Goal: Task Accomplishment & Management: Manage account settings

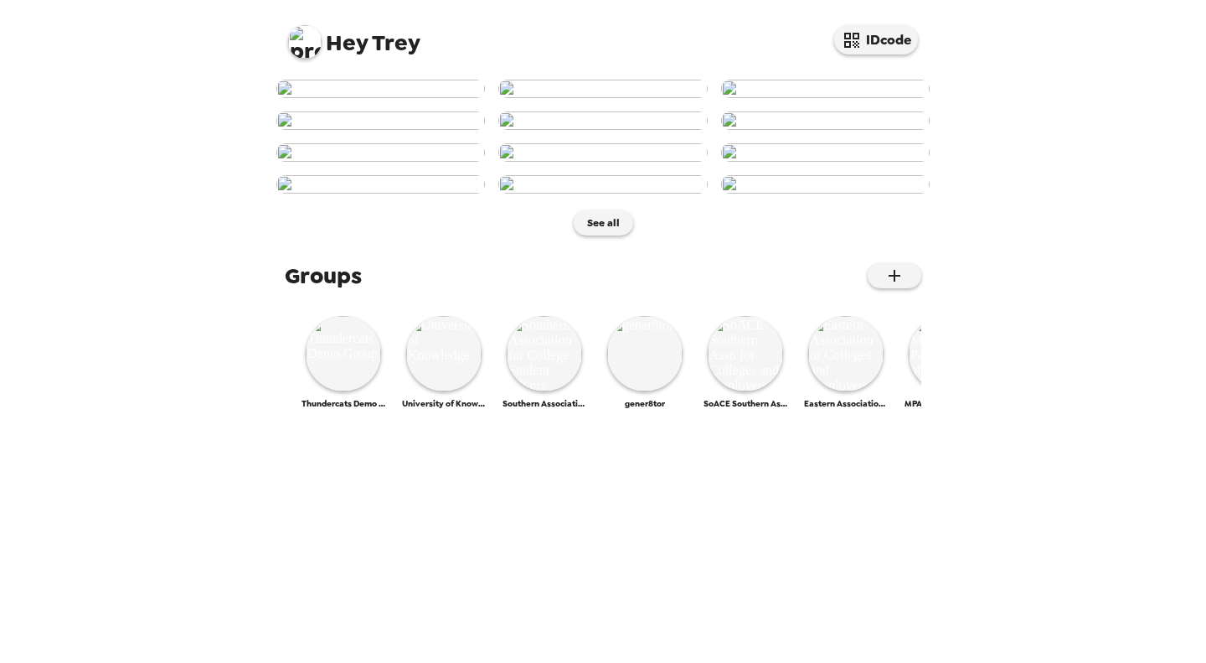
click at [1071, 390] on div "Hey Trey IDcode See all Groups Thundercats Demo Group University of Knowledge S…" at bounding box center [603, 331] width 1206 height 663
click at [351, 391] on img at bounding box center [343, 353] width 75 height 75
click at [300, 44] on img at bounding box center [305, 42] width 34 height 34
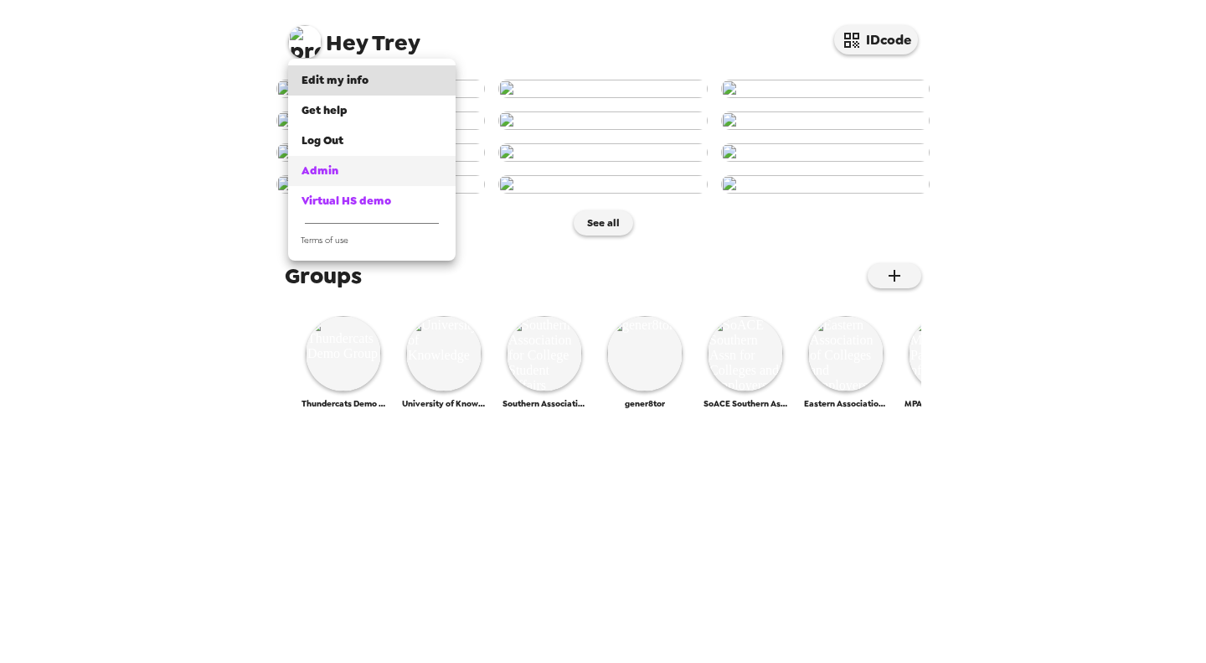
click at [354, 168] on div "Admin" at bounding box center [372, 171] width 141 height 17
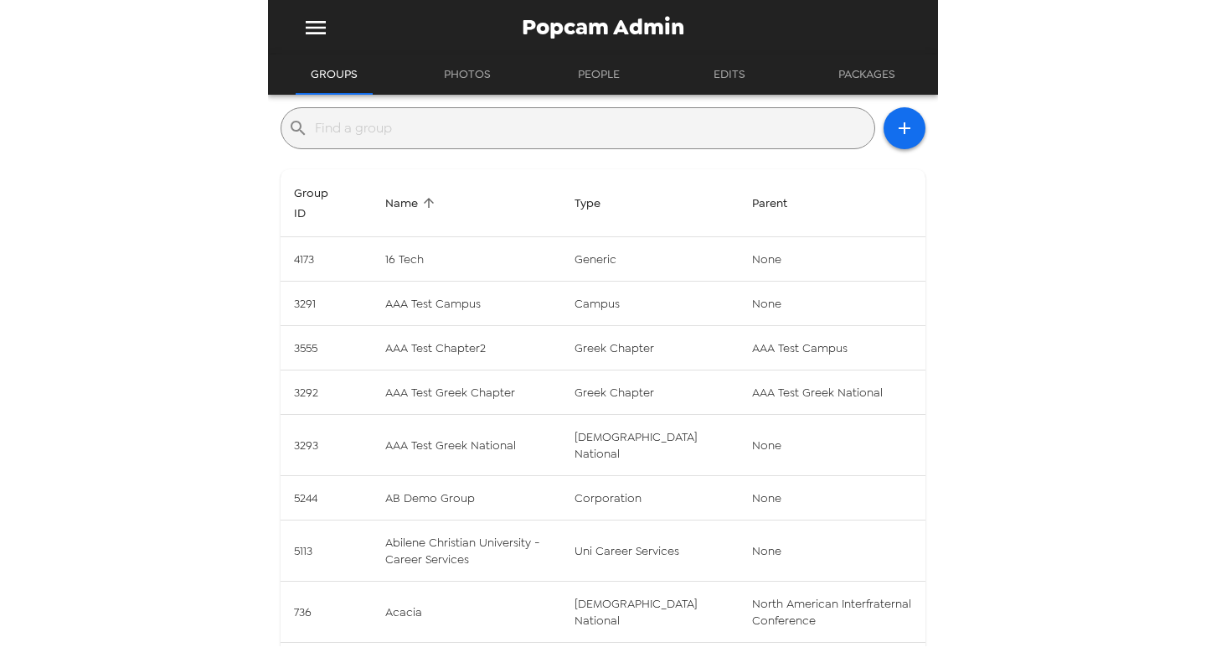
click at [564, 128] on input "text" at bounding box center [591, 128] width 553 height 27
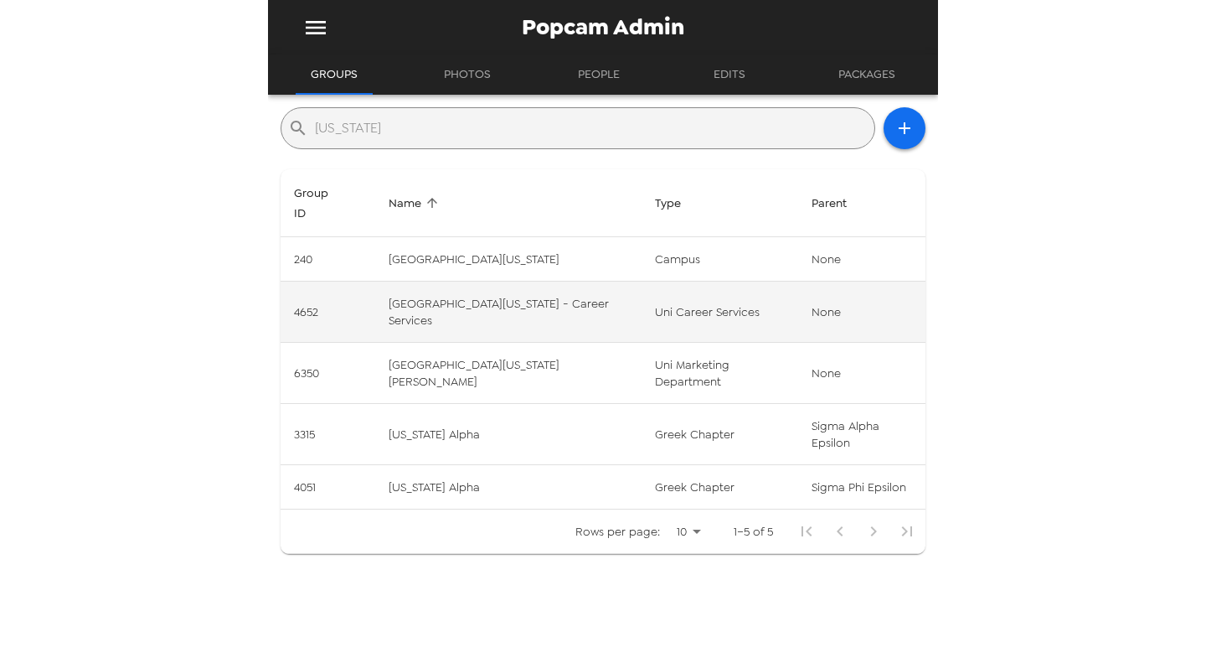
type input "wyoming"
click at [534, 313] on td "University of Wyoming - Career Services" at bounding box center [508, 312] width 266 height 61
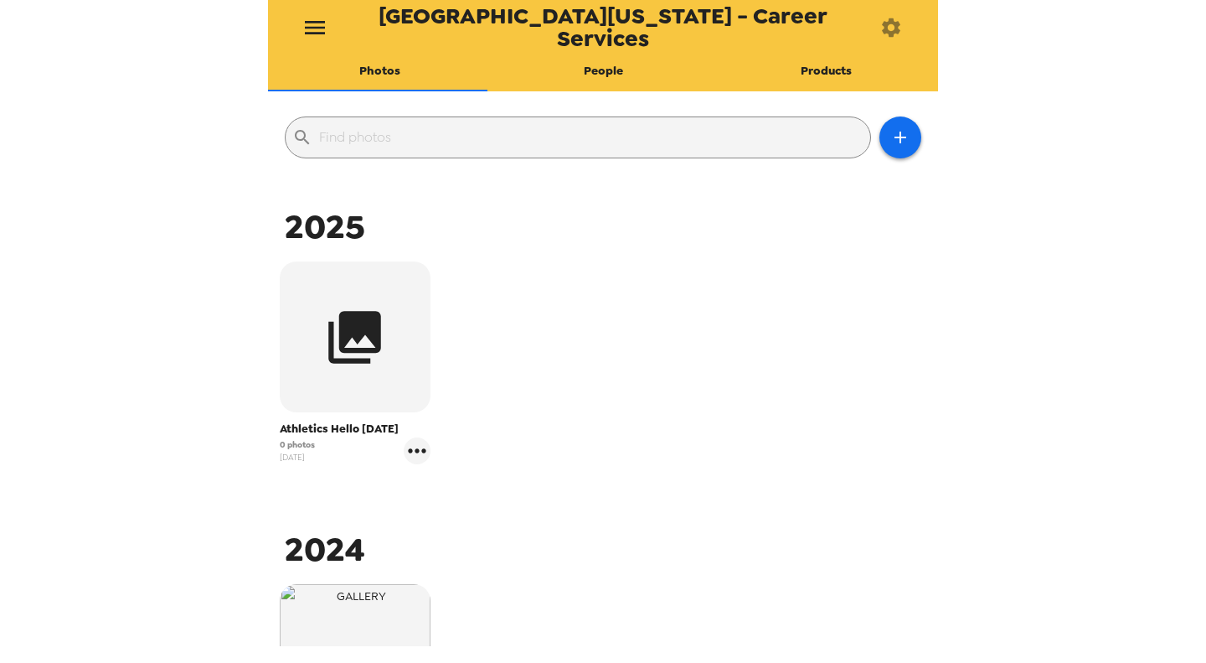
scroll to position [168, 0]
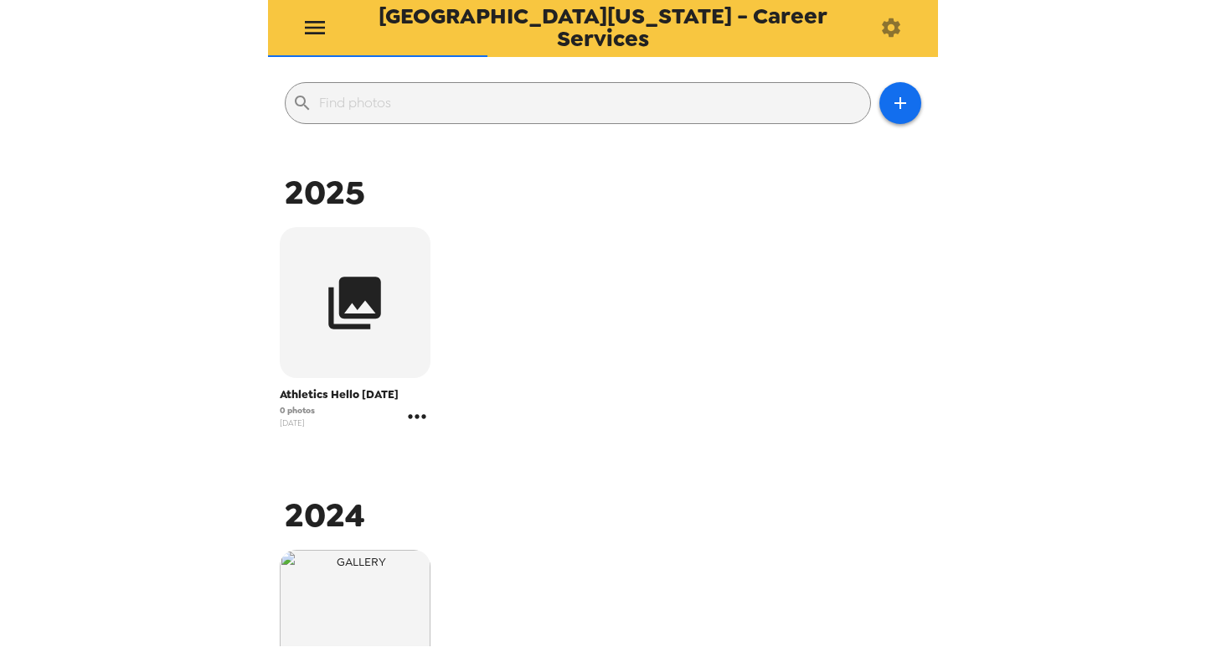
click at [414, 417] on icon "gallery menu" at bounding box center [417, 416] width 27 height 27
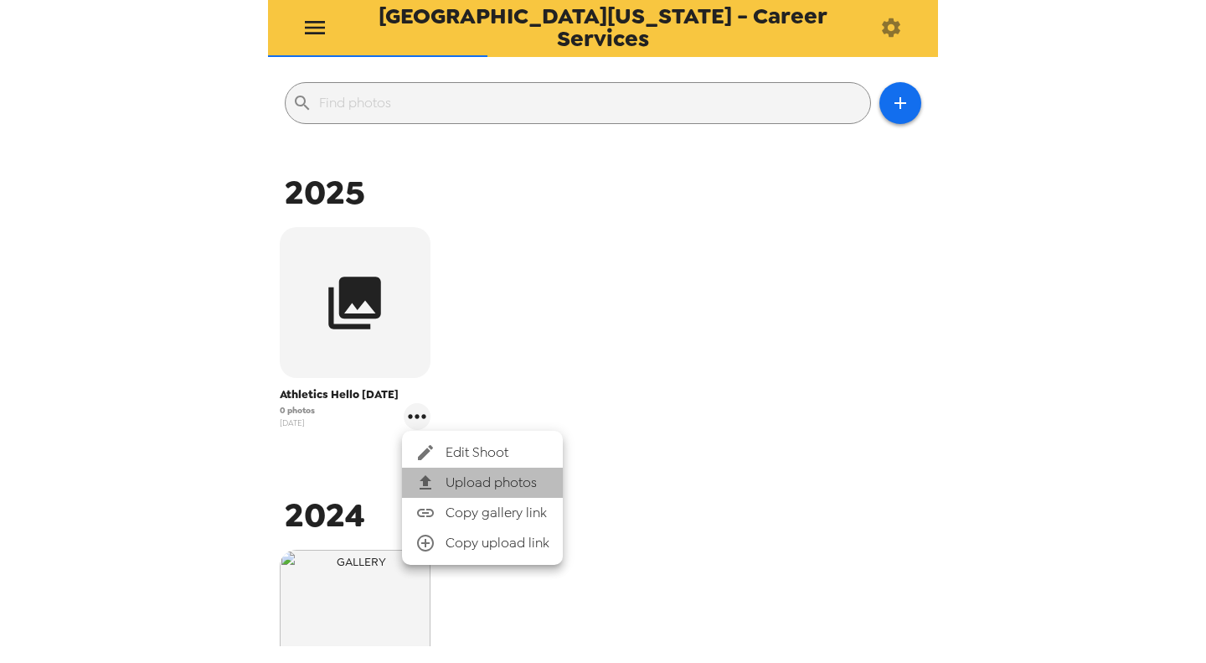
click at [493, 482] on span "Upload photos" at bounding box center [498, 483] width 104 height 20
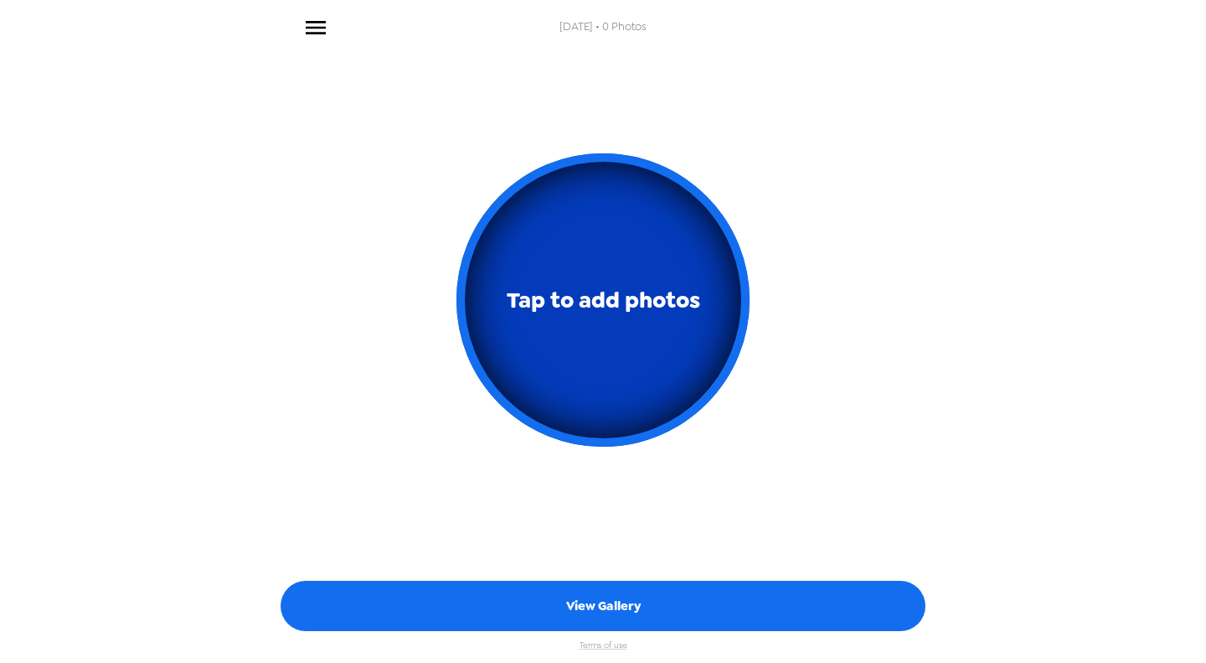
click at [586, 393] on button "Tap to add photos" at bounding box center [603, 299] width 293 height 293
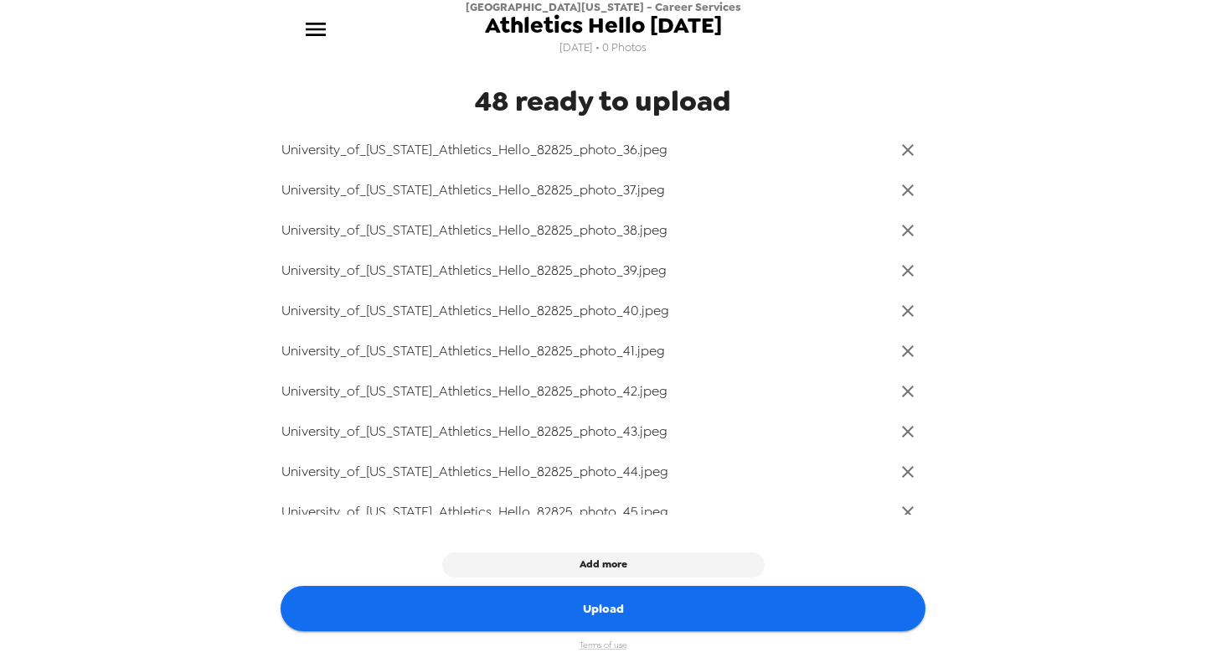
scroll to position [1565, 0]
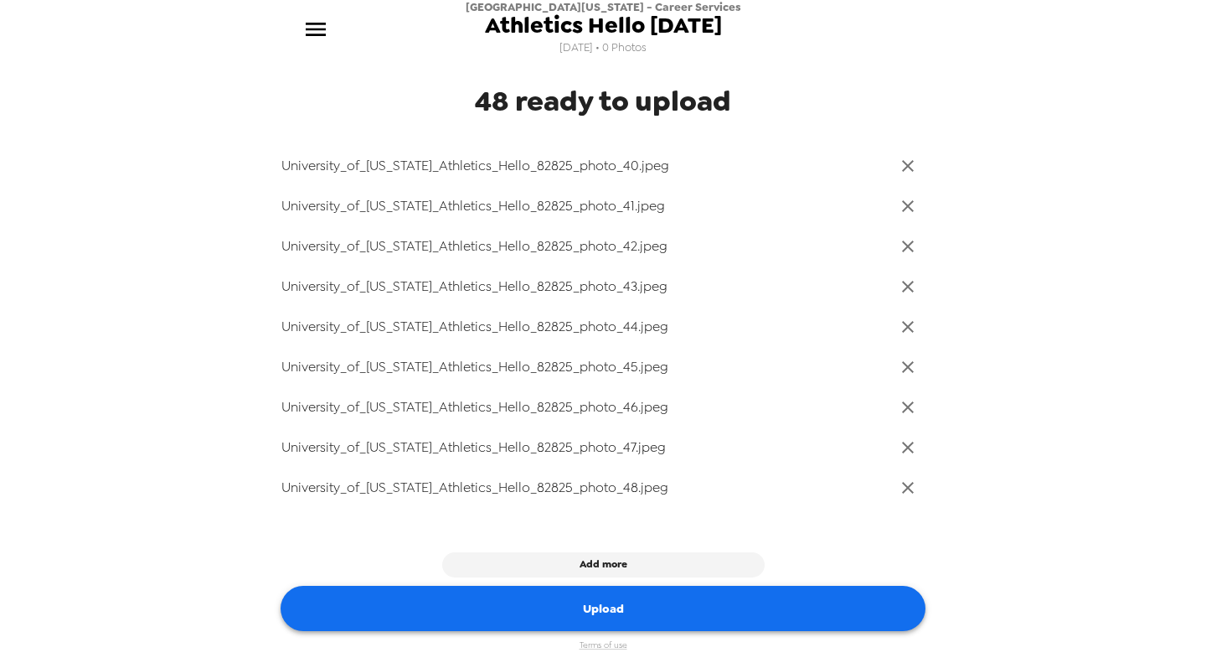
click at [618, 611] on button "Upload" at bounding box center [603, 609] width 645 height 46
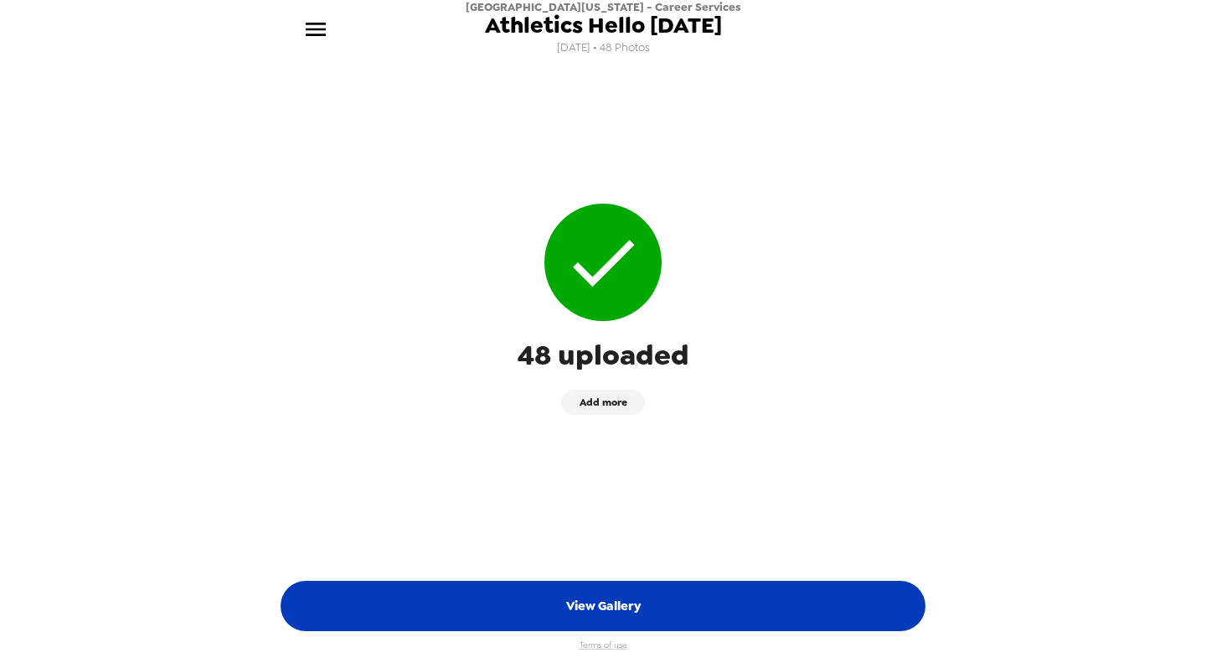
click at [668, 592] on button "View Gallery" at bounding box center [603, 606] width 645 height 50
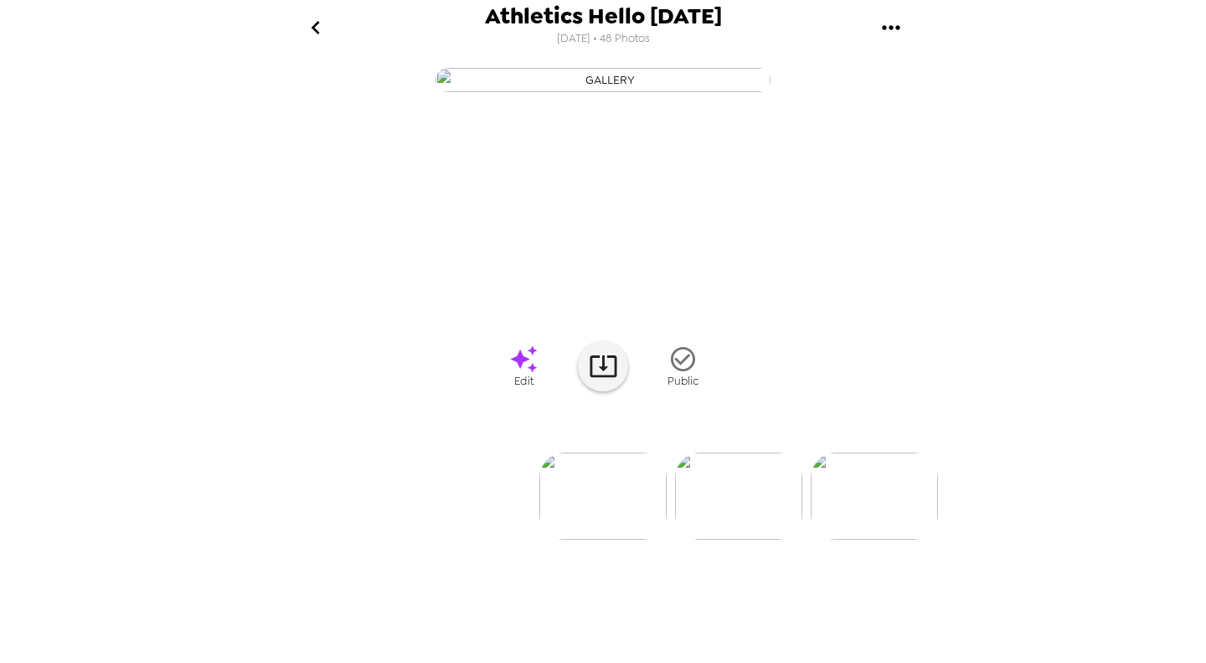
click at [901, 30] on icon "gallery menu" at bounding box center [891, 27] width 27 height 27
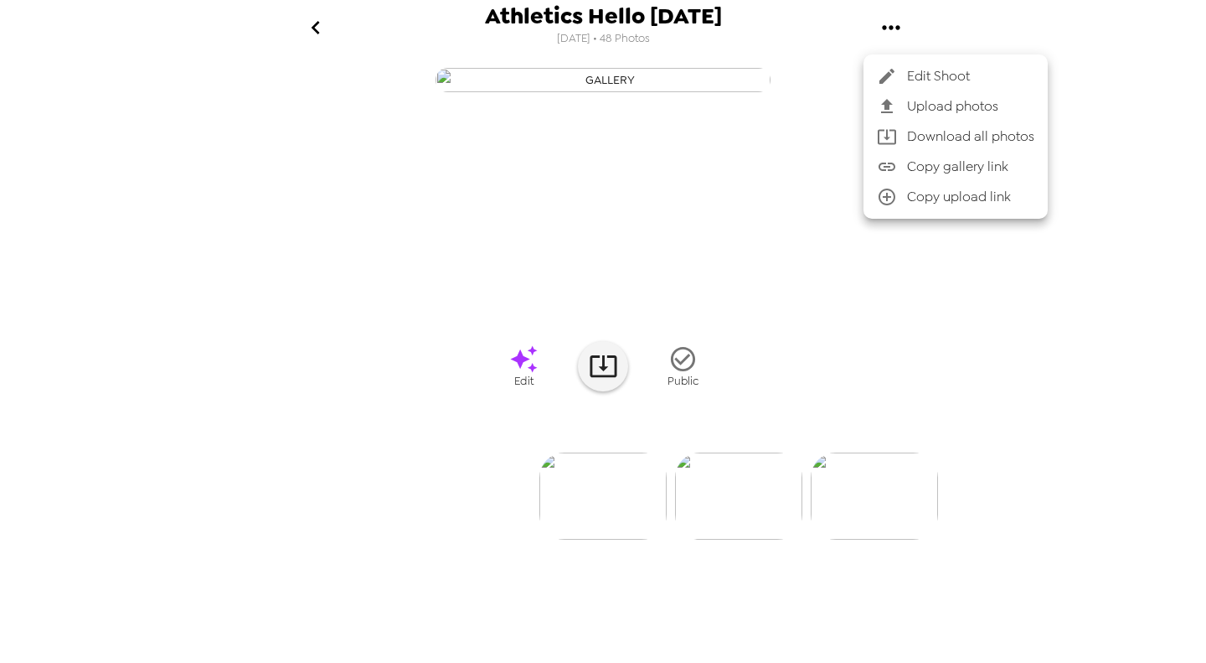
click at [1149, 130] on div at bounding box center [603, 331] width 1206 height 663
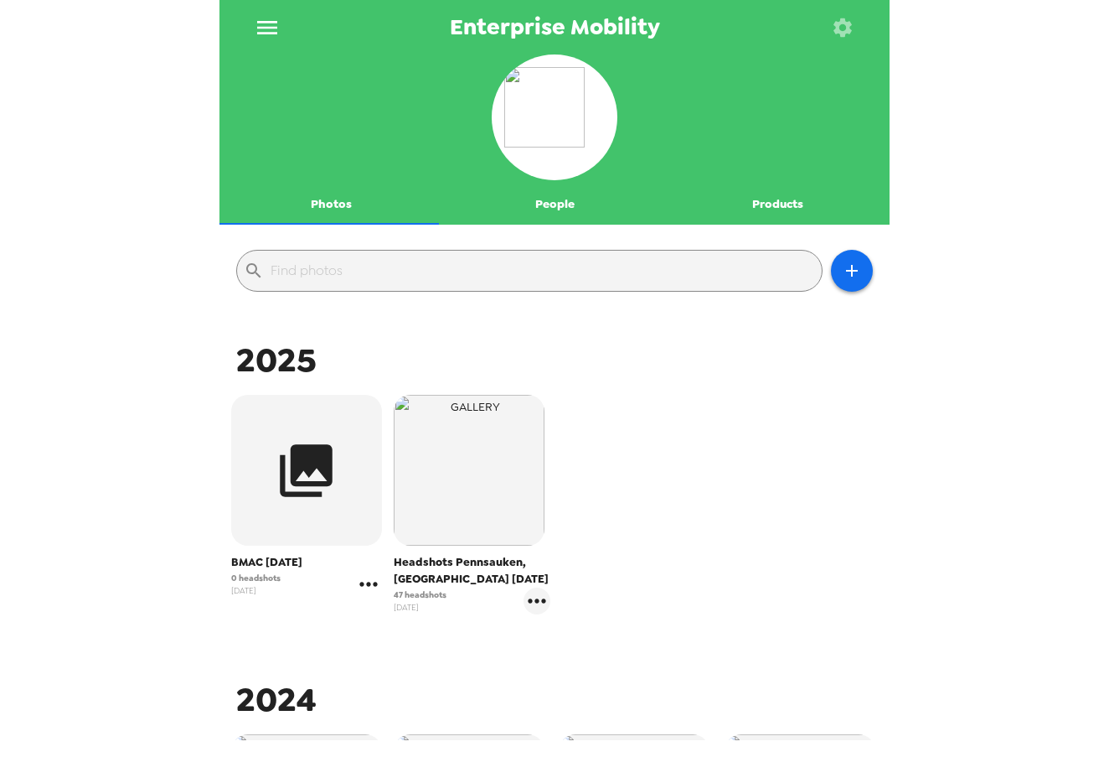
click at [366, 586] on icon "gallery menu" at bounding box center [368, 584] width 27 height 27
click at [404, 608] on li "Edit Shoot" at bounding box center [452, 619] width 196 height 30
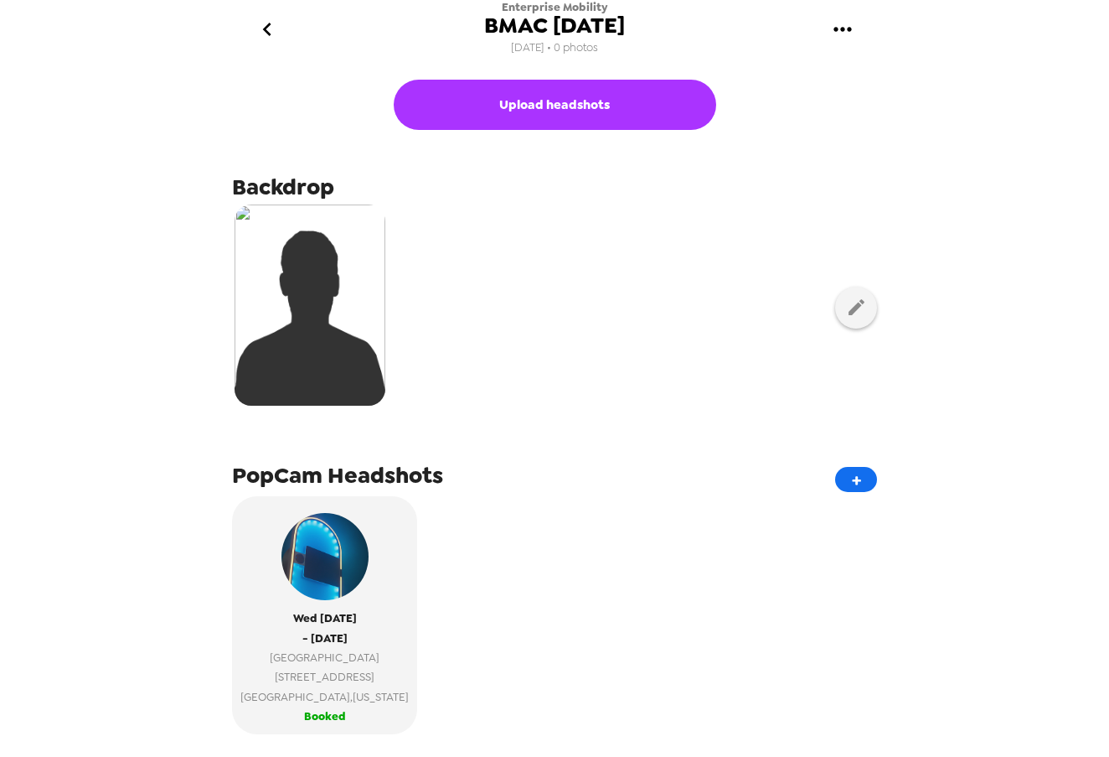
click at [264, 49] on button "go back" at bounding box center [267, 30] width 54 height 54
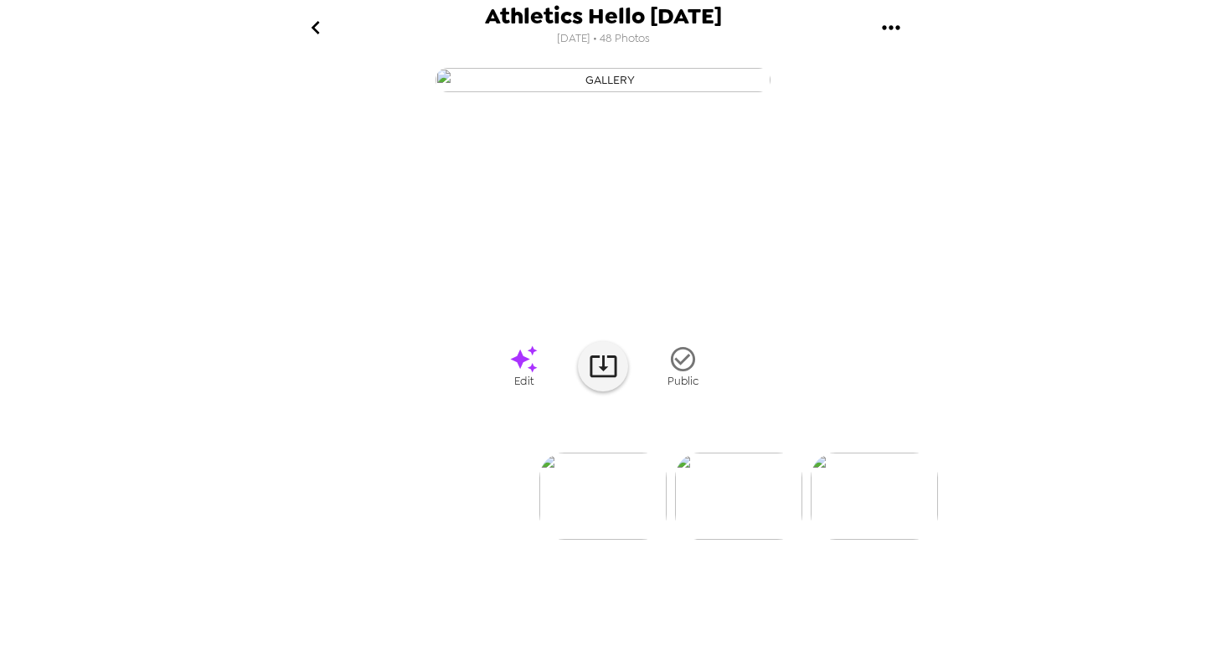
click at [897, 16] on icon "gallery menu" at bounding box center [891, 27] width 27 height 27
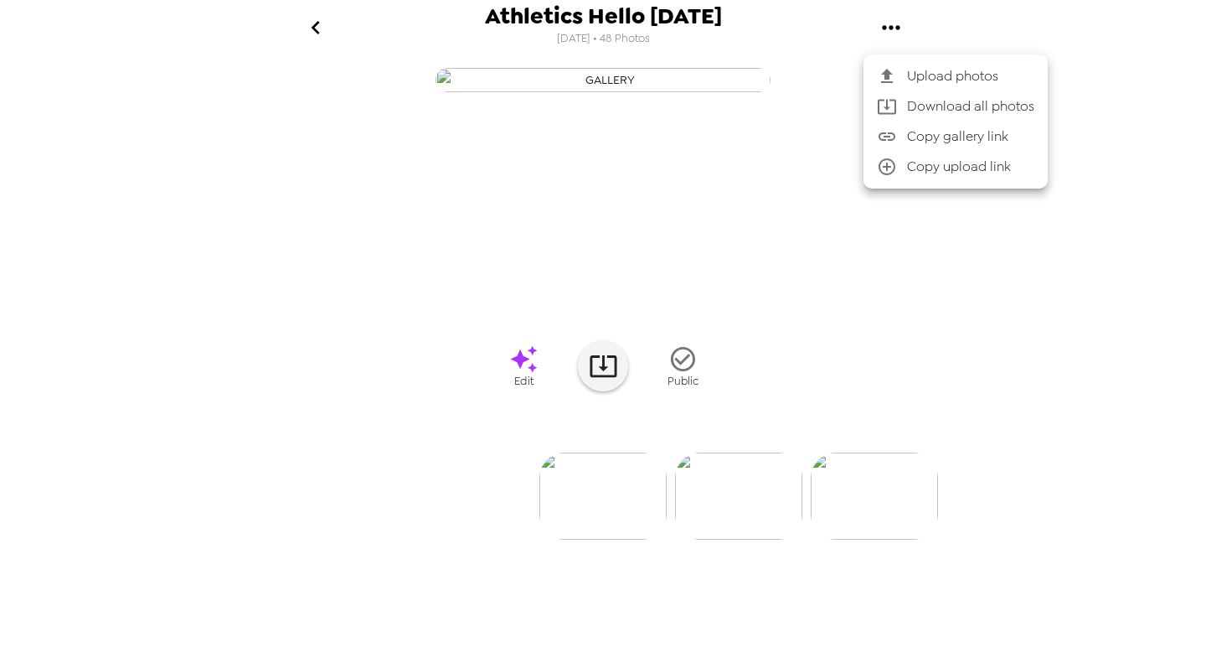
click at [979, 105] on span "Download all photos" at bounding box center [970, 106] width 127 height 20
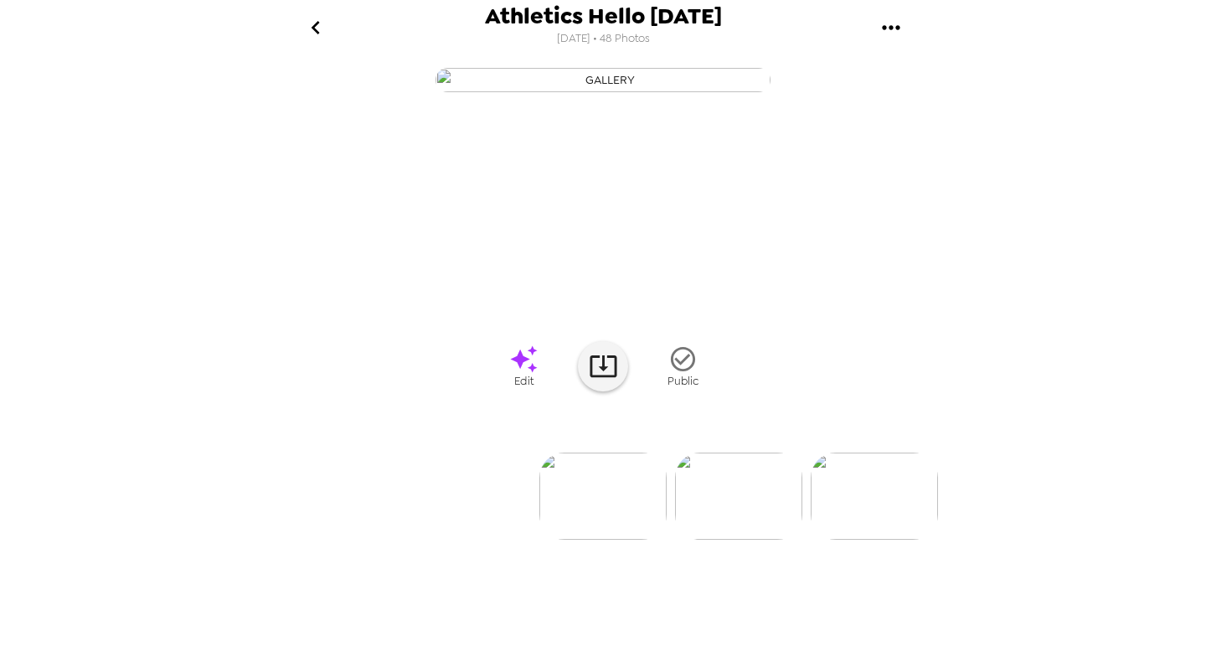
click at [880, 540] on img at bounding box center [874, 495] width 127 height 87
click at [906, 31] on button "gallery menu" at bounding box center [891, 27] width 54 height 54
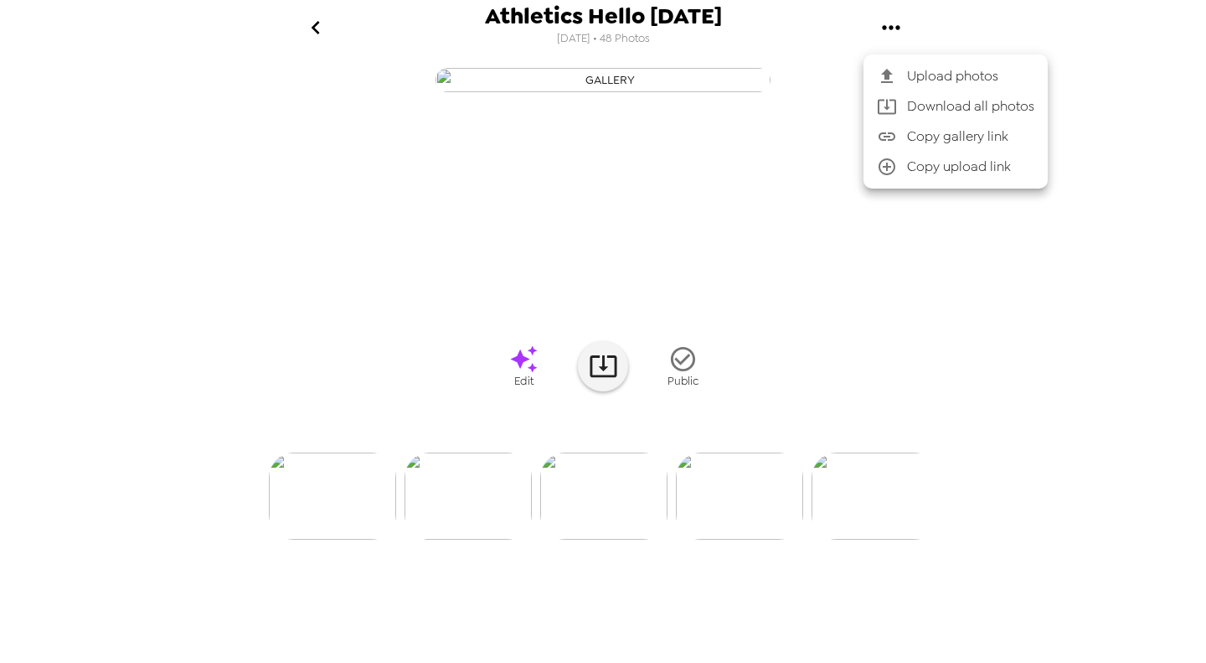
click at [1079, 23] on div at bounding box center [603, 331] width 1206 height 663
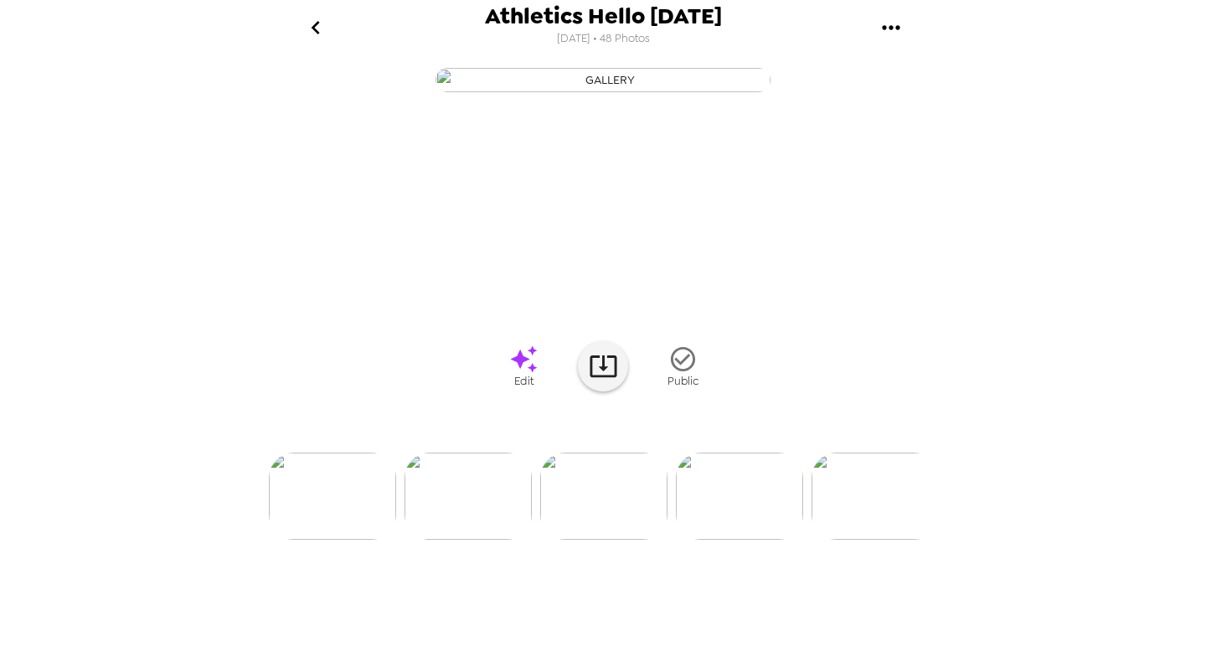
click at [894, 28] on icon "gallery menu" at bounding box center [891, 27] width 27 height 27
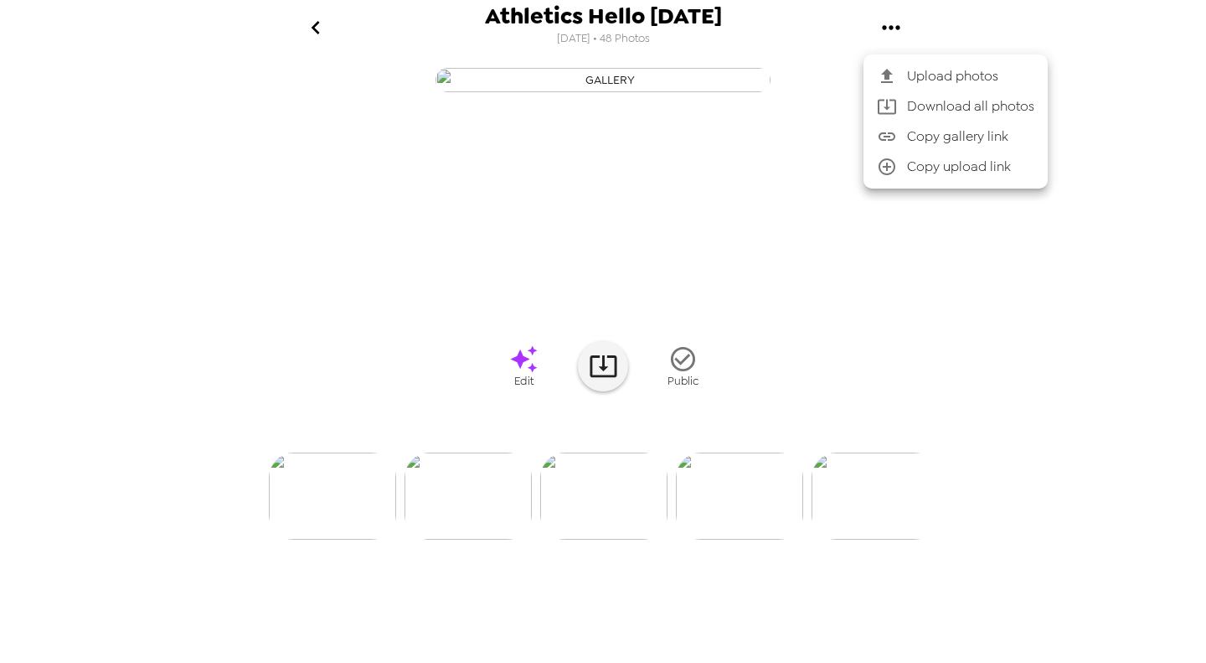
click at [960, 139] on span "Copy gallery link" at bounding box center [970, 137] width 127 height 20
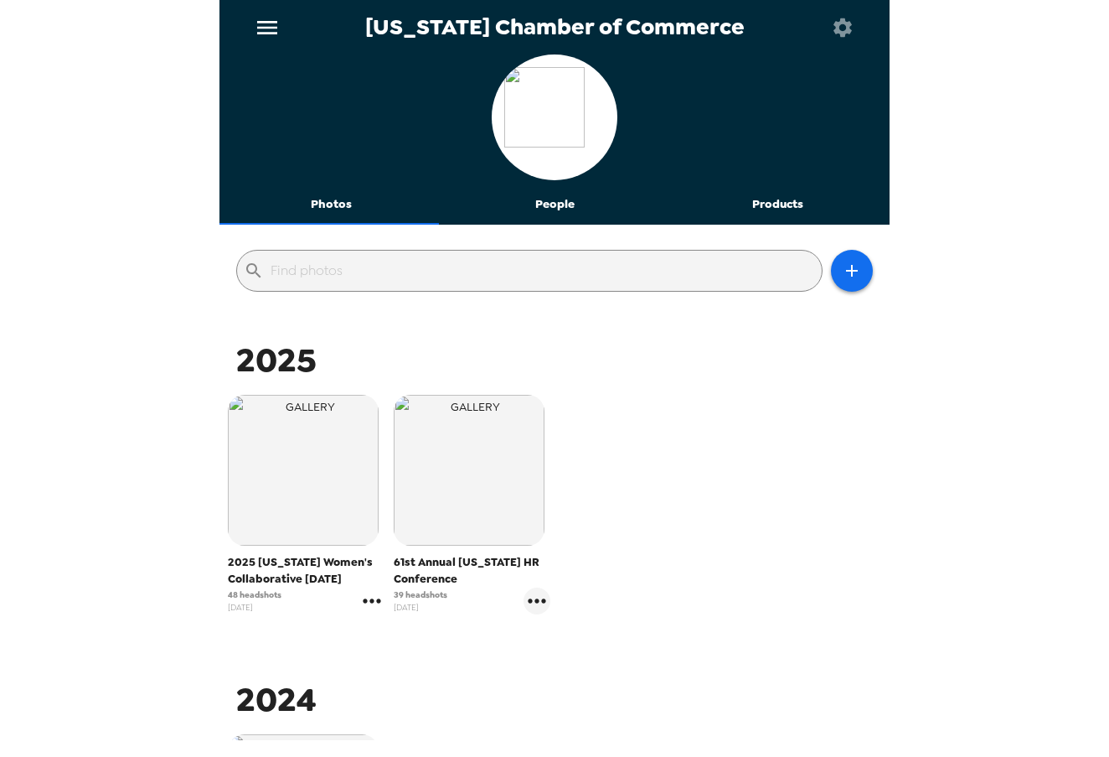
click at [369, 604] on icon "gallery menu" at bounding box center [372, 600] width 27 height 27
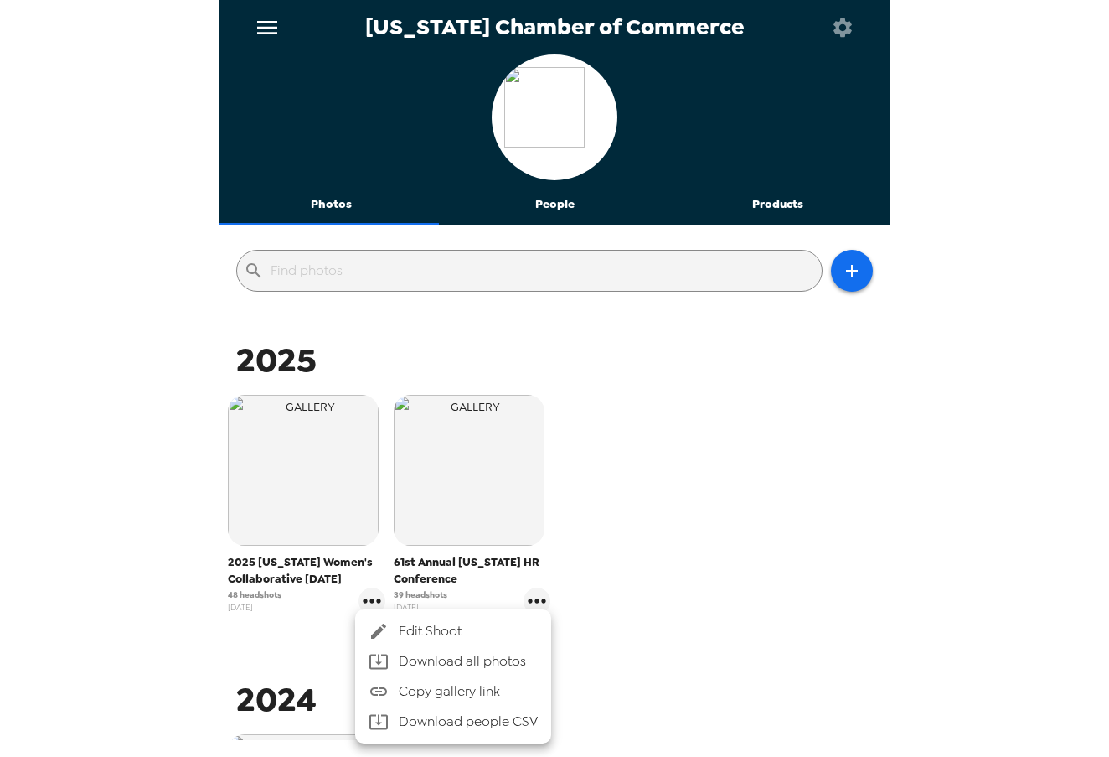
click at [404, 636] on span "Edit Shoot" at bounding box center [468, 631] width 139 height 20
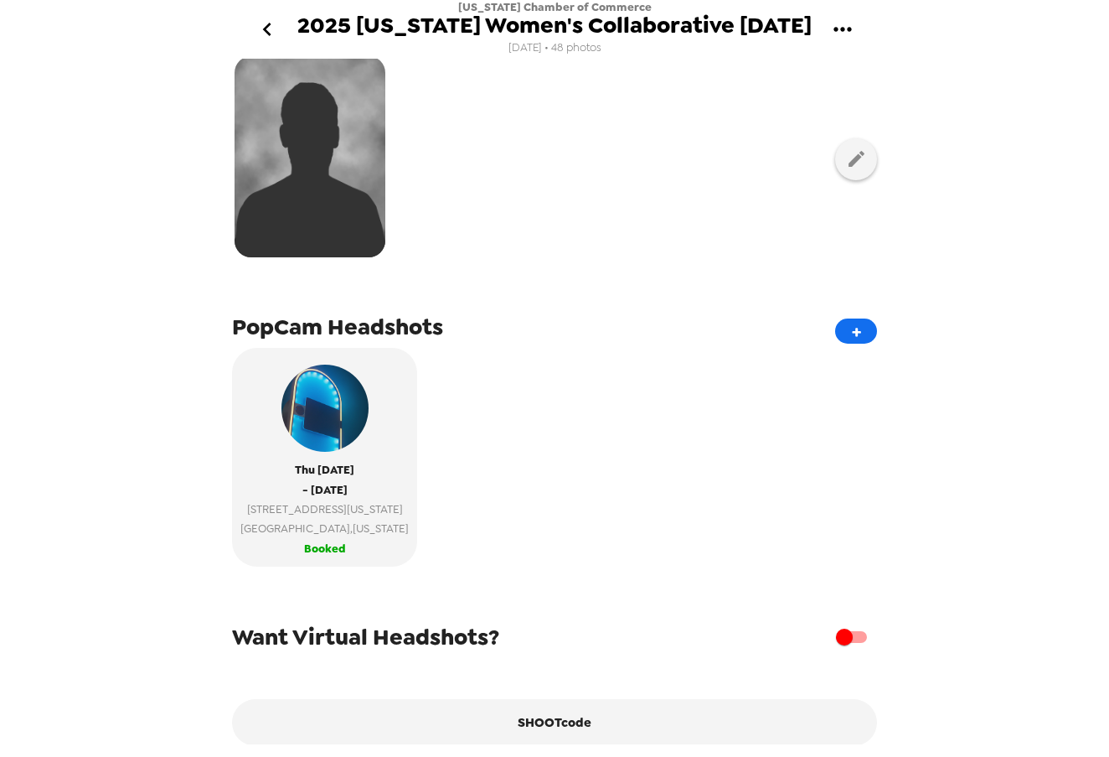
scroll to position [335, 0]
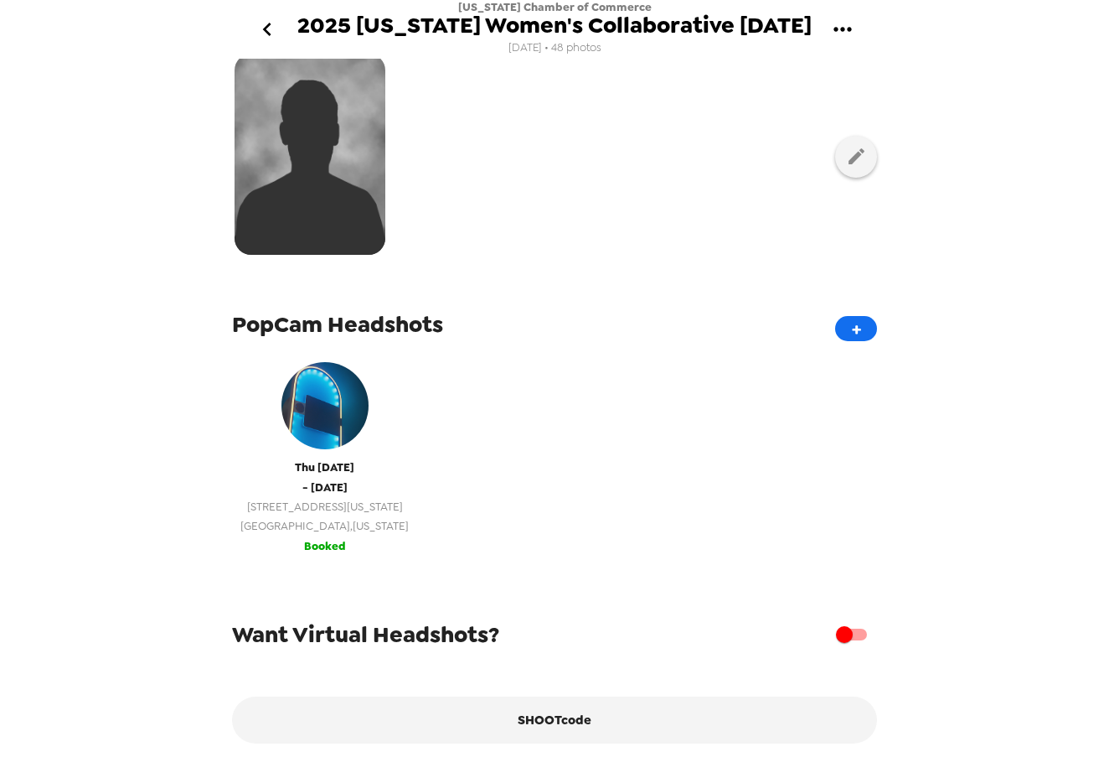
click at [325, 539] on span "Booked" at bounding box center [325, 545] width 42 height 19
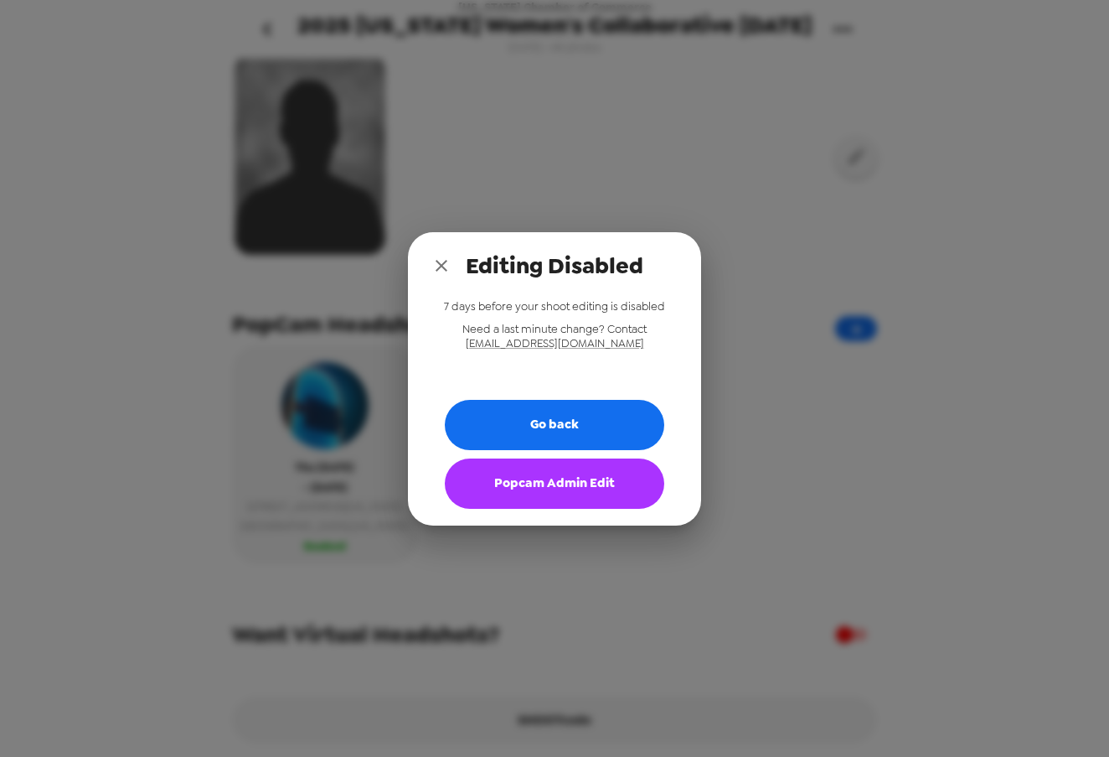
click at [531, 482] on button "Popcam Admin Edit" at bounding box center [555, 483] width 220 height 50
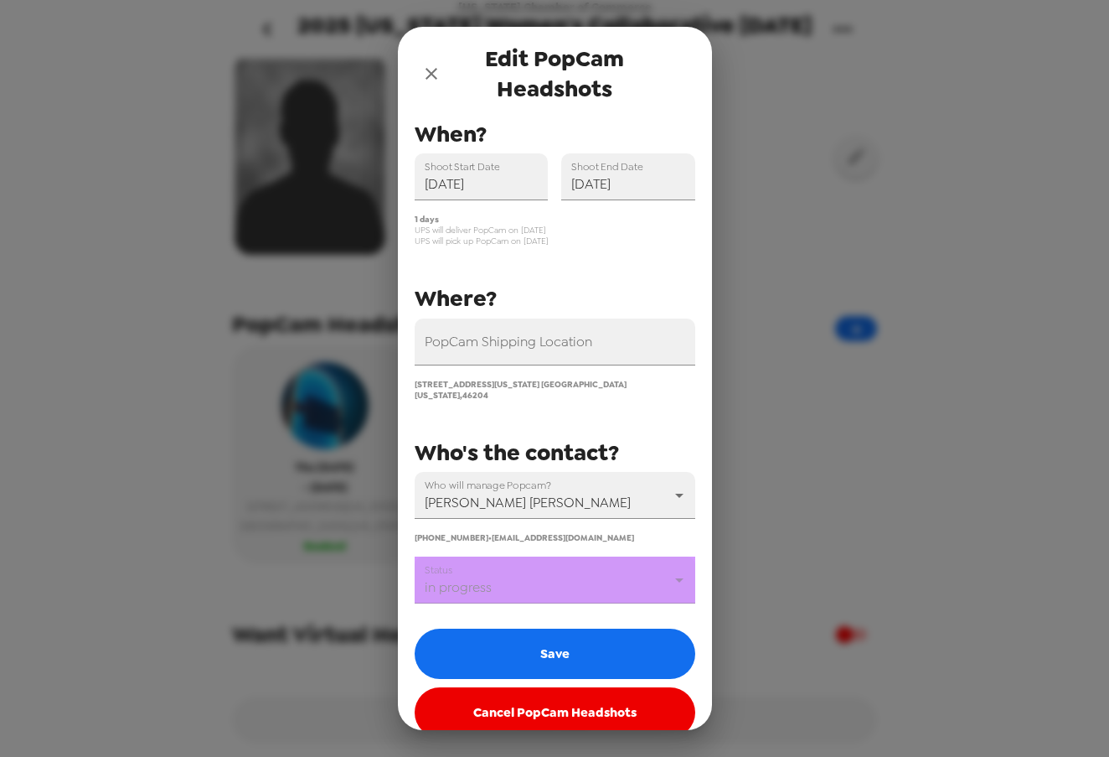
scroll to position [46, 0]
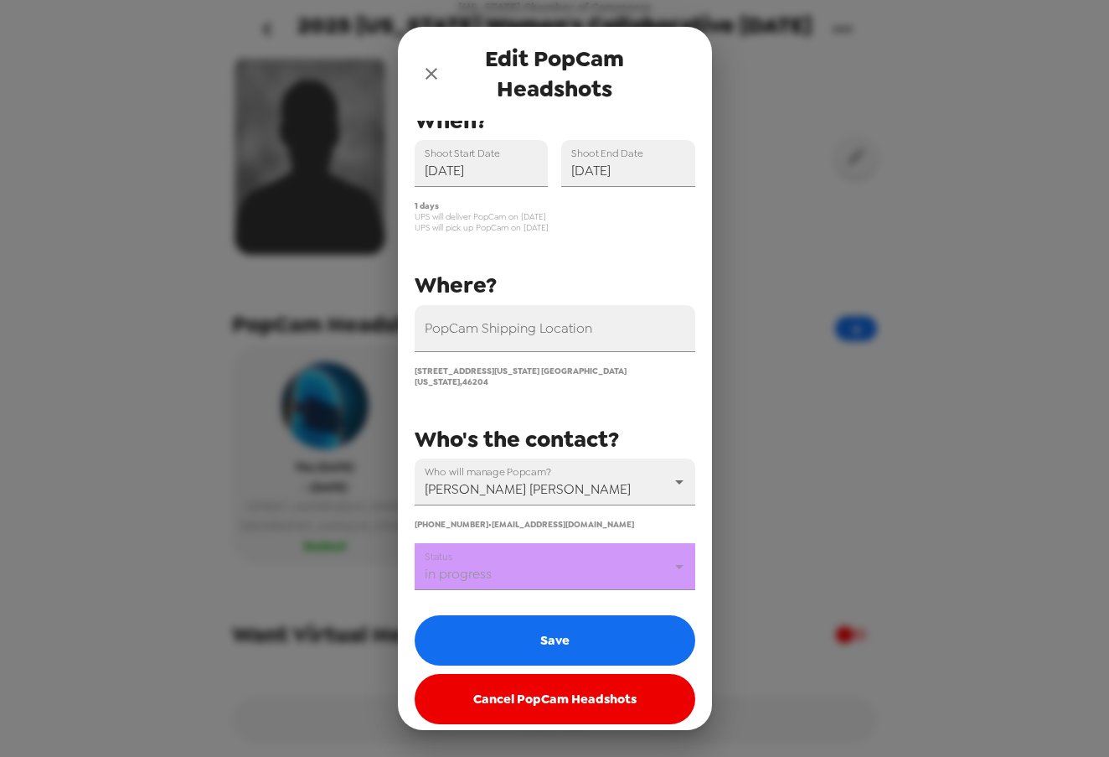
click at [500, 555] on body "Indiana Chamber of Commerce 2025 Indiana Women's Collaborative 8/28/25 8/26/25 …" at bounding box center [554, 378] width 1109 height 757
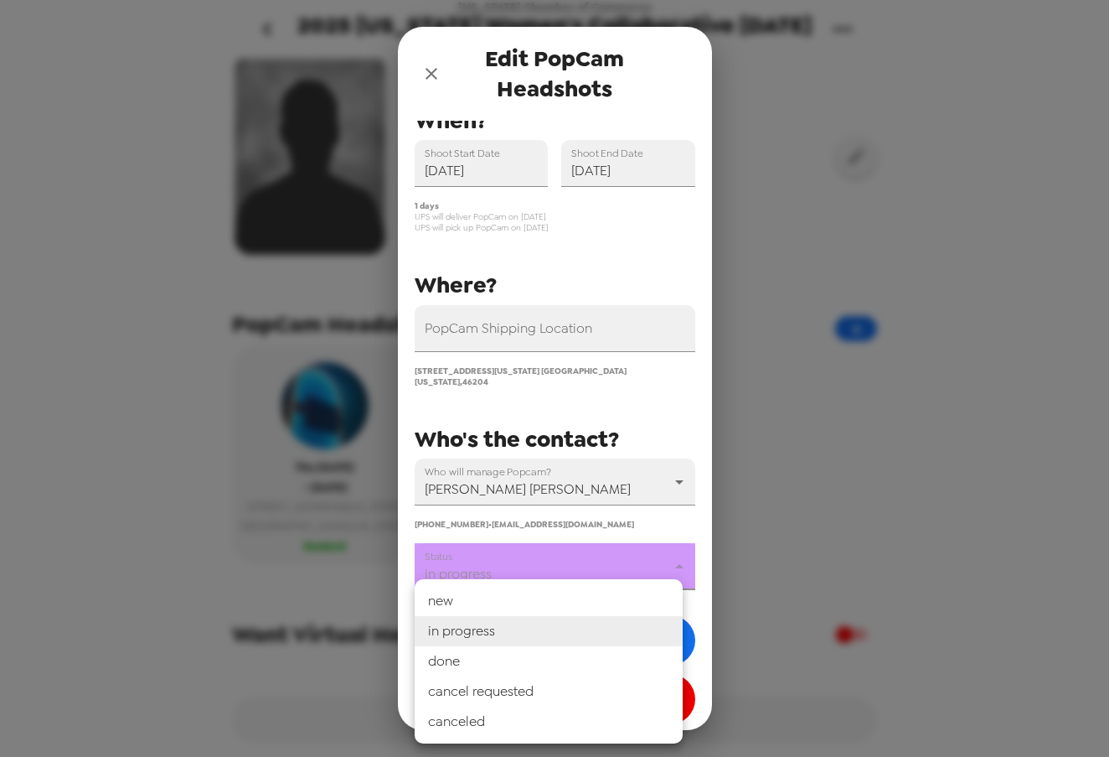
click at [501, 669] on li "done" at bounding box center [549, 661] width 268 height 30
type input "done"
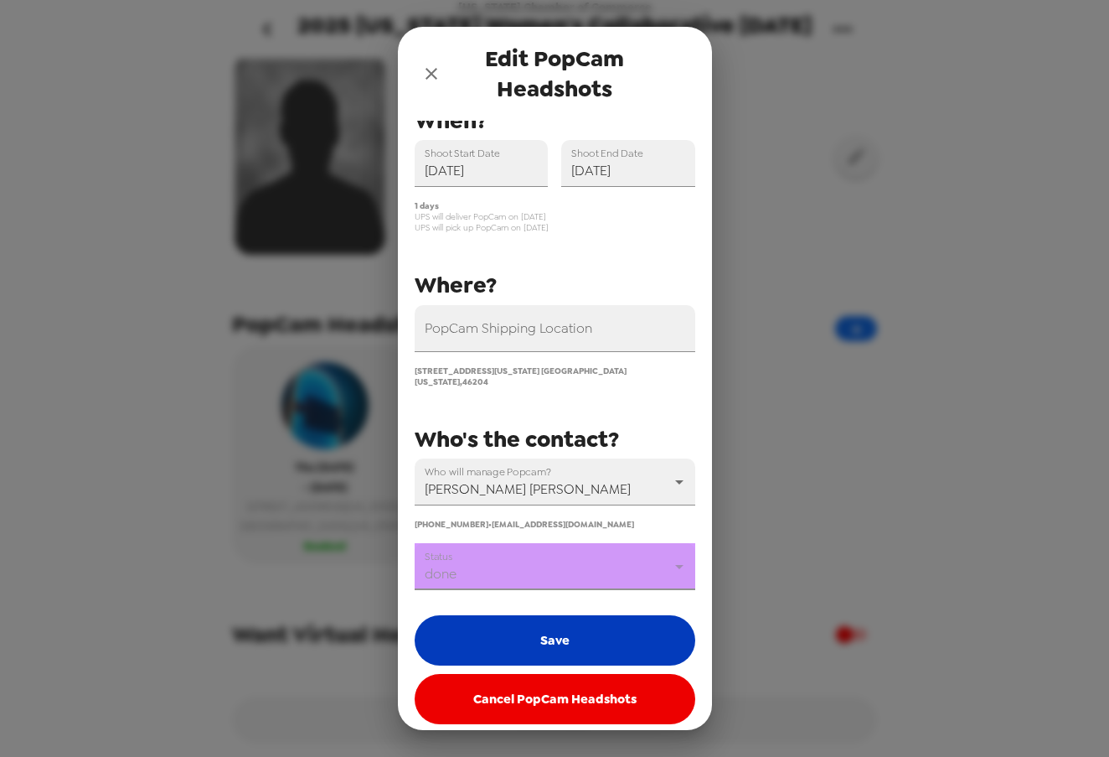
click at [527, 633] on button "Save" at bounding box center [555, 640] width 281 height 50
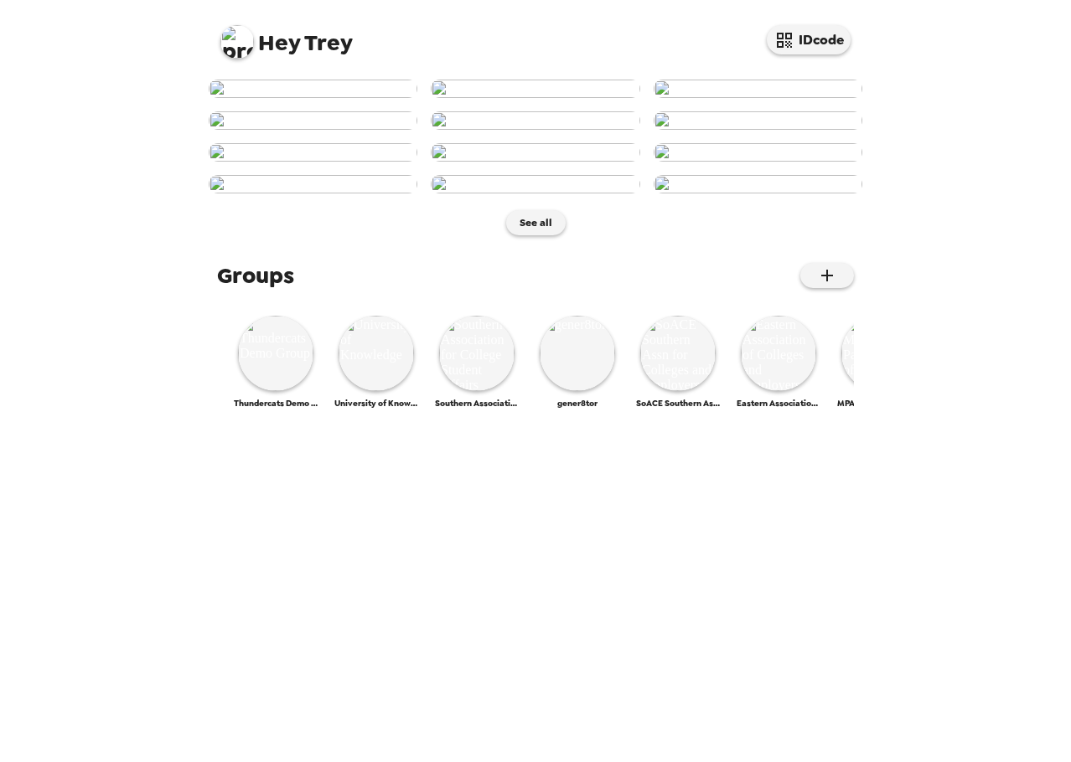
click at [243, 47] on img at bounding box center [237, 42] width 34 height 34
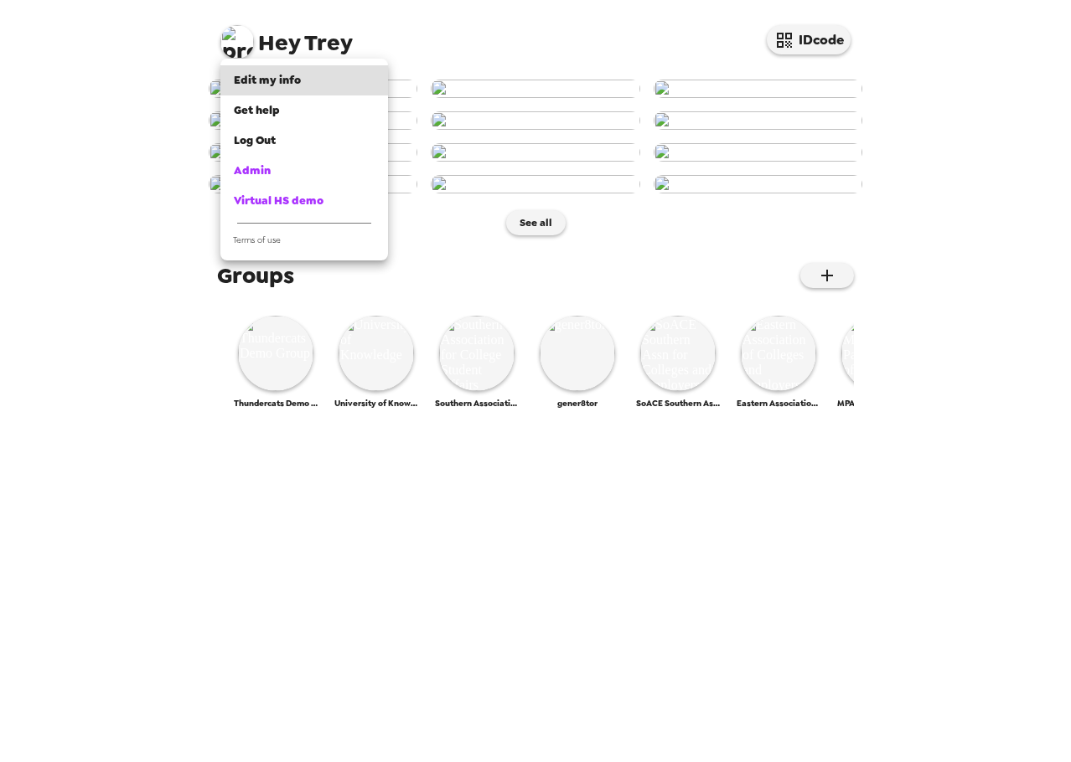
drag, startPoint x: 104, startPoint y: 452, endPoint x: 111, endPoint y: 457, distance: 8.9
click at [106, 453] on div at bounding box center [535, 381] width 1071 height 762
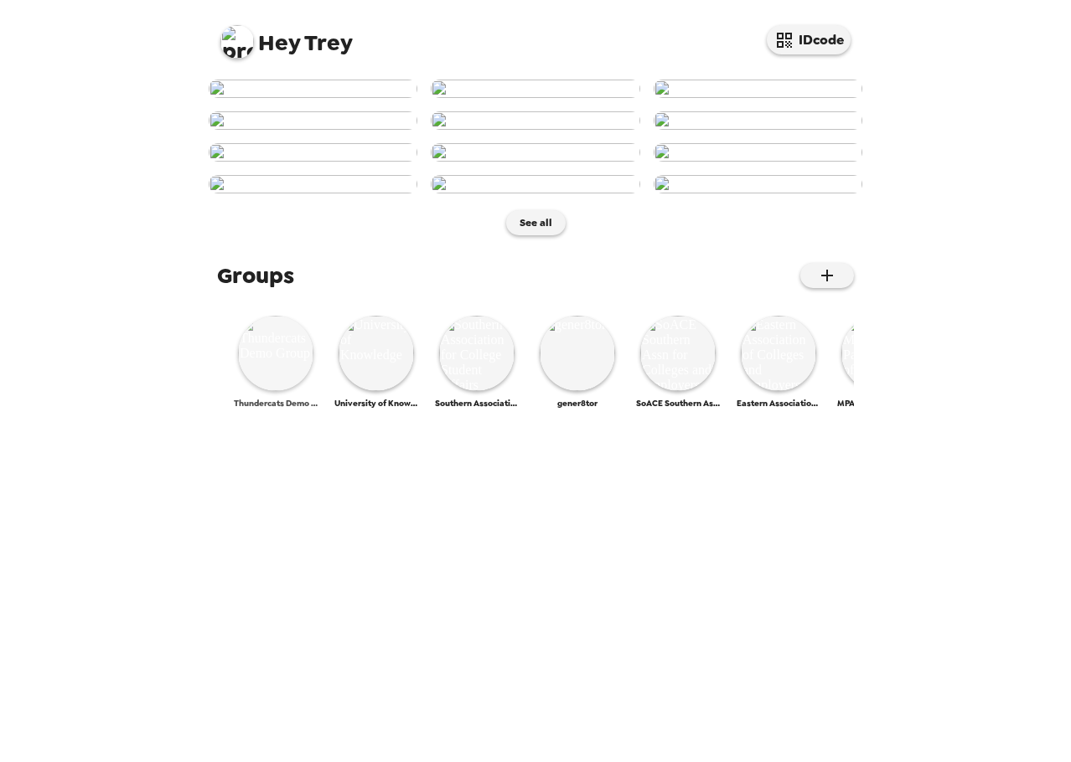
scroll to position [639, 0]
click at [271, 391] on img at bounding box center [275, 353] width 75 height 75
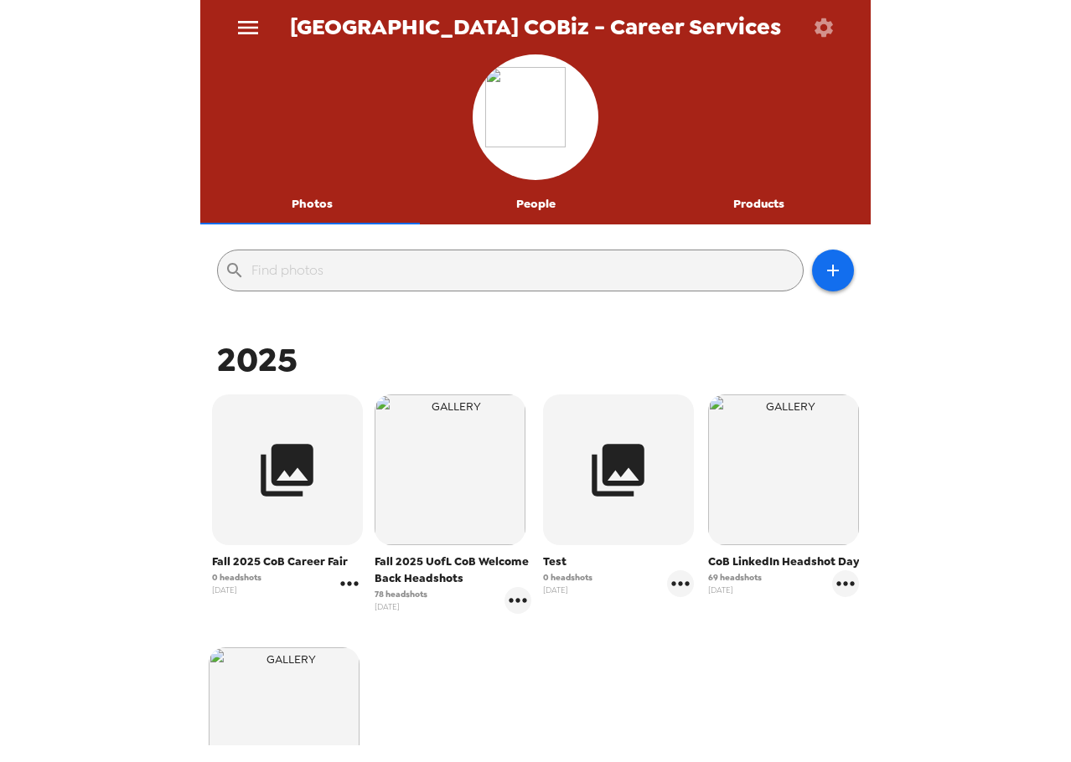
click at [345, 591] on icon "gallery menu" at bounding box center [349, 584] width 27 height 27
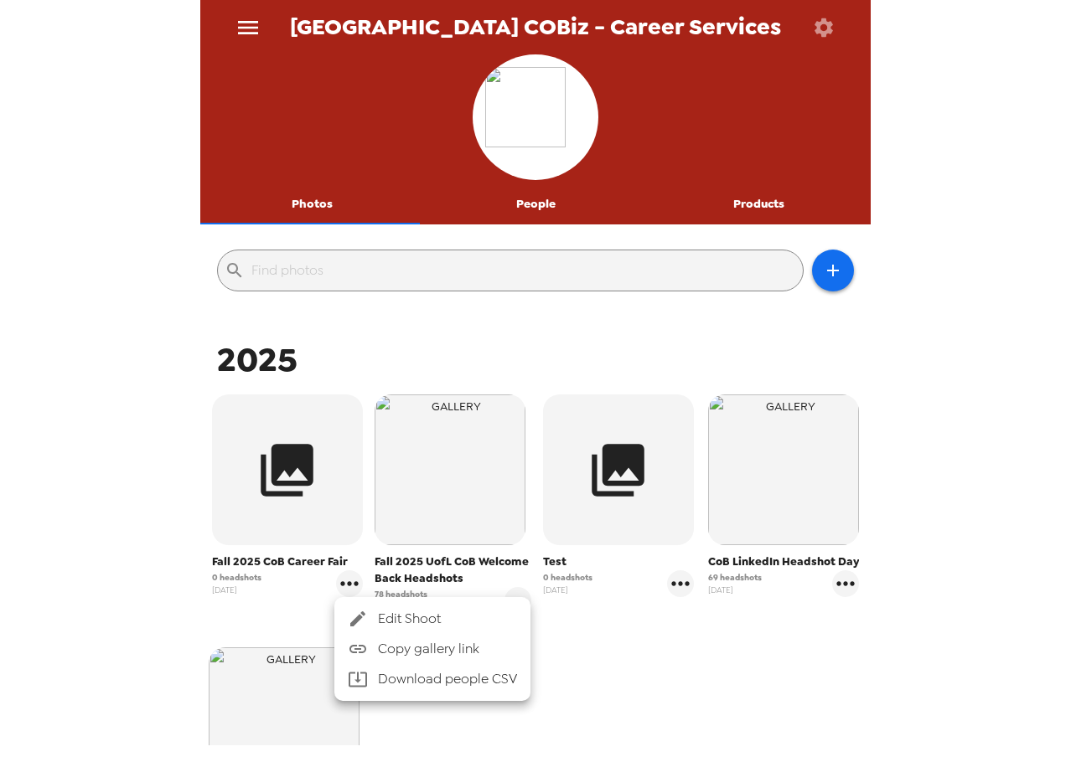
click at [688, 664] on div at bounding box center [535, 381] width 1071 height 762
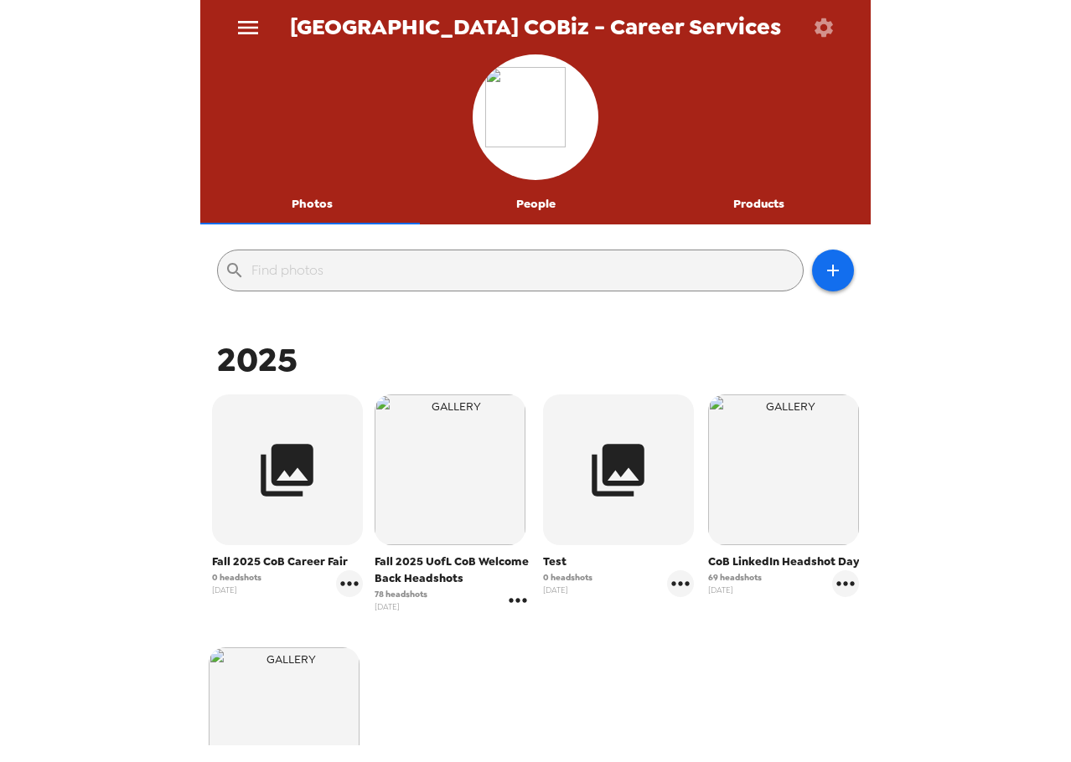
click at [514, 606] on icon "gallery menu" at bounding box center [517, 600] width 27 height 27
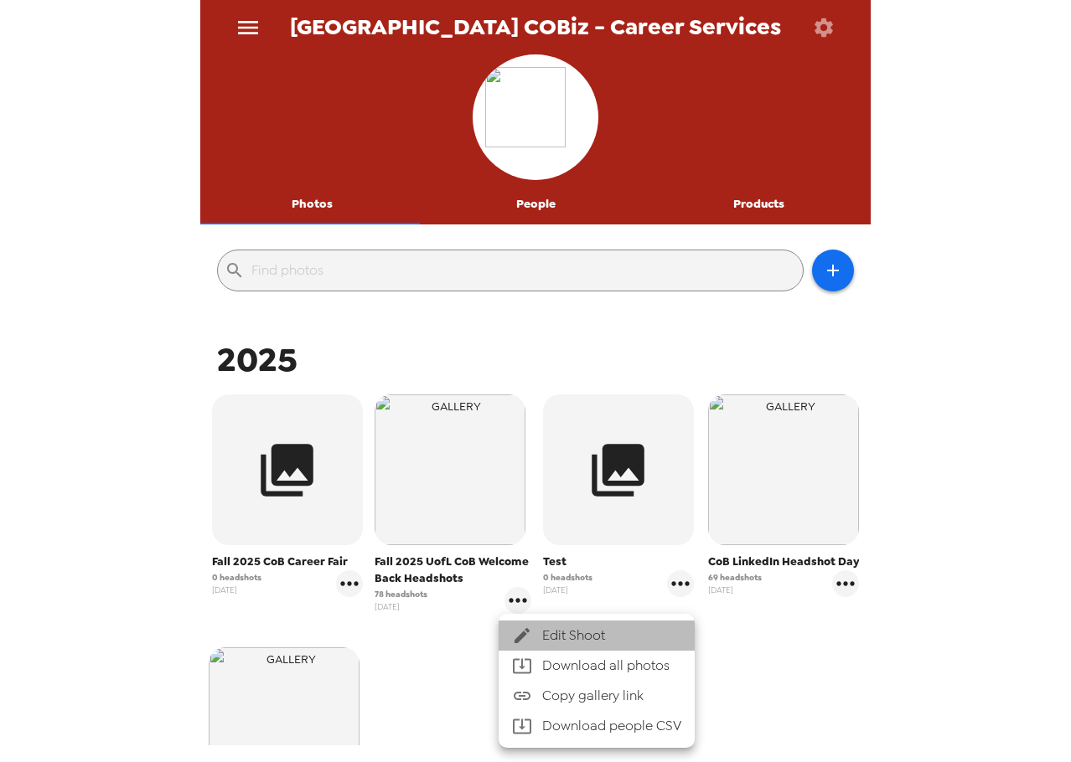
click at [550, 628] on span "Edit Shoot" at bounding box center [611, 636] width 139 height 20
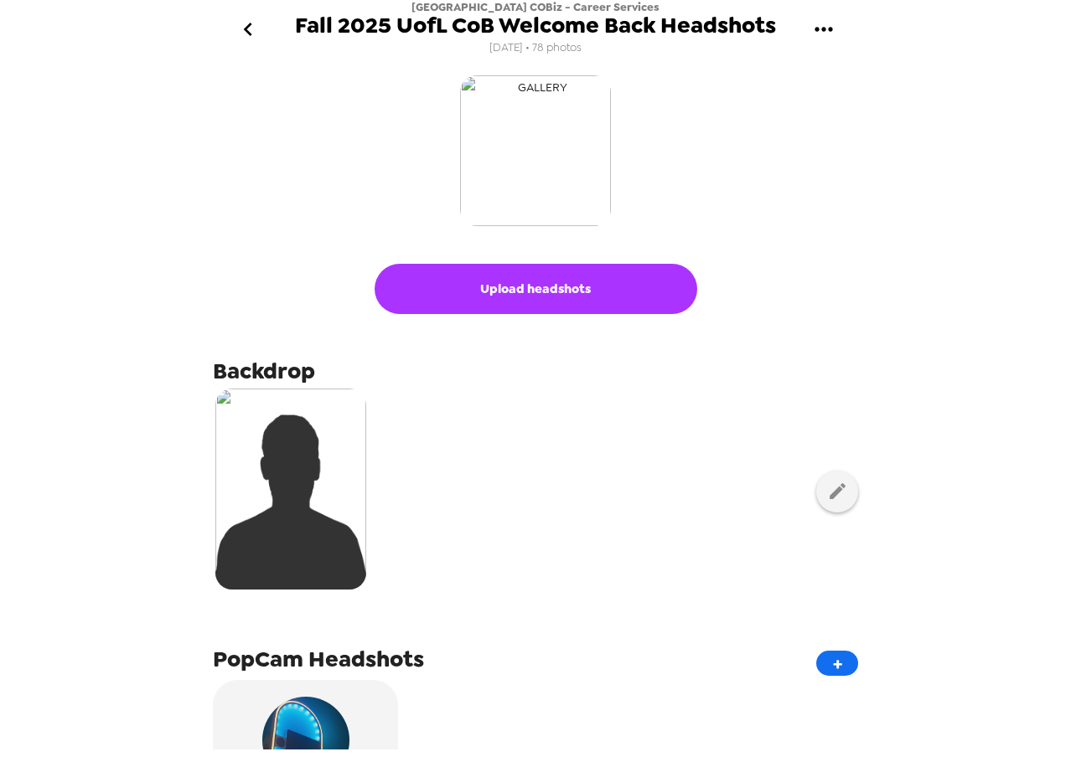
click at [558, 187] on img "button" at bounding box center [535, 150] width 151 height 151
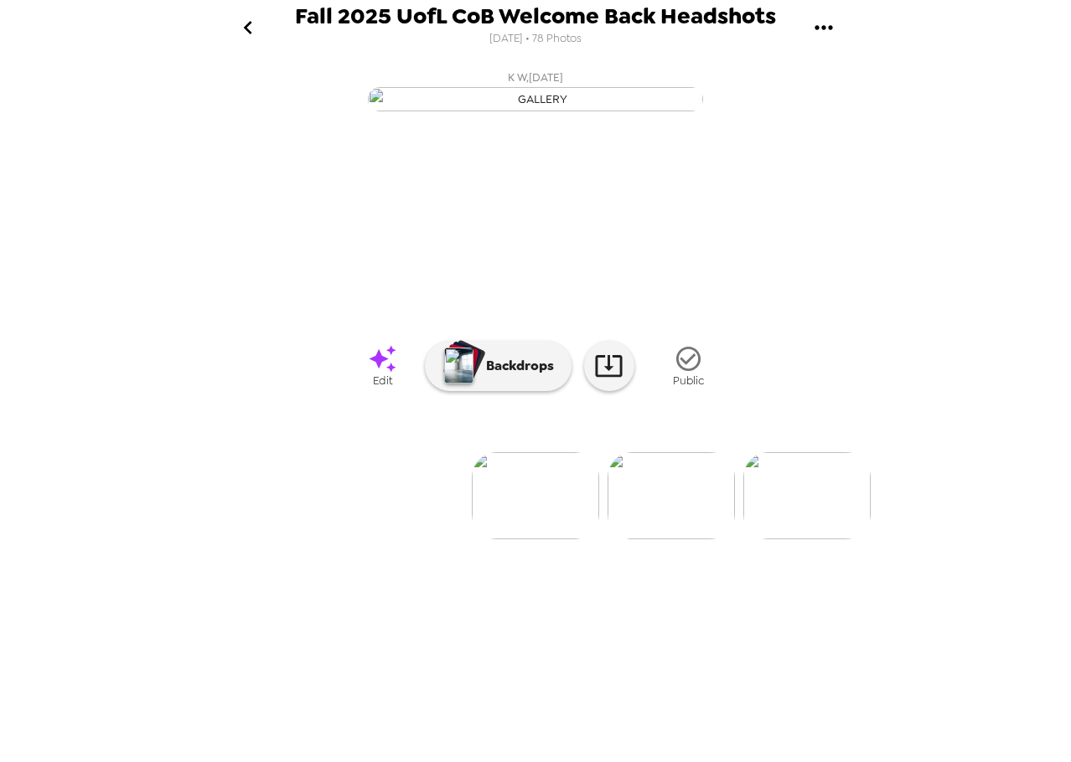
click at [243, 18] on icon "go back" at bounding box center [248, 27] width 27 height 27
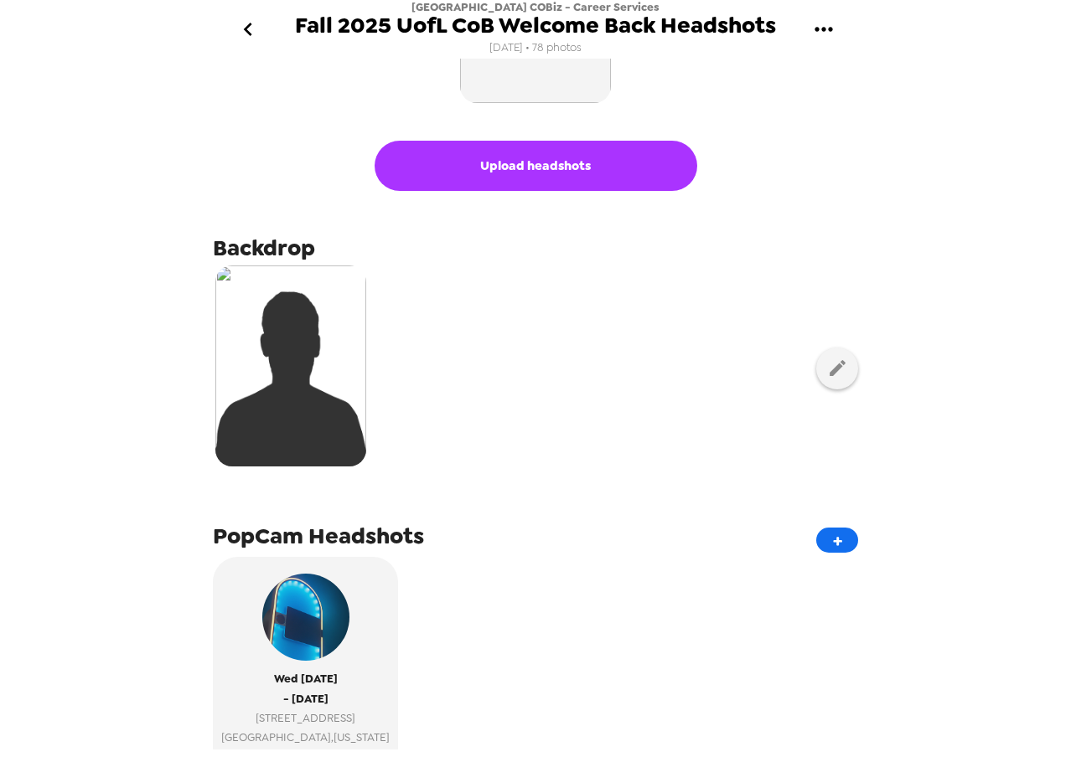
scroll to position [251, 0]
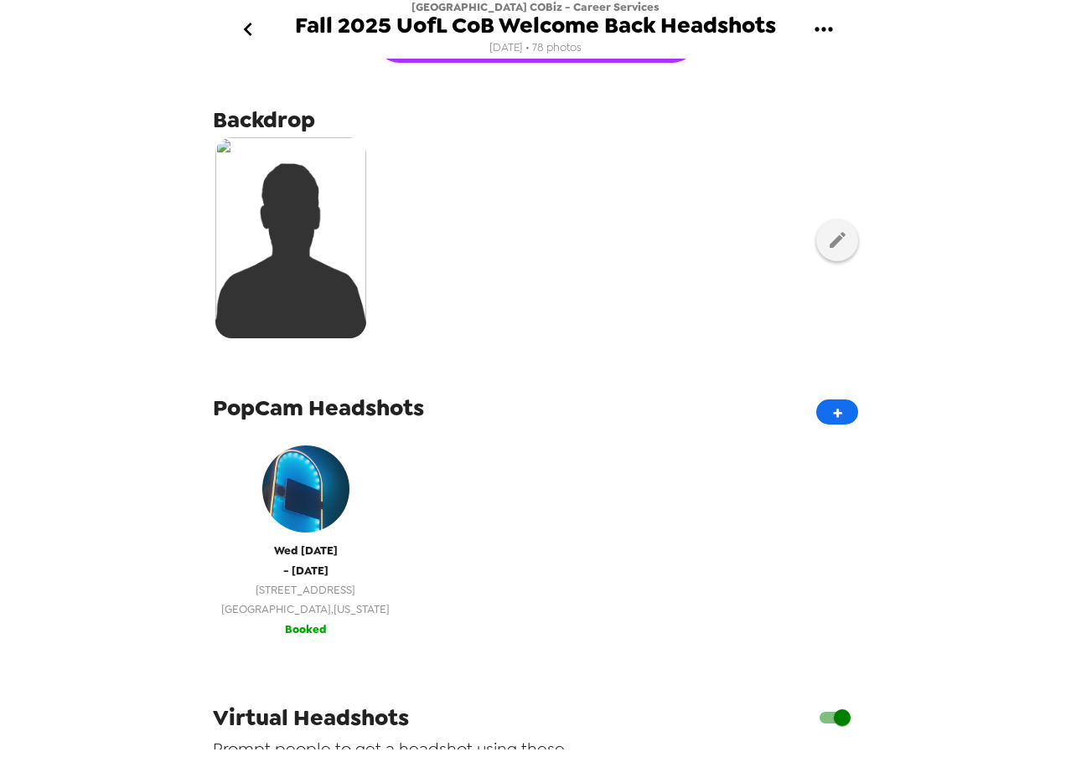
click at [245, 612] on span "Louisville , Kentucky" at bounding box center [305, 609] width 168 height 19
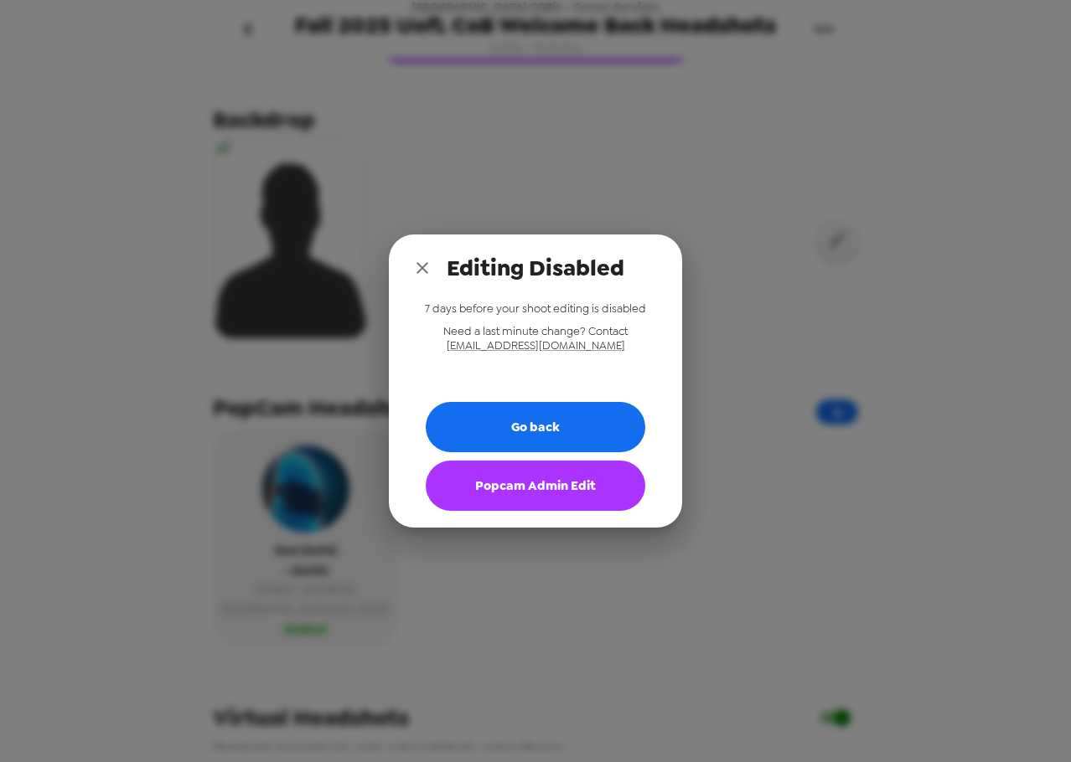
click at [470, 495] on button "Popcam Admin Edit" at bounding box center [536, 486] width 220 height 50
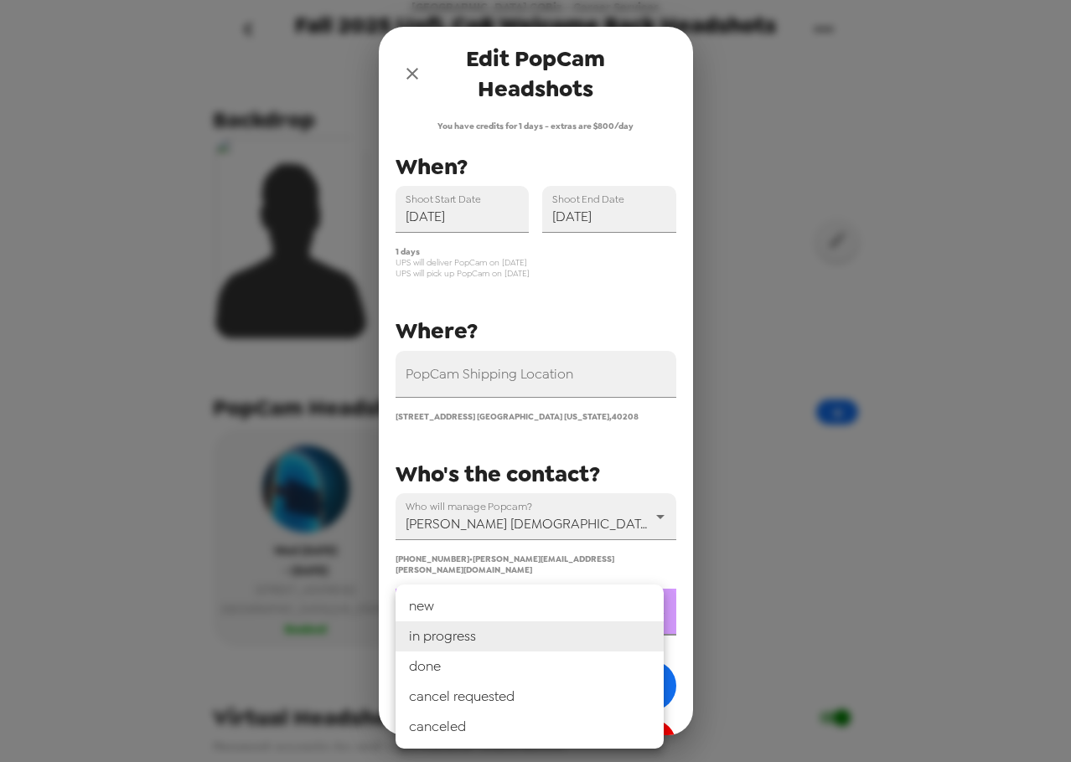
click at [538, 605] on body "University of Louisville COBiz - Career Services Fall 2025 UofL CoB Welcome Bac…" at bounding box center [535, 381] width 1071 height 762
click at [524, 664] on li "done" at bounding box center [529, 667] width 268 height 30
type input "done"
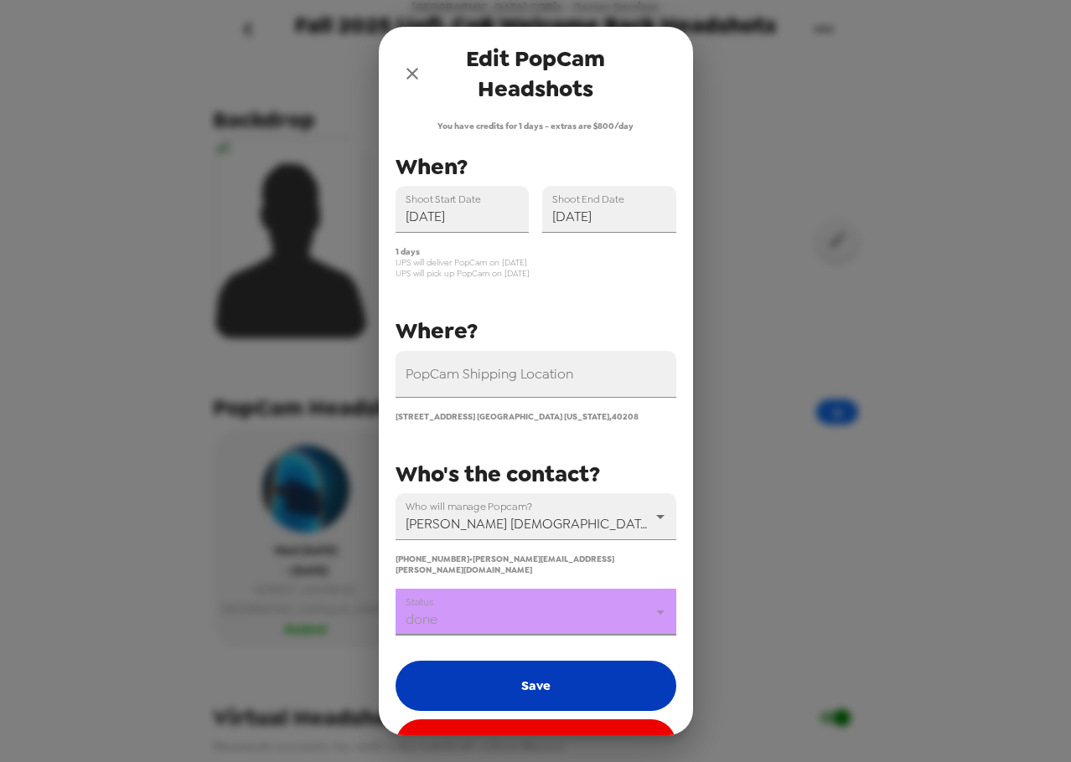
click at [528, 682] on button "Save" at bounding box center [535, 686] width 281 height 50
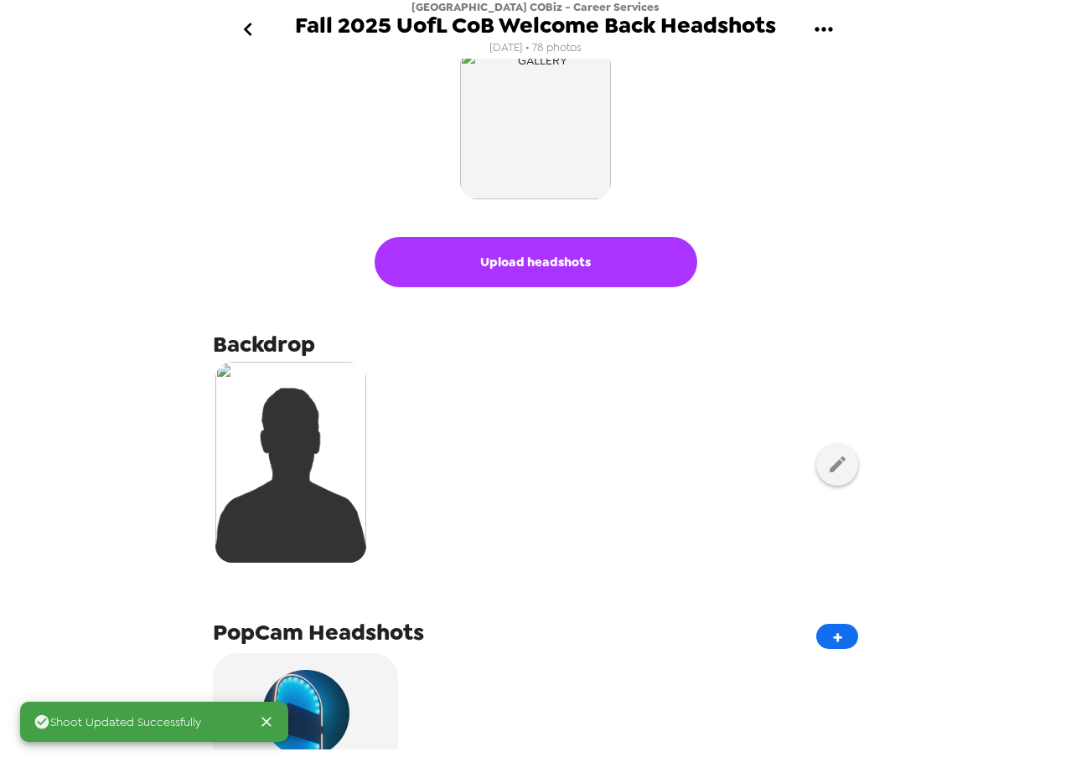
scroll to position [0, 0]
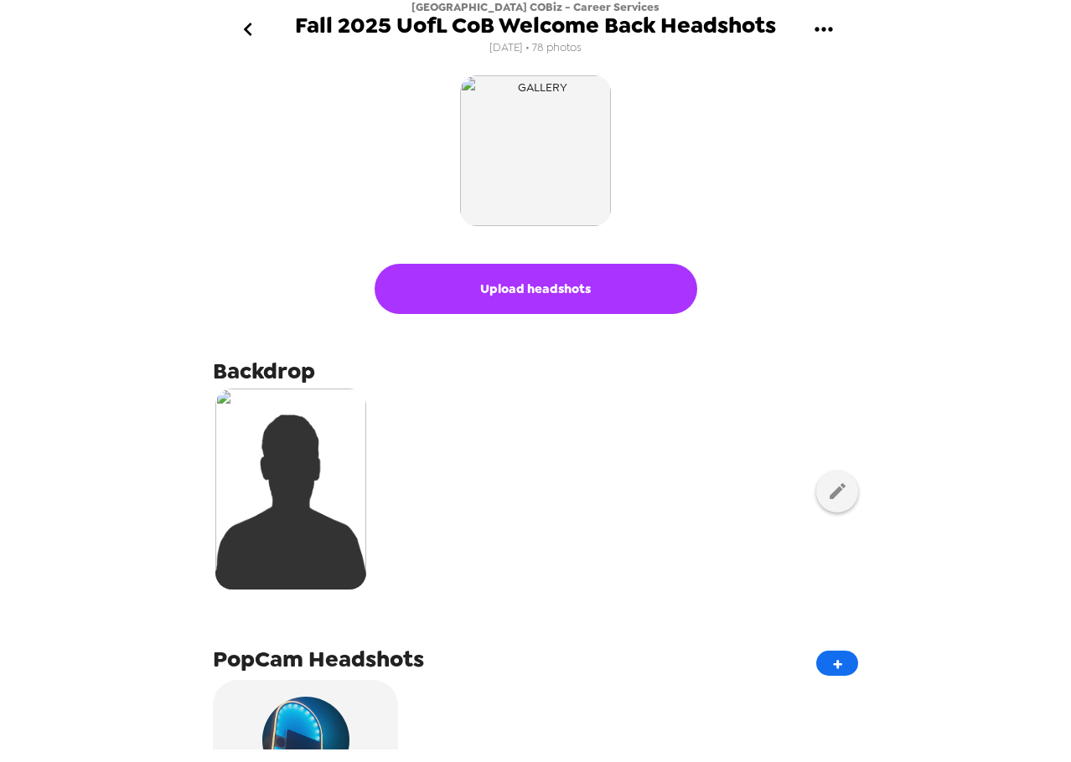
click at [240, 28] on icon "go back" at bounding box center [248, 29] width 27 height 27
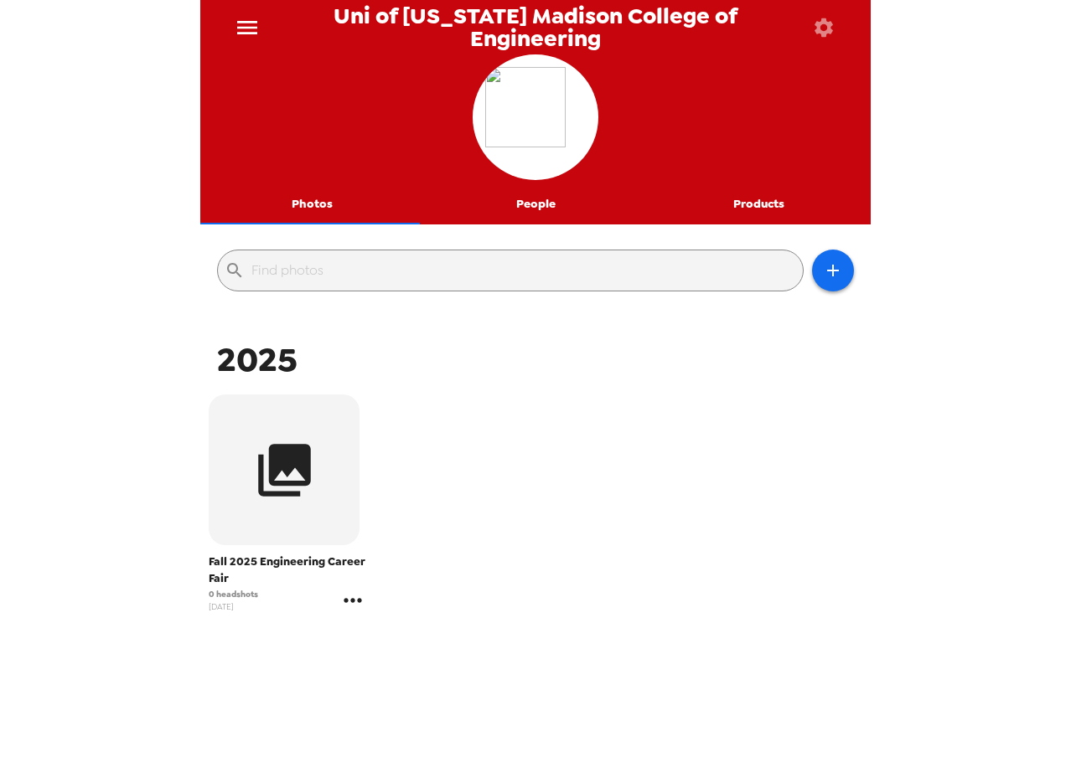
click at [354, 611] on icon "gallery menu" at bounding box center [352, 600] width 27 height 27
click at [448, 635] on span "Edit Shoot" at bounding box center [449, 636] width 139 height 20
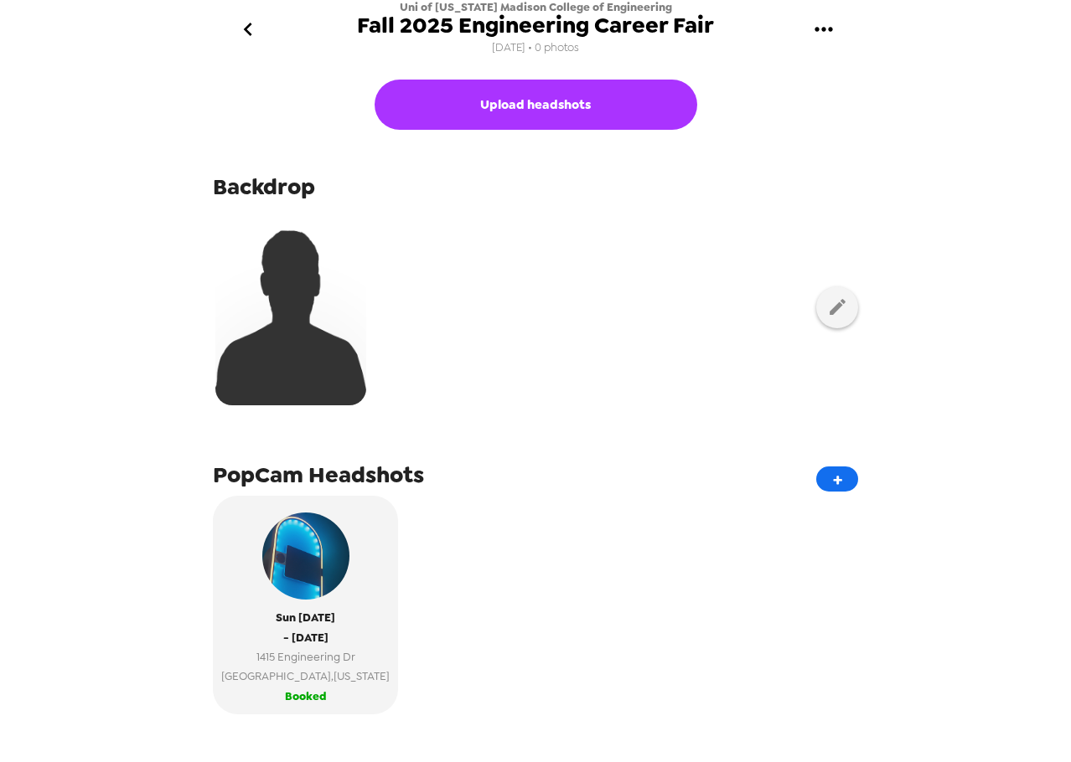
scroll to position [419, 0]
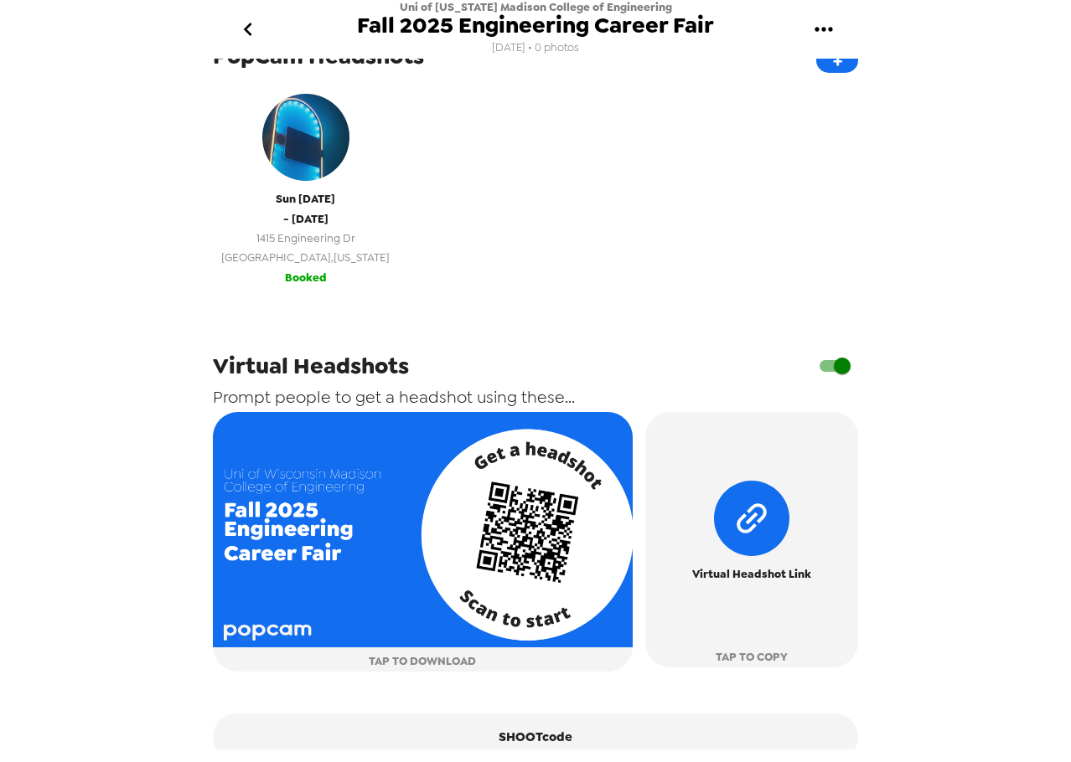
click at [328, 270] on button "Sun 9/7/25 - Tue 9/9/25 1415 Engineering Dr Madison , Wisconsin Booked" at bounding box center [305, 186] width 185 height 219
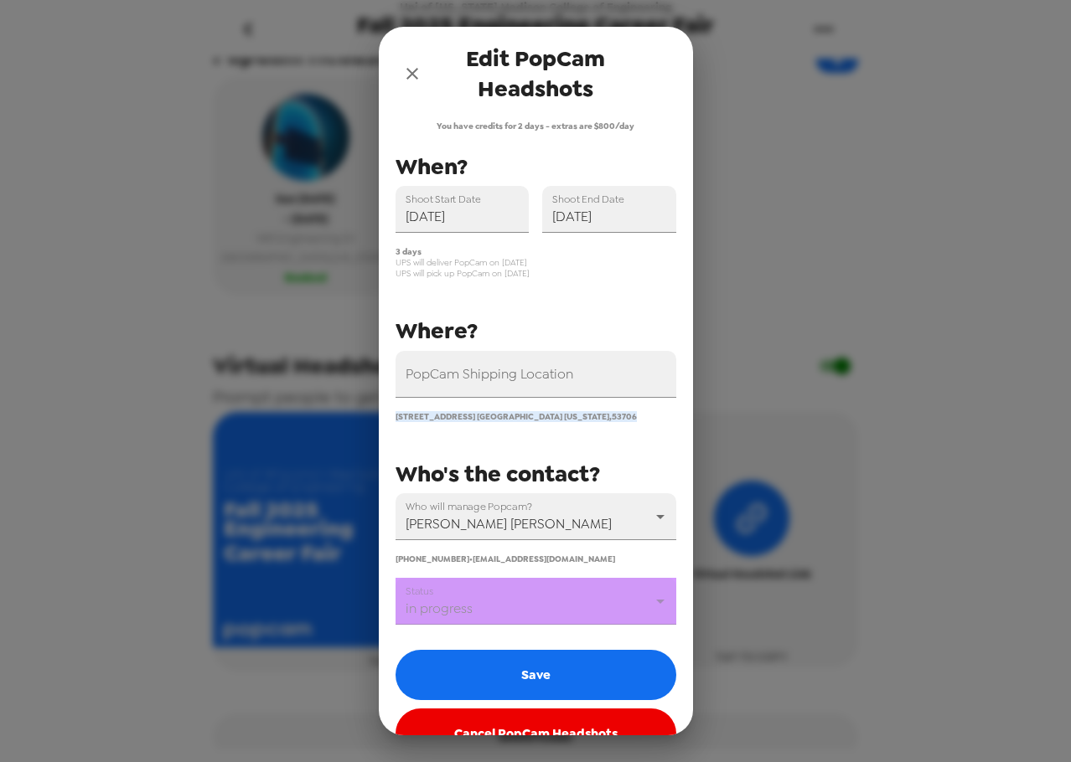
drag, startPoint x: 607, startPoint y: 417, endPoint x: 383, endPoint y: 412, distance: 224.6
click at [383, 412] on div "1415 Engineering Drive Madison Wisconsin , 53706" at bounding box center [529, 410] width 294 height 24
copy span "1415 Engineering Drive Madison Wisconsin , 53706"
drag, startPoint x: 419, startPoint y: 70, endPoint x: 547, endPoint y: 47, distance: 130.2
click at [419, 70] on icon "close" at bounding box center [412, 74] width 20 height 20
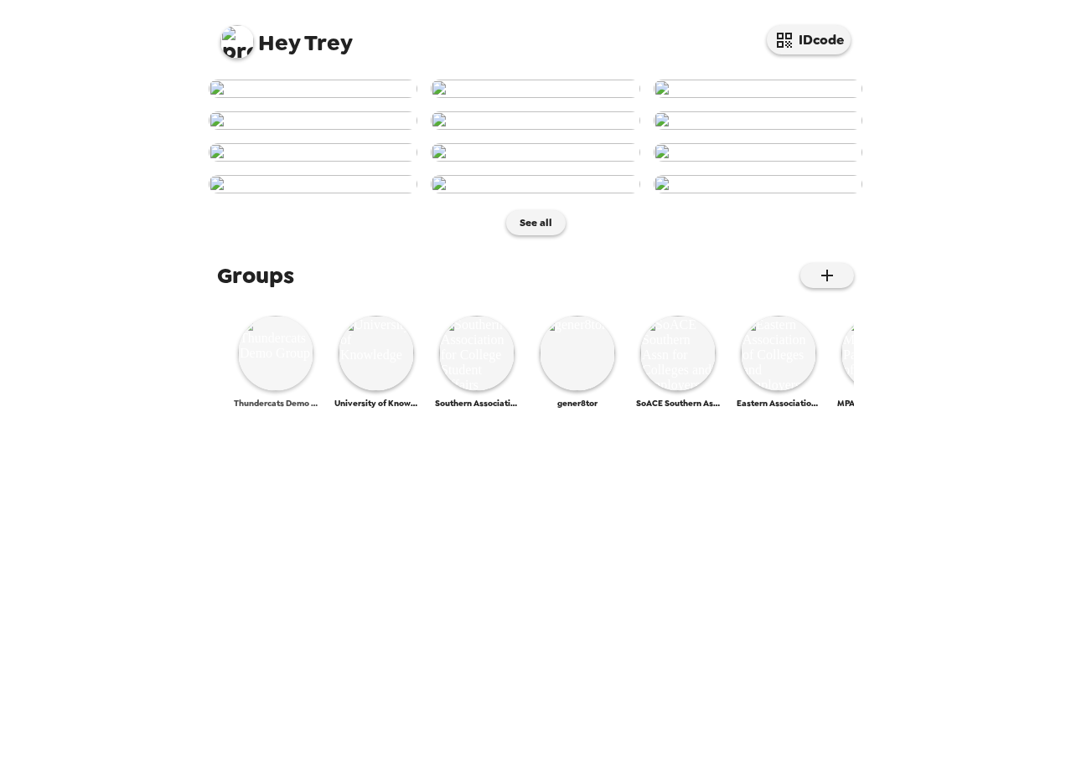
scroll to position [639, 0]
click at [268, 391] on img at bounding box center [275, 353] width 75 height 75
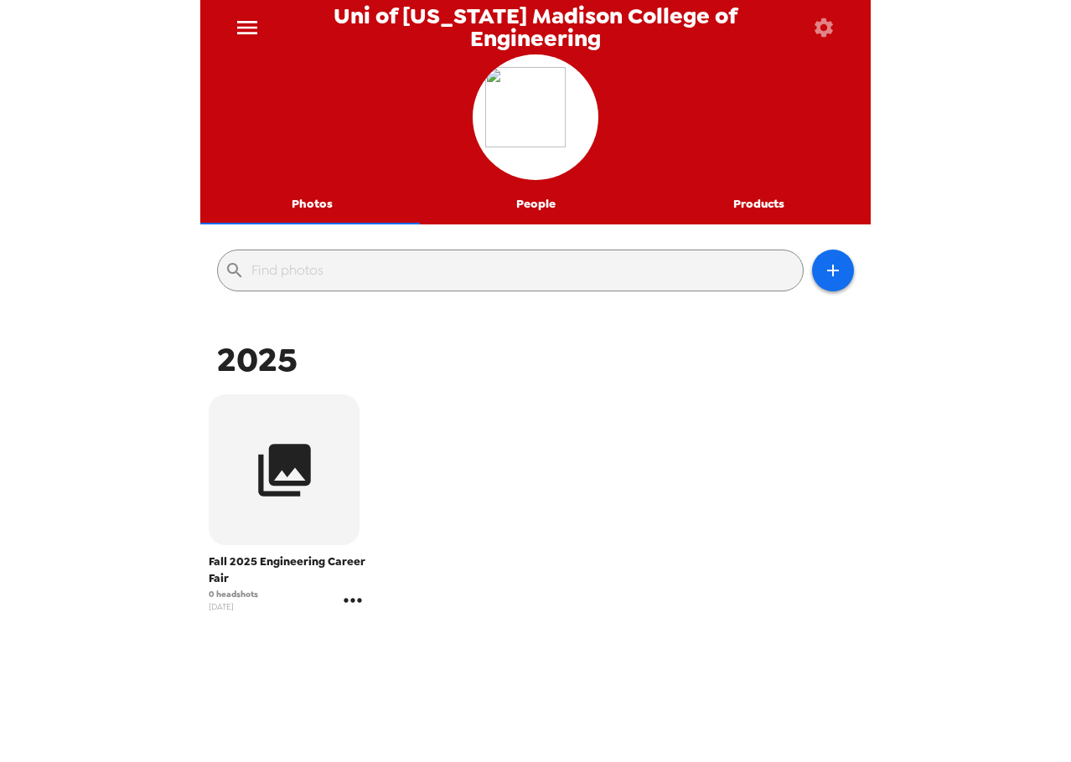
click at [355, 603] on icon "gallery menu" at bounding box center [352, 600] width 27 height 27
click at [448, 633] on span "Edit Shoot" at bounding box center [449, 636] width 139 height 20
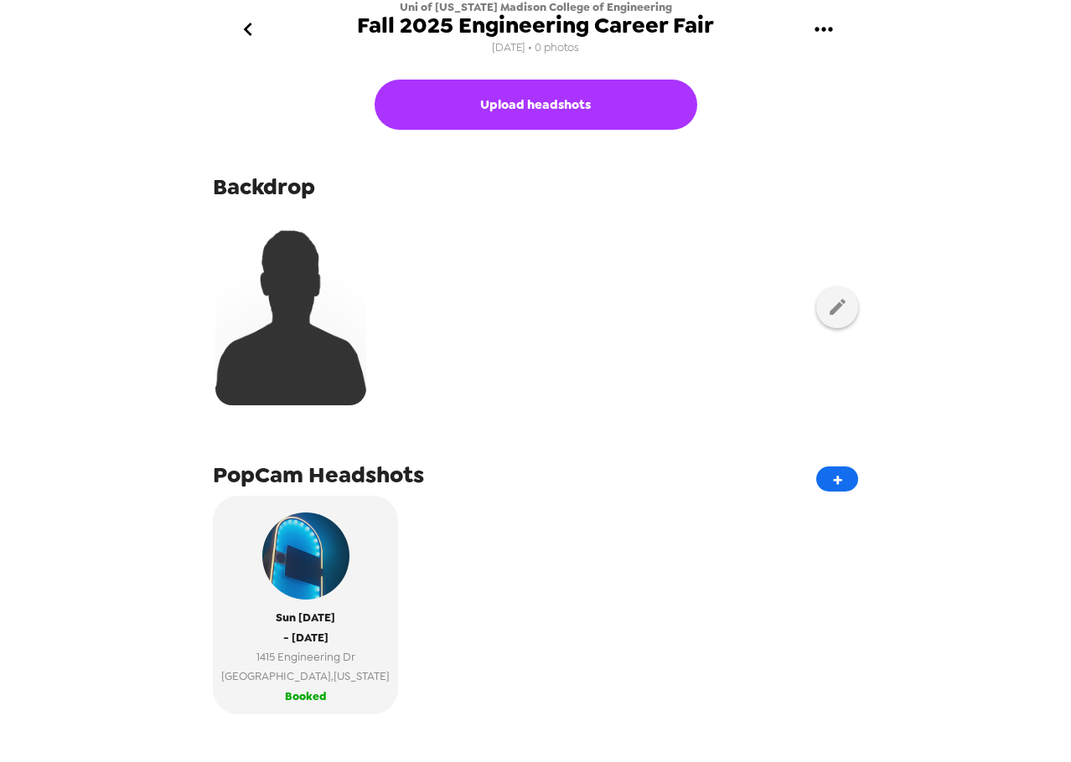
click at [832, 1] on div "Uni of Wisconsin Madison College of Engineering Fall 2025 Engineering Career Fa…" at bounding box center [535, 29] width 670 height 59
click at [829, 15] on button "gallery menu" at bounding box center [823, 30] width 54 height 54
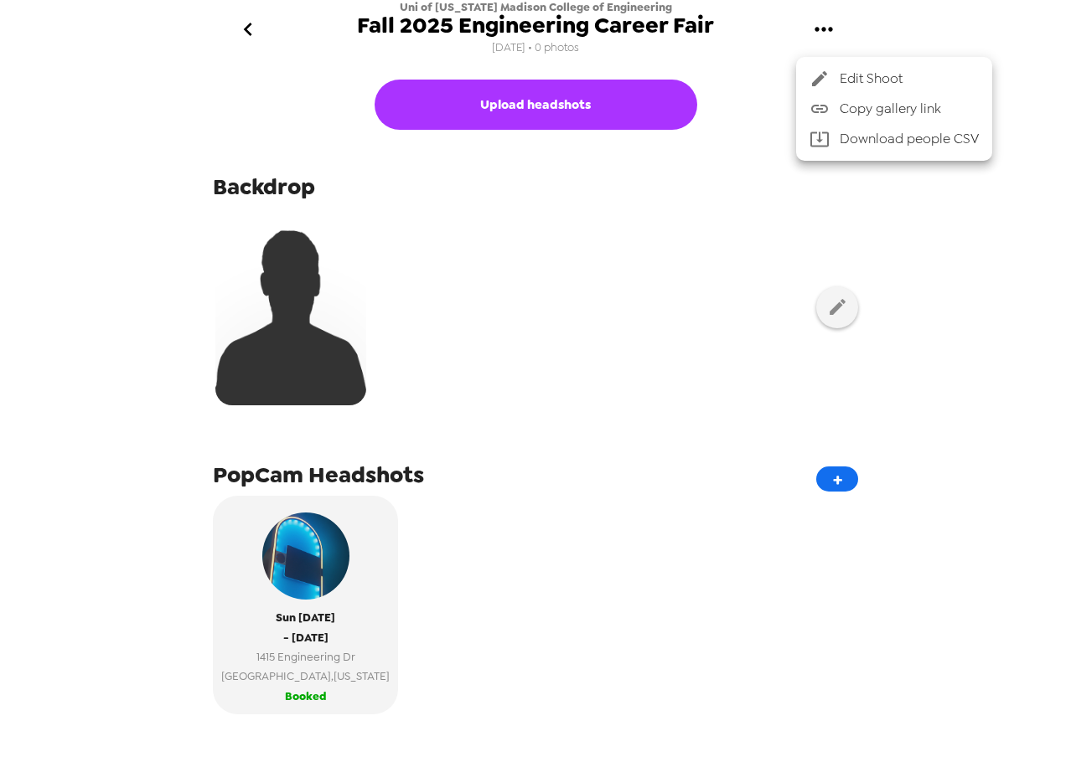
click at [859, 105] on span "Copy gallery link" at bounding box center [909, 109] width 139 height 20
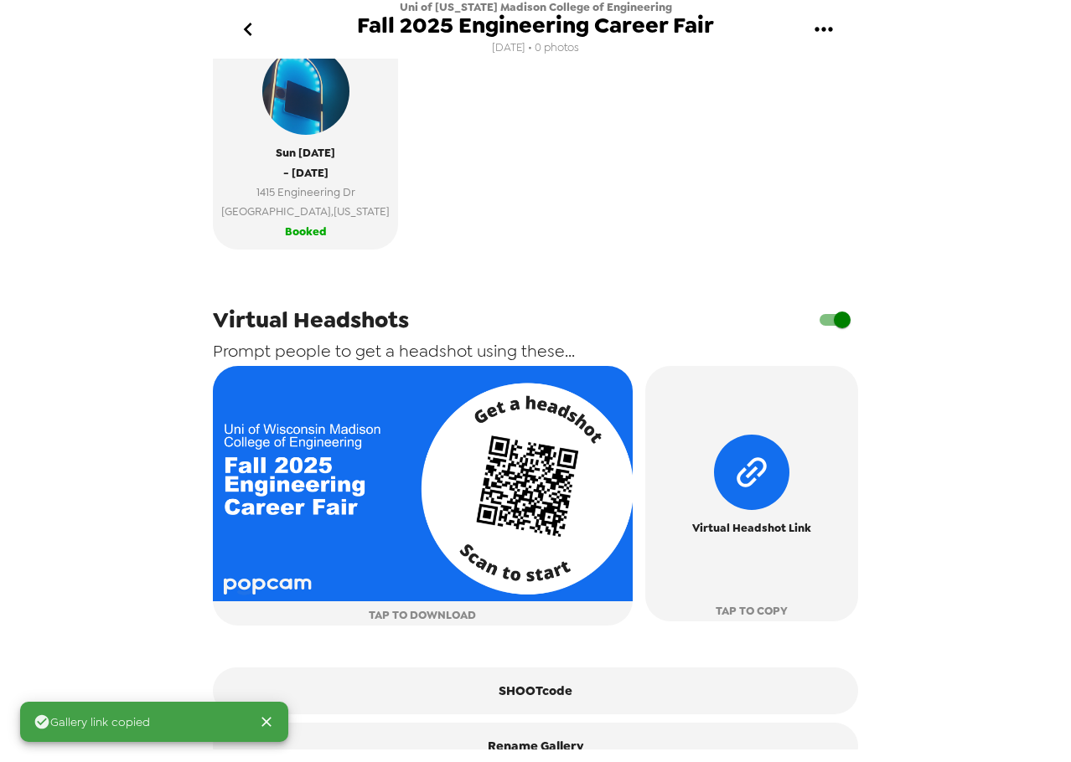
scroll to position [505, 0]
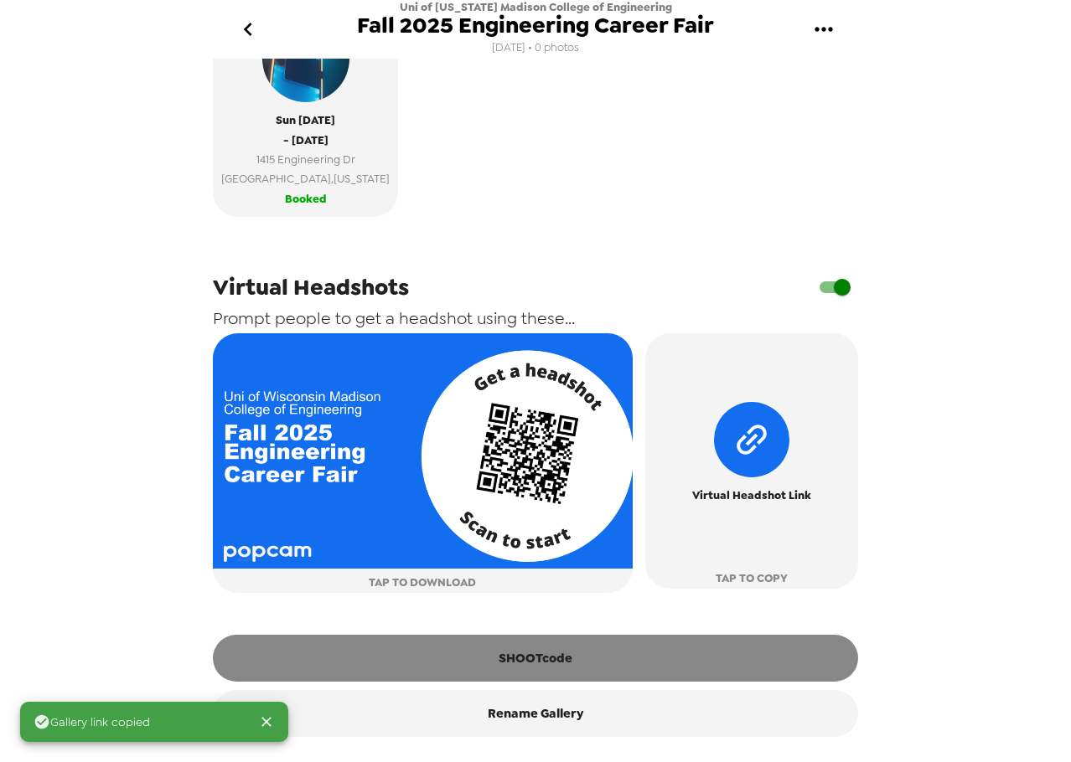
click at [576, 679] on button "SHOOTcode" at bounding box center [535, 658] width 645 height 47
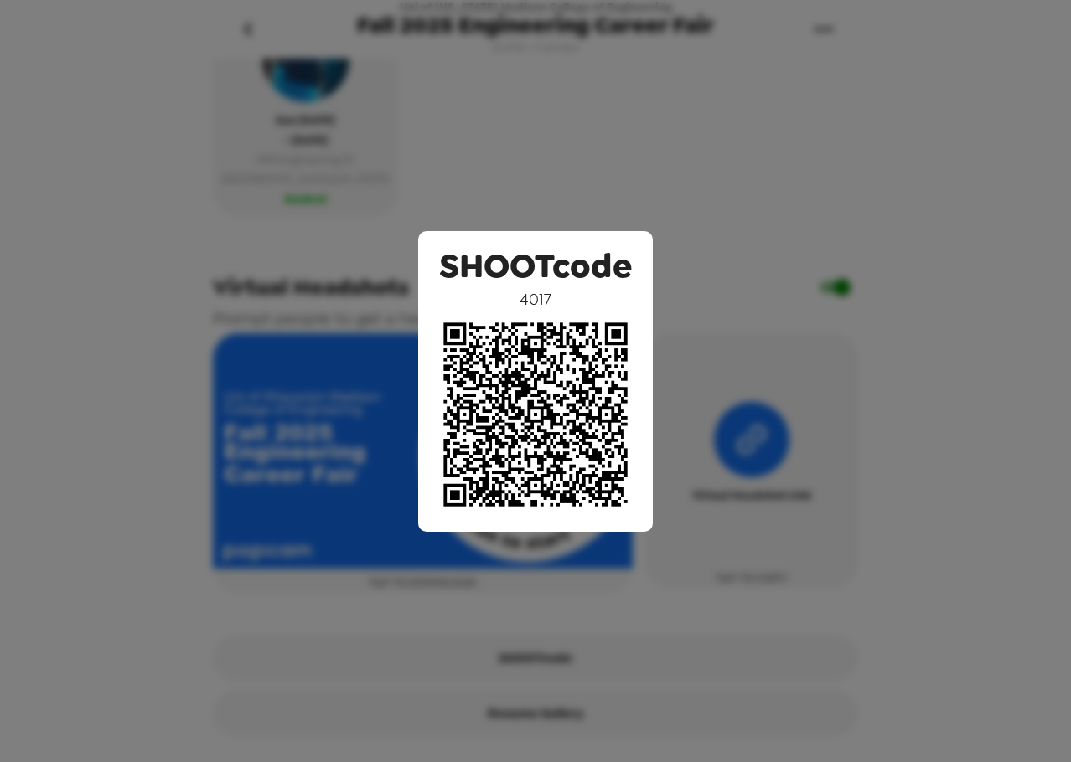
click at [806, 240] on div "SHOOTcode 4017" at bounding box center [535, 381] width 1071 height 762
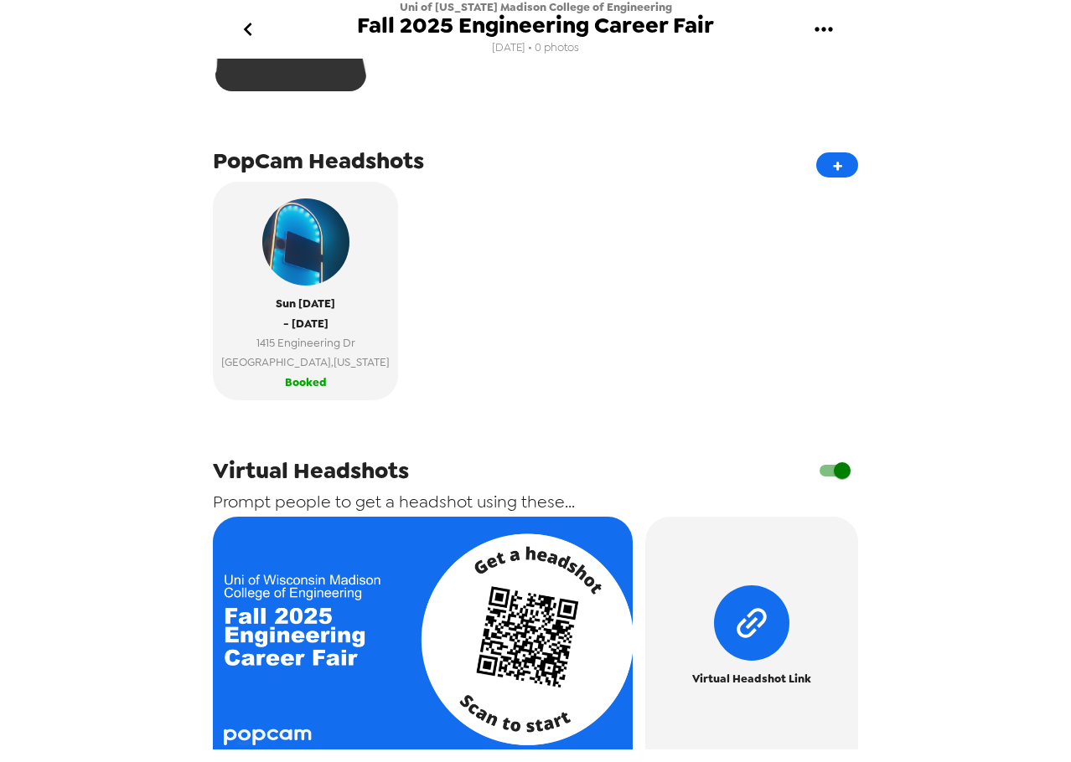
scroll to position [3, 0]
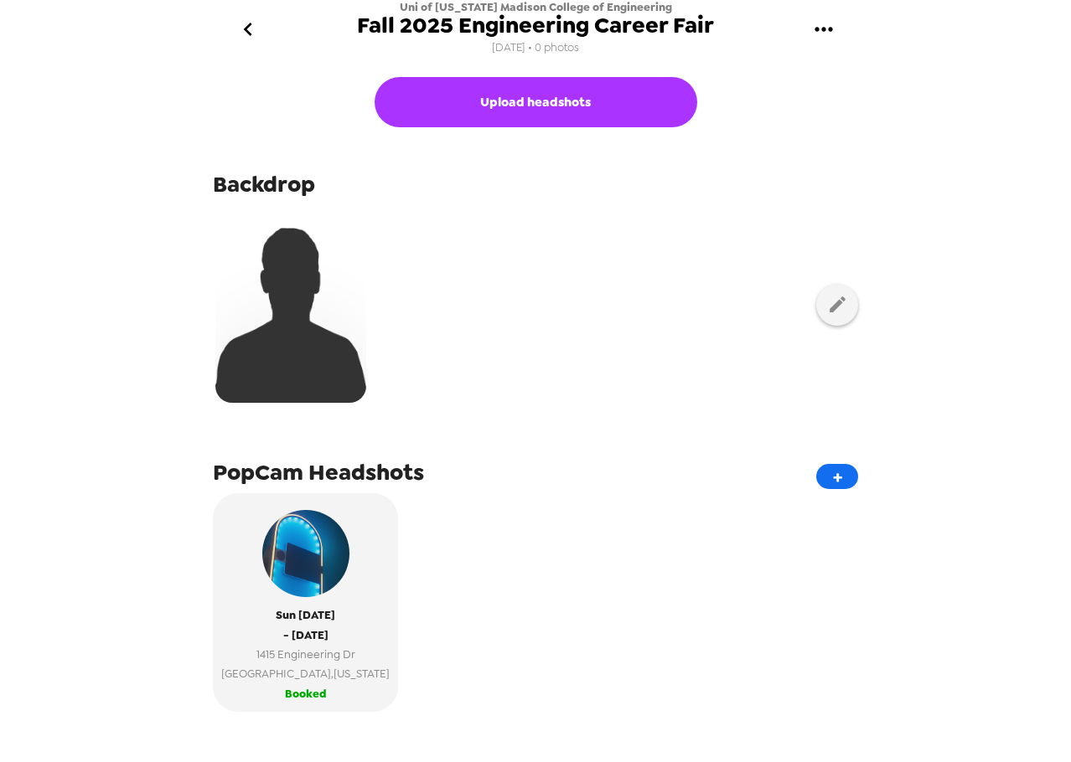
click at [251, 25] on icon "go back" at bounding box center [248, 29] width 27 height 27
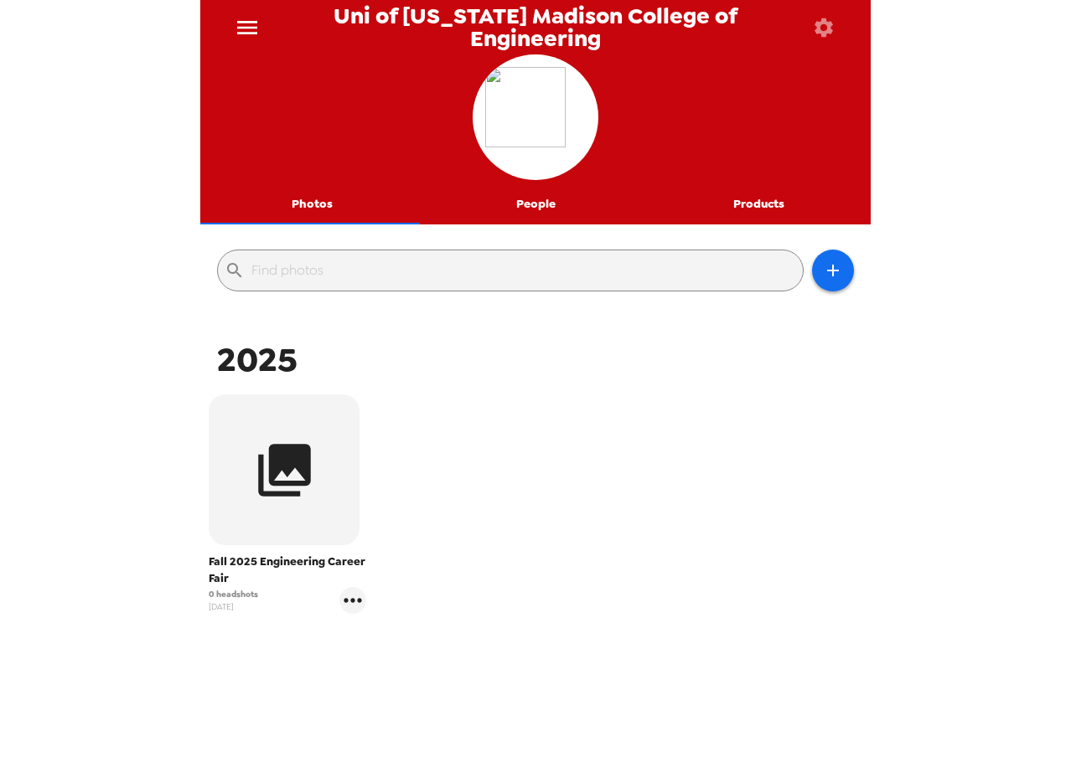
click at [251, 31] on icon "menu" at bounding box center [247, 27] width 27 height 27
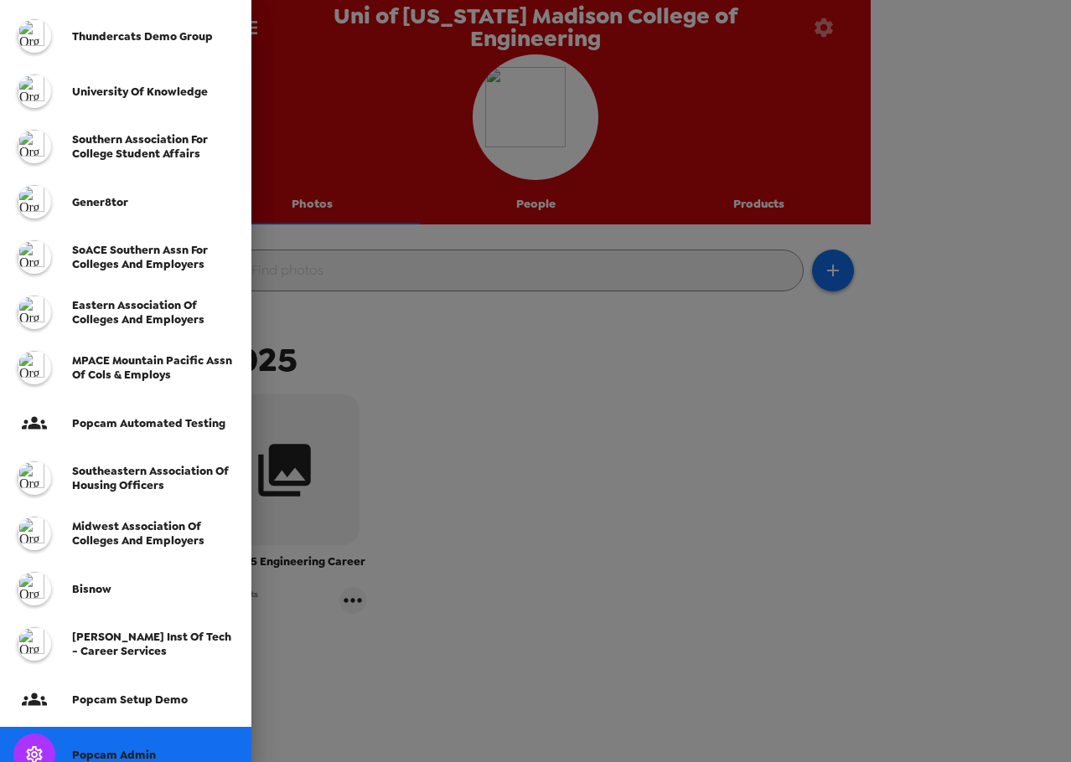
scroll to position [307, 0]
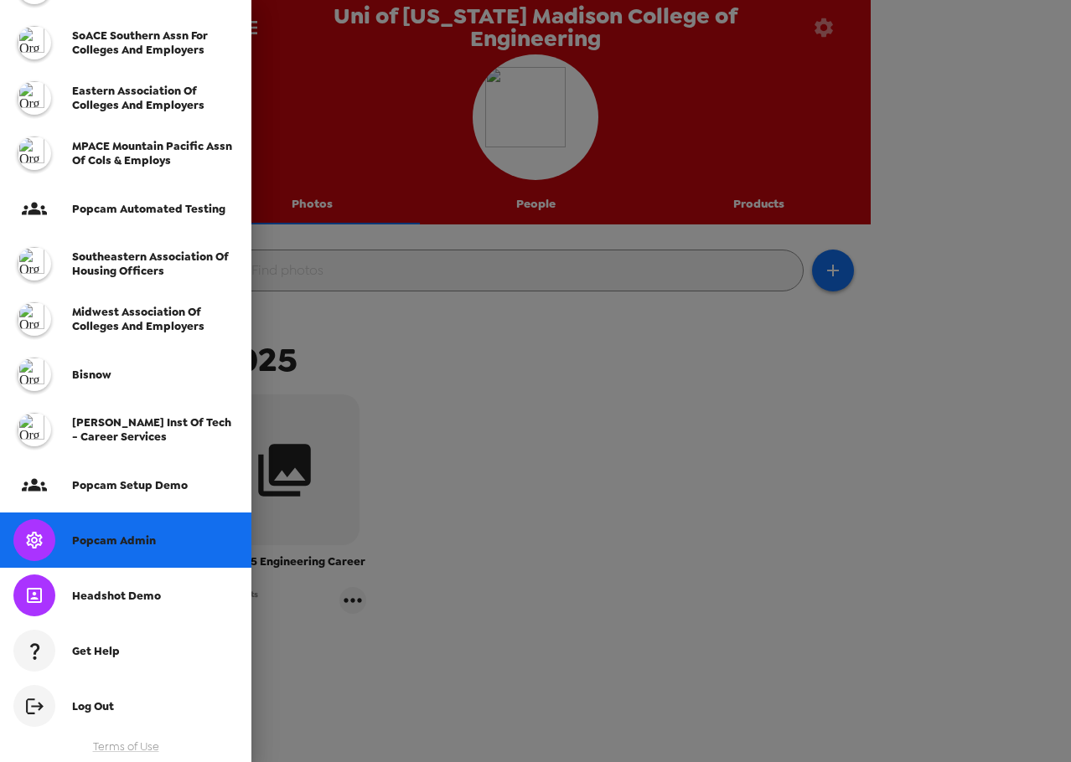
click at [158, 526] on div "Popcam Admin" at bounding box center [125, 540] width 251 height 55
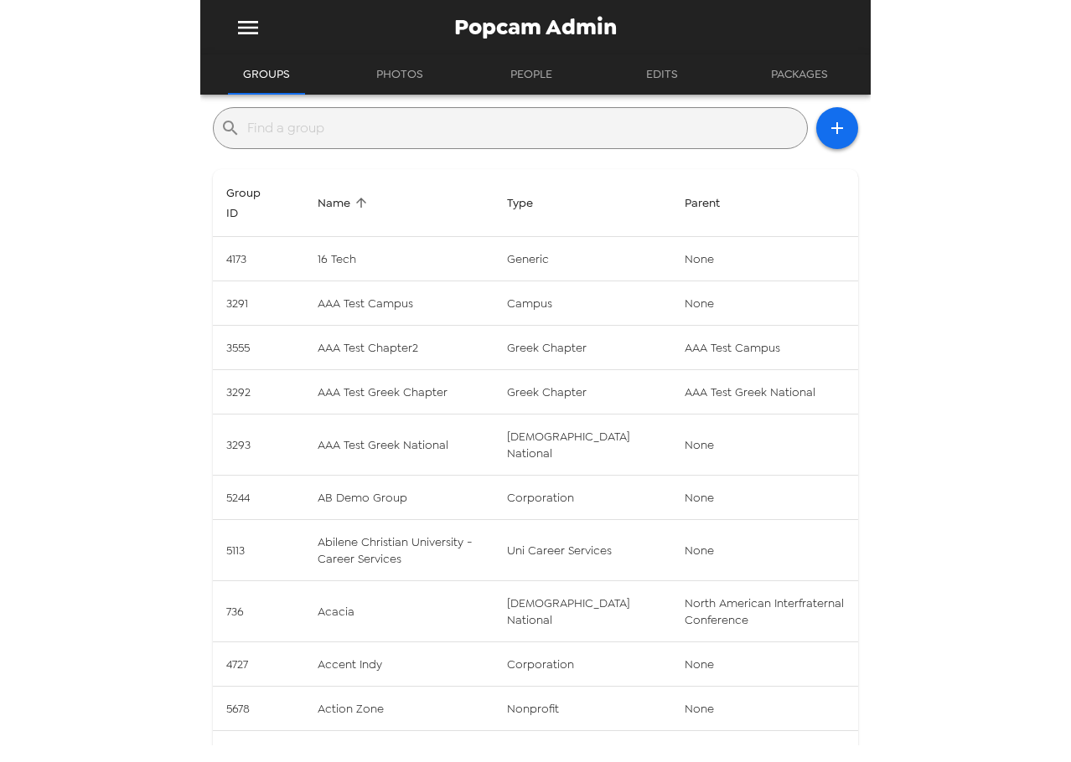
click at [389, 121] on input "text" at bounding box center [523, 128] width 553 height 27
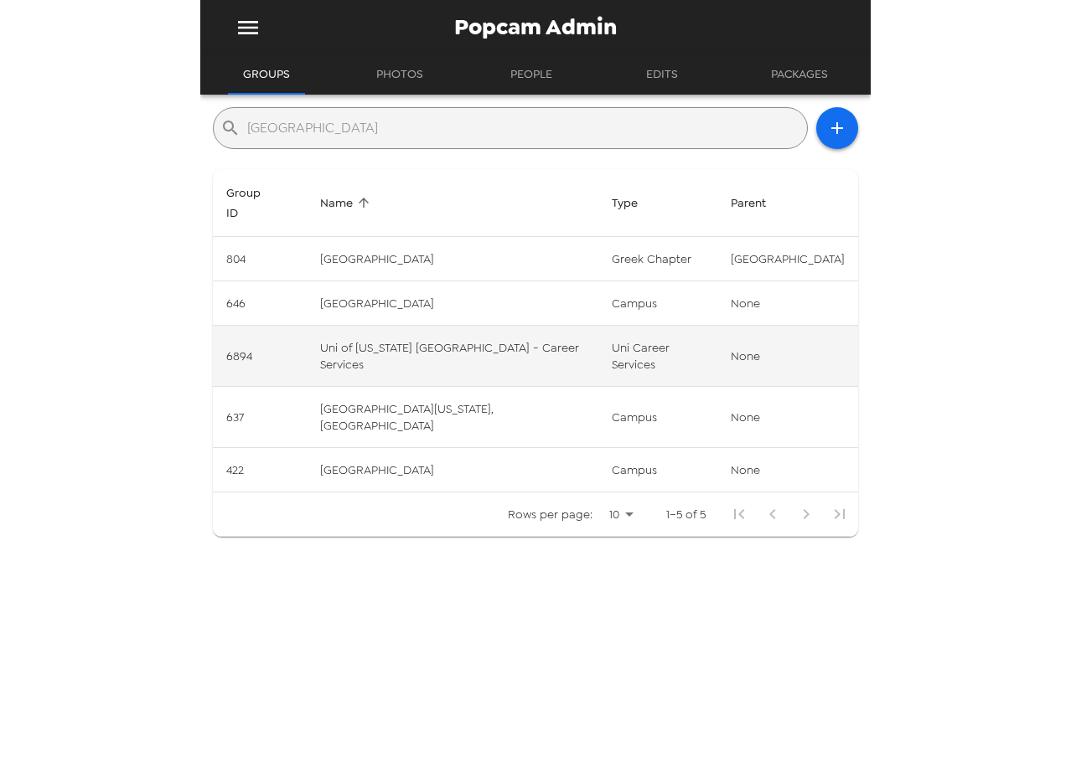
type input "san diego"
click at [449, 387] on td "Uni of California San Diego - Career Services" at bounding box center [452, 356] width 291 height 61
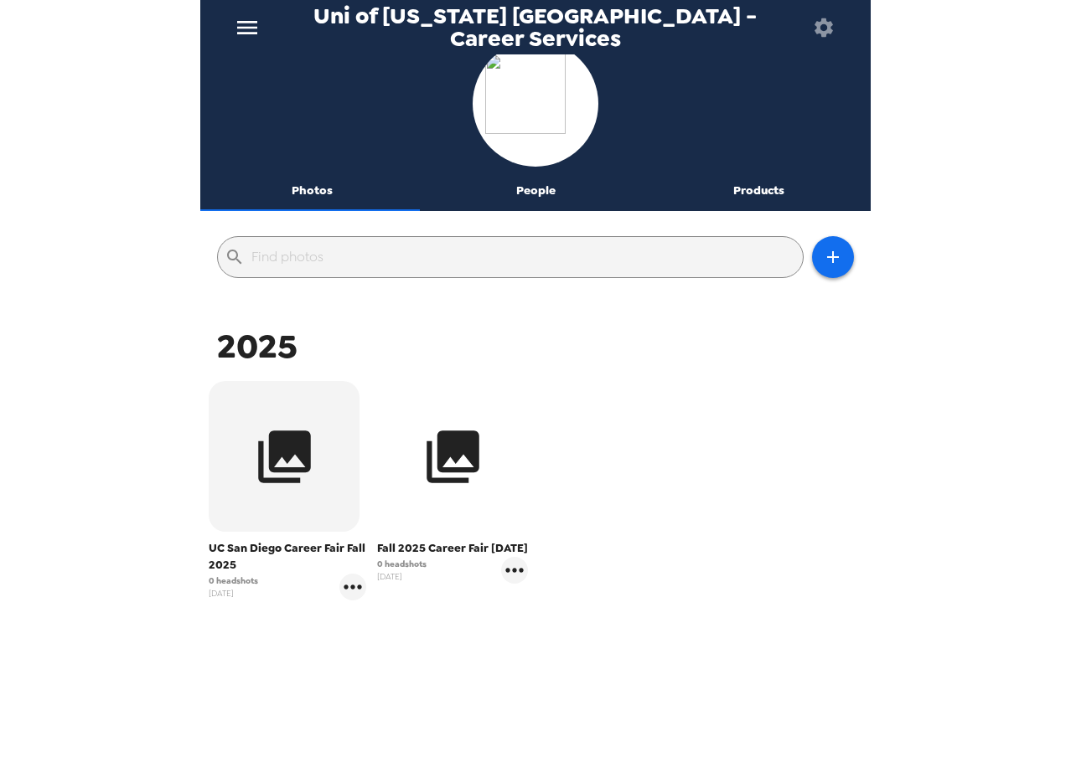
scroll to position [36, 0]
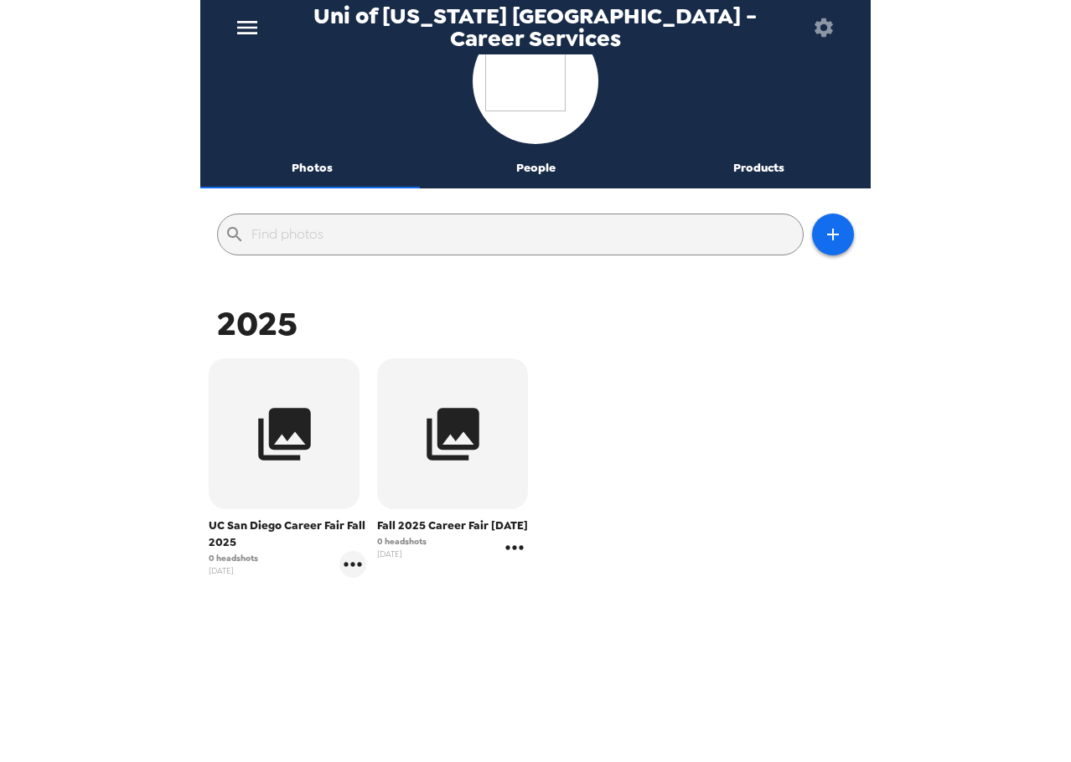
click at [515, 561] on icon "gallery menu" at bounding box center [514, 548] width 27 height 27
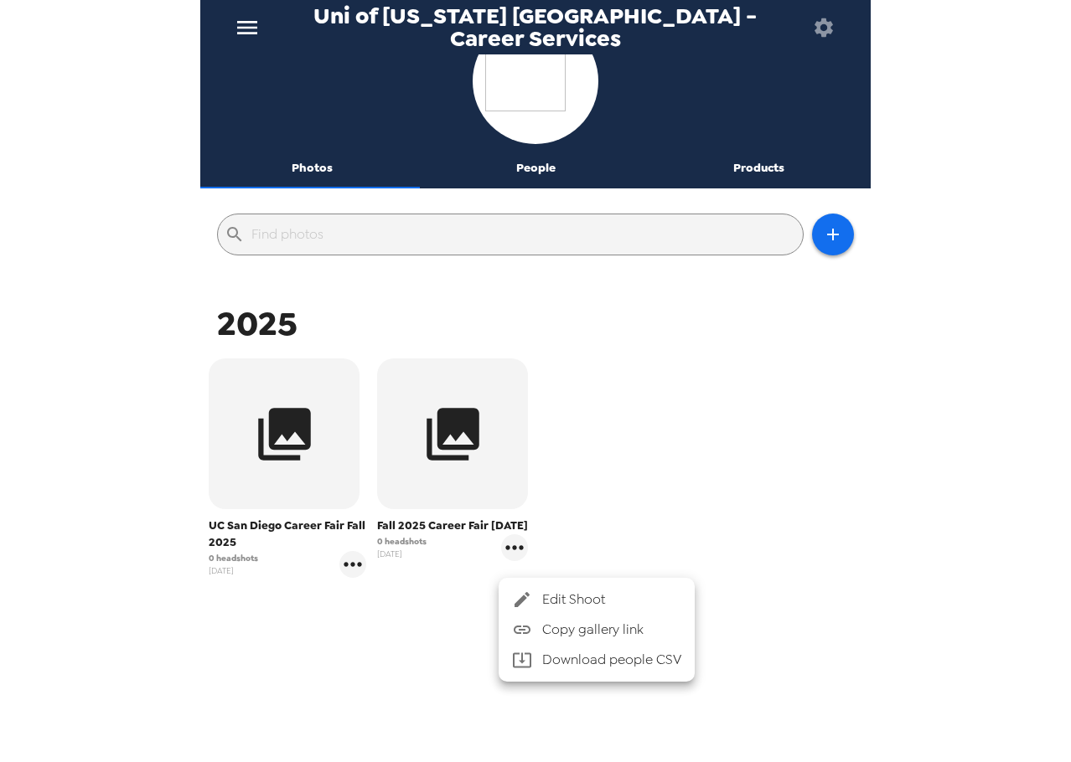
click at [566, 600] on span "Edit Shoot" at bounding box center [611, 600] width 139 height 20
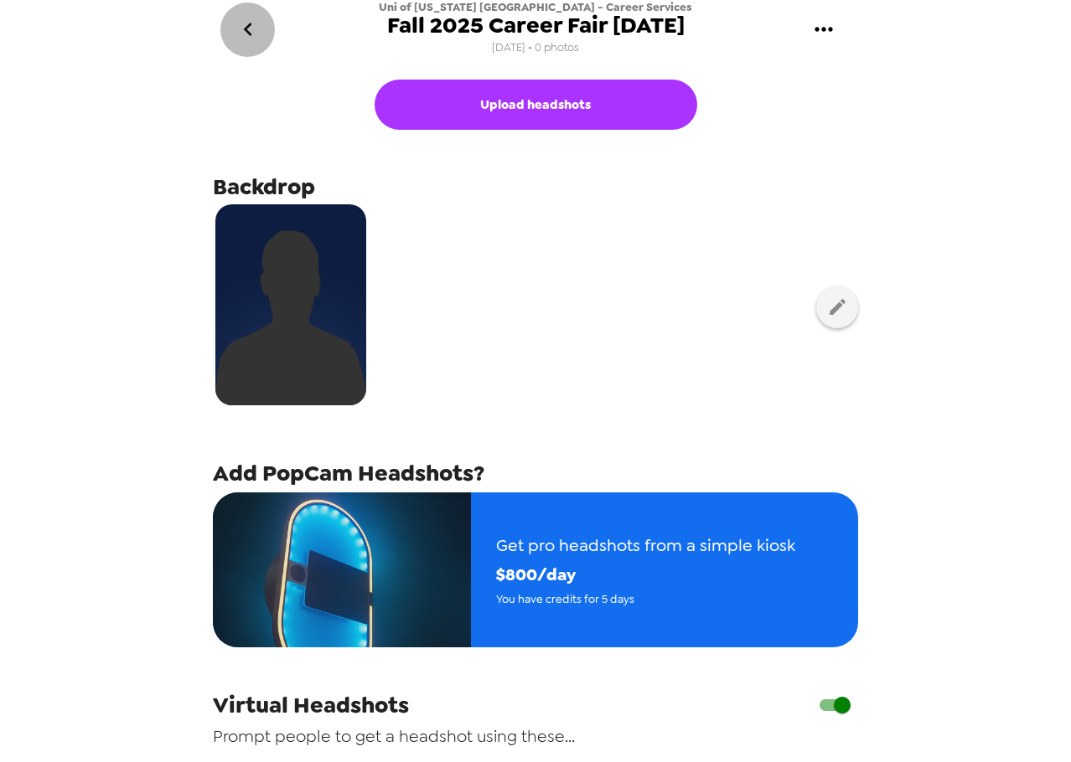
click at [252, 34] on icon "go back" at bounding box center [248, 29] width 27 height 27
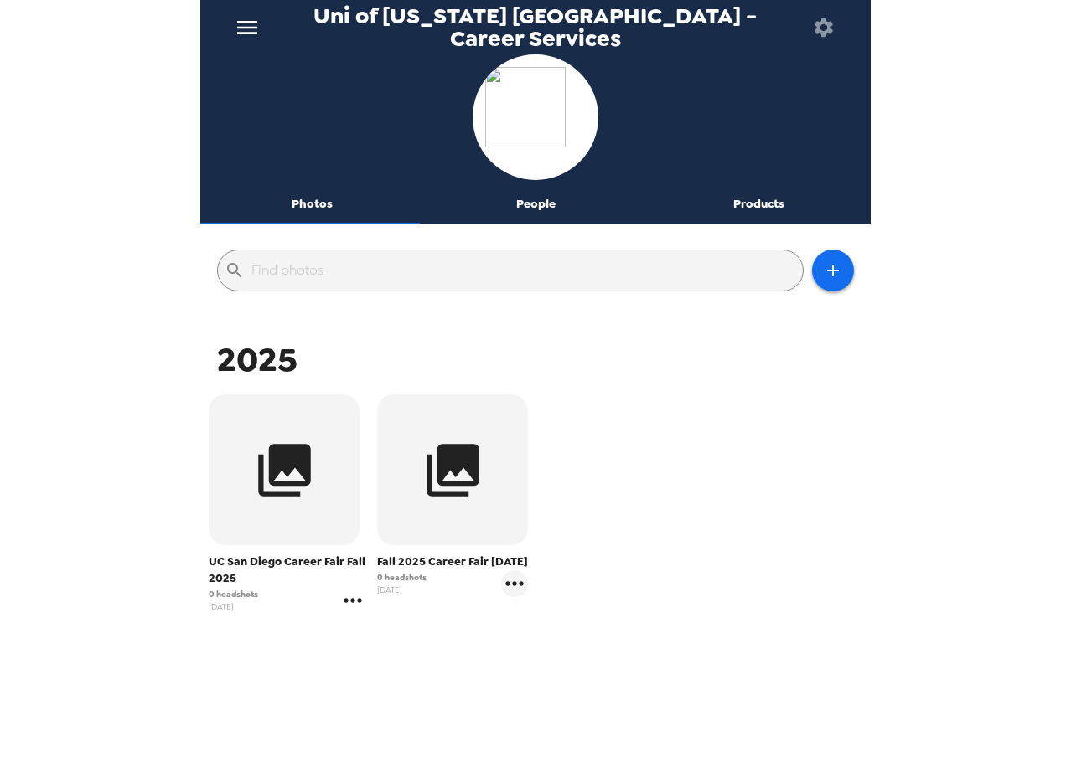
click at [357, 599] on icon "gallery menu" at bounding box center [353, 600] width 18 height 4
click at [376, 633] on div at bounding box center [364, 636] width 30 height 20
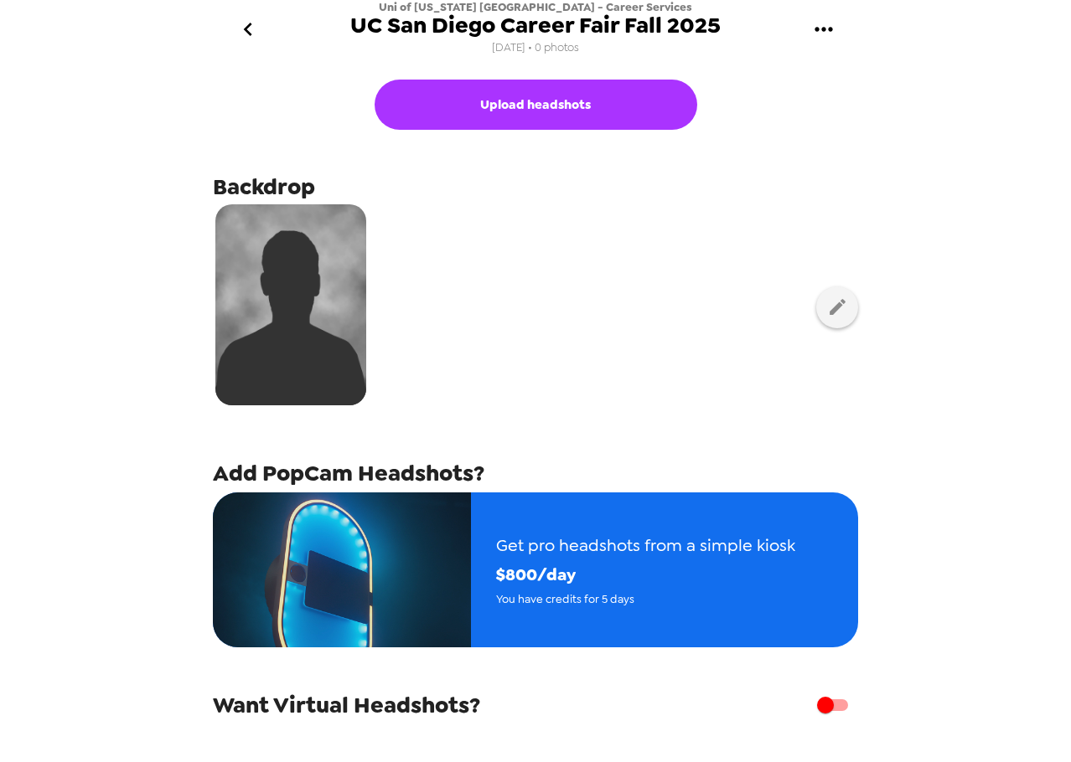
click at [230, 17] on div "Uni of California San Diego - Career Services UC San Diego Career Fair Fall 202…" at bounding box center [535, 29] width 670 height 59
click at [250, 28] on icon "go back" at bounding box center [248, 29] width 27 height 27
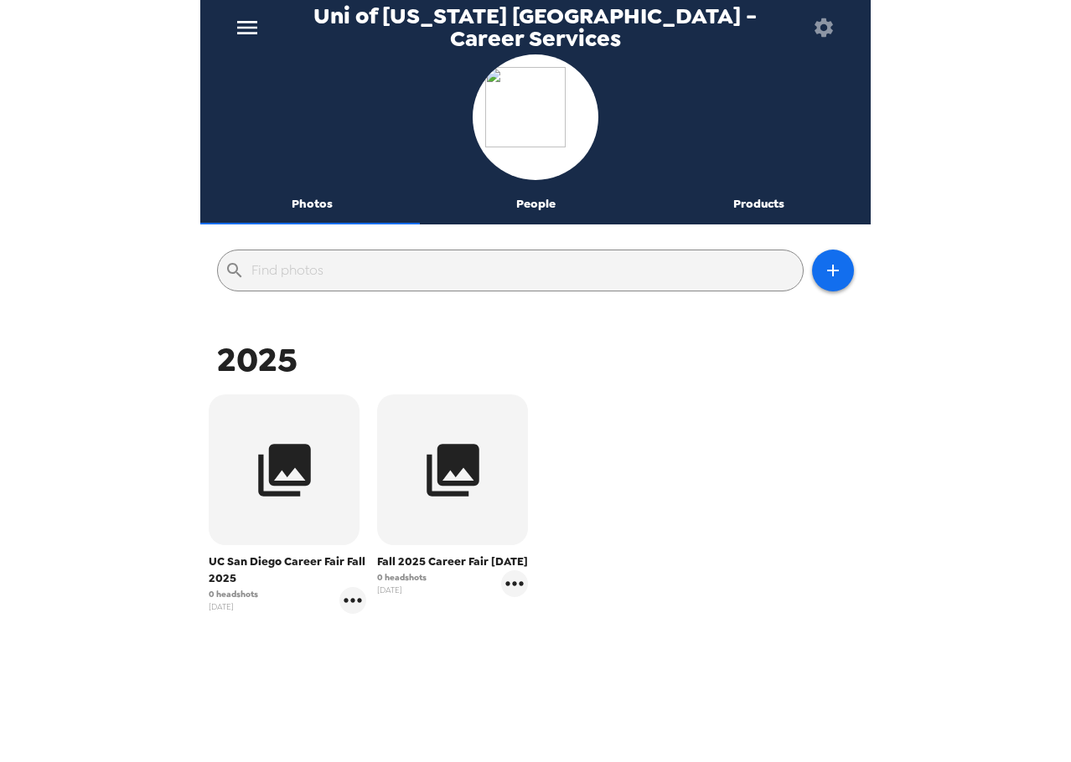
scroll to position [36, 0]
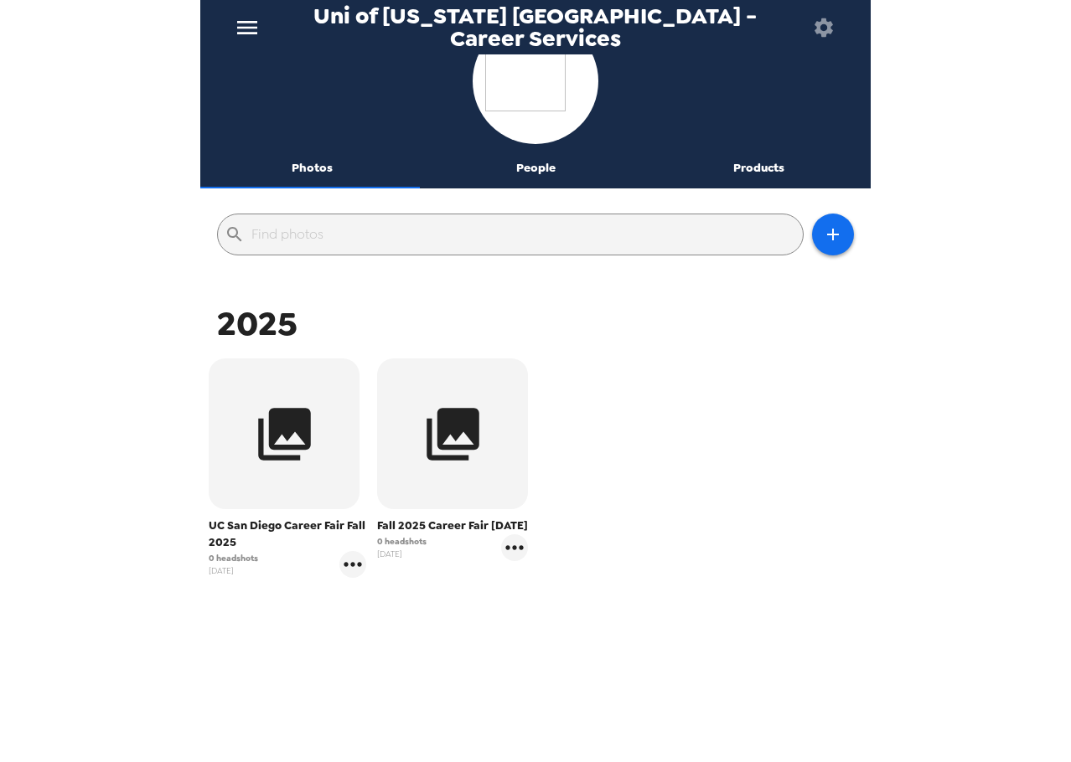
click at [44, 257] on div "Uni of California San Diego - Career Services Photos People Products ​ 2025 UC …" at bounding box center [535, 381] width 1071 height 762
click at [93, 338] on div "Uni of California San Diego - Career Services Photos People Products ​ 2025 UC …" at bounding box center [535, 381] width 1071 height 762
click at [543, 184] on button "People" at bounding box center [536, 168] width 224 height 40
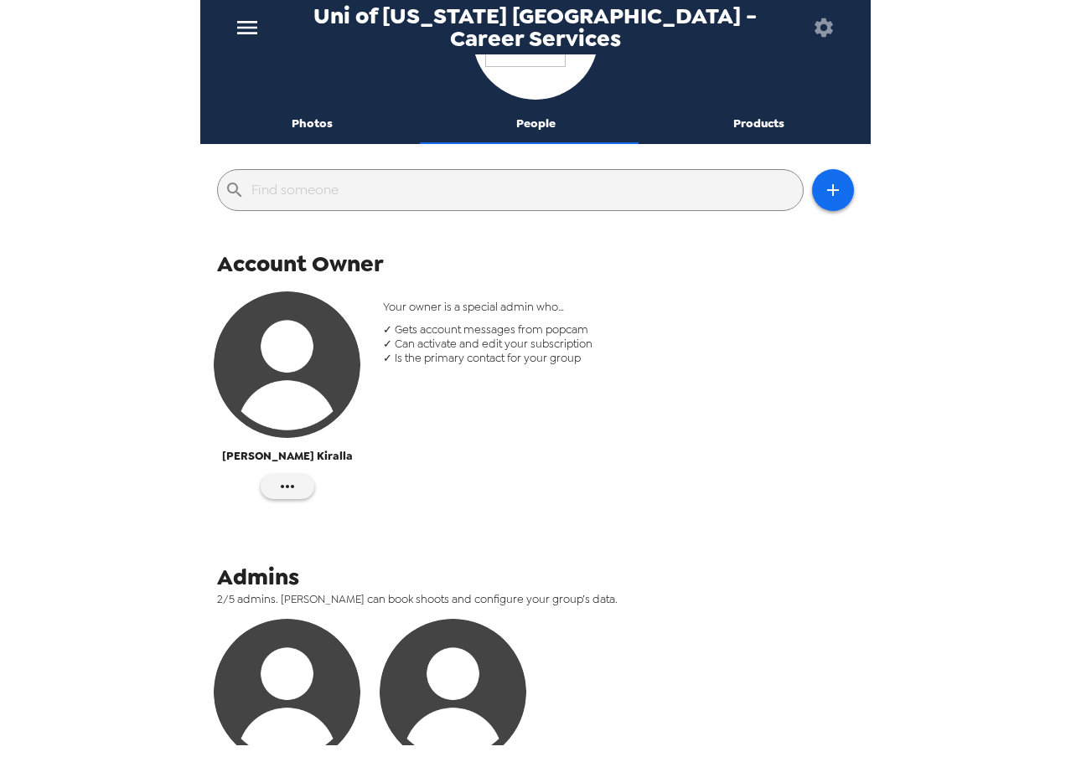
scroll to position [251, 0]
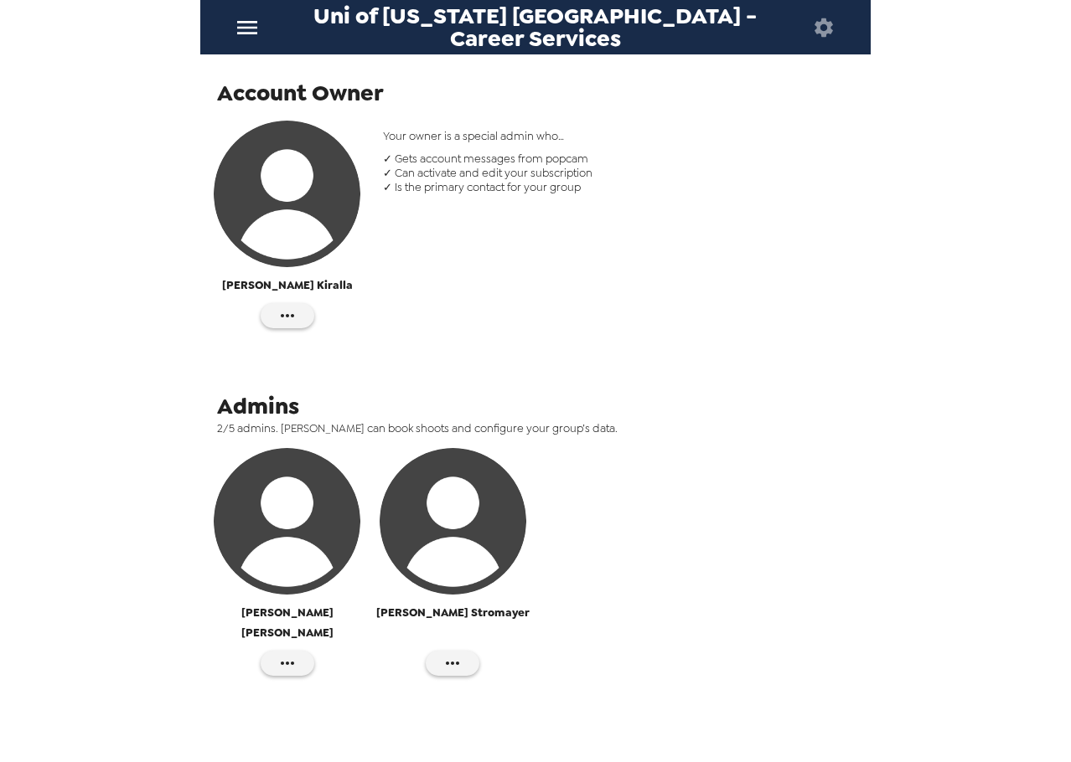
click at [286, 227] on img "button" at bounding box center [287, 194] width 147 height 147
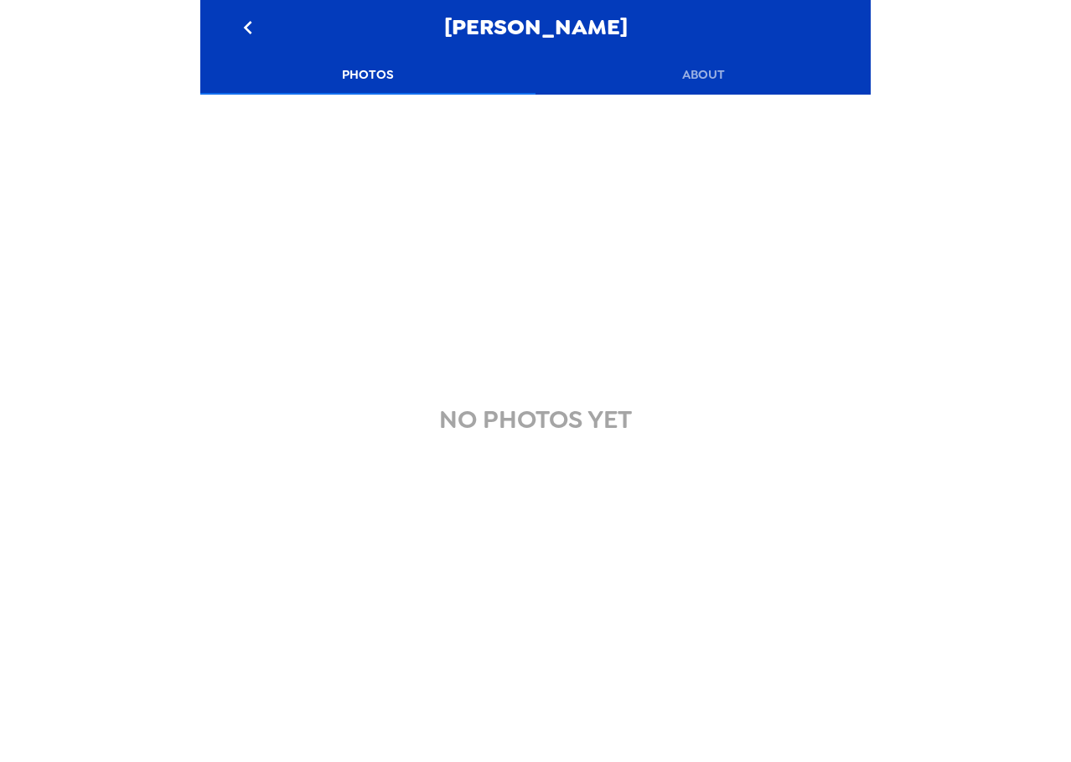
click at [710, 90] on button "About" at bounding box center [702, 74] width 335 height 40
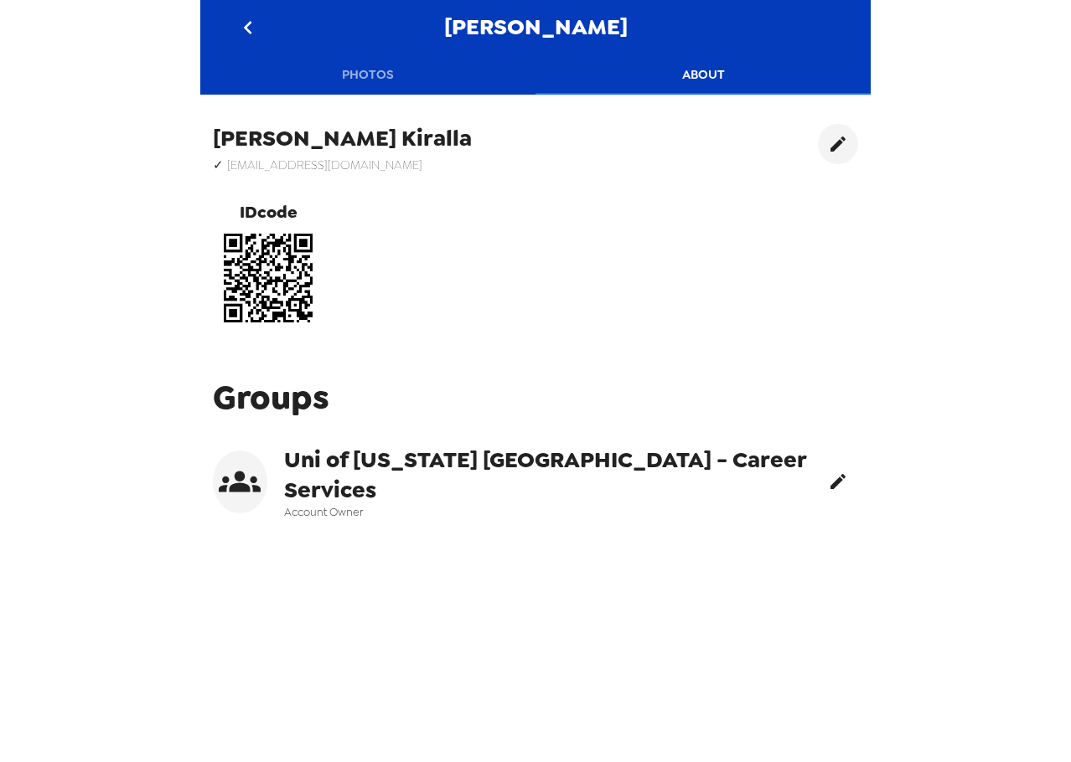
click at [830, 475] on icon "edit" at bounding box center [837, 481] width 15 height 15
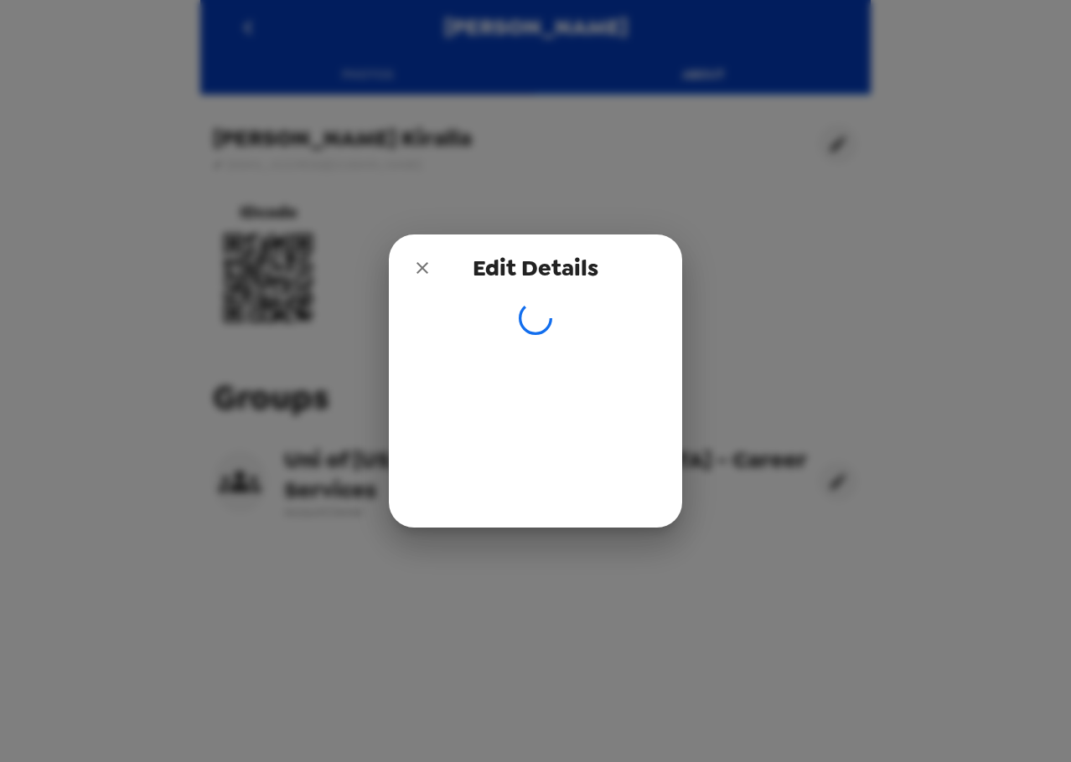
click at [421, 272] on icon "close" at bounding box center [422, 268] width 20 height 20
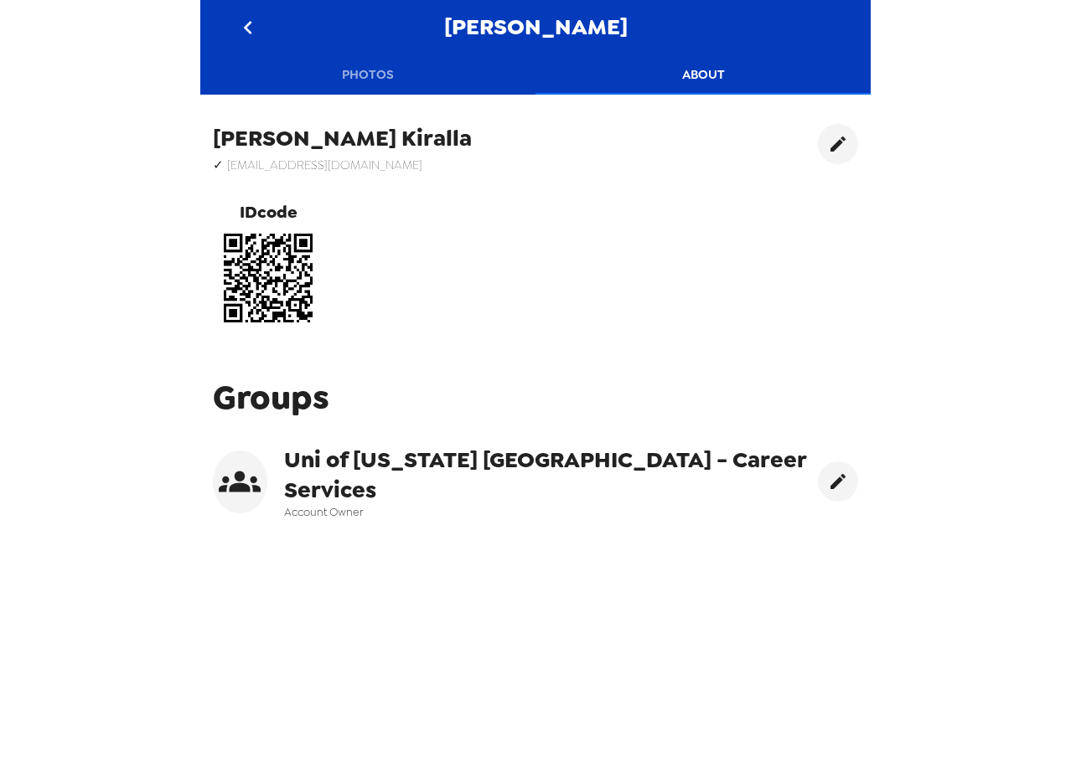
click at [249, 30] on icon "go back" at bounding box center [247, 27] width 8 height 13
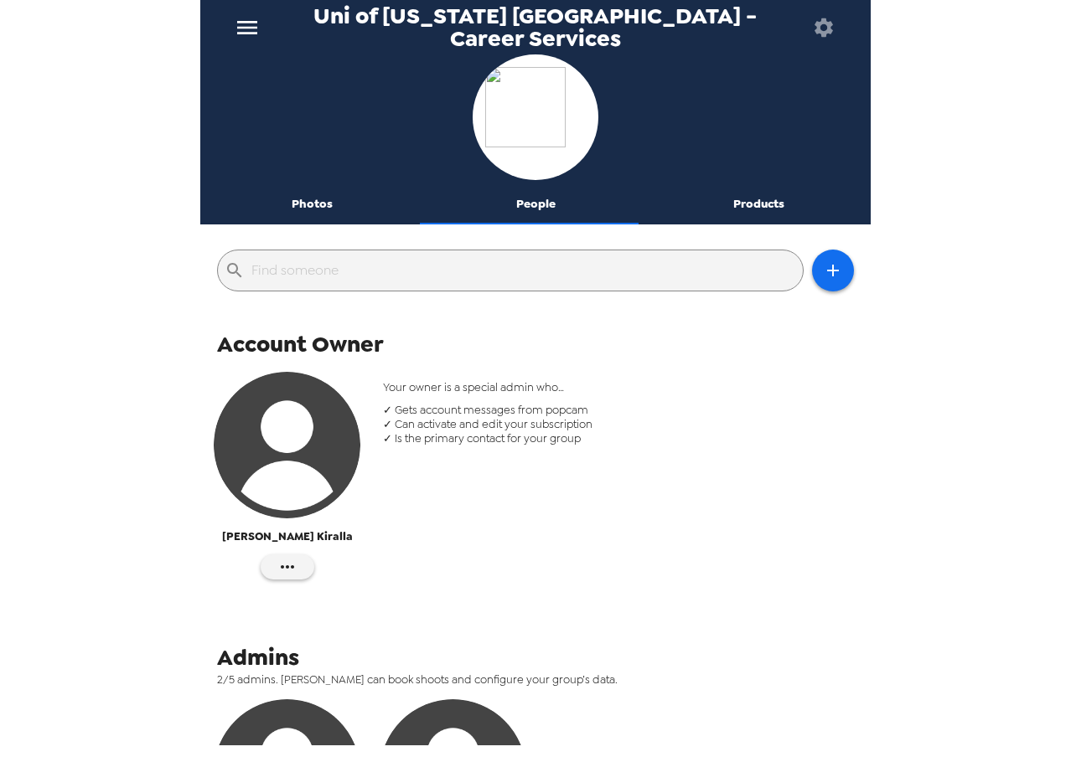
drag, startPoint x: 317, startPoint y: 189, endPoint x: 338, endPoint y: 192, distance: 21.9
click at [317, 190] on button "Photos" at bounding box center [312, 204] width 224 height 40
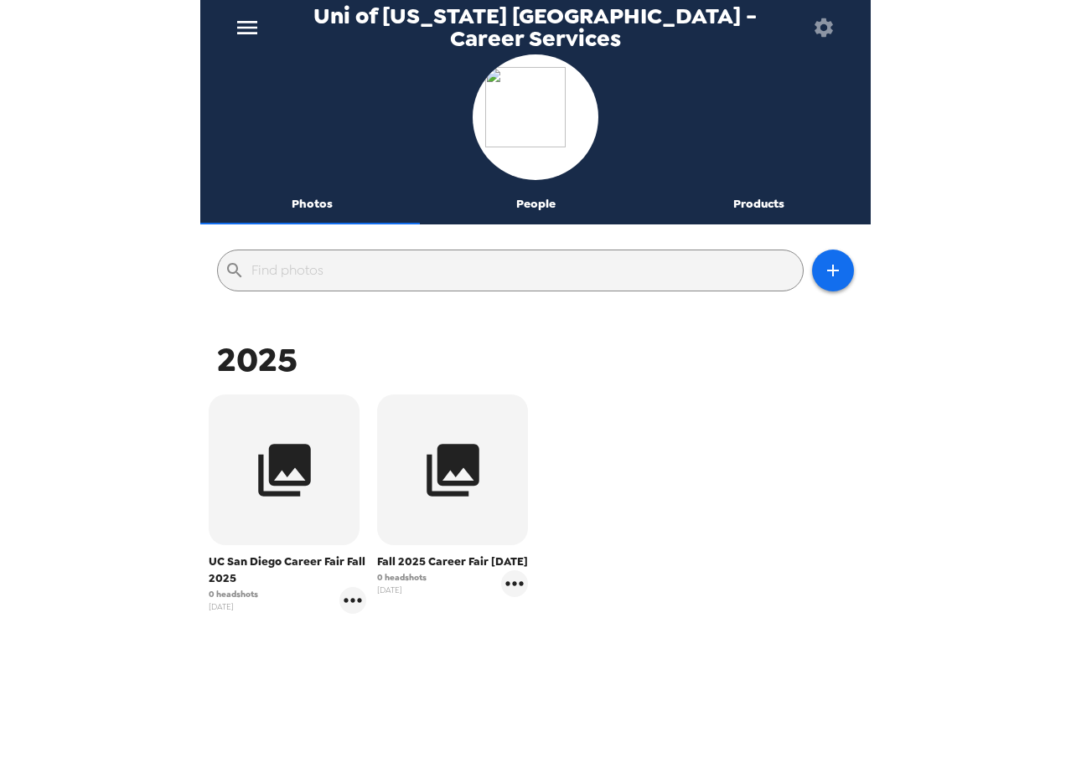
scroll to position [36, 0]
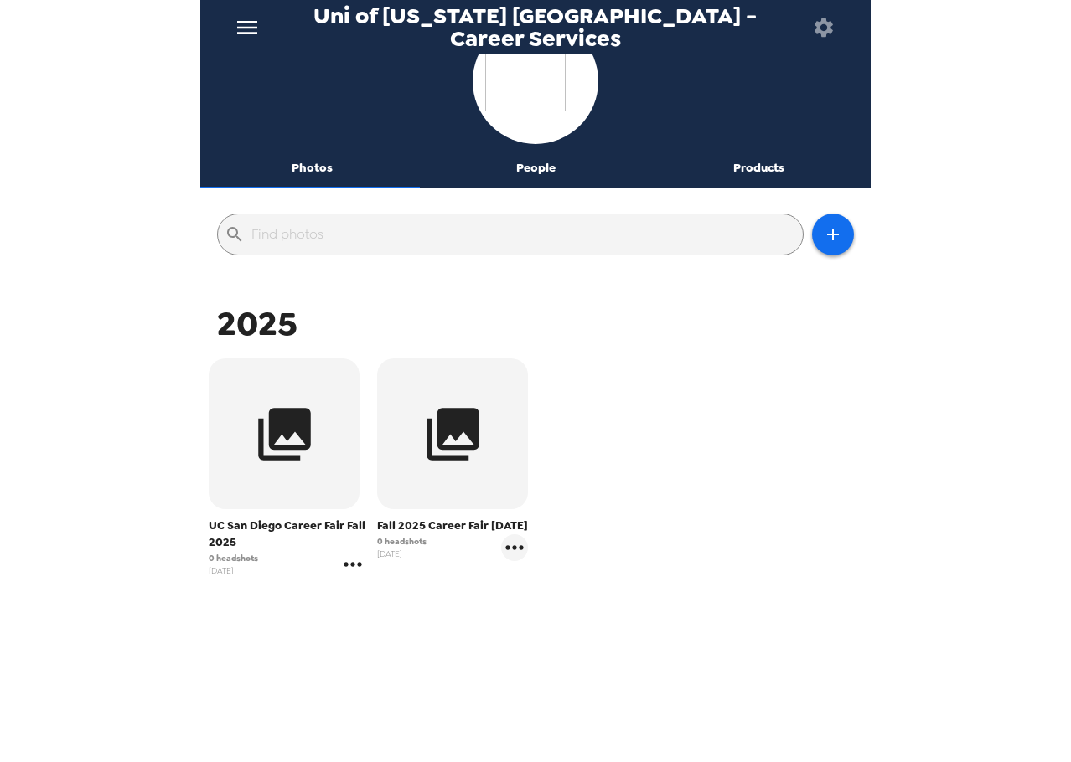
click at [354, 569] on icon "gallery menu" at bounding box center [352, 564] width 27 height 27
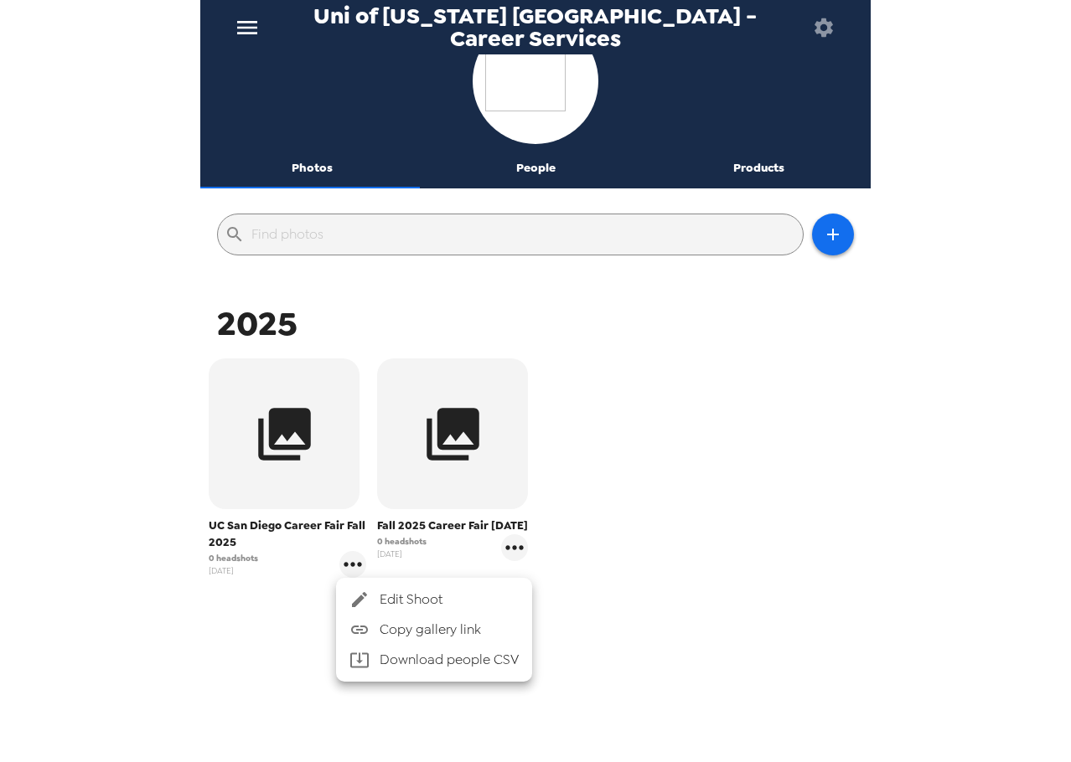
click at [638, 434] on div at bounding box center [535, 381] width 1071 height 762
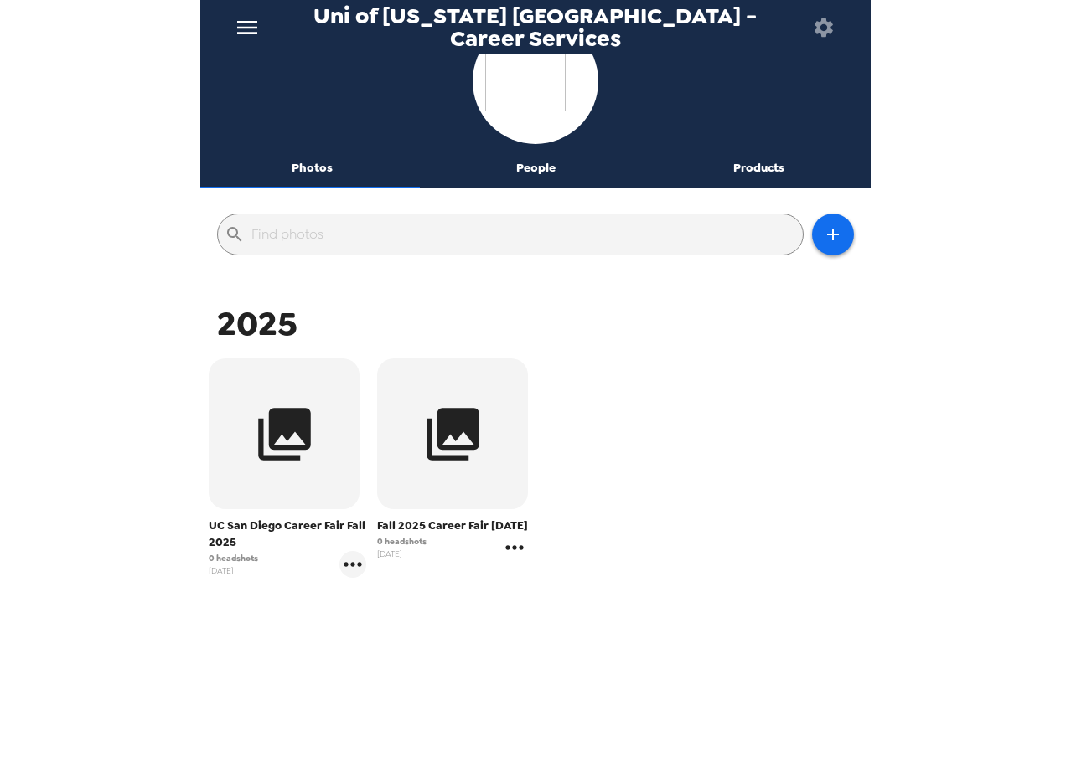
click at [516, 561] on icon "gallery menu" at bounding box center [514, 548] width 27 height 27
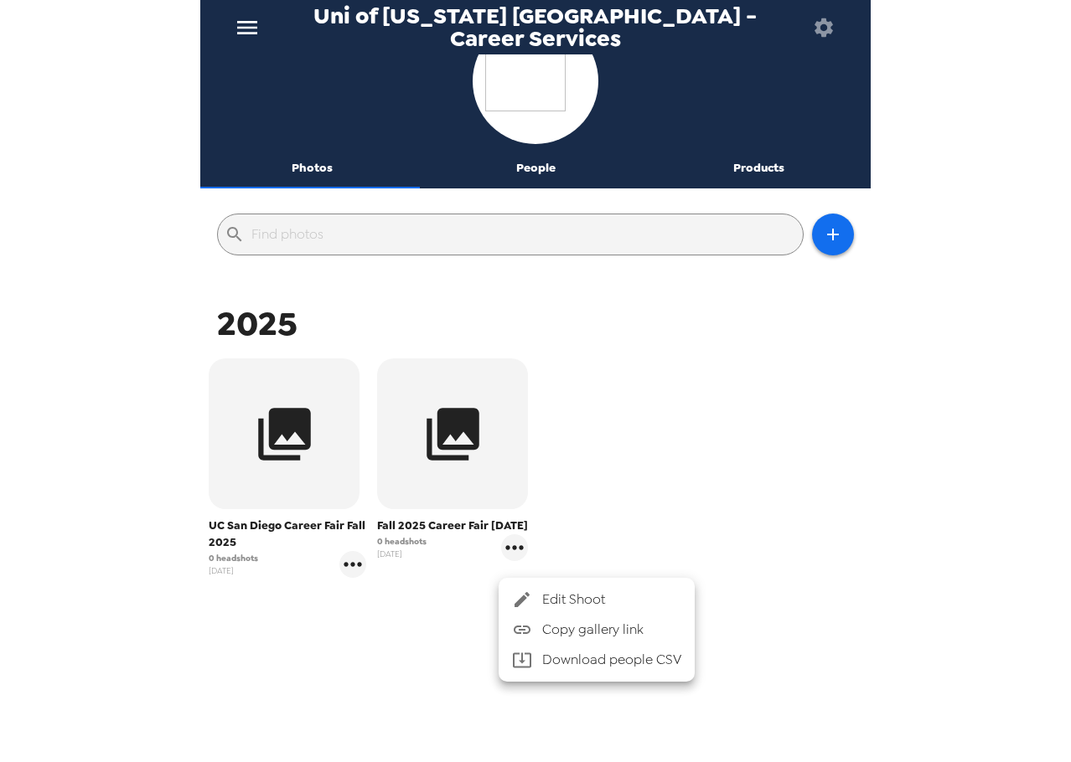
click at [579, 592] on span "Edit Shoot" at bounding box center [611, 600] width 139 height 20
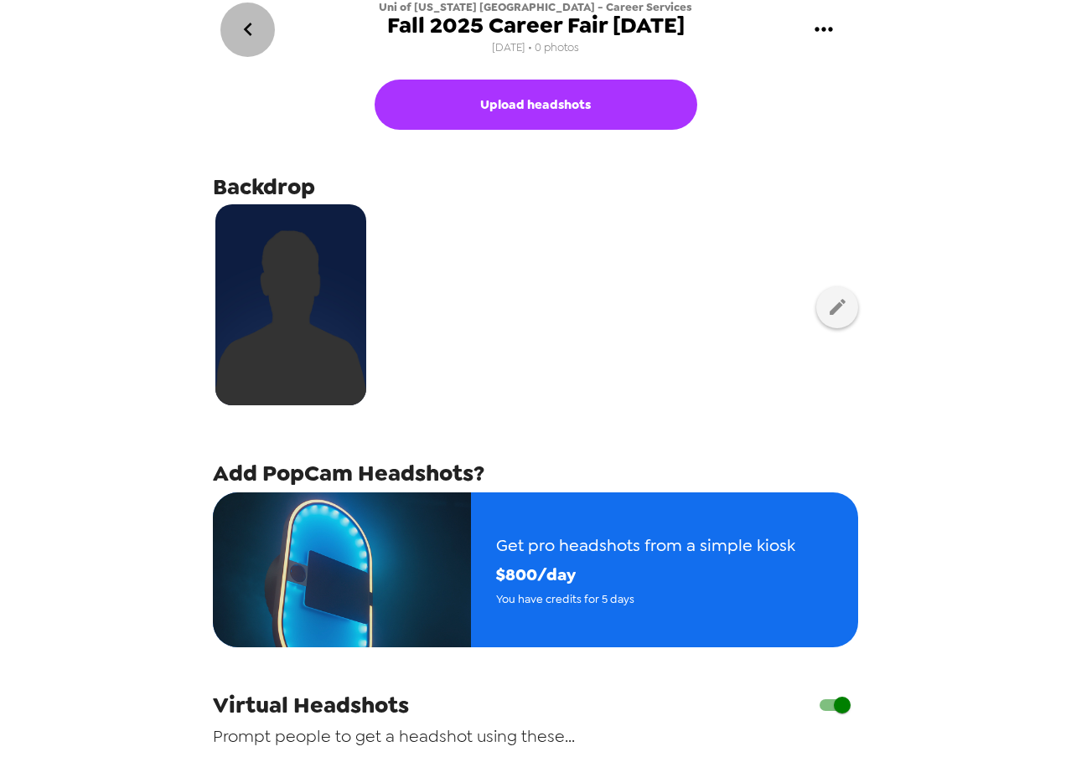
click at [236, 30] on icon "go back" at bounding box center [248, 29] width 27 height 27
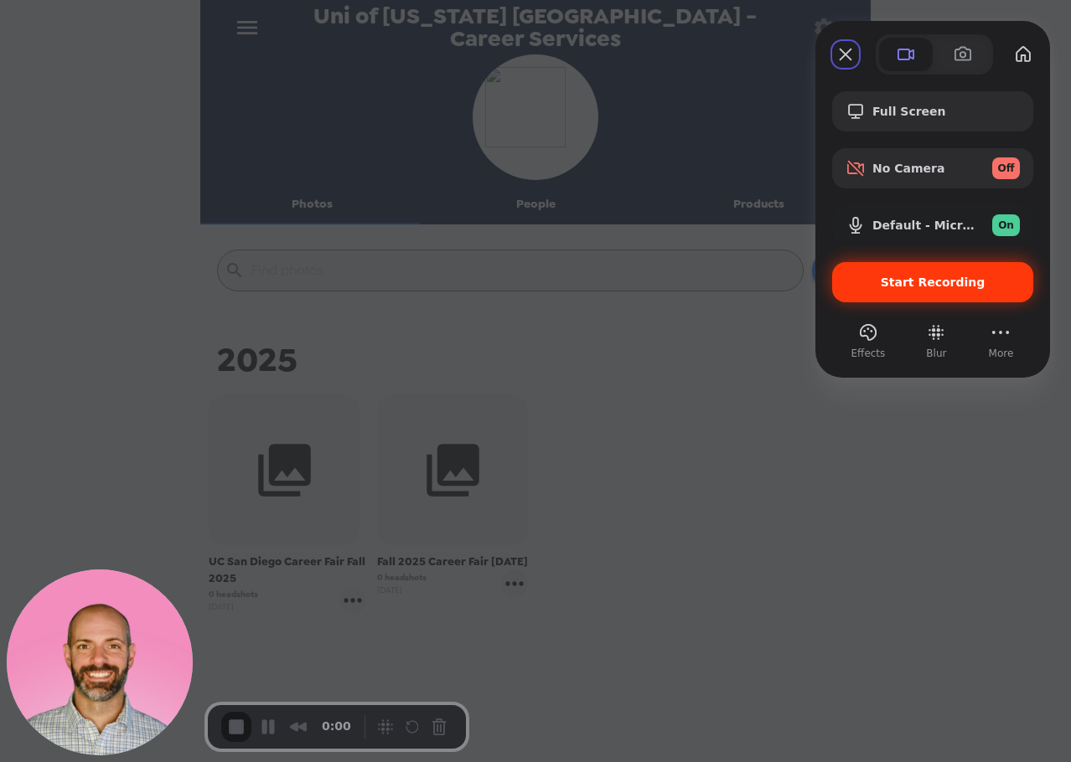
click at [944, 286] on span "Start Recording" at bounding box center [933, 282] width 105 height 13
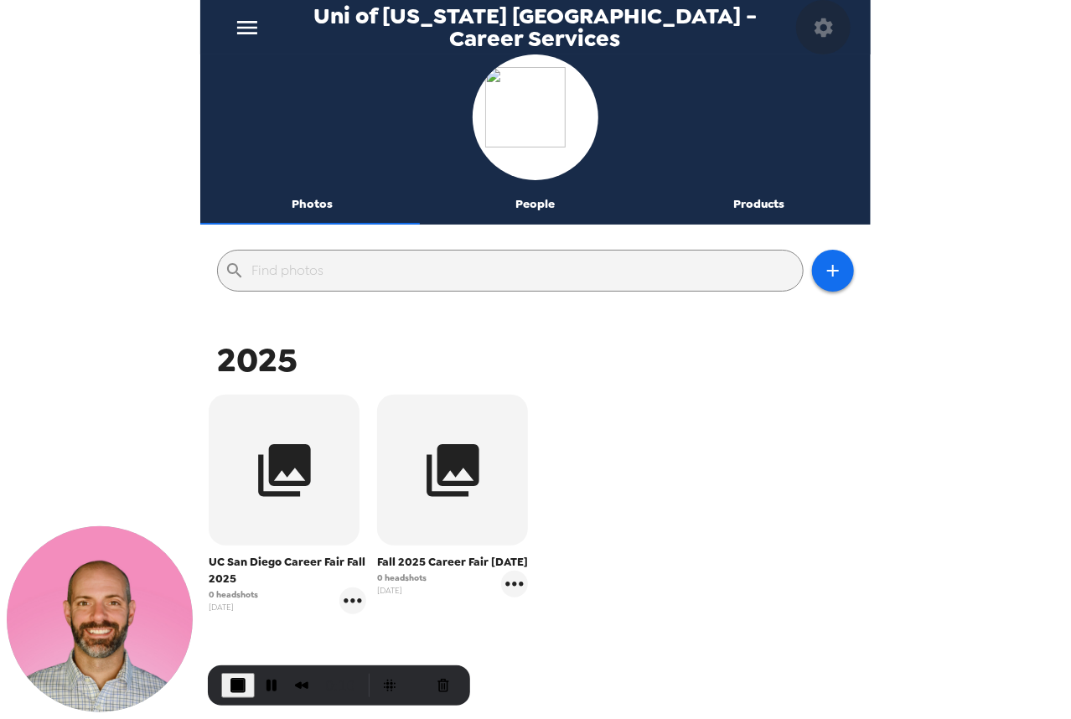
click at [820, 30] on icon "button" at bounding box center [823, 27] width 18 height 18
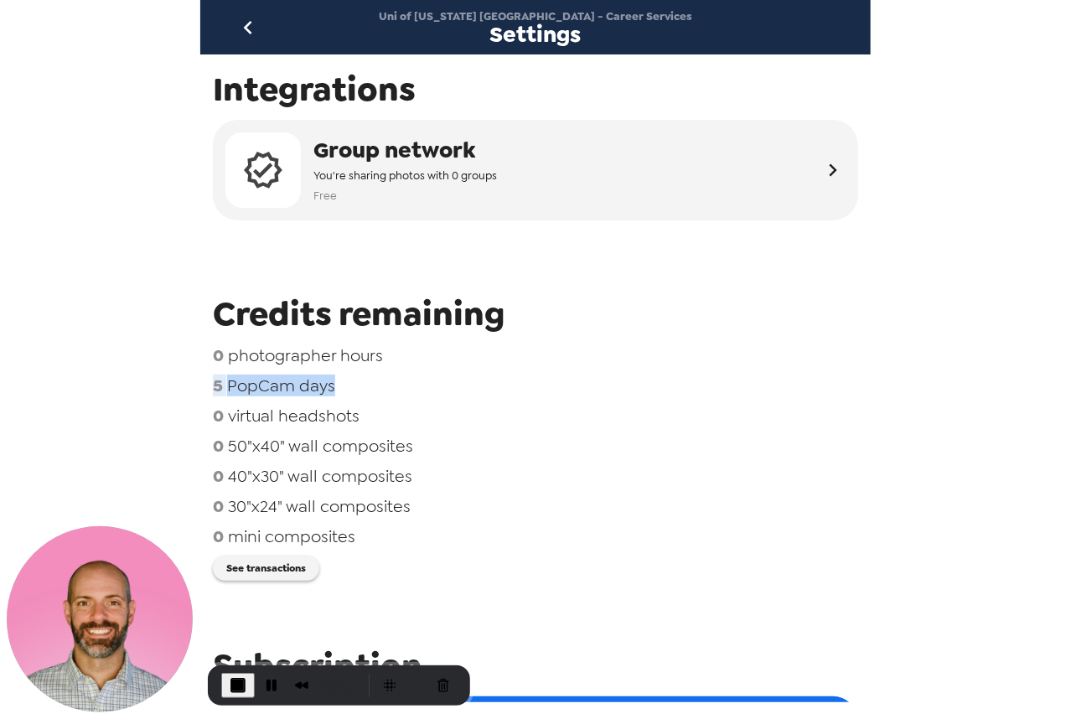
drag, startPoint x: 255, startPoint y: 389, endPoint x: 345, endPoint y: 388, distance: 90.5
click at [345, 389] on div "Integrations Group network You're sharing photos with 0 groups Free Credits rem…" at bounding box center [535, 378] width 670 height 648
click at [257, 395] on span "PopCam days" at bounding box center [281, 386] width 108 height 22
click at [248, 32] on icon "go back" at bounding box center [247, 27] width 8 height 13
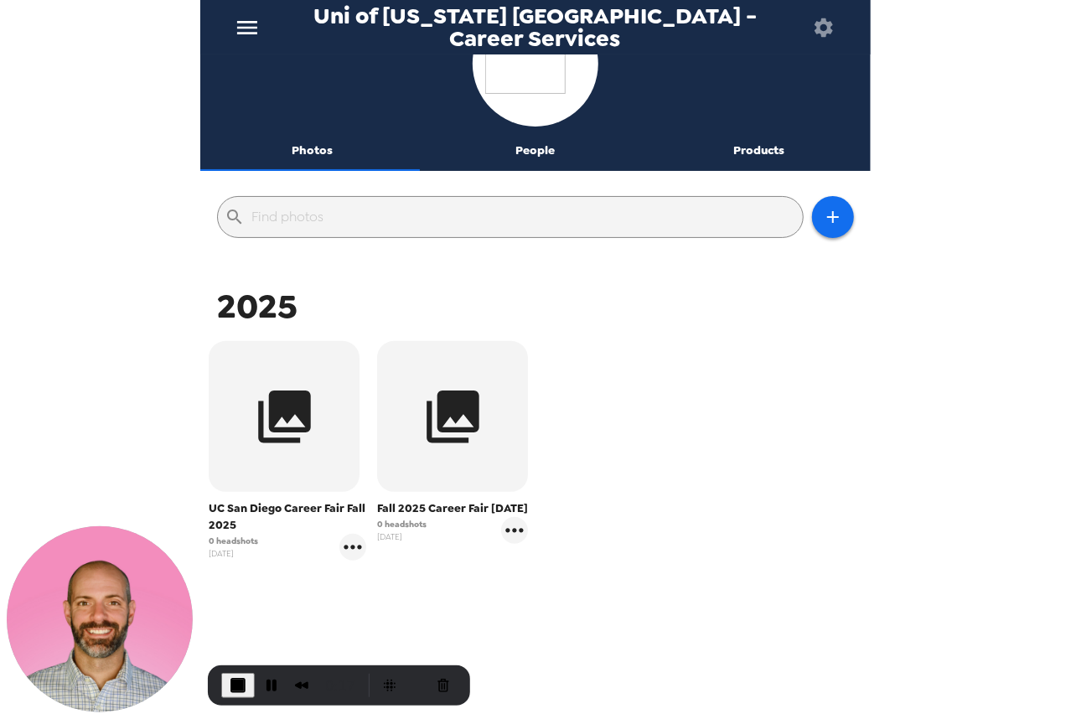
scroll to position [80, 0]
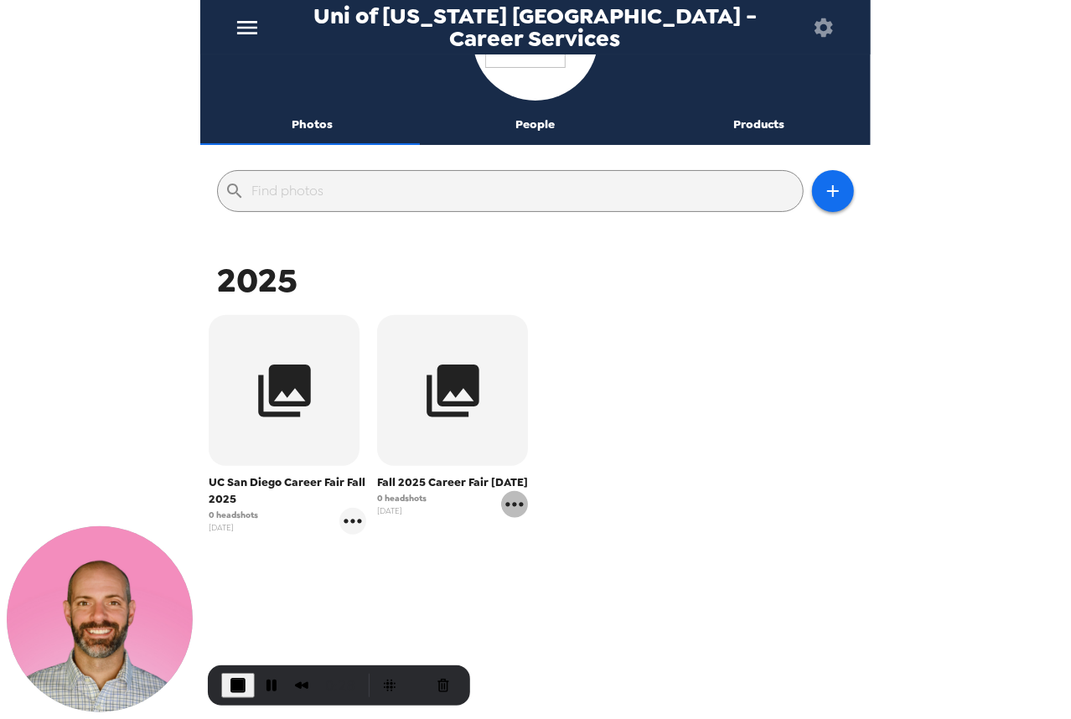
click at [515, 518] on icon "gallery menu" at bounding box center [514, 504] width 27 height 27
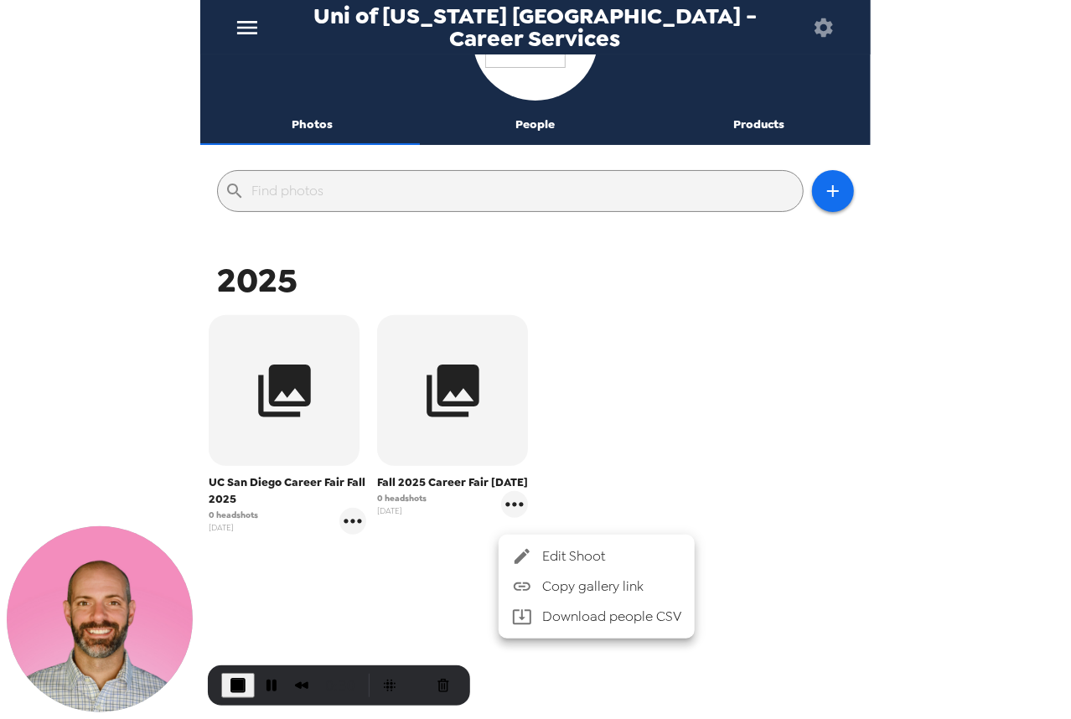
click at [568, 555] on span "Edit Shoot" at bounding box center [611, 556] width 139 height 20
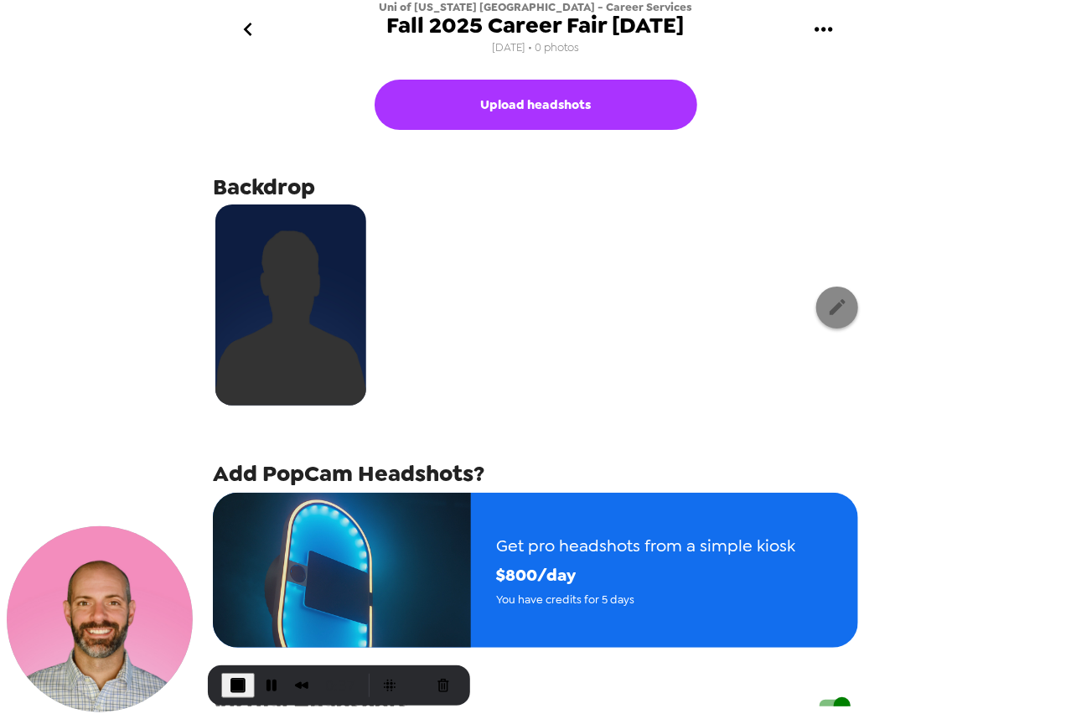
click at [829, 308] on icon "button" at bounding box center [837, 307] width 16 height 16
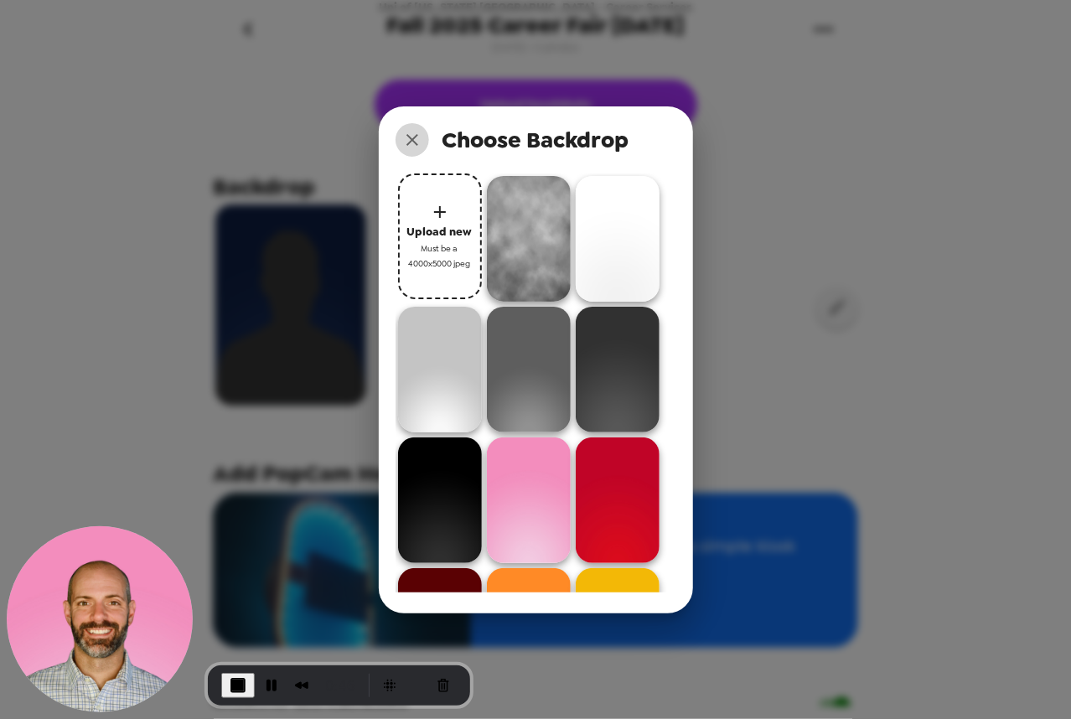
click at [420, 142] on icon "close" at bounding box center [412, 140] width 20 height 20
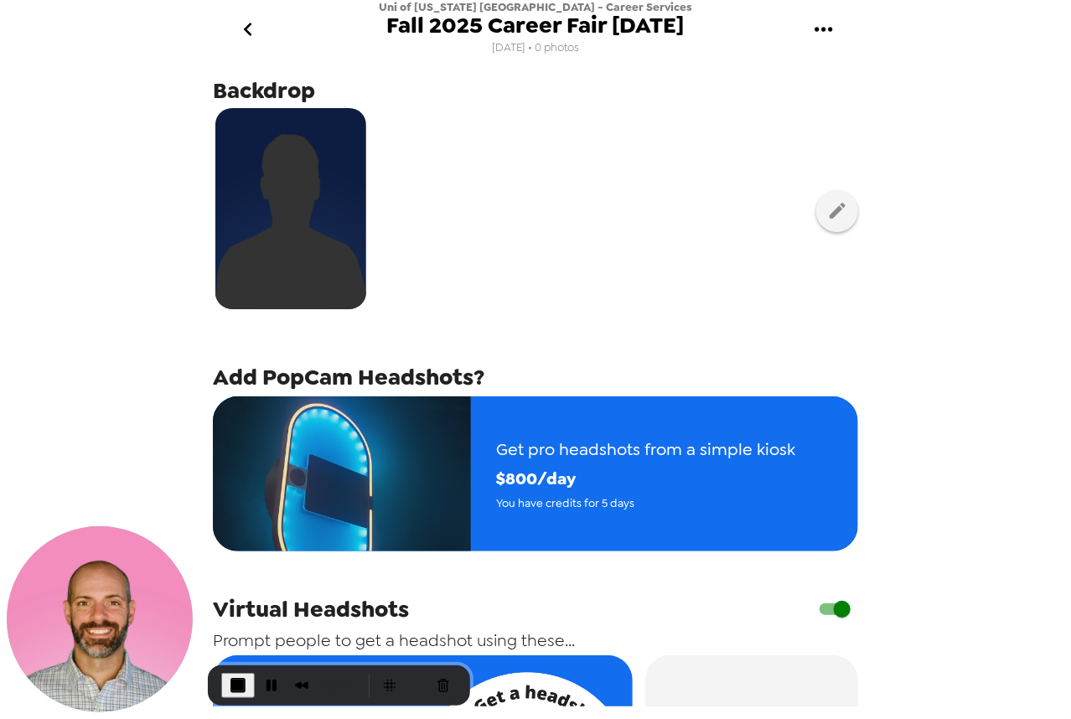
scroll to position [168, 0]
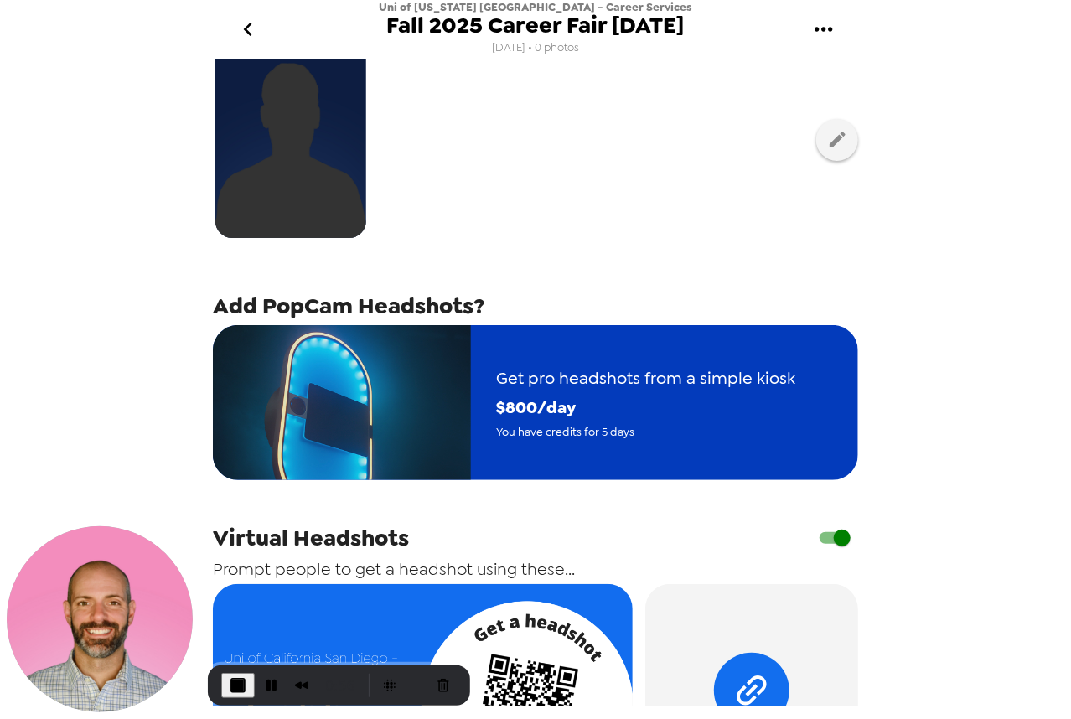
click at [526, 396] on span "$ 800 /day" at bounding box center [645, 407] width 299 height 29
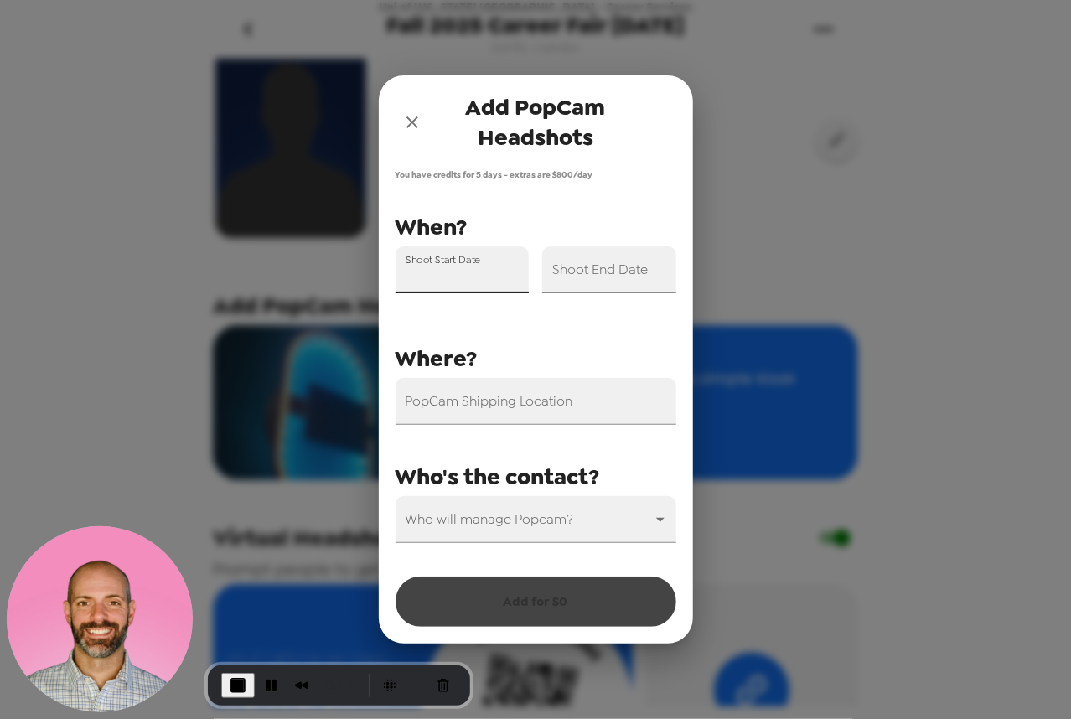
click at [480, 276] on input "Shoot Start Date" at bounding box center [462, 269] width 134 height 47
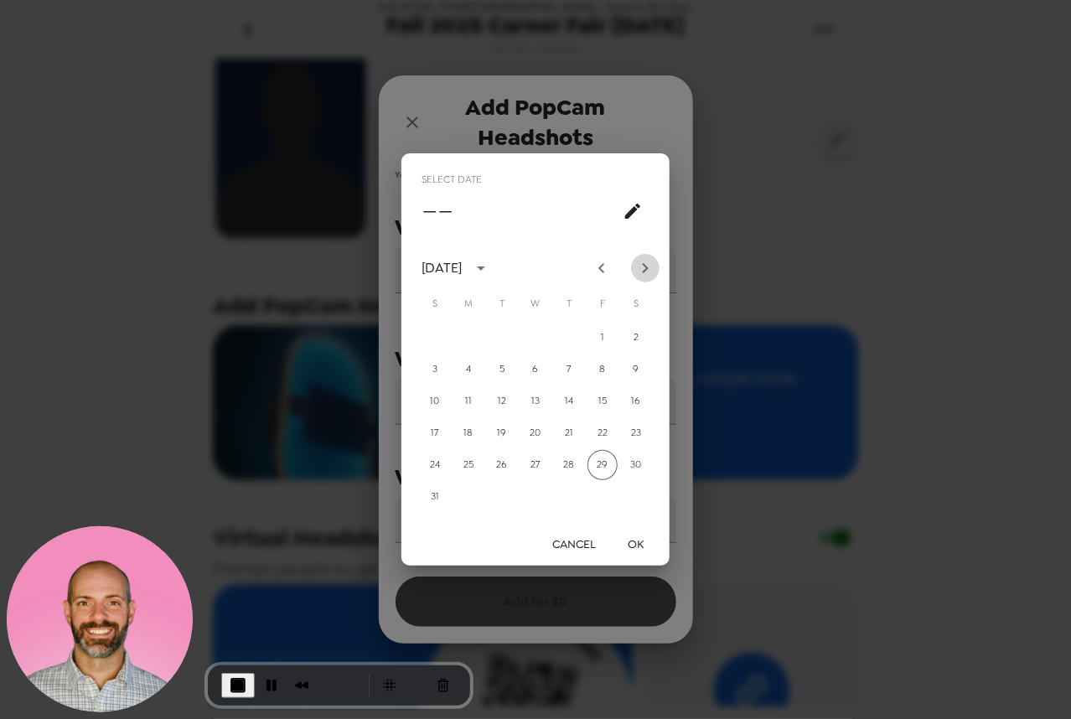
click at [649, 270] on icon "Next month" at bounding box center [645, 268] width 20 height 20
click at [646, 267] on icon "Next month" at bounding box center [646, 268] width 6 height 10
click at [565, 370] on button "9" at bounding box center [569, 369] width 30 height 30
type input "10/09/2025"
click at [638, 550] on button "OK" at bounding box center [636, 544] width 54 height 31
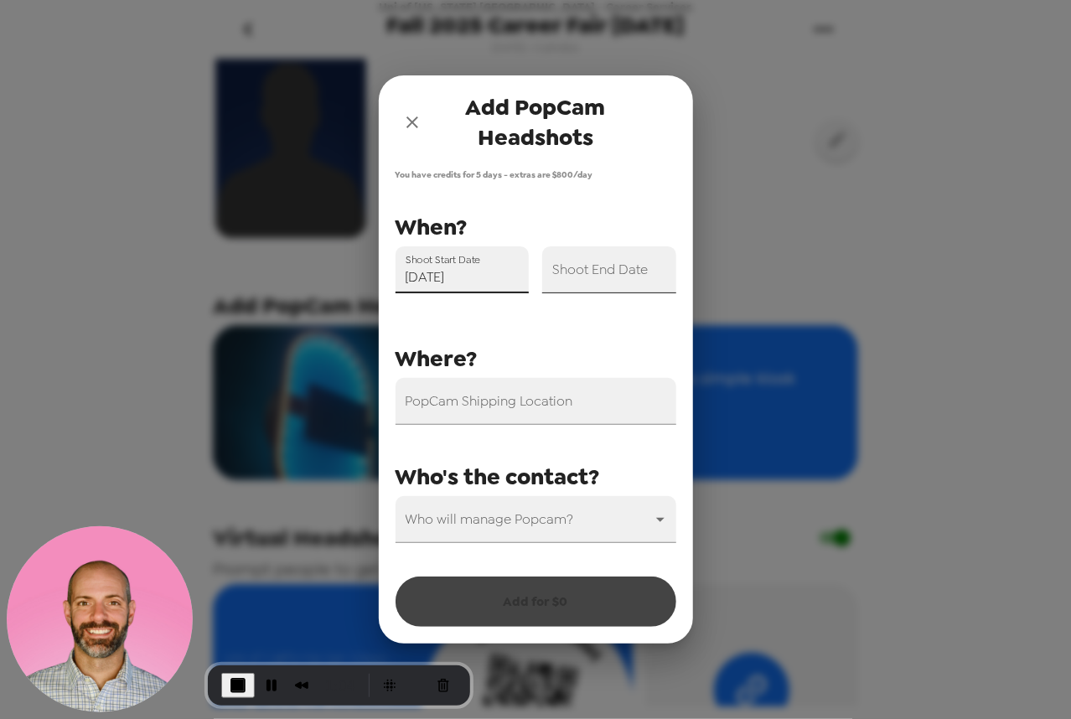
click at [576, 286] on input "Shoot End Date" at bounding box center [609, 269] width 134 height 47
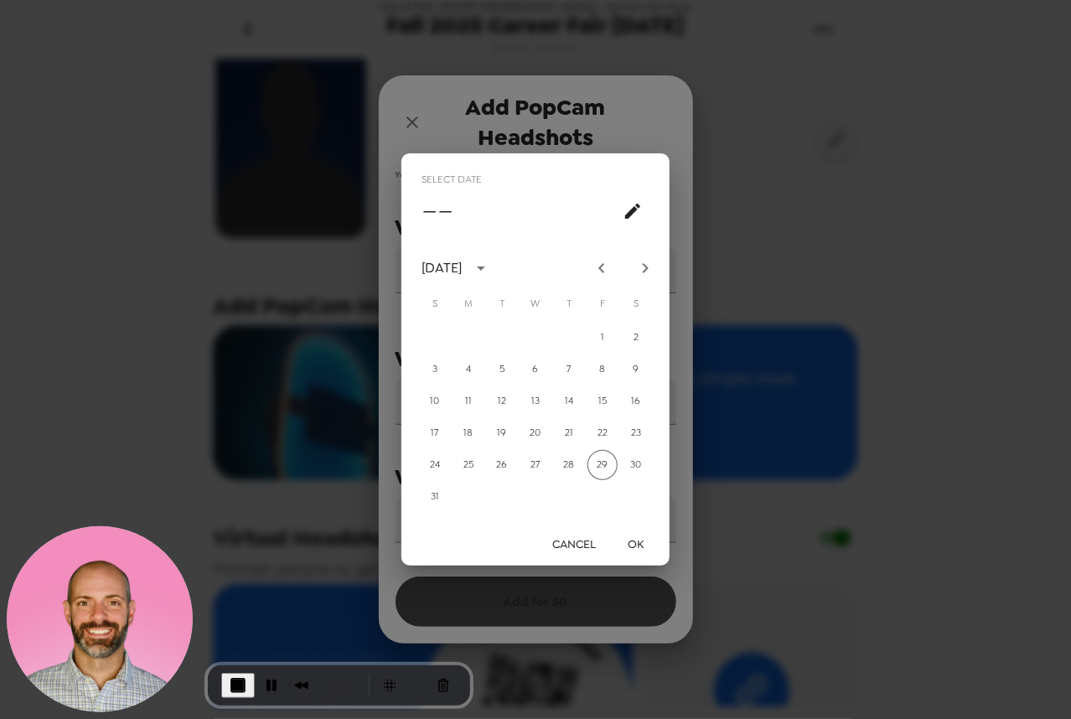
click at [644, 270] on icon "Next month" at bounding box center [645, 268] width 20 height 20
click at [644, 266] on icon "Next month" at bounding box center [646, 268] width 6 height 10
click at [567, 374] on button "9" at bounding box center [569, 369] width 30 height 30
type input "10/09/2025"
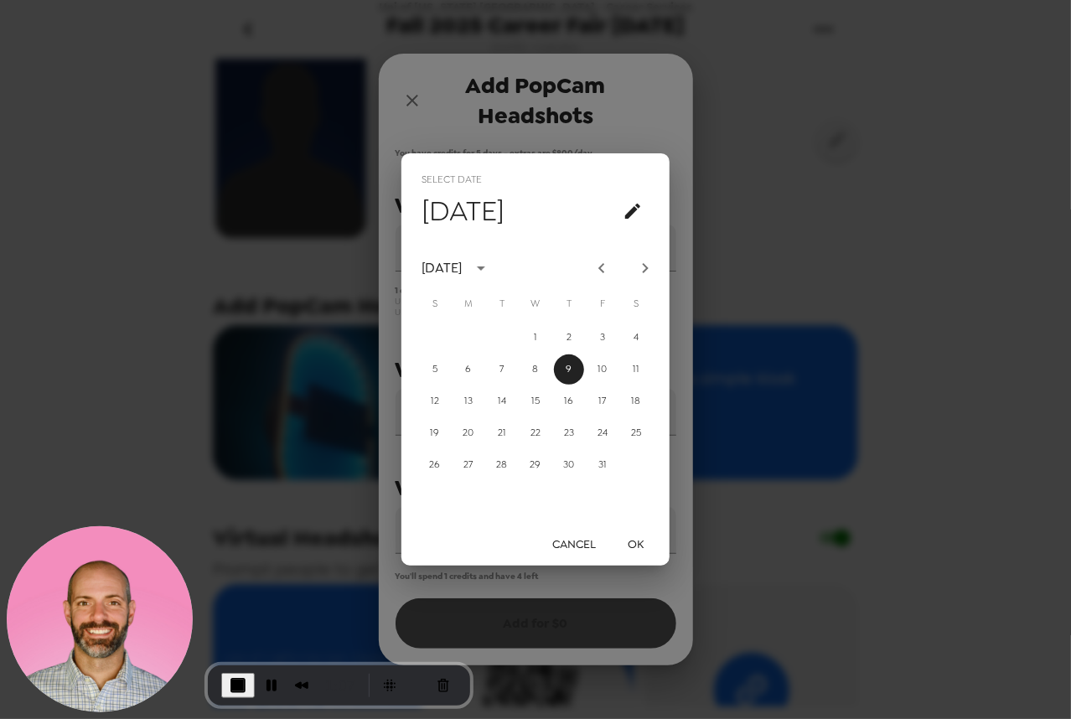
click at [640, 533] on button "OK" at bounding box center [636, 544] width 54 height 31
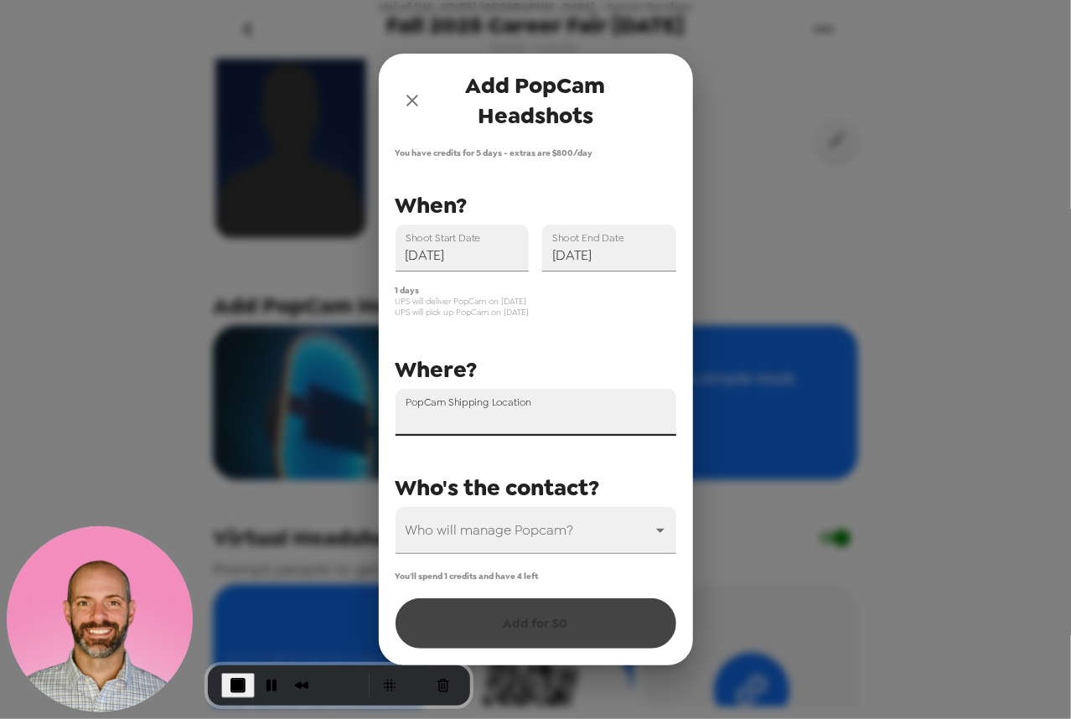
click at [509, 421] on input "PopCam Shipping Location" at bounding box center [535, 412] width 281 height 47
click at [518, 540] on body "Uni of California San Diego - Career Services Fall 2025 Career Fair 10/9/25 8/1…" at bounding box center [535, 359] width 1071 height 719
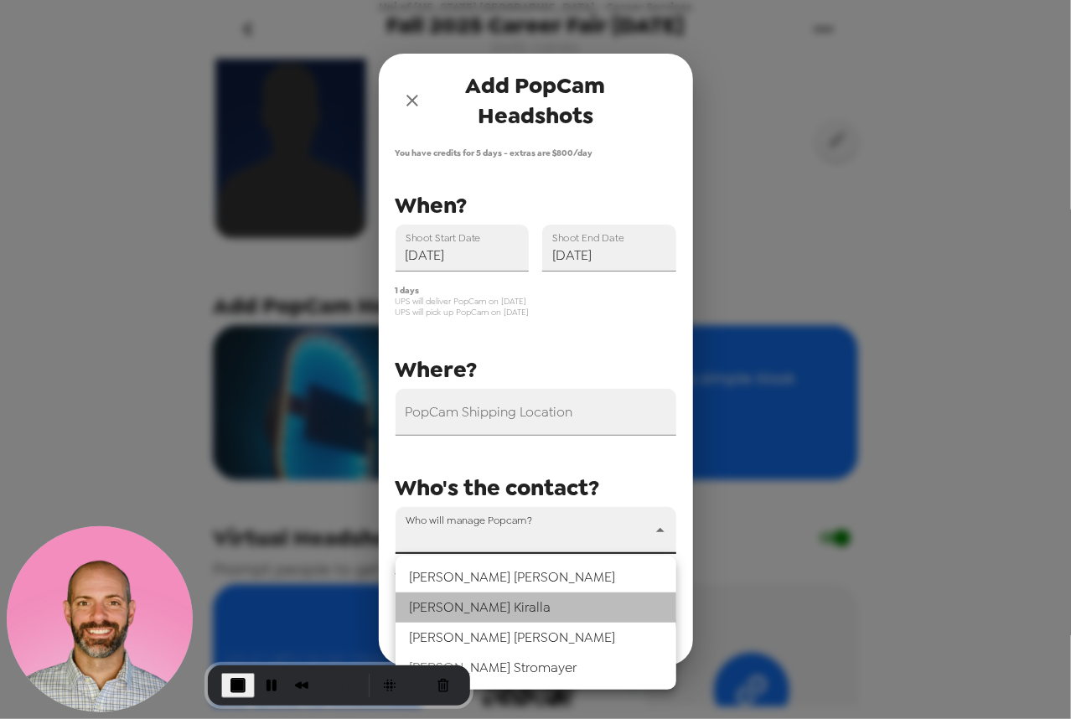
click at [514, 611] on li "Laura Kiralla" at bounding box center [535, 607] width 281 height 30
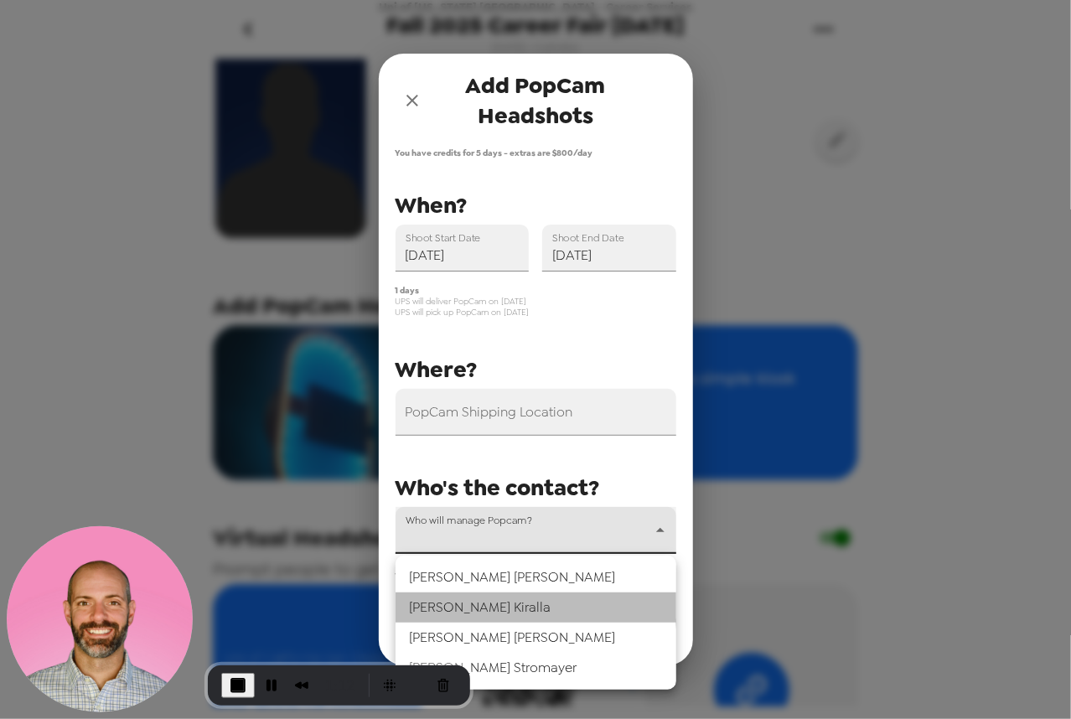
type input "69670"
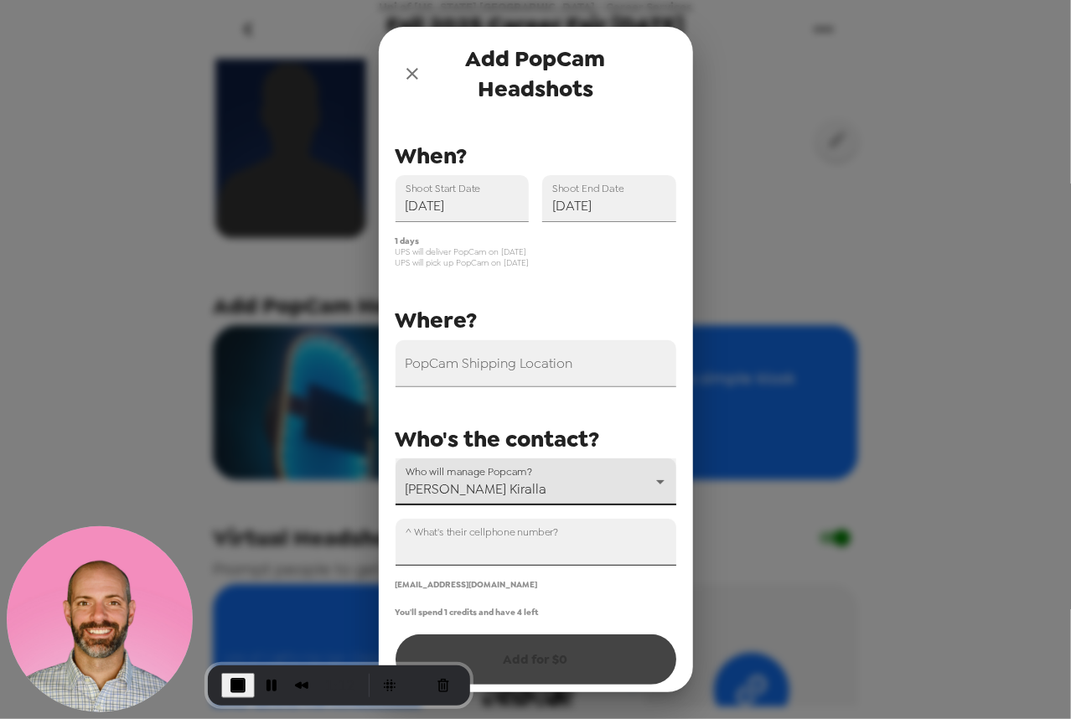
scroll to position [34, 0]
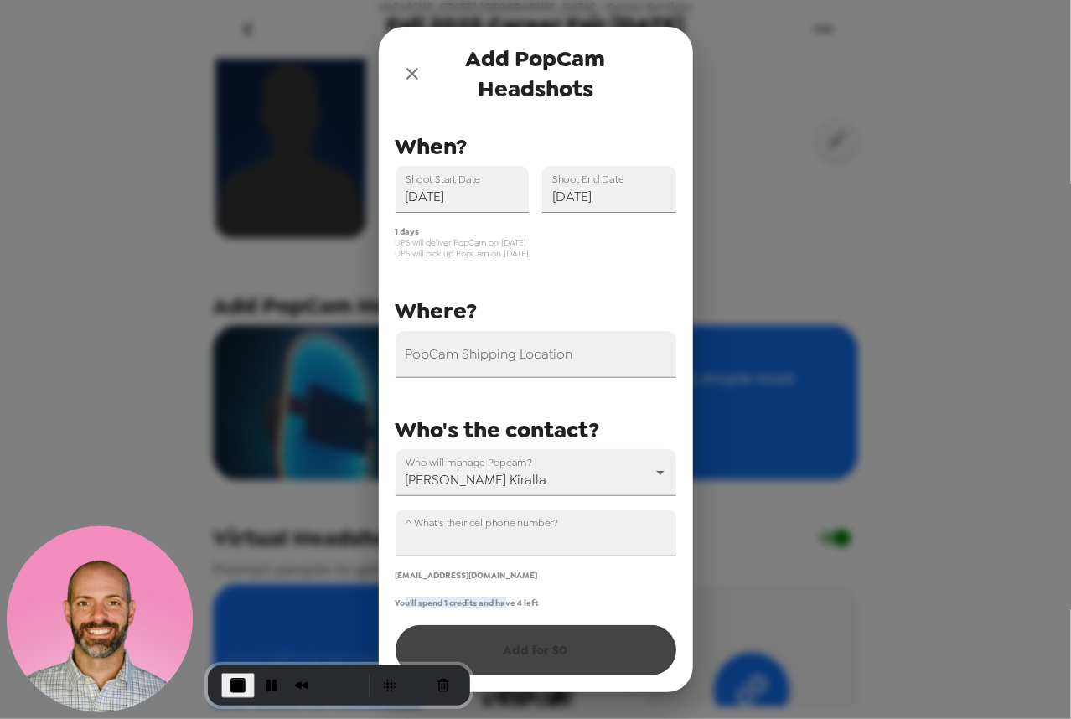
drag, startPoint x: 403, startPoint y: 602, endPoint x: 507, endPoint y: 603, distance: 103.9
click at [507, 603] on span "You'll spend 1 credits and have 4 left" at bounding box center [466, 602] width 143 height 11
click at [437, 604] on span "You'll spend 1 credits and have 4 left" at bounding box center [466, 602] width 143 height 11
drag, startPoint x: 417, startPoint y: 602, endPoint x: 533, endPoint y: 606, distance: 115.7
click at [533, 606] on span "You'll spend 1 credits and have 4 left" at bounding box center [466, 602] width 143 height 11
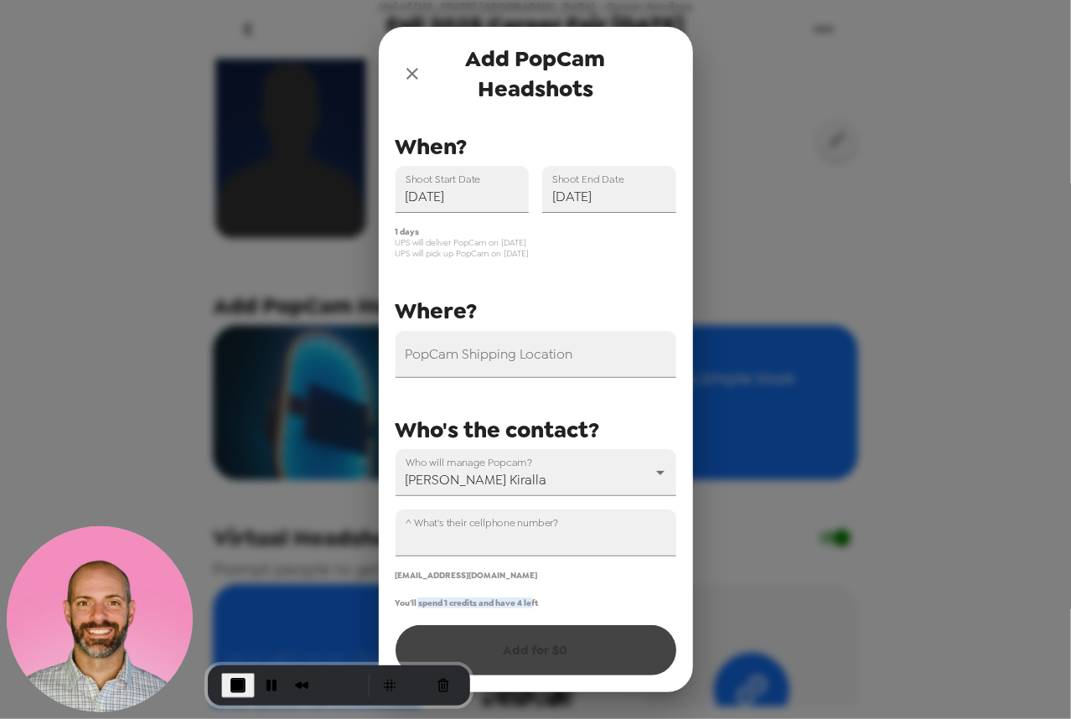
click at [524, 607] on span "You'll spend 1 credits and have 4 left" at bounding box center [466, 602] width 143 height 11
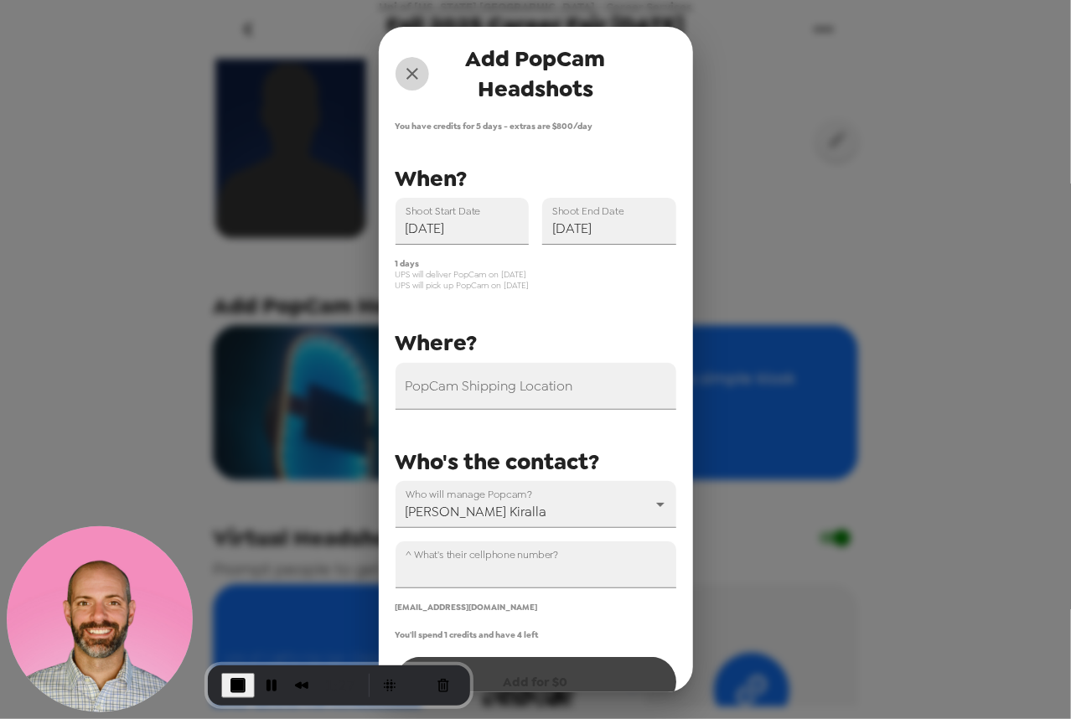
click at [416, 73] on icon "close" at bounding box center [412, 74] width 20 height 20
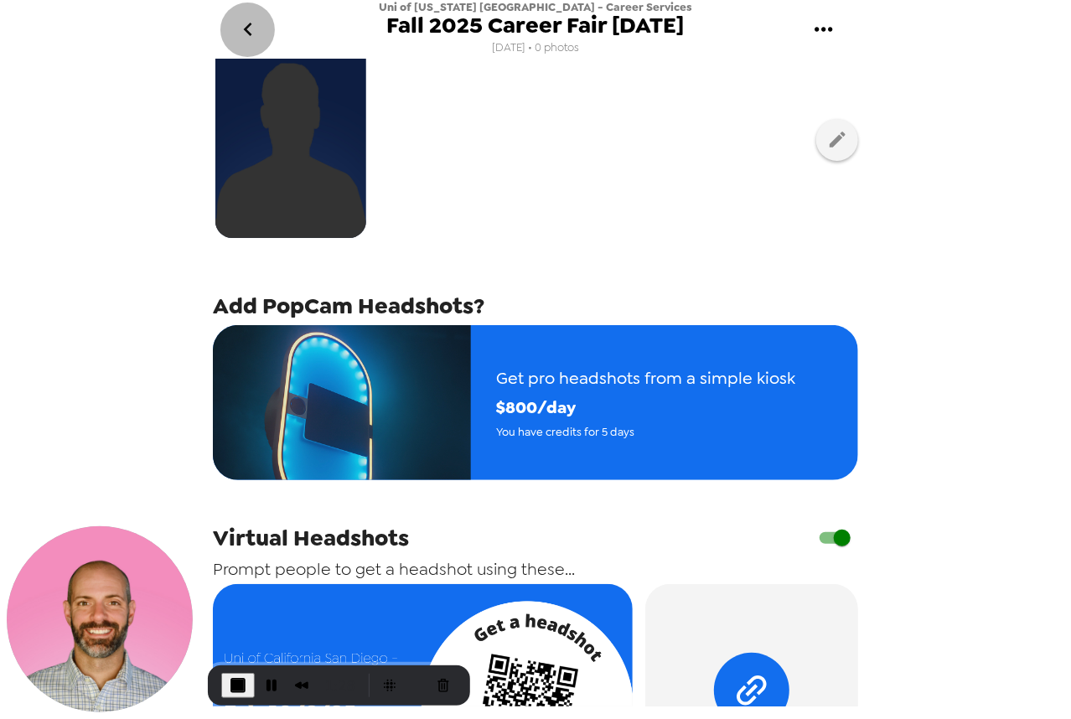
click at [235, 33] on button "go back" at bounding box center [247, 30] width 54 height 54
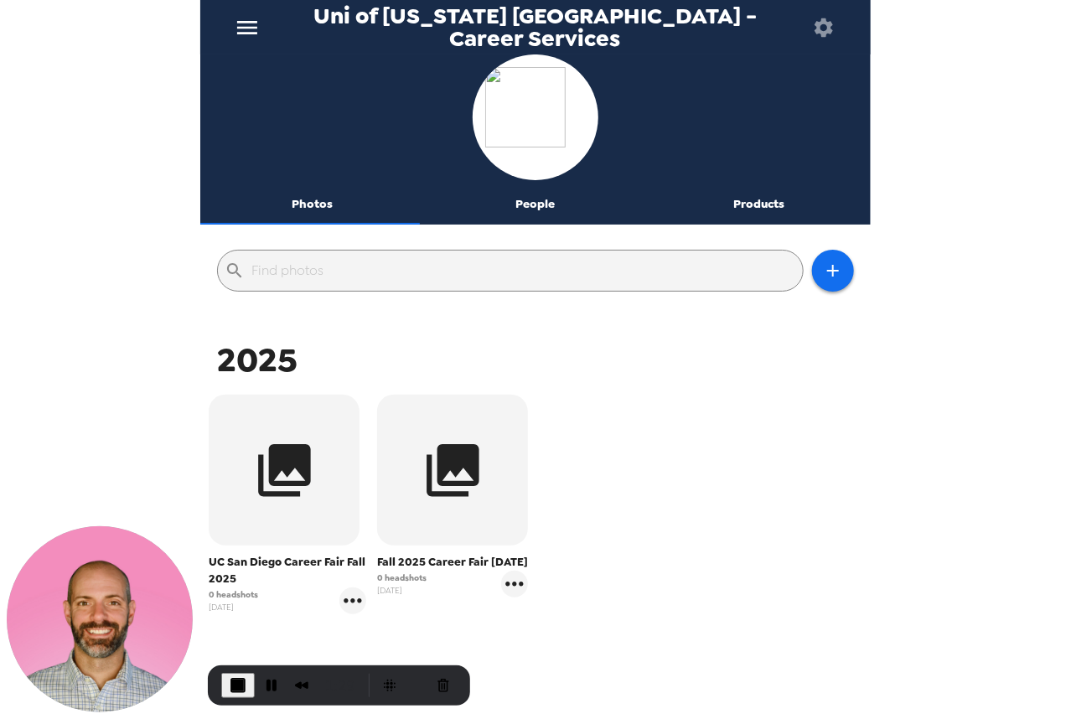
click at [256, 27] on icon "menu" at bounding box center [247, 27] width 20 height 13
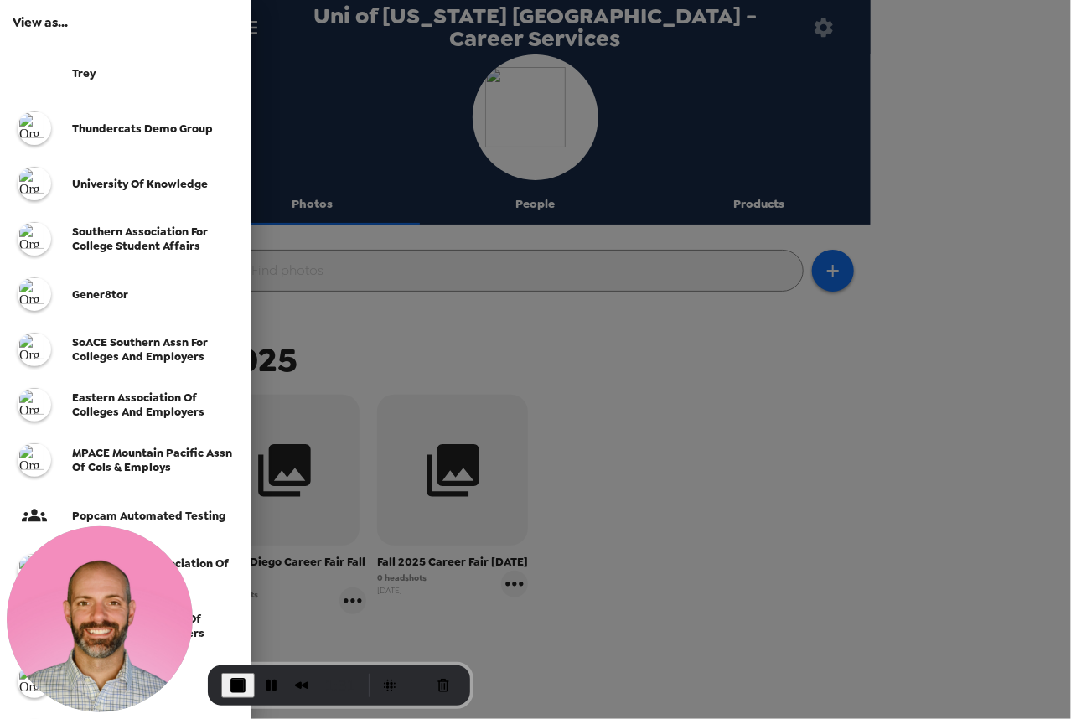
click at [158, 137] on div "Thundercats Demo Group" at bounding box center [125, 128] width 251 height 55
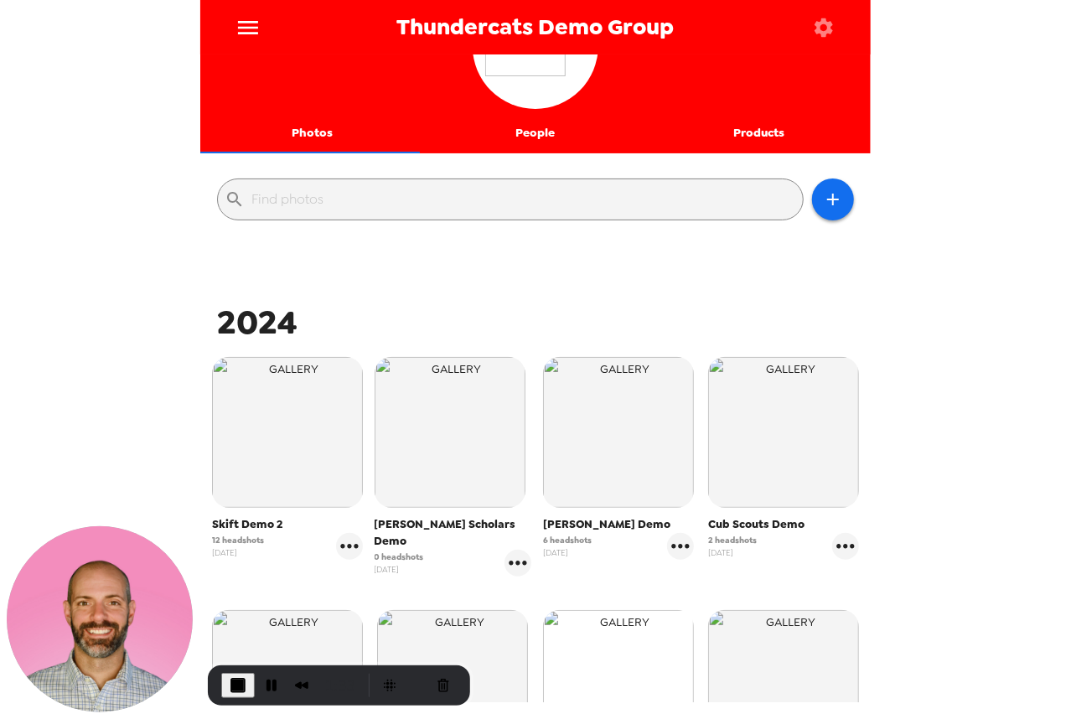
scroll to position [168, 0]
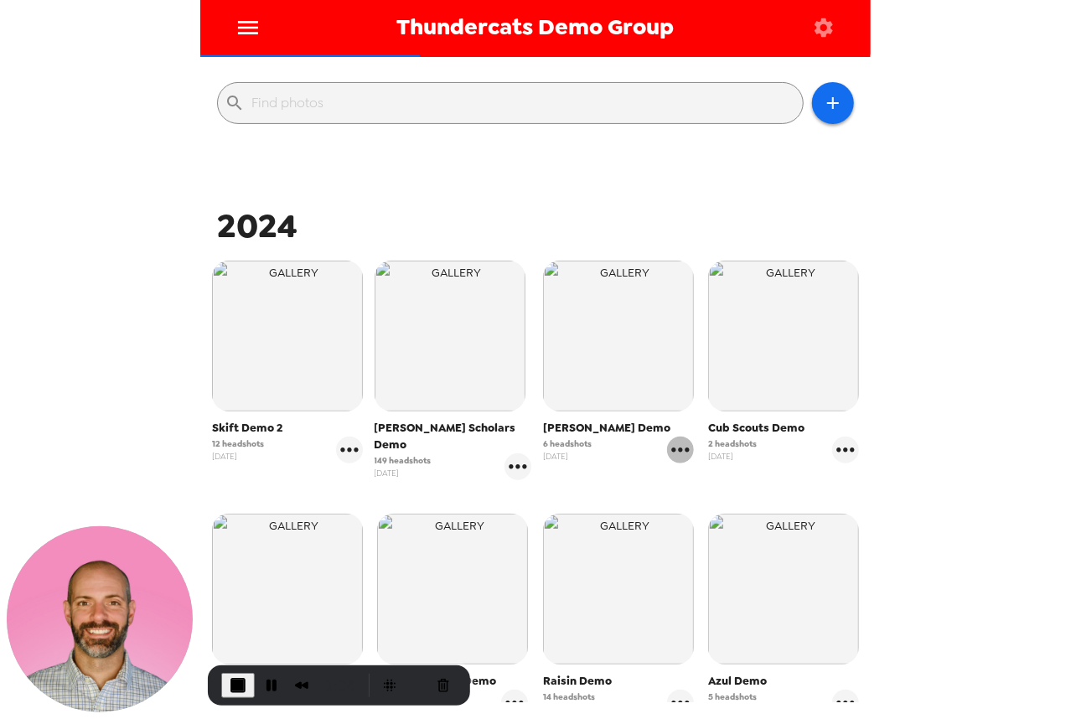
click at [680, 452] on icon "gallery menu" at bounding box center [680, 450] width 27 height 27
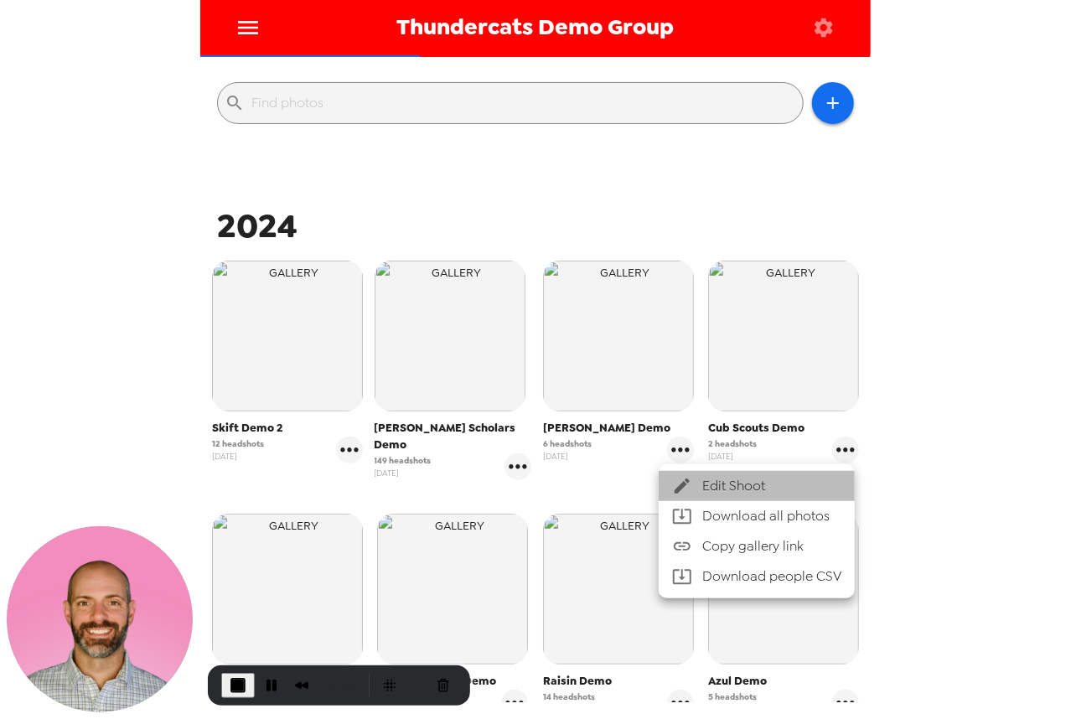
click at [696, 491] on div at bounding box center [687, 486] width 30 height 20
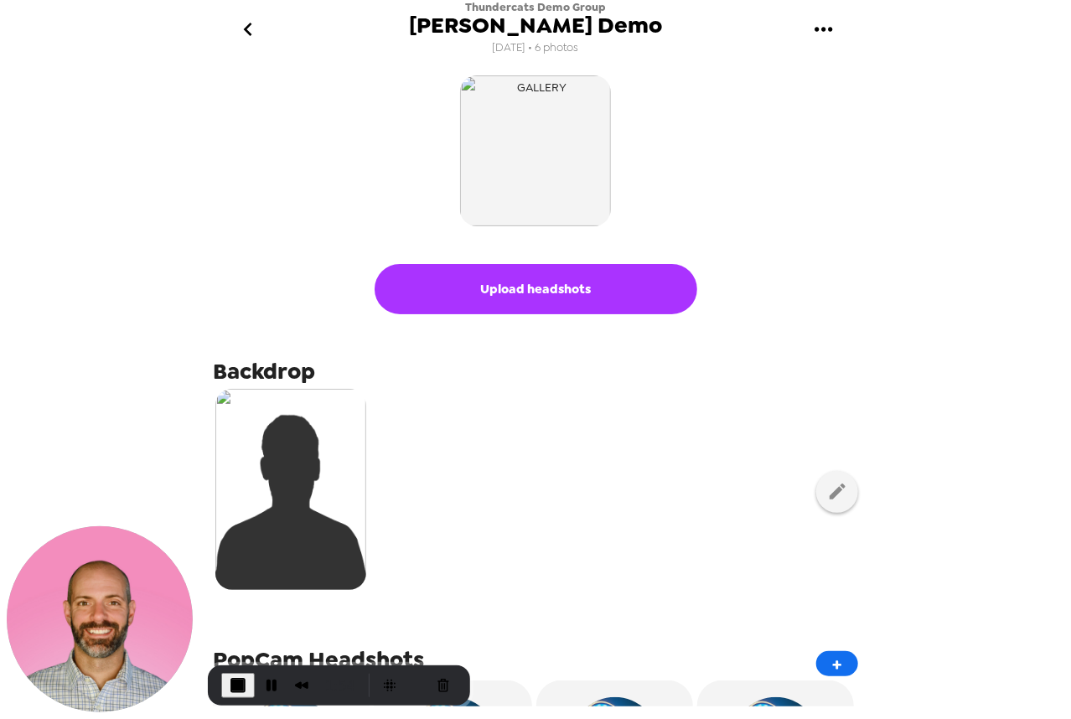
click at [248, 33] on icon "go back" at bounding box center [247, 29] width 8 height 13
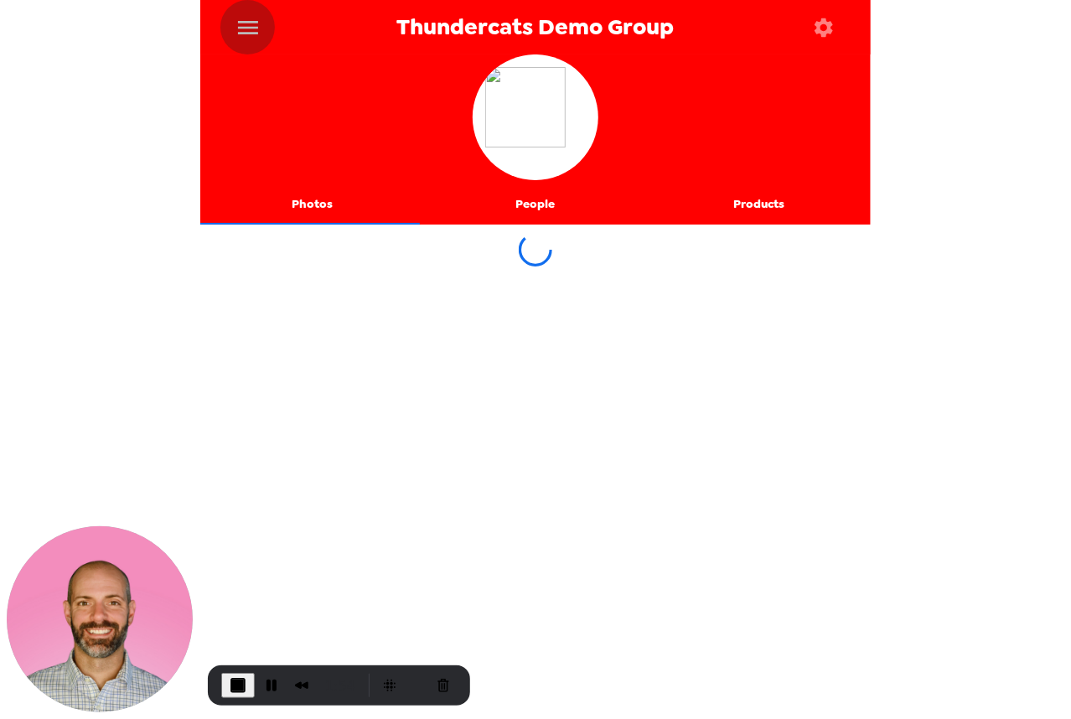
click at [253, 23] on icon "menu" at bounding box center [248, 27] width 20 height 13
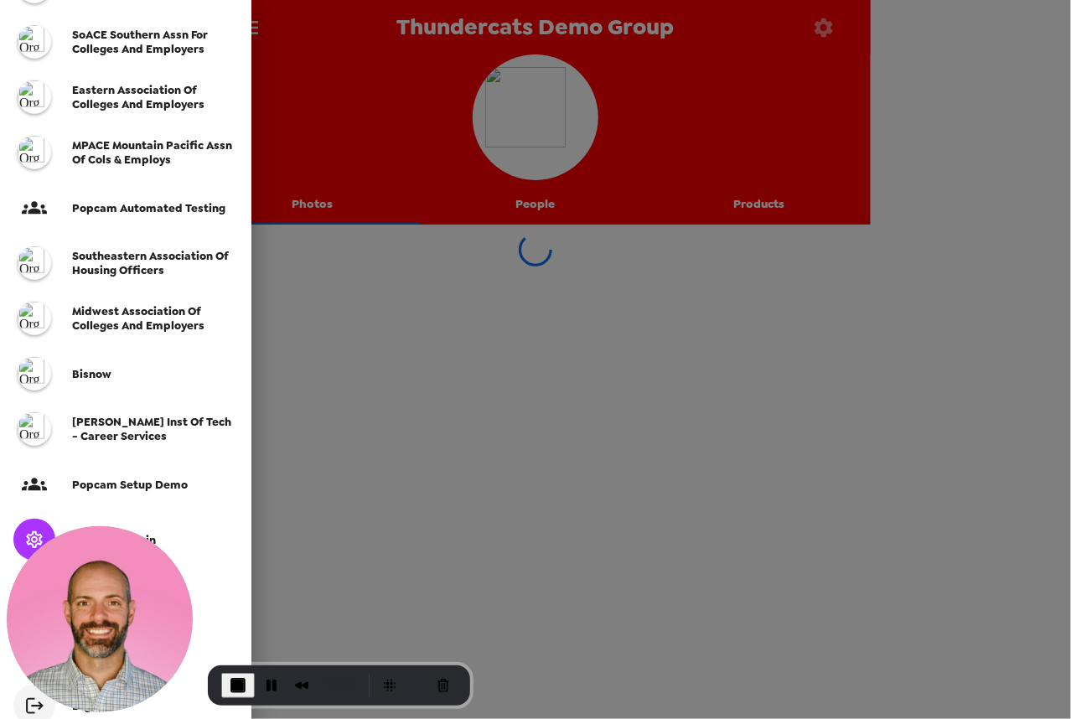
scroll to position [350, 0]
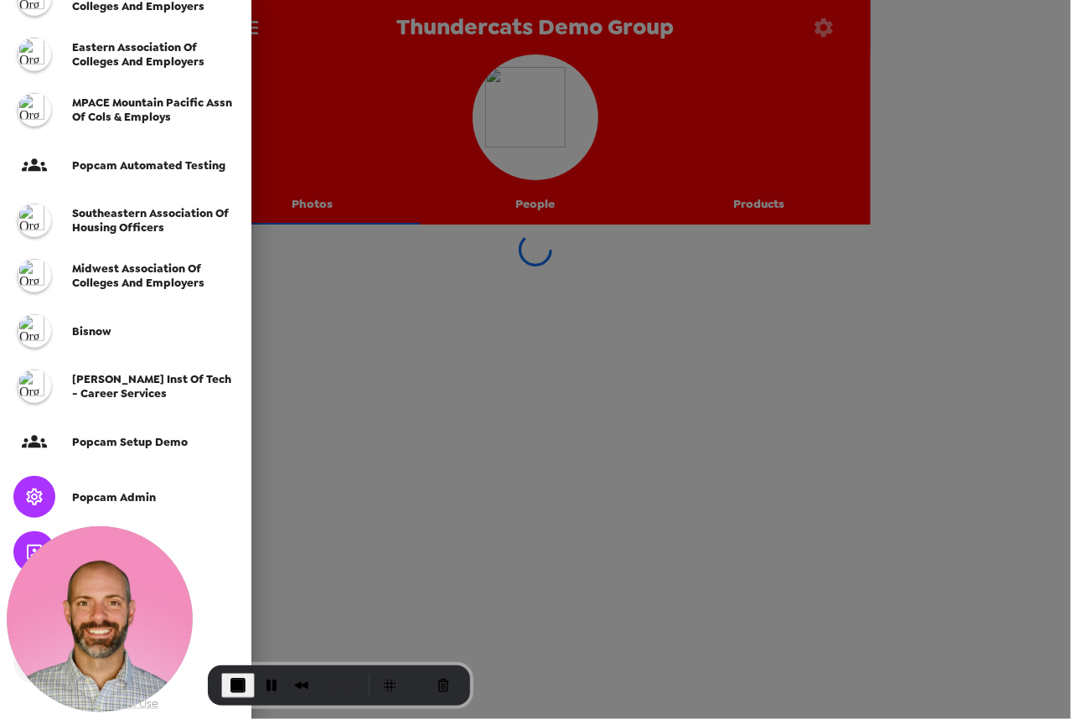
drag, startPoint x: 612, startPoint y: 329, endPoint x: 159, endPoint y: 69, distance: 522.1
click at [559, 287] on div at bounding box center [535, 359] width 1071 height 719
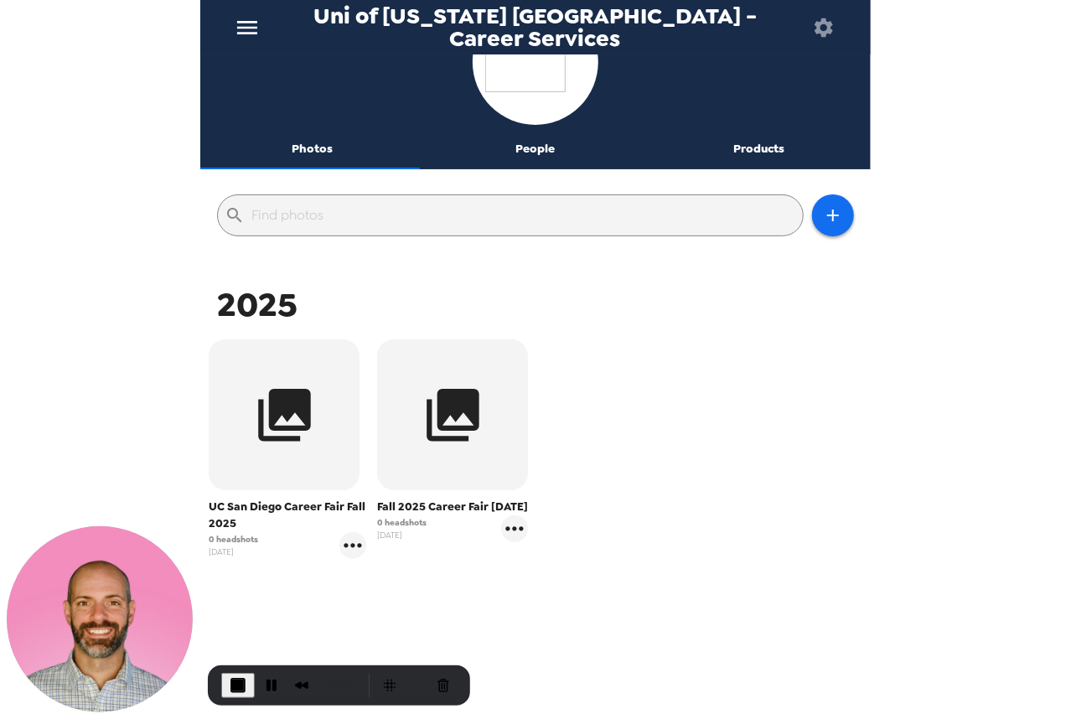
scroll to position [80, 0]
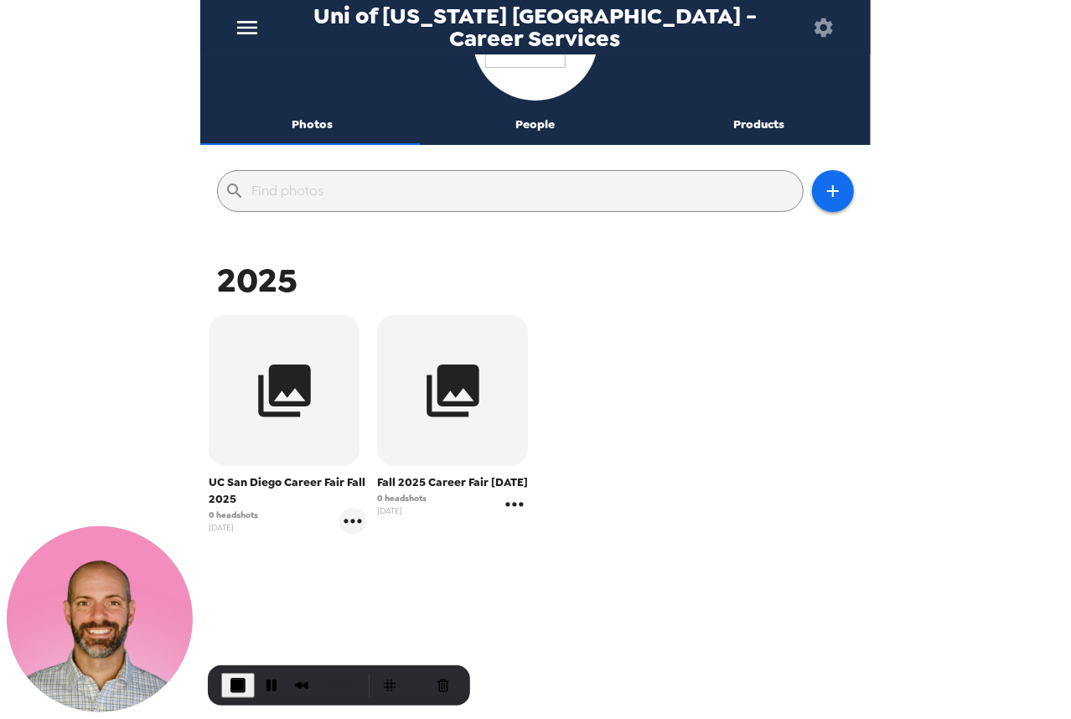
click at [518, 506] on icon "gallery menu" at bounding box center [515, 504] width 18 height 4
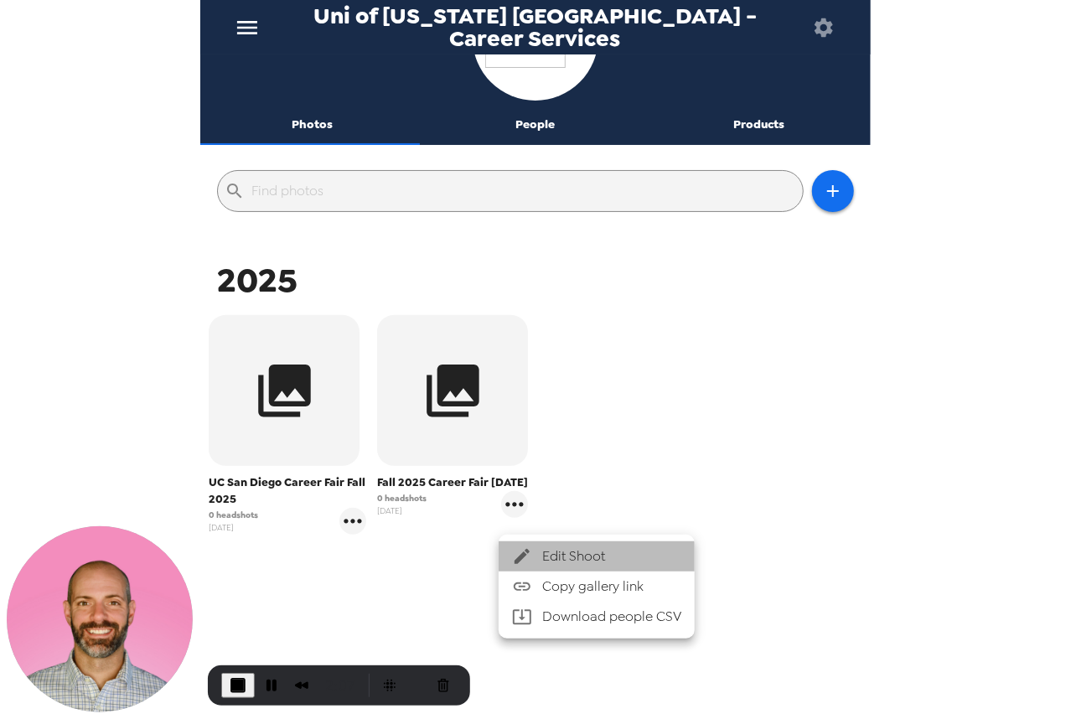
click at [585, 549] on span "Edit Shoot" at bounding box center [611, 556] width 139 height 20
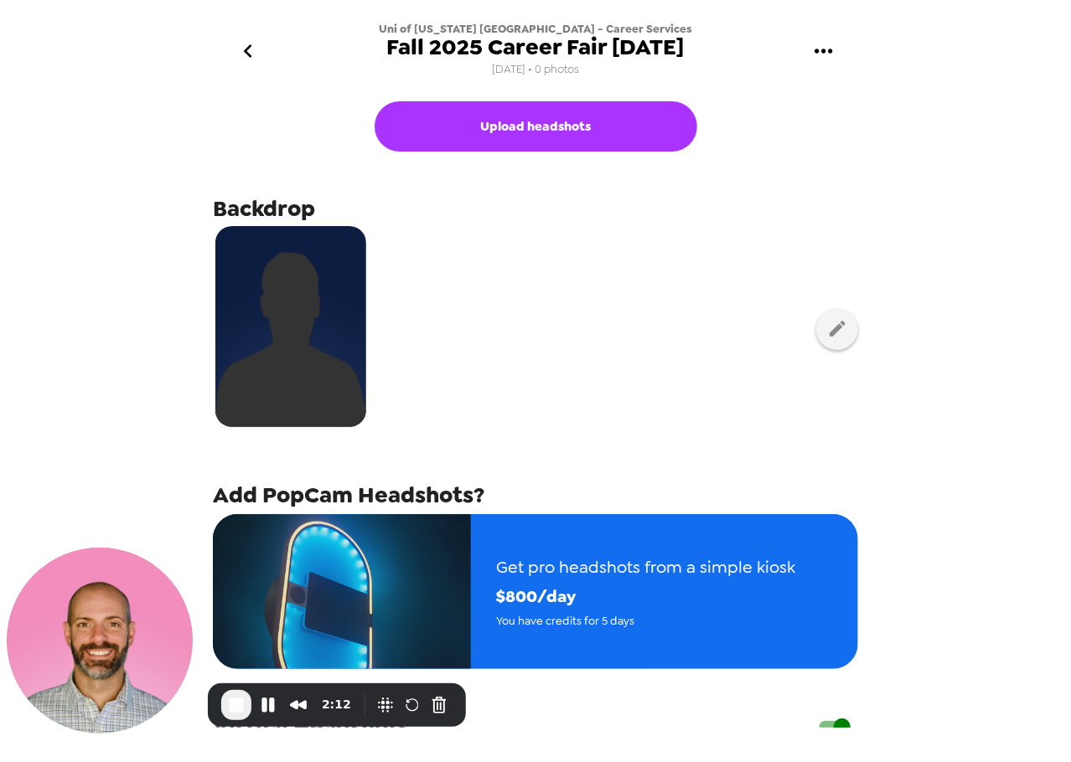
scroll to position [466, 0]
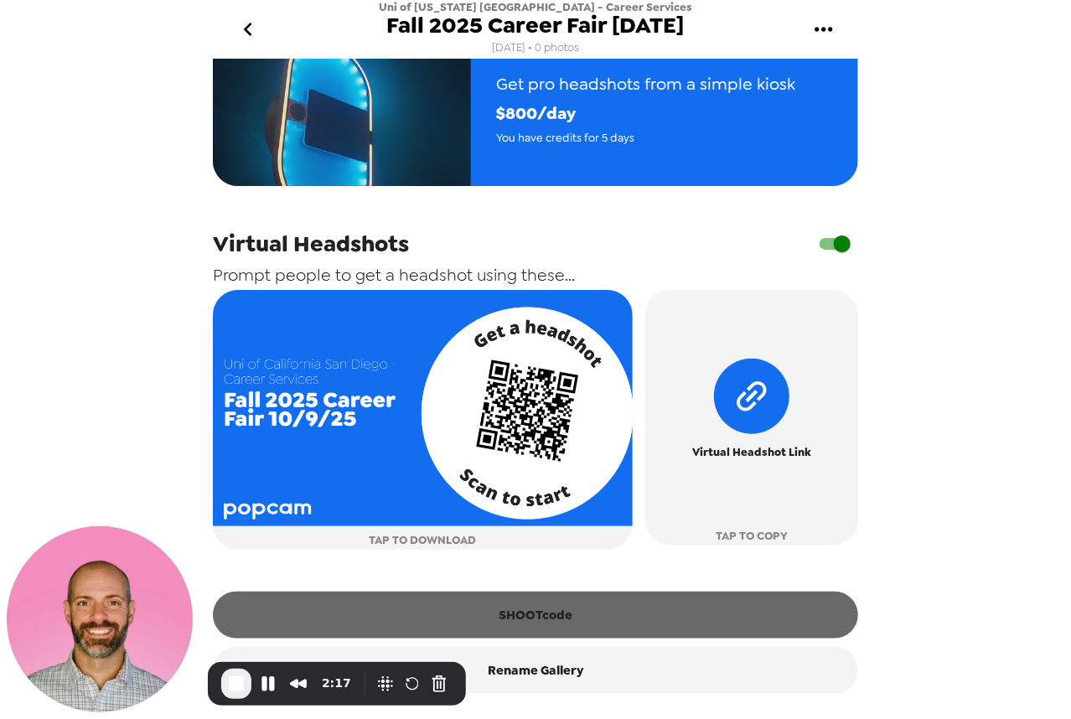
click at [550, 610] on button "SHOOTcode" at bounding box center [535, 615] width 645 height 47
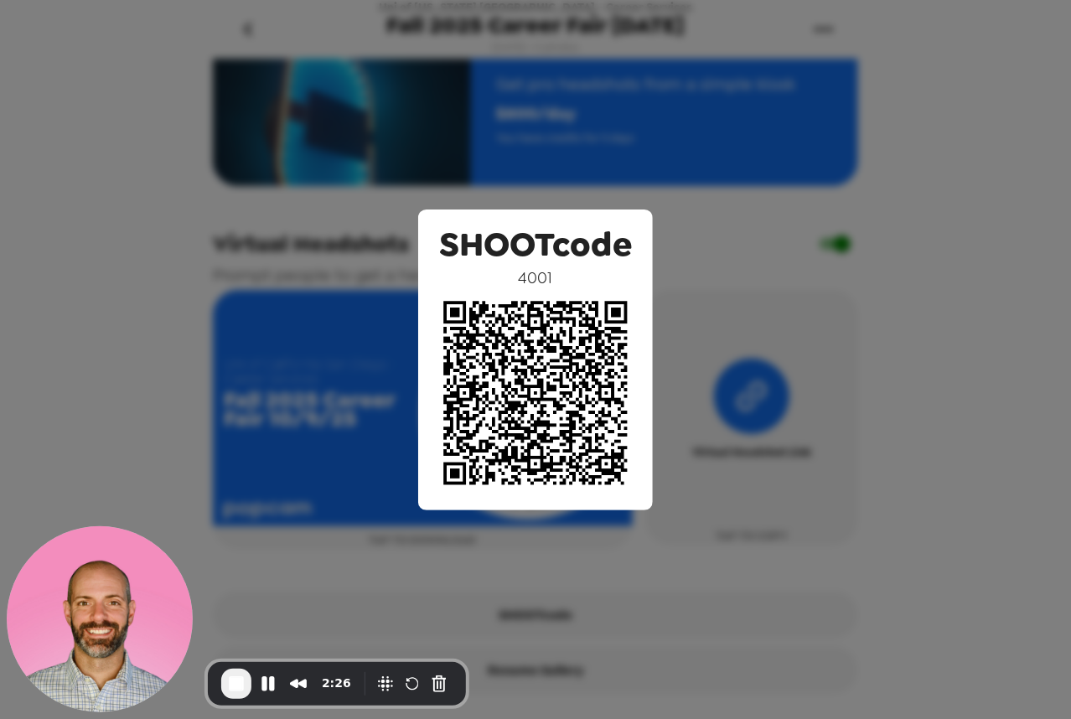
click at [569, 145] on div "SHOOTcode 4001" at bounding box center [535, 359] width 1071 height 719
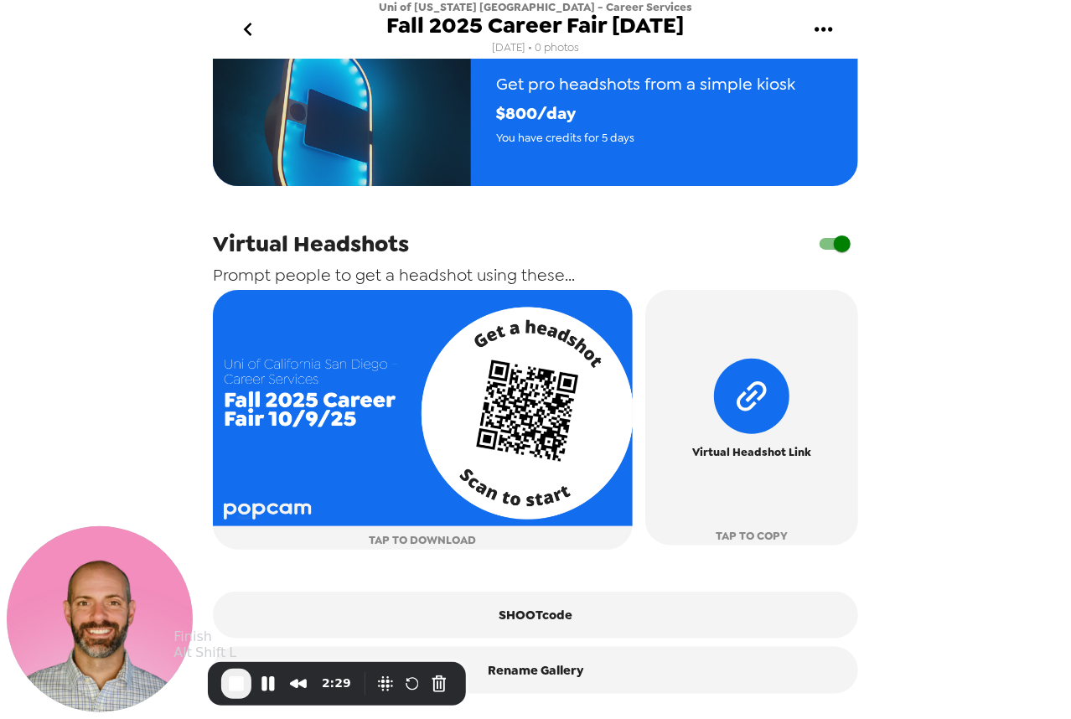
click at [237, 688] on span "End Recording" at bounding box center [236, 684] width 20 height 20
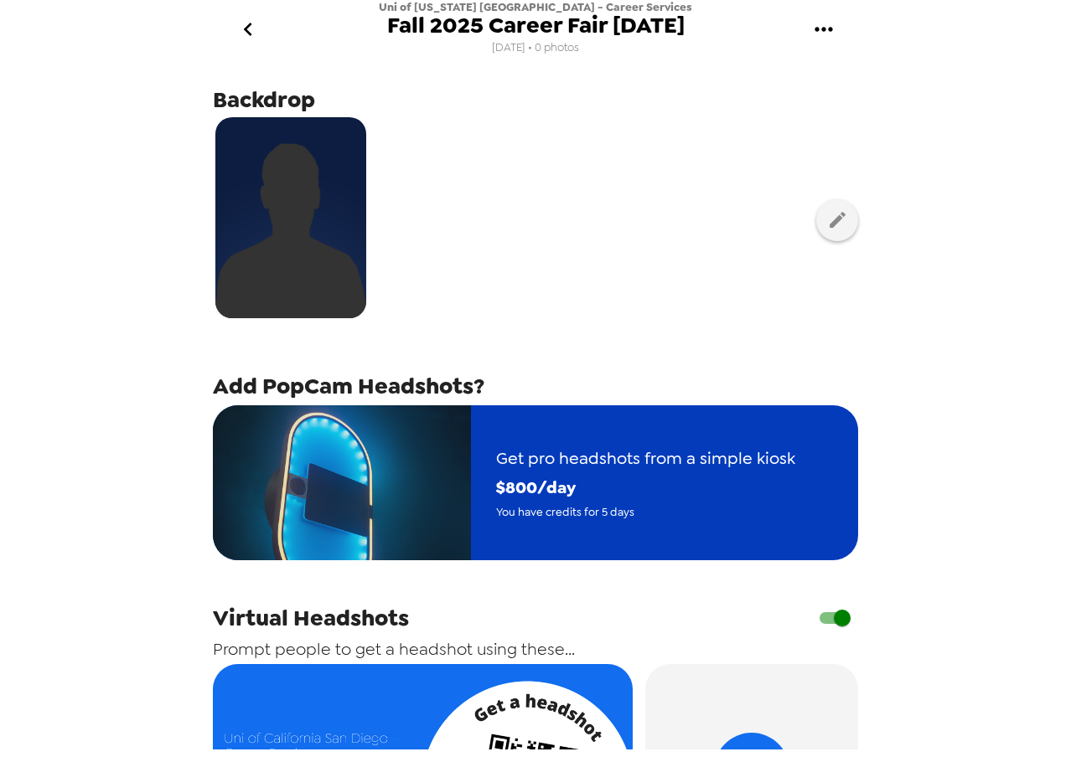
scroll to position [0, 0]
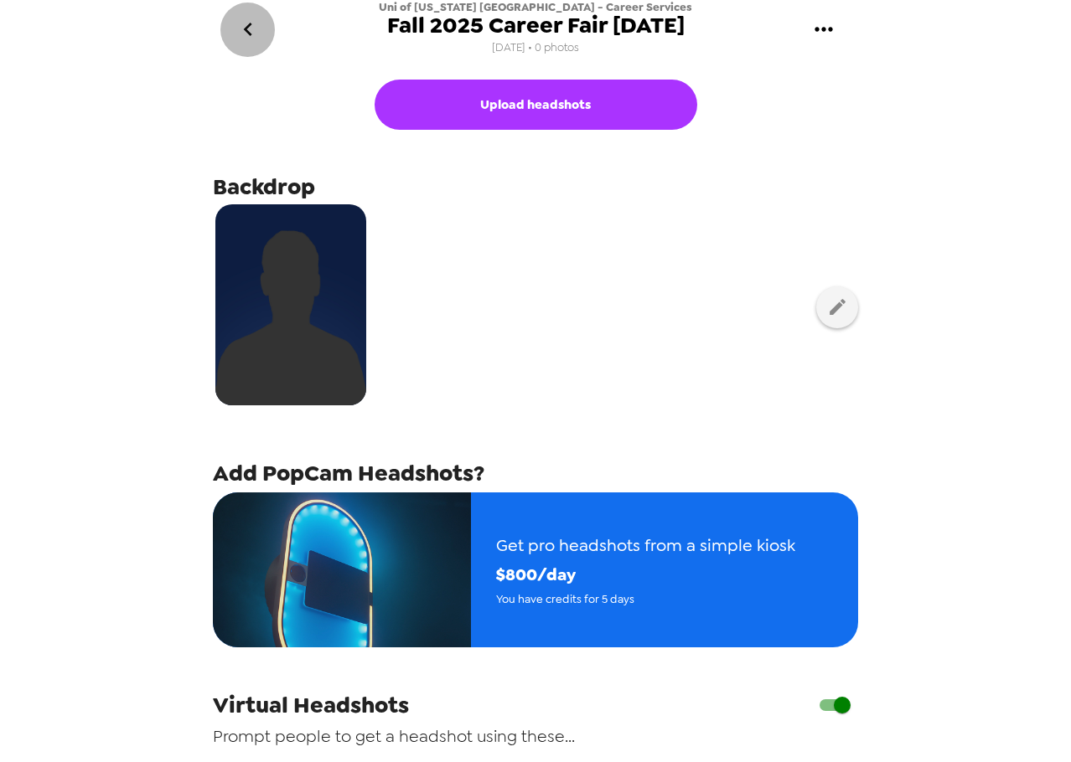
click at [251, 39] on icon "go back" at bounding box center [248, 29] width 27 height 27
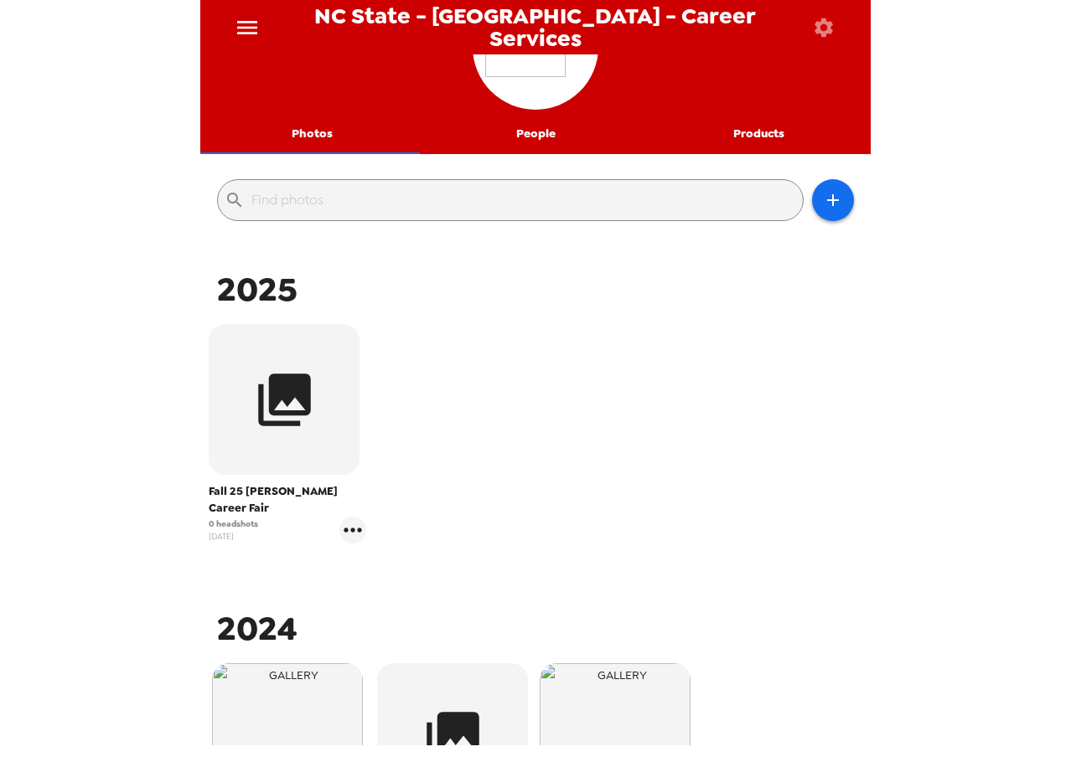
scroll to position [168, 0]
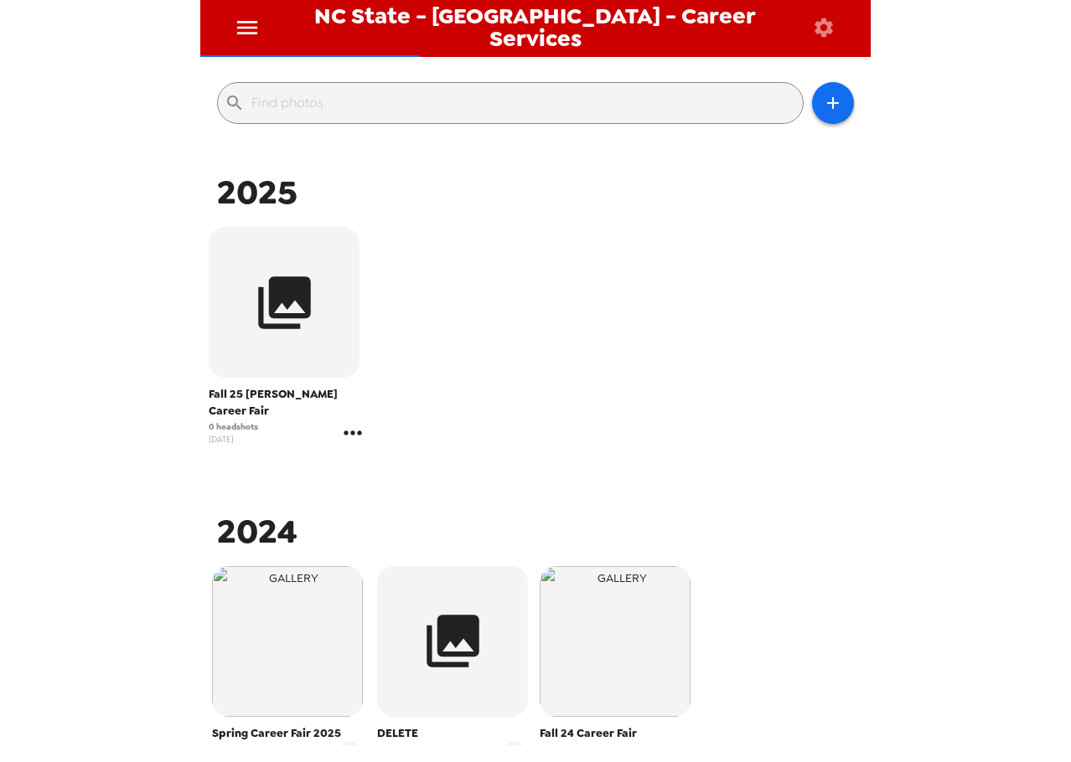
click at [349, 421] on icon "gallery menu" at bounding box center [352, 433] width 27 height 27
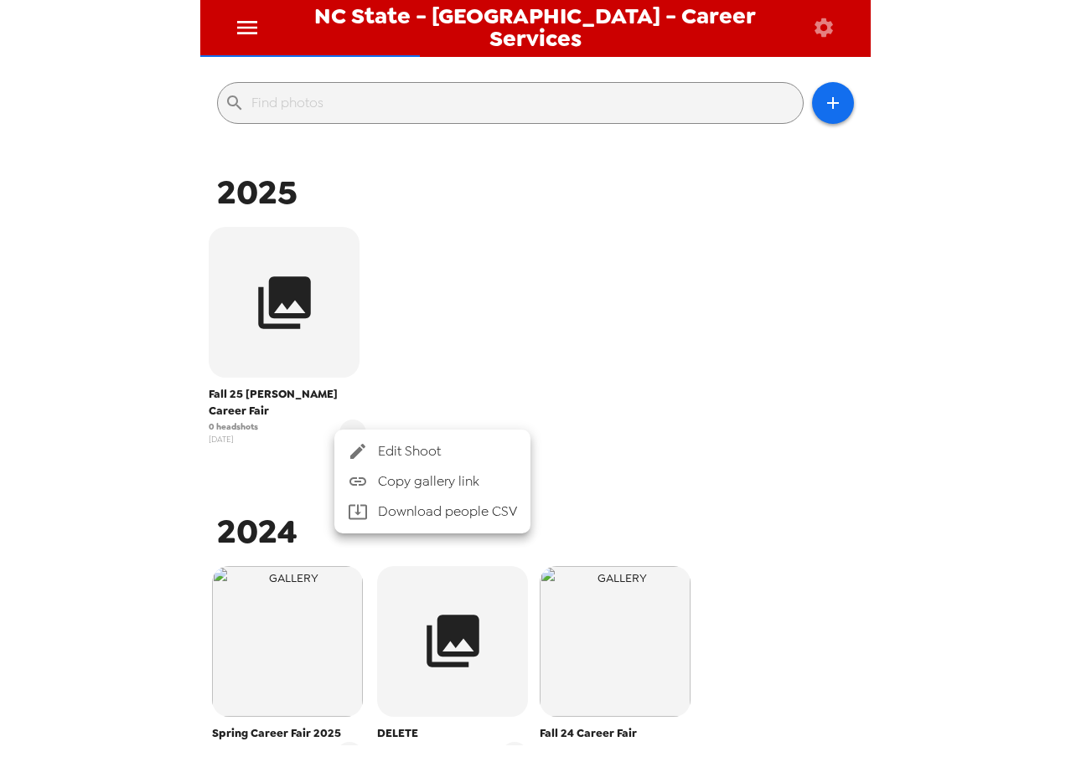
click at [373, 440] on li "Edit Shoot" at bounding box center [432, 452] width 196 height 30
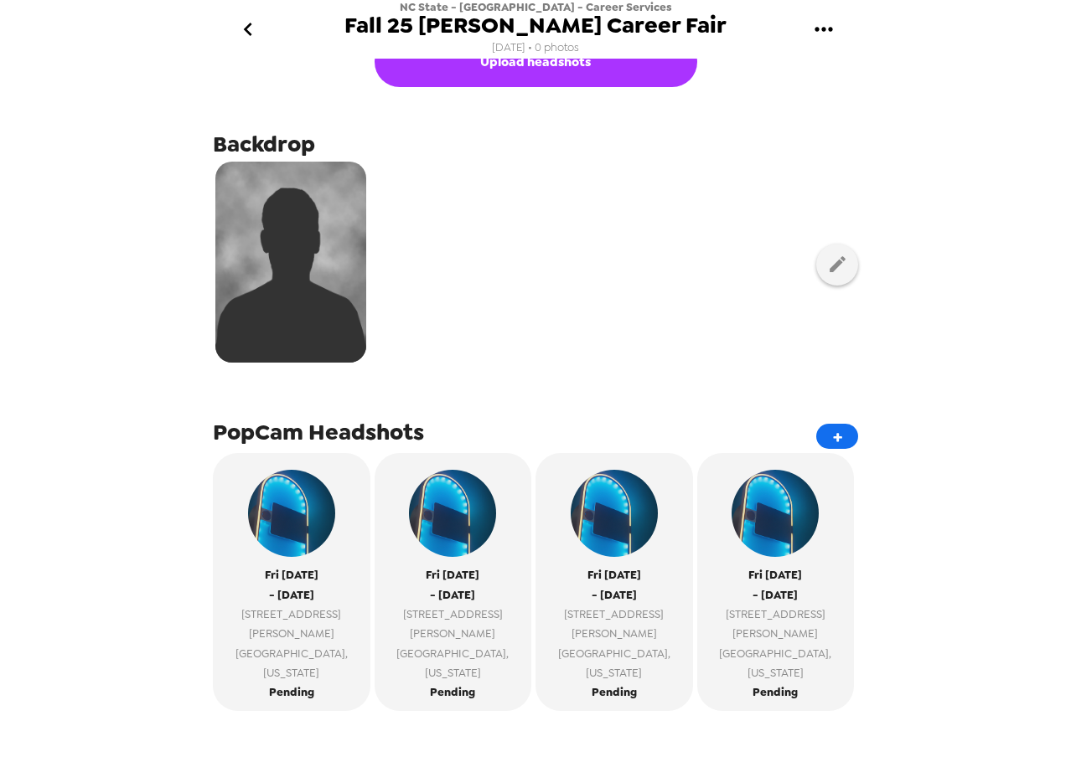
scroll to position [84, 0]
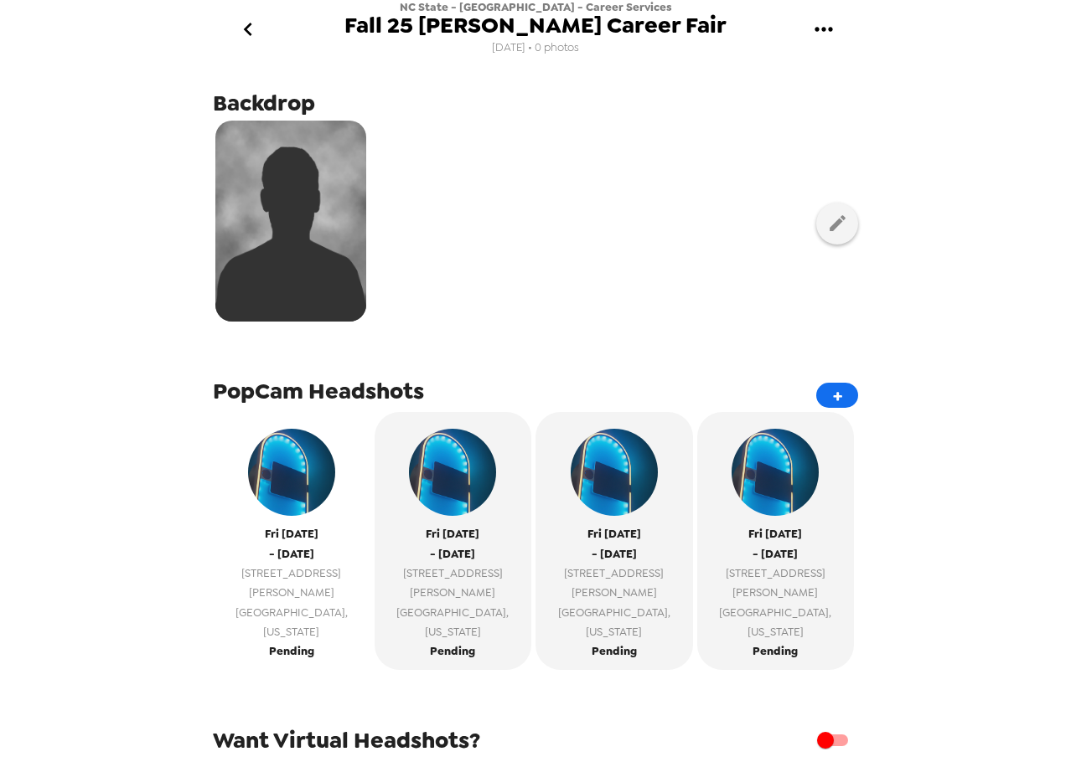
click at [279, 576] on span "[STREET_ADDRESS][PERSON_NAME]" at bounding box center [291, 583] width 141 height 39
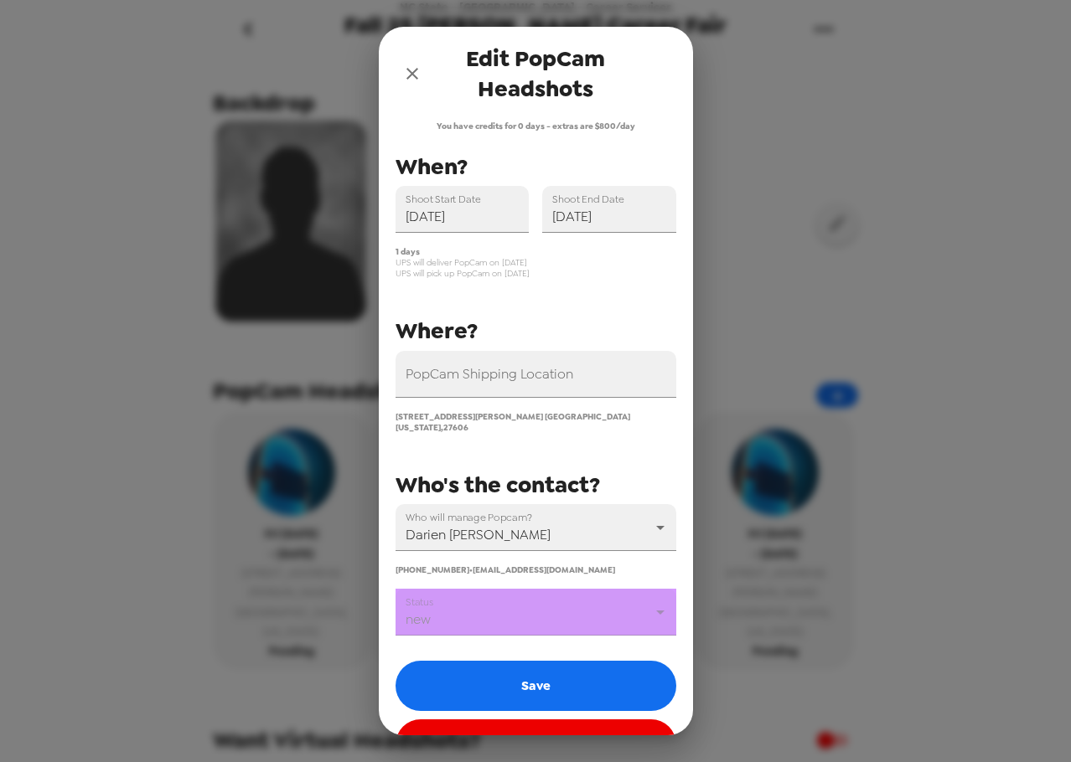
click at [406, 65] on icon "close" at bounding box center [412, 74] width 20 height 20
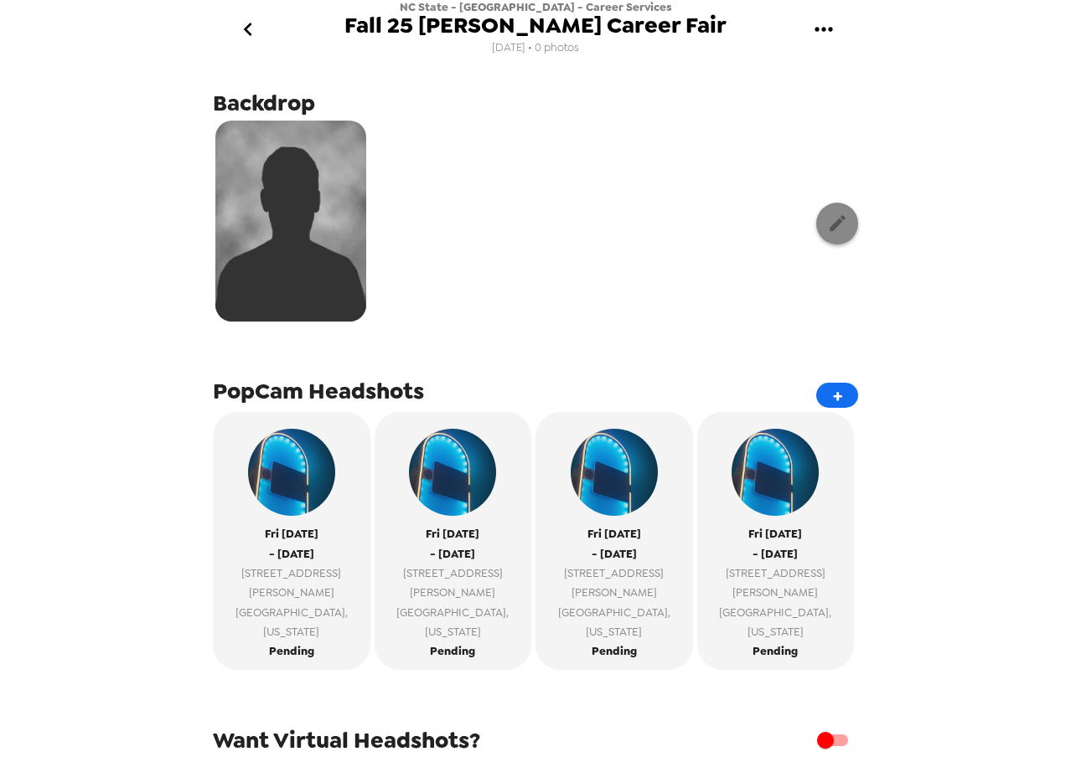
click at [827, 229] on icon "button" at bounding box center [837, 223] width 21 height 21
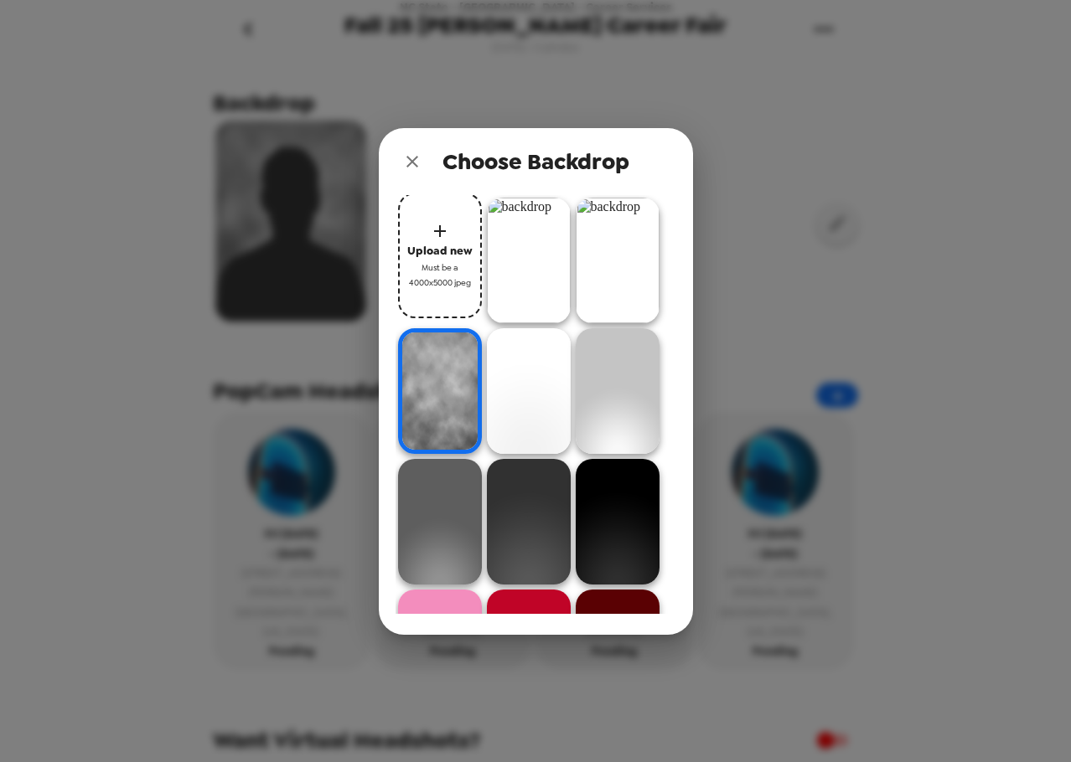
click at [537, 281] on img at bounding box center [529, 261] width 84 height 126
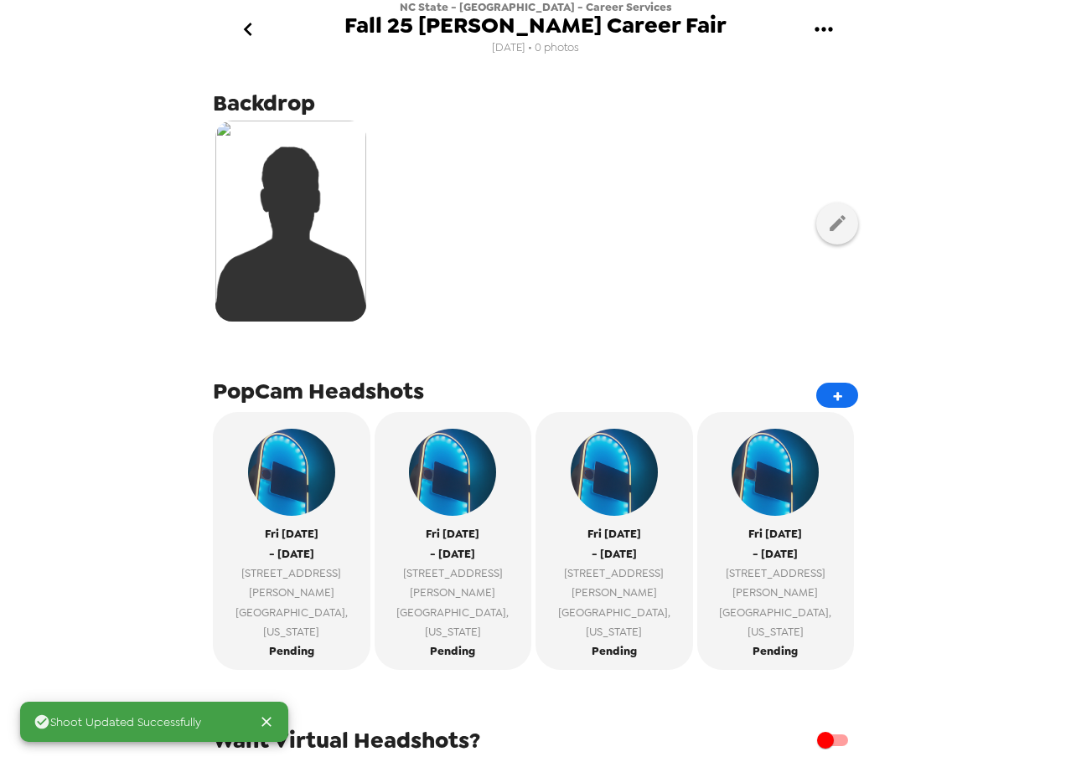
click at [821, 10] on button "gallery menu" at bounding box center [823, 30] width 54 height 54
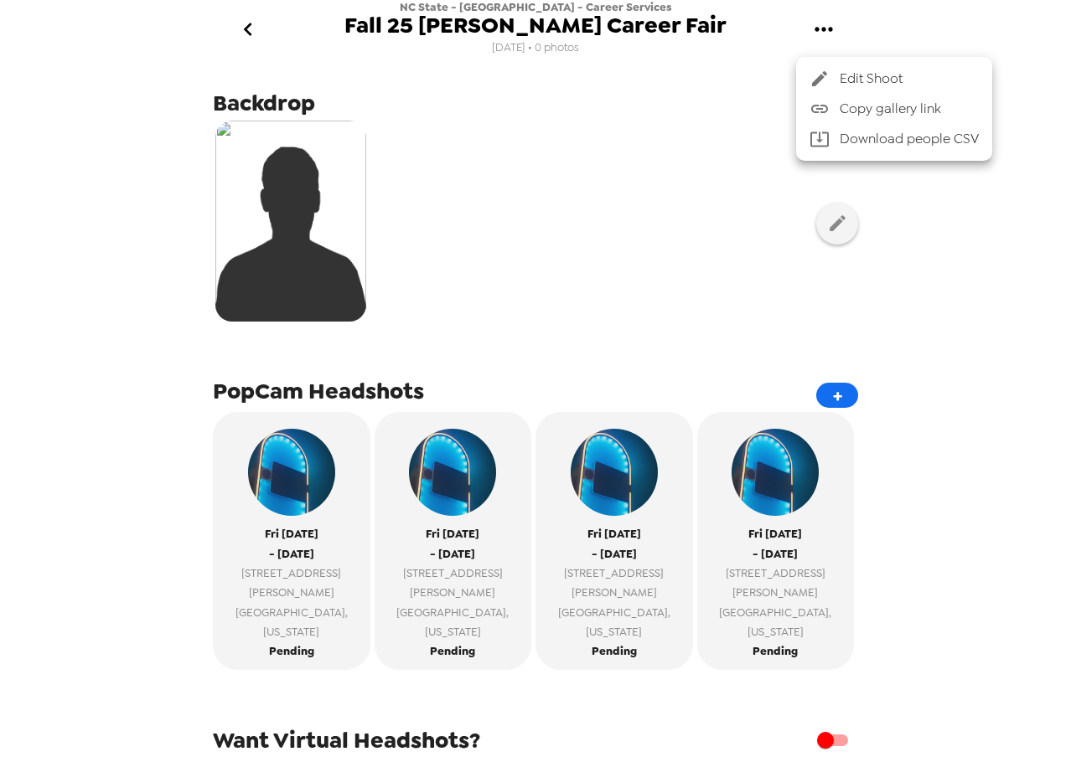
click at [876, 109] on span "Copy gallery link" at bounding box center [909, 109] width 139 height 20
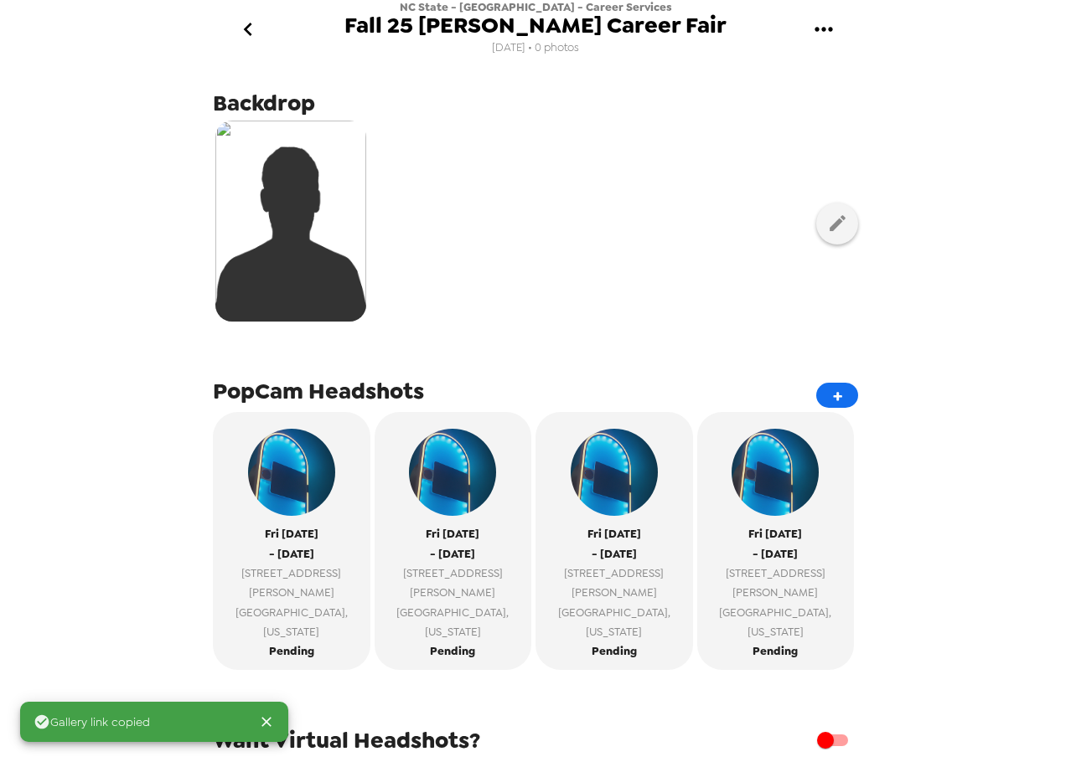
click at [719, 271] on div at bounding box center [535, 223] width 645 height 210
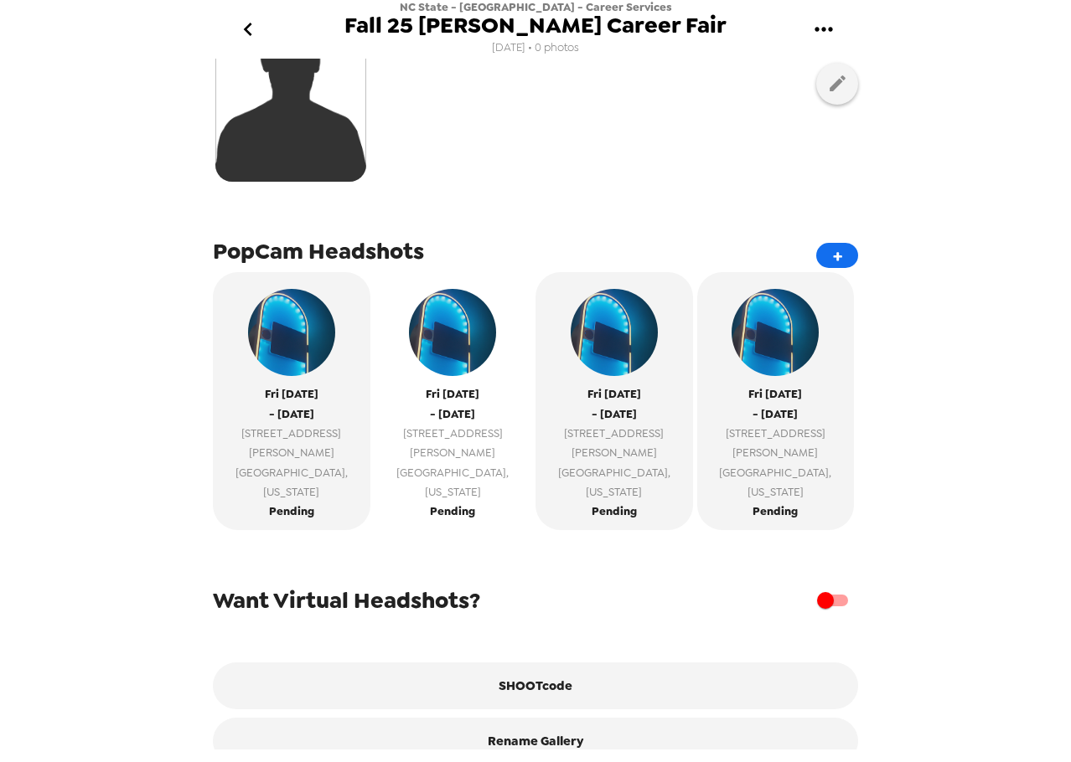
scroll to position [225, 0]
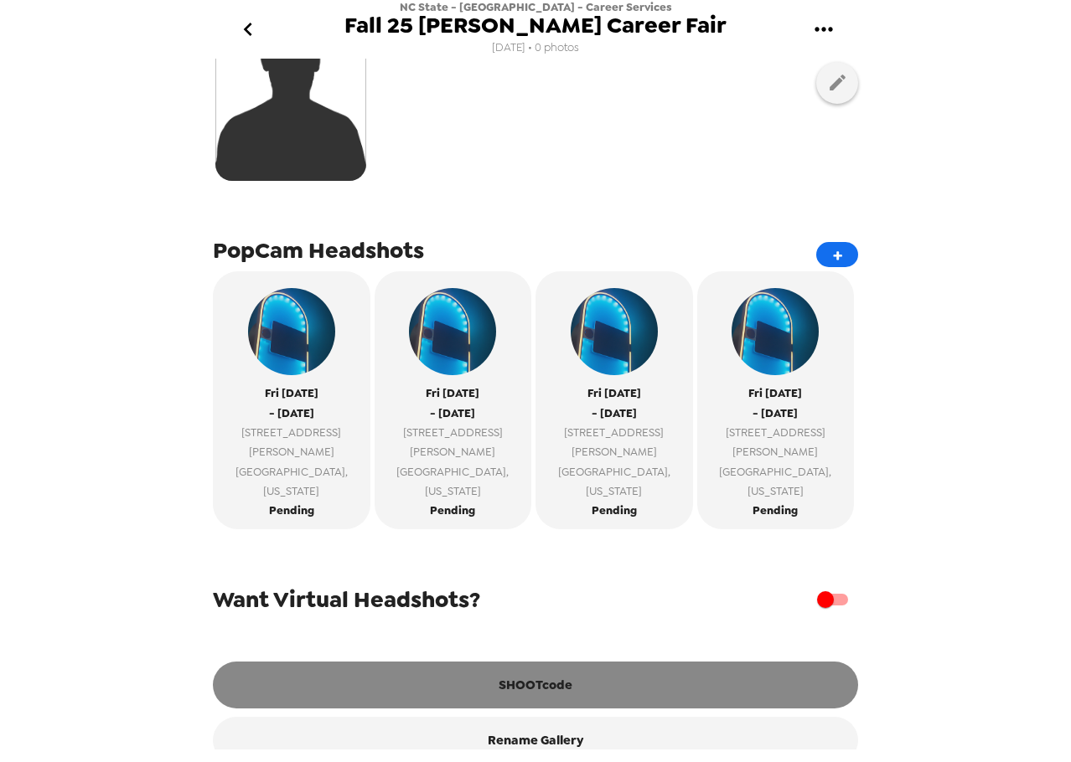
click at [534, 662] on button "SHOOTcode" at bounding box center [535, 685] width 645 height 47
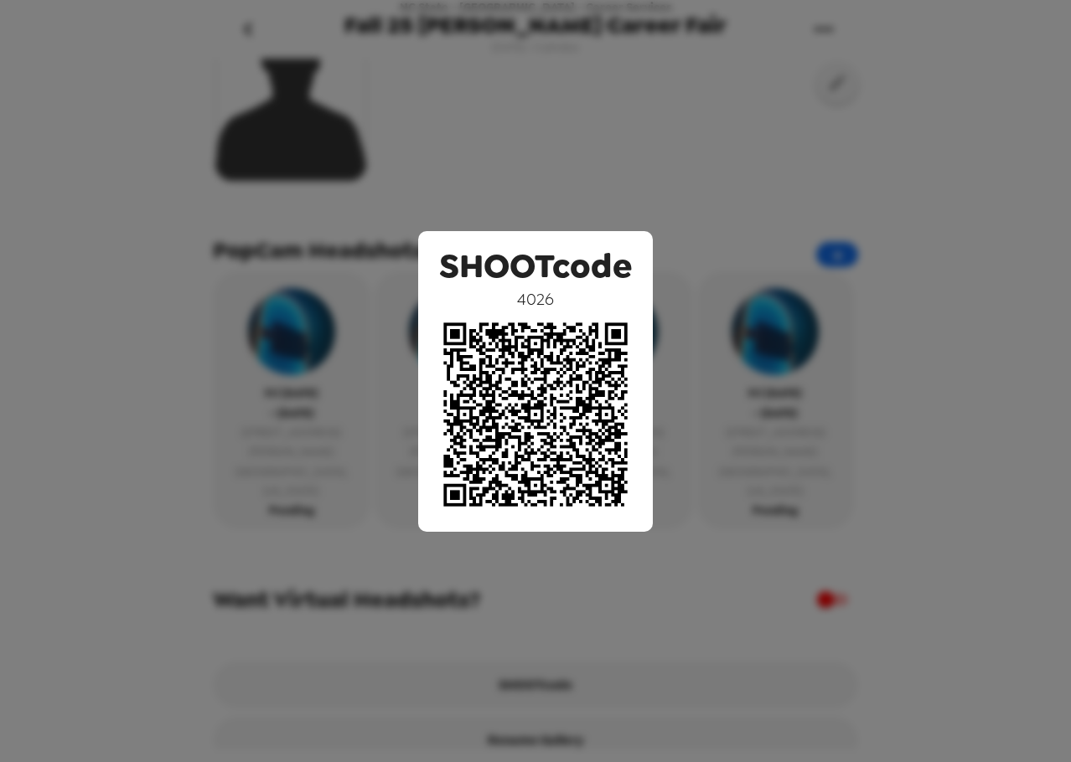
click at [782, 107] on div "SHOOTcode 4026" at bounding box center [535, 381] width 1071 height 762
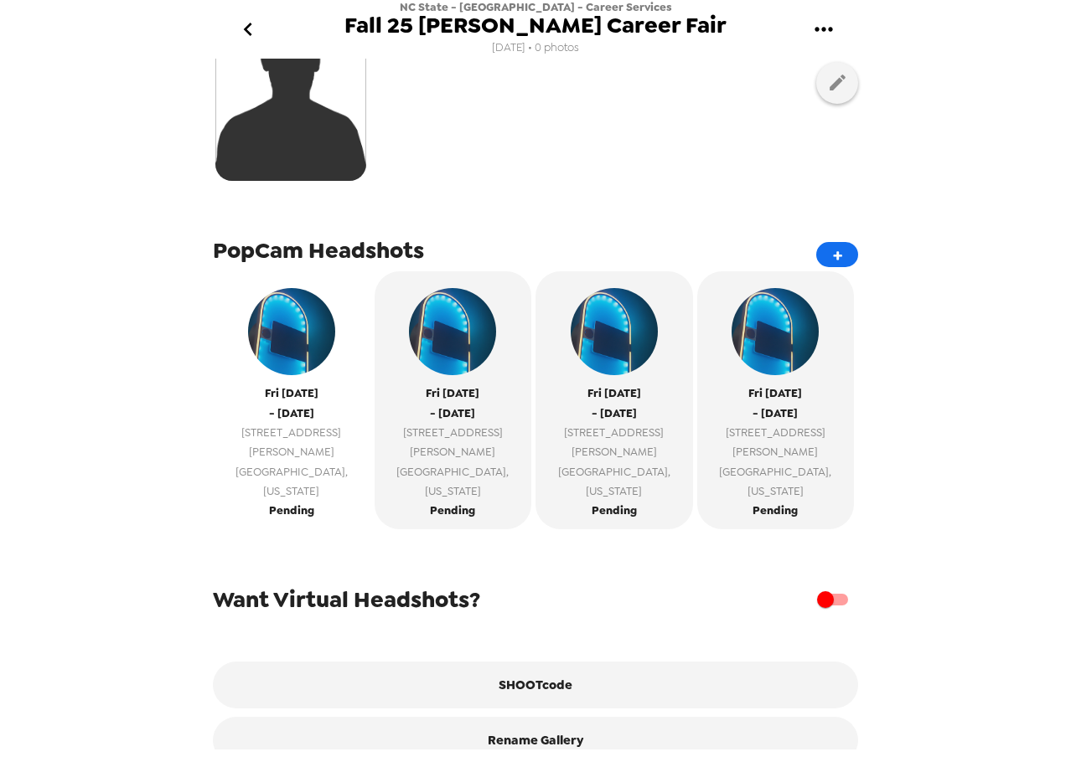
click at [266, 436] on span "[STREET_ADDRESS][PERSON_NAME]" at bounding box center [291, 442] width 141 height 39
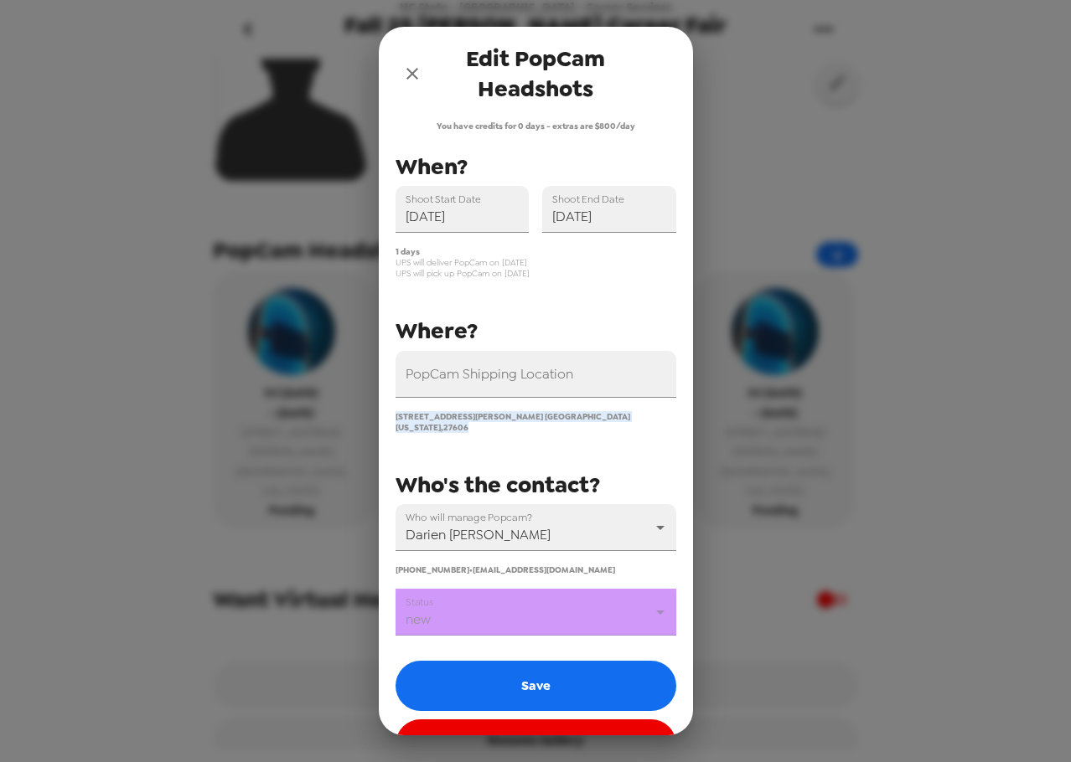
drag, startPoint x: 584, startPoint y: 420, endPoint x: 387, endPoint y: 419, distance: 196.9
click at [387, 419] on div "1101 Gorman Street Raleigh North Carolina , 27606" at bounding box center [529, 415] width 294 height 35
copy span "1101 Gorman Street Raleigh North Carolina , 27606"
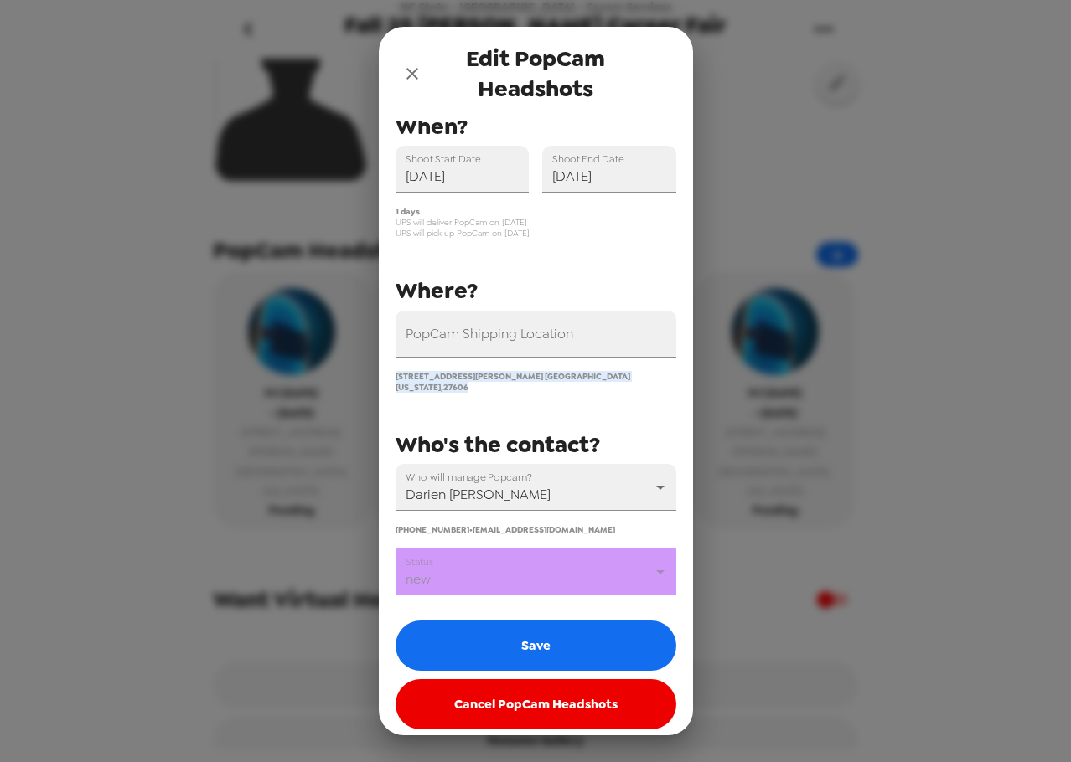
click at [561, 567] on body "NC State - Poole - Career Services Fall 25 Poole Career Fair 8/26/25 • 0 photos…" at bounding box center [535, 381] width 1071 height 762
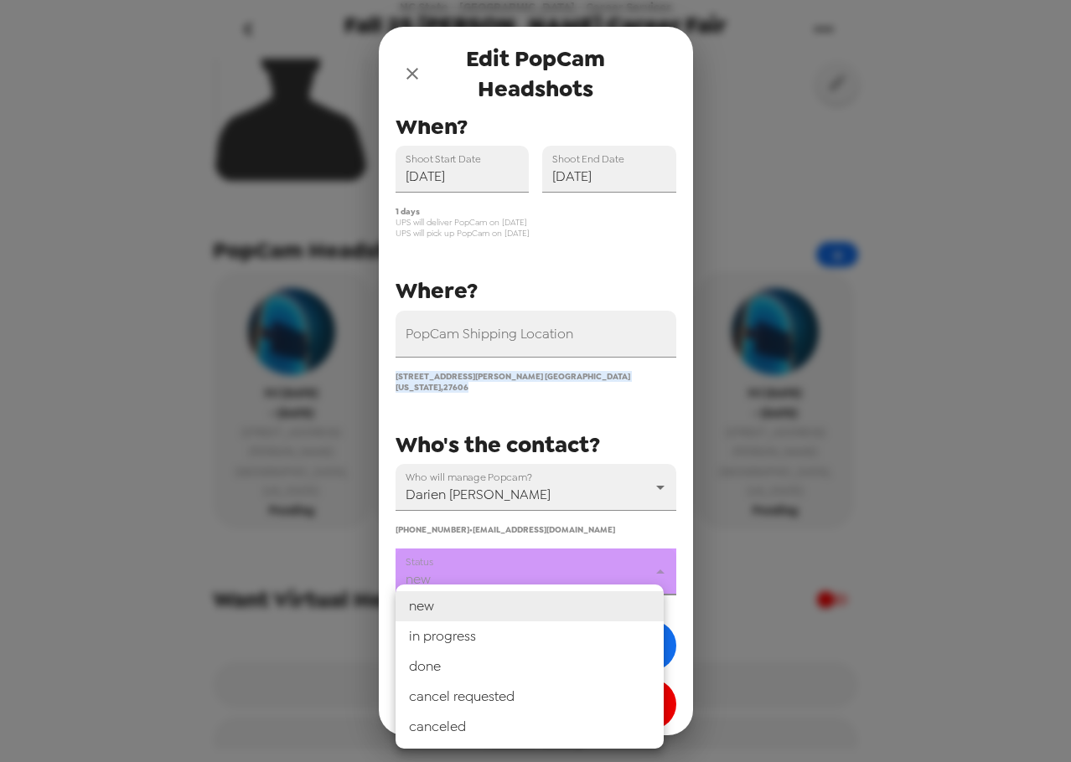
click at [553, 631] on li "in progress" at bounding box center [529, 637] width 268 height 30
type input "in progress"
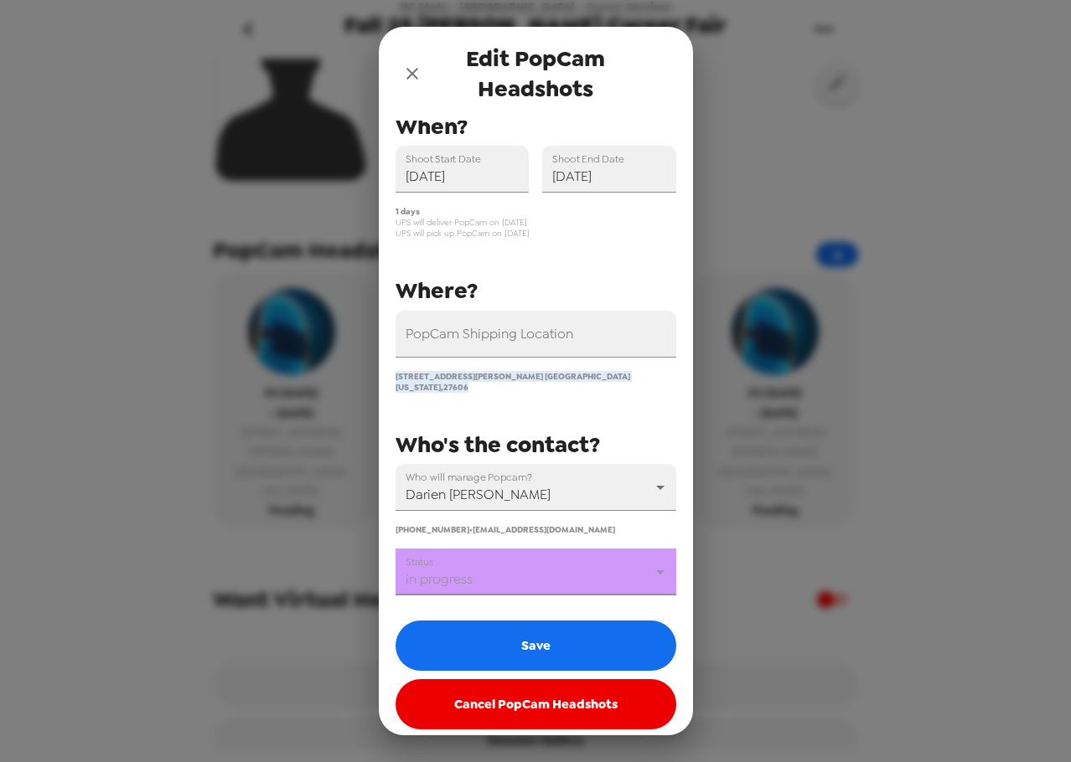
click at [552, 645] on button "Save" at bounding box center [535, 646] width 281 height 50
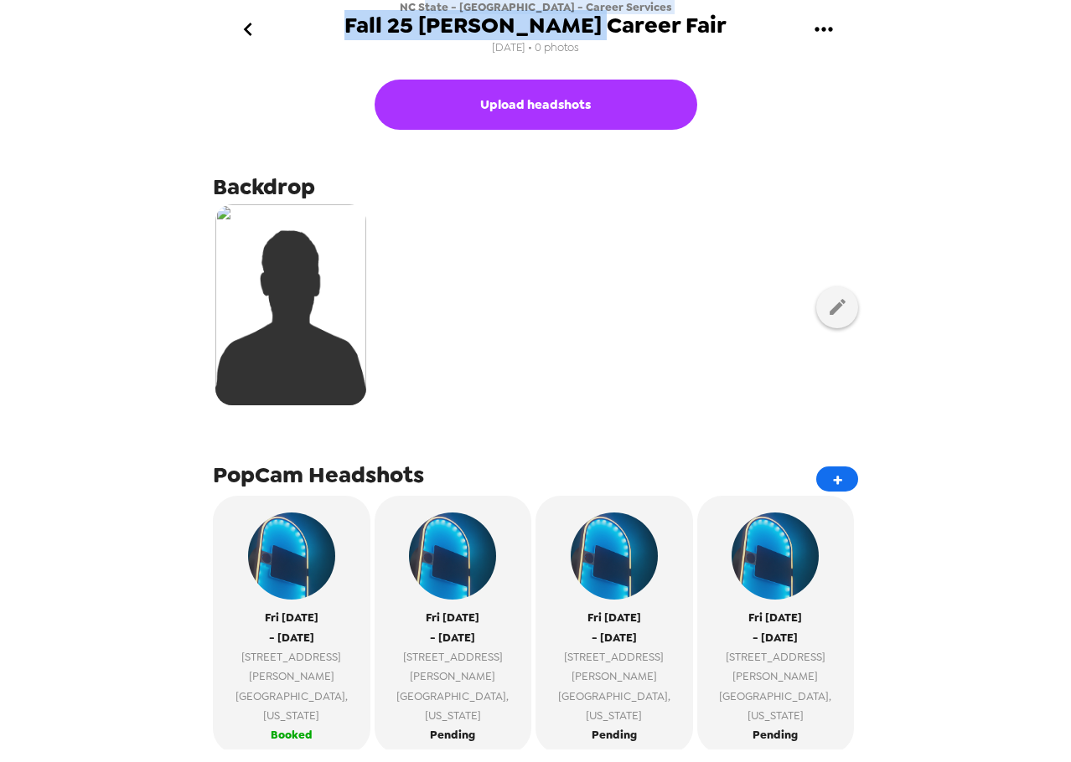
drag, startPoint x: 636, startPoint y: 6, endPoint x: 496, endPoint y: 13, distance: 140.1
click at [468, 10] on div "NC State - [GEOGRAPHIC_DATA] - Career Services Fall 25 [PERSON_NAME] Career Fai…" at bounding box center [535, 29] width 382 height 59
click at [503, 11] on span "NC State - [GEOGRAPHIC_DATA] - Career Services" at bounding box center [536, 7] width 272 height 14
drag, startPoint x: 616, startPoint y: 8, endPoint x: 433, endPoint y: 12, distance: 182.7
click at [433, 12] on div "NC State - [GEOGRAPHIC_DATA] - Career Services Fall 25 [PERSON_NAME] Career Fai…" at bounding box center [535, 29] width 382 height 59
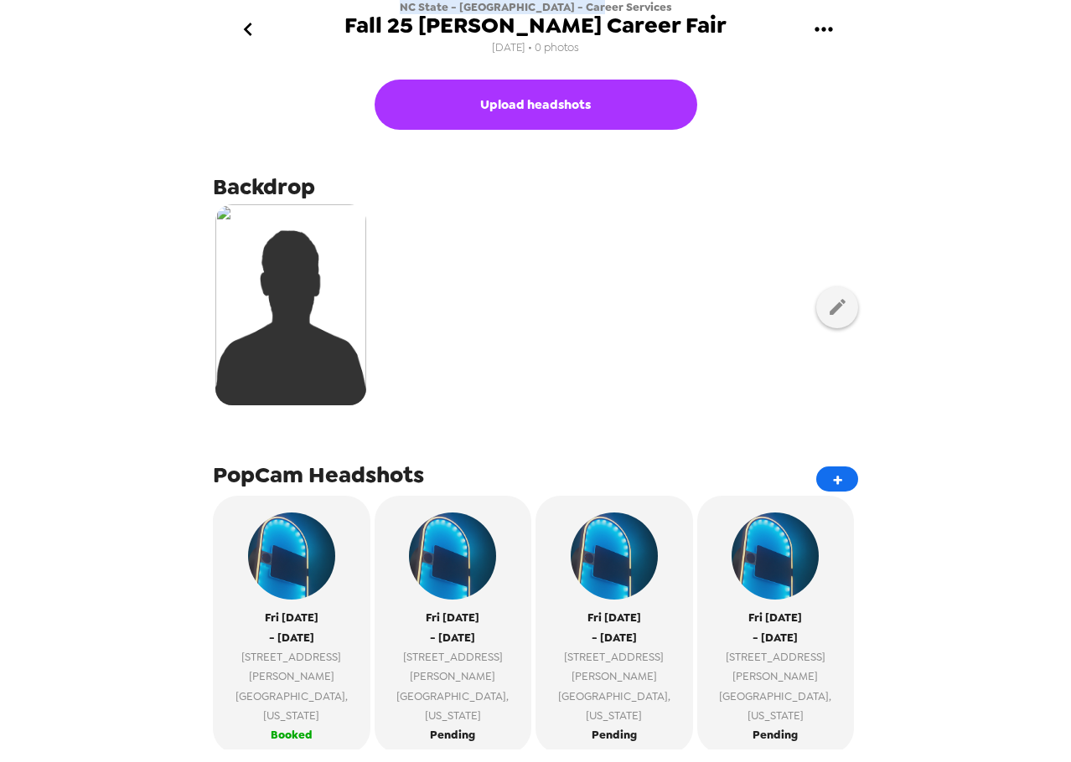
drag, startPoint x: 447, startPoint y: 5, endPoint x: 628, endPoint y: 9, distance: 181.0
click at [628, 9] on div "NC State - [GEOGRAPHIC_DATA] - Career Services Fall 25 [PERSON_NAME] Career Fai…" at bounding box center [535, 29] width 382 height 59
copy span "NC State - [GEOGRAPHIC_DATA] - Career Services"
click at [833, 21] on icon "gallery menu" at bounding box center [823, 29] width 27 height 27
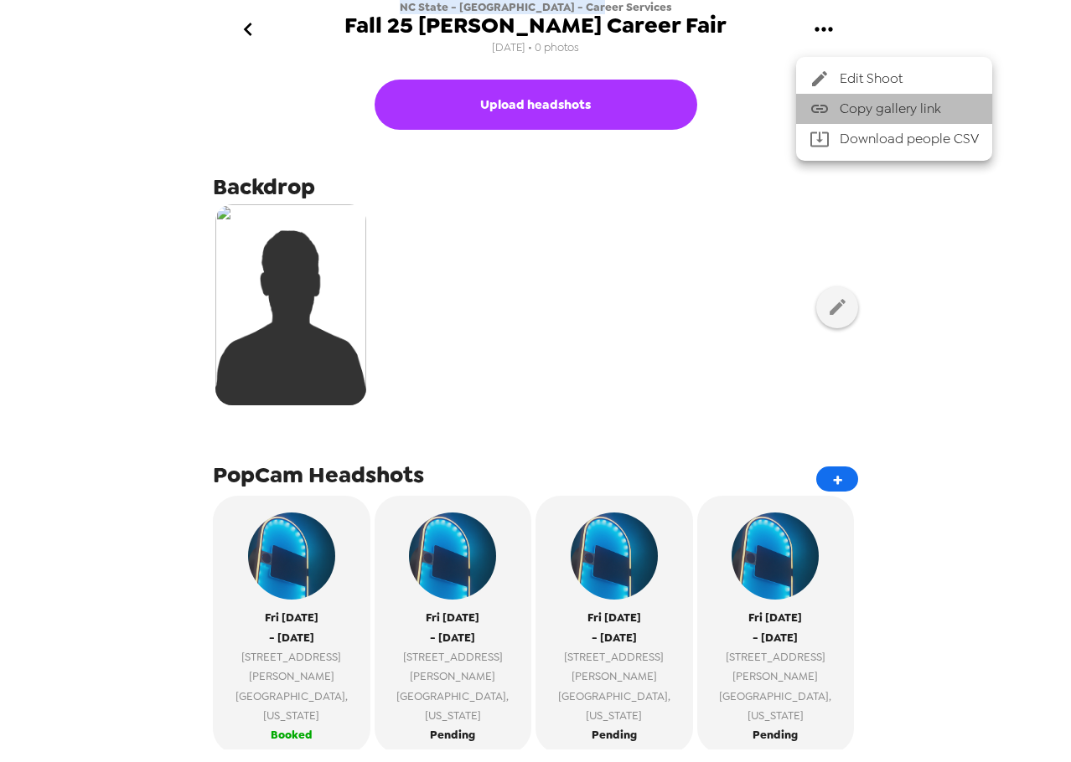
click at [850, 110] on span "Copy gallery link" at bounding box center [909, 109] width 139 height 20
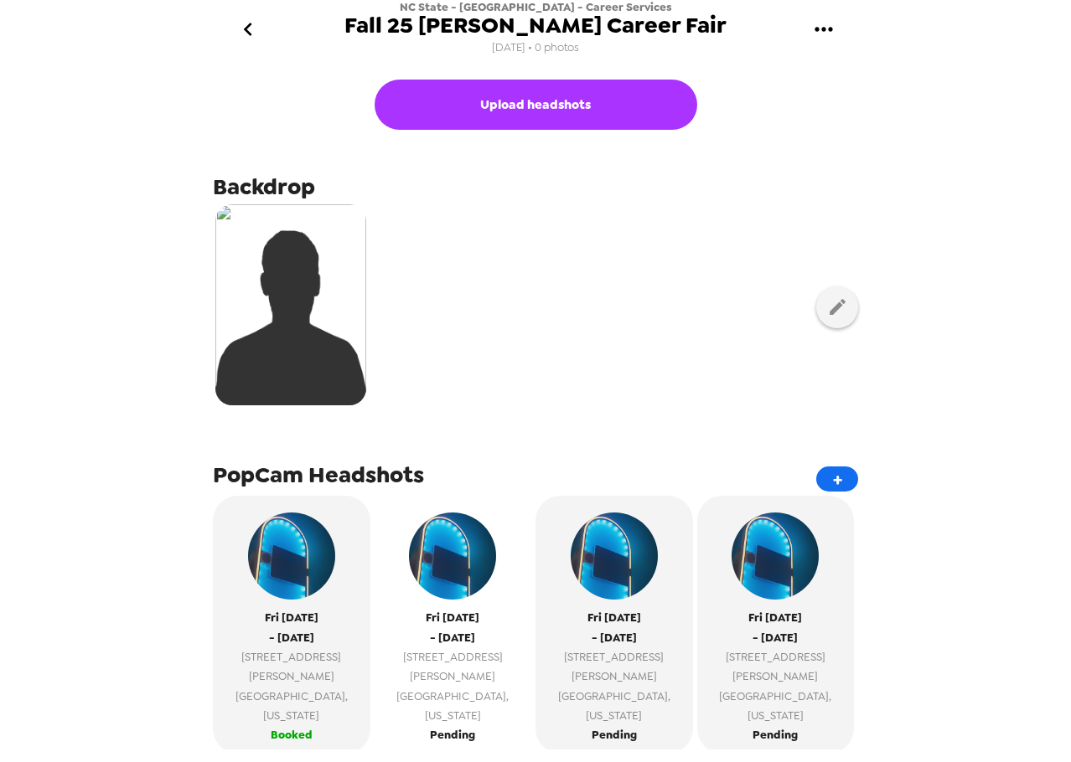
click at [468, 654] on span "[STREET_ADDRESS][PERSON_NAME]" at bounding box center [453, 667] width 141 height 39
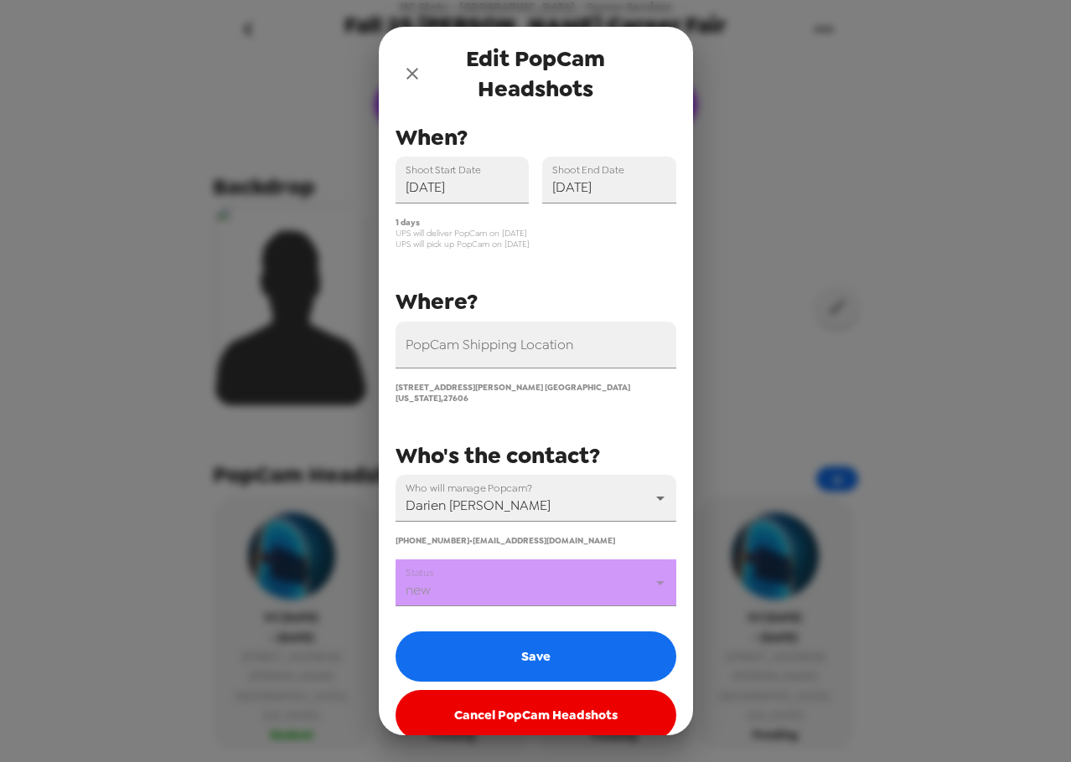
scroll to position [40, 0]
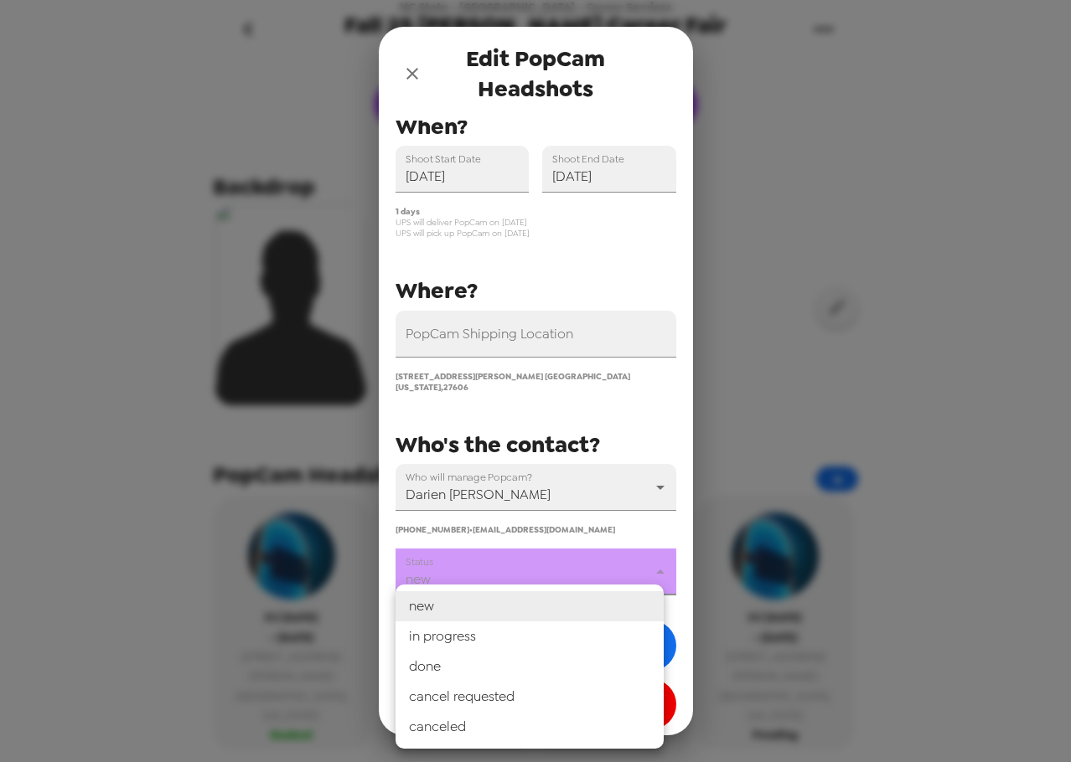
click at [518, 571] on body "NC State - Poole - Career Services Fall 25 Poole Career Fair 8/26/25 • 0 photos…" at bounding box center [535, 381] width 1071 height 762
click at [503, 633] on li "in progress" at bounding box center [529, 637] width 268 height 30
type input "in progress"
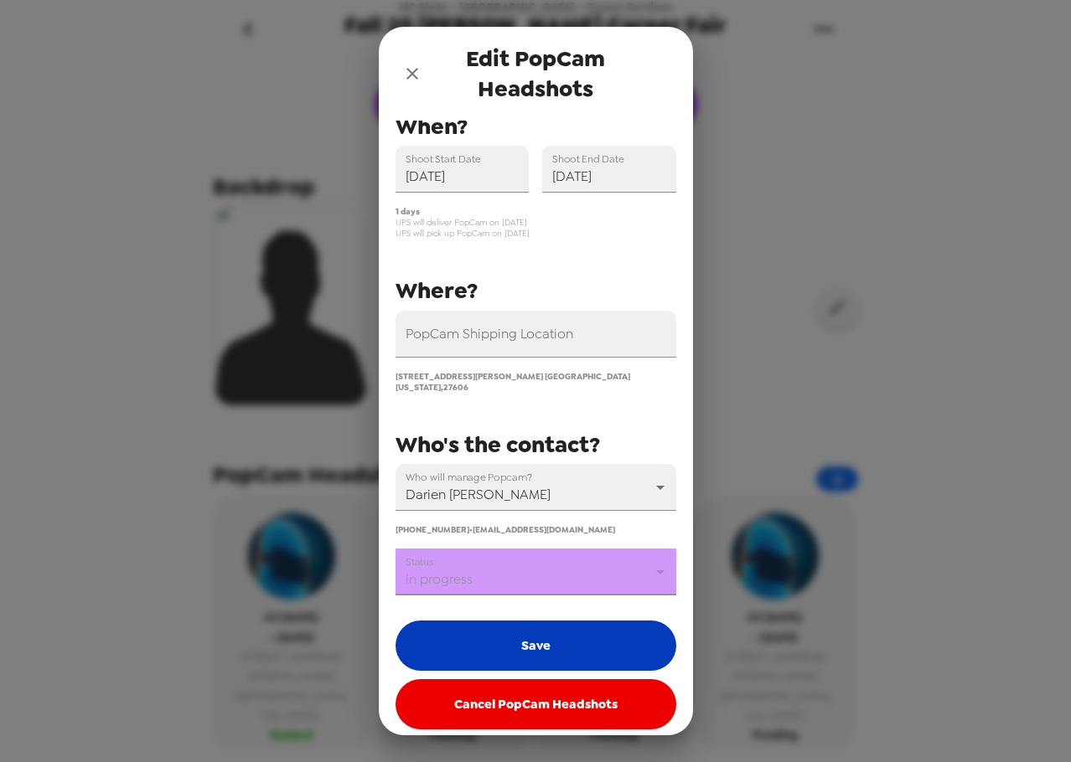
drag, startPoint x: 503, startPoint y: 636, endPoint x: 514, endPoint y: 632, distance: 11.7
click at [504, 636] on button "Save" at bounding box center [535, 646] width 281 height 50
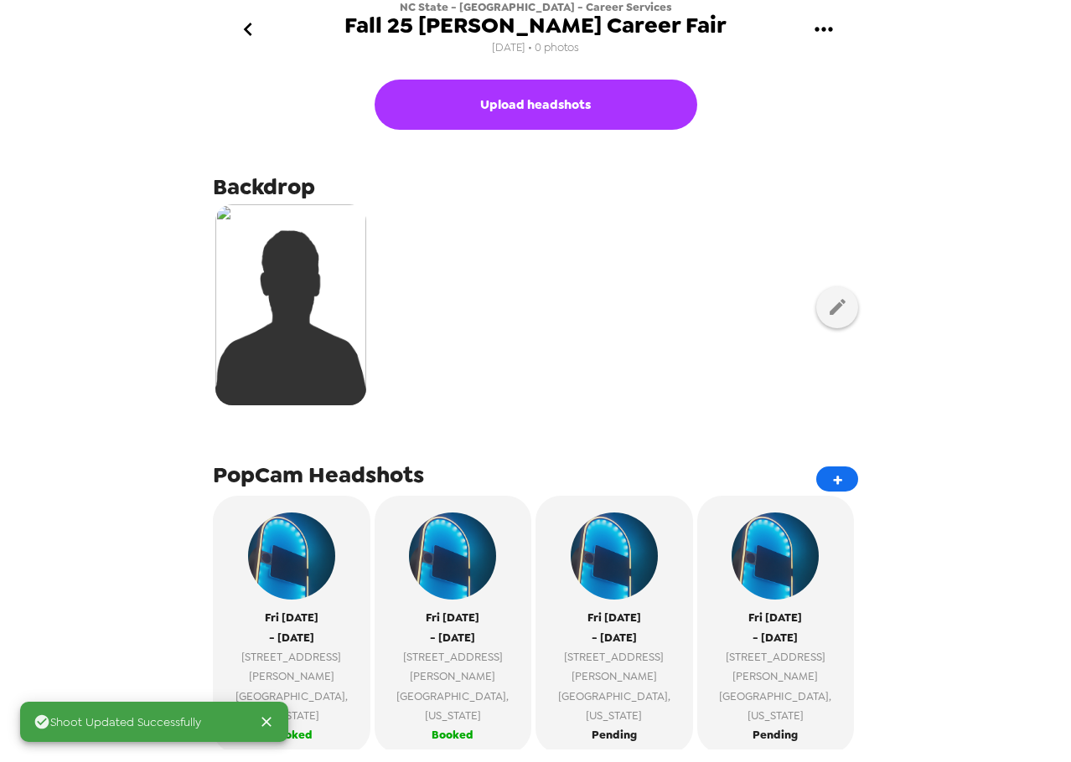
click at [626, 346] on div at bounding box center [535, 307] width 645 height 210
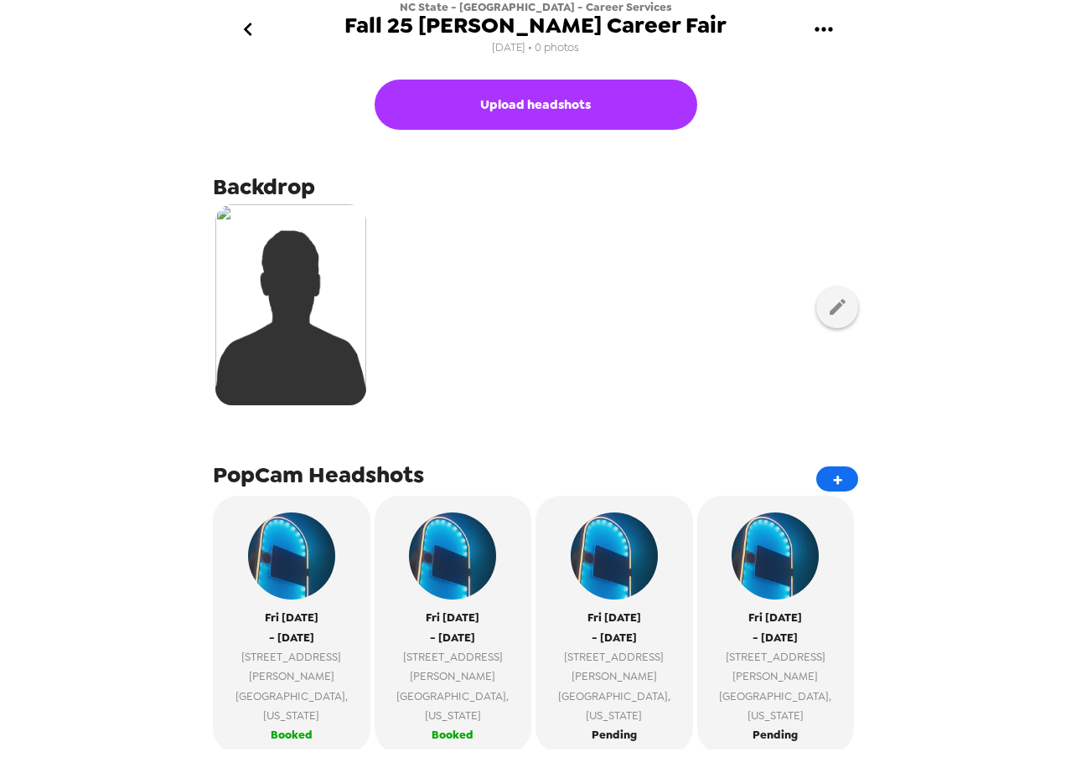
click at [824, 27] on icon "gallery menu" at bounding box center [823, 29] width 27 height 27
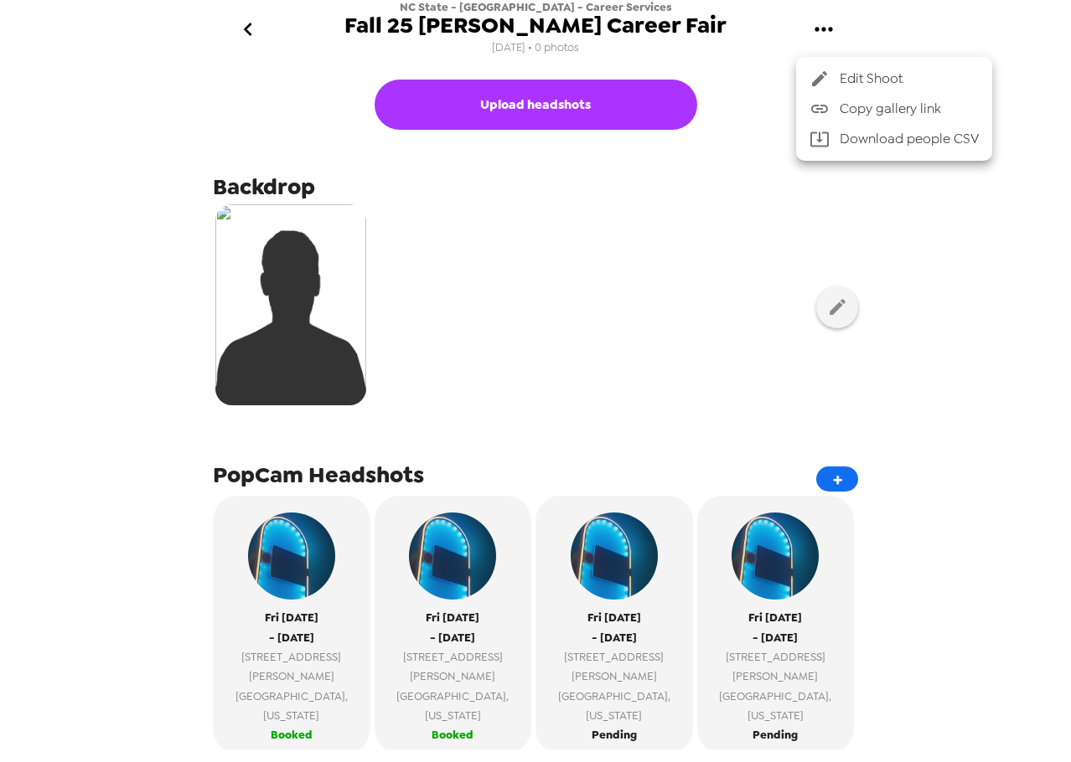
click at [867, 114] on span "Copy gallery link" at bounding box center [909, 109] width 139 height 20
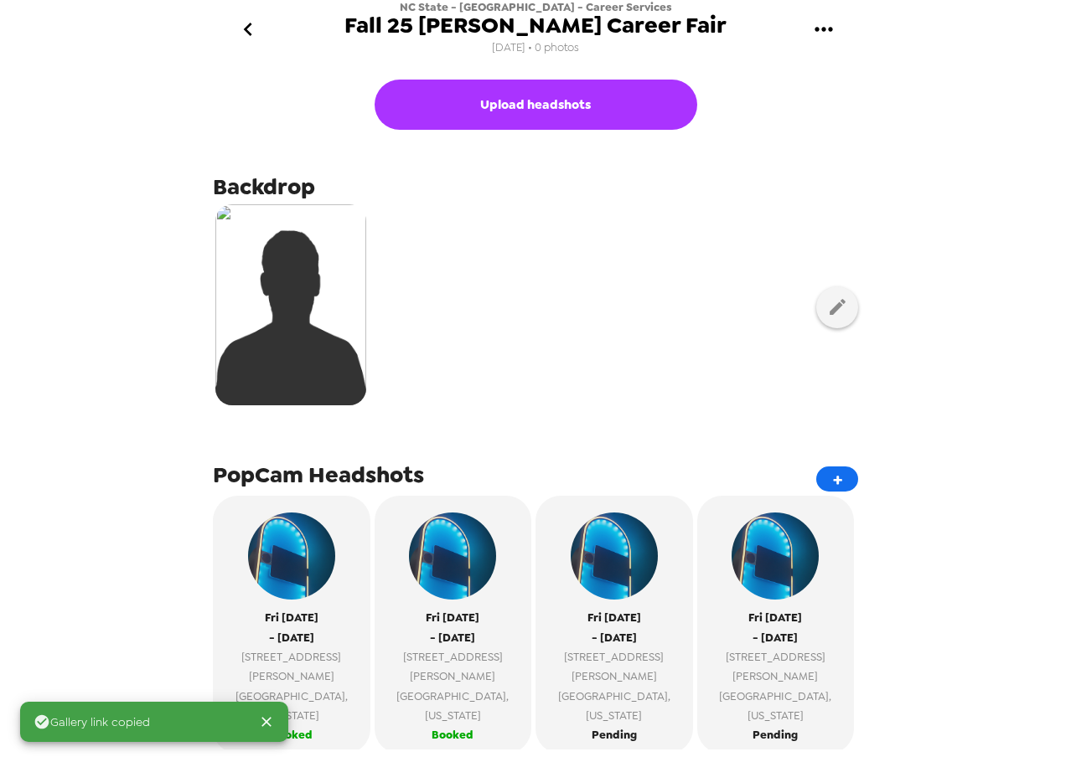
click at [961, 368] on div "Gallery link copied NC State - [GEOGRAPHIC_DATA] - Career Services Fall 25 [GEO…" at bounding box center [535, 381] width 1071 height 762
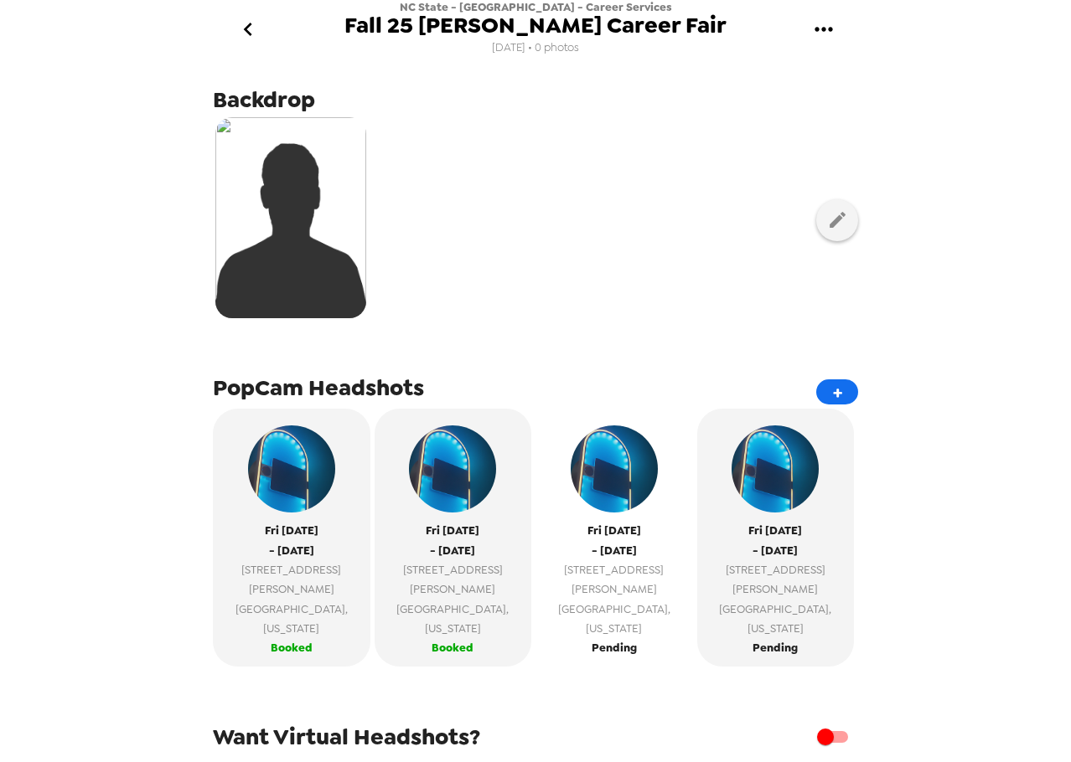
scroll to position [168, 0]
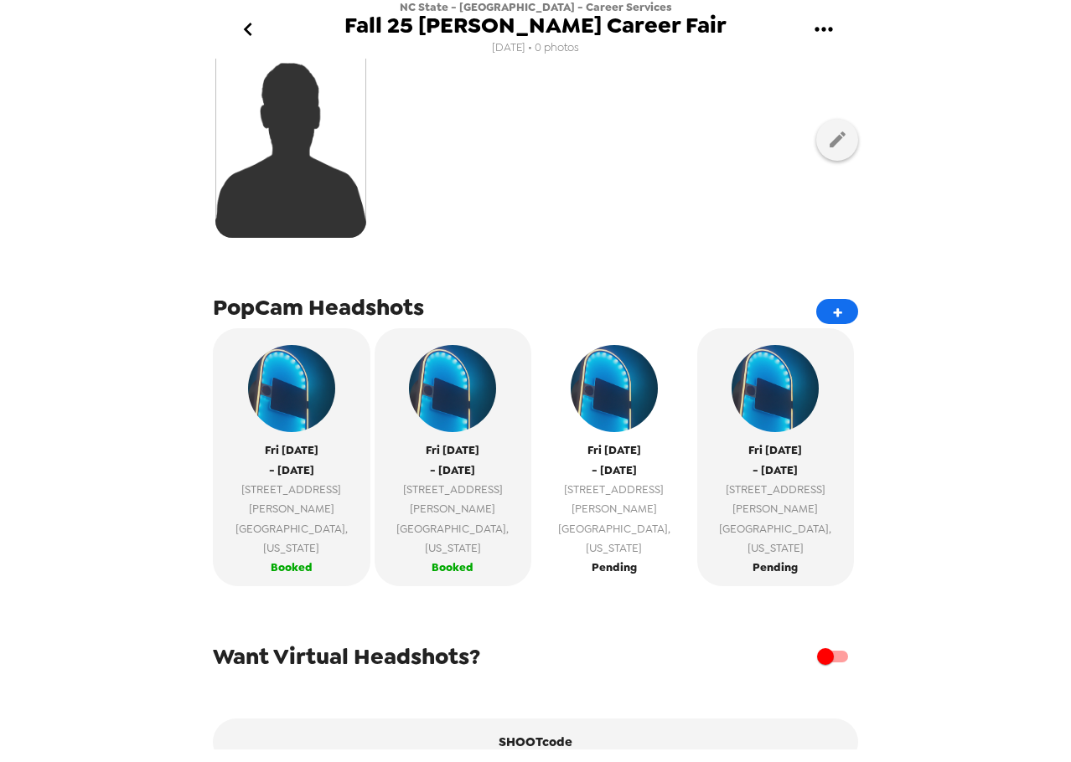
click at [592, 470] on span "- Fri 9/26/25" at bounding box center [614, 470] width 45 height 19
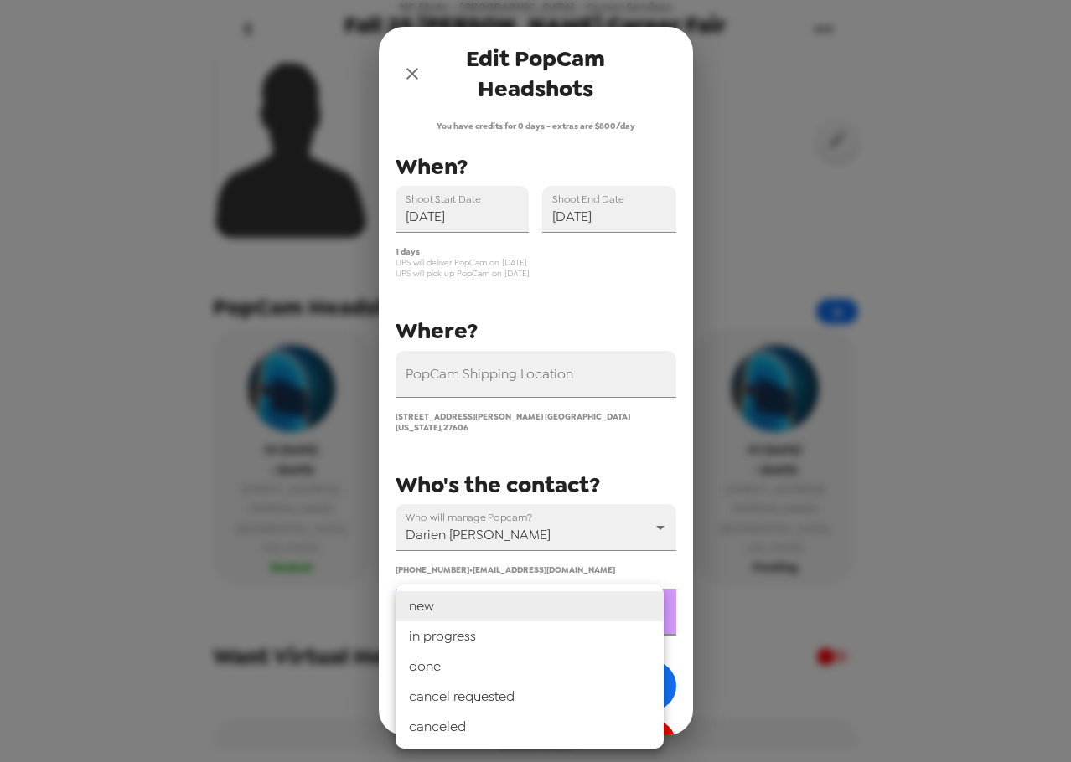
click at [539, 611] on body "NC State - Poole - Career Services Fall 25 Poole Career Fair 8/26/25 • 0 photos…" at bounding box center [535, 381] width 1071 height 762
click at [530, 643] on li "in progress" at bounding box center [529, 637] width 268 height 30
type input "in progress"
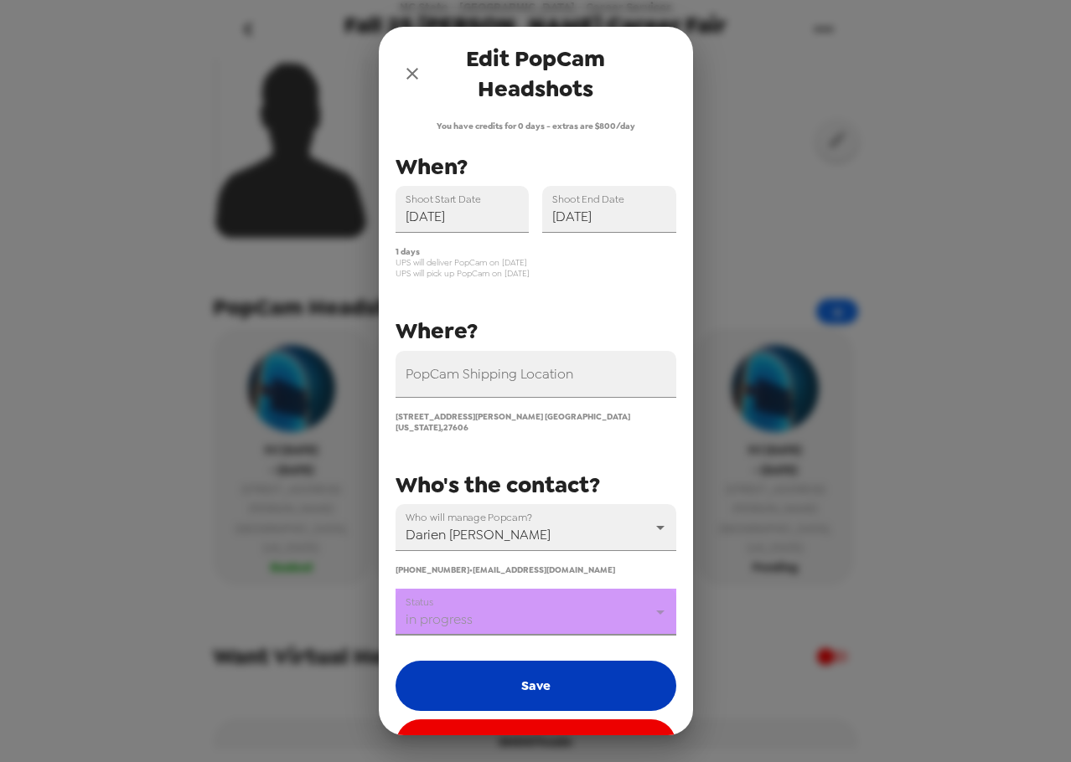
click at [523, 674] on button "Save" at bounding box center [535, 686] width 281 height 50
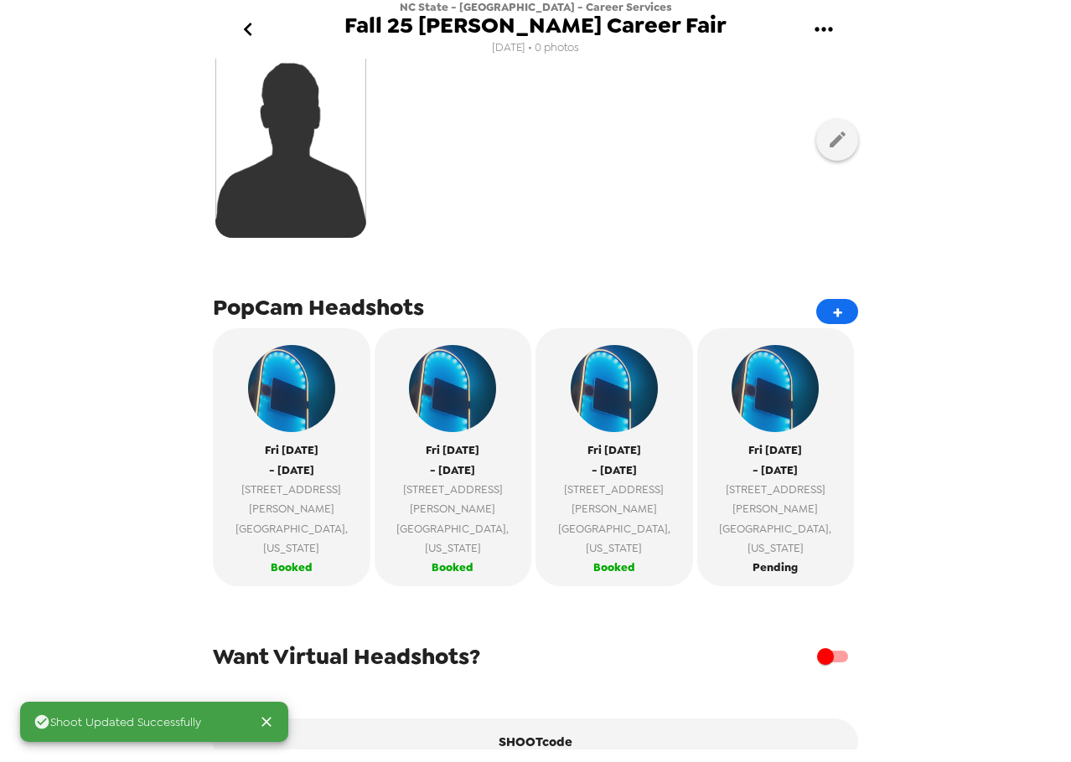
click at [824, 25] on icon "gallery menu" at bounding box center [823, 29] width 27 height 27
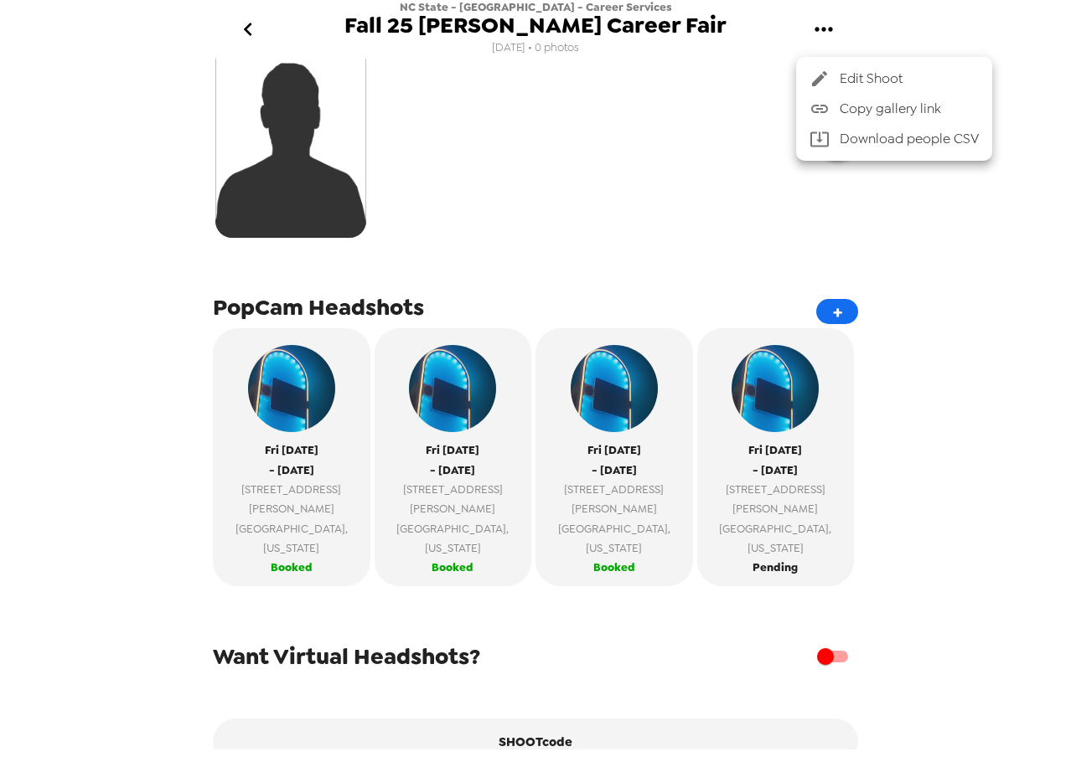
click at [855, 112] on span "Copy gallery link" at bounding box center [909, 109] width 139 height 20
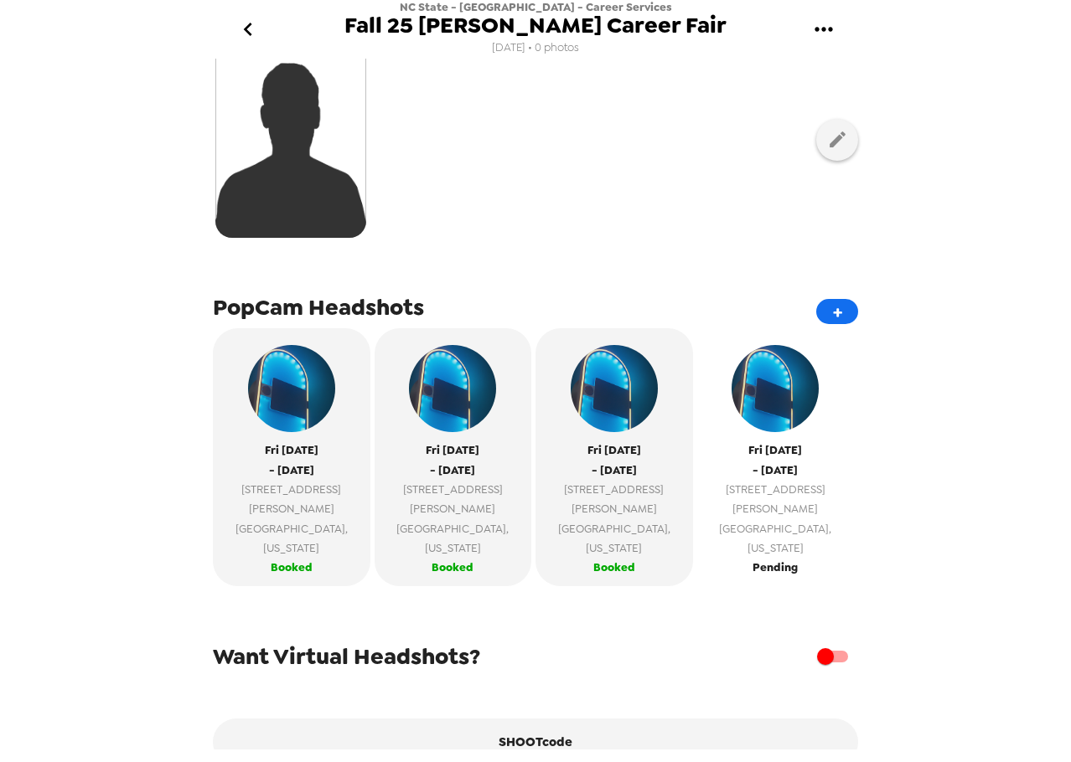
click at [790, 527] on button "Fri 9/26/25 - Fri 9/26/25 1101 Gorman St Raleigh , North Carolina Pending" at bounding box center [776, 456] width 158 height 257
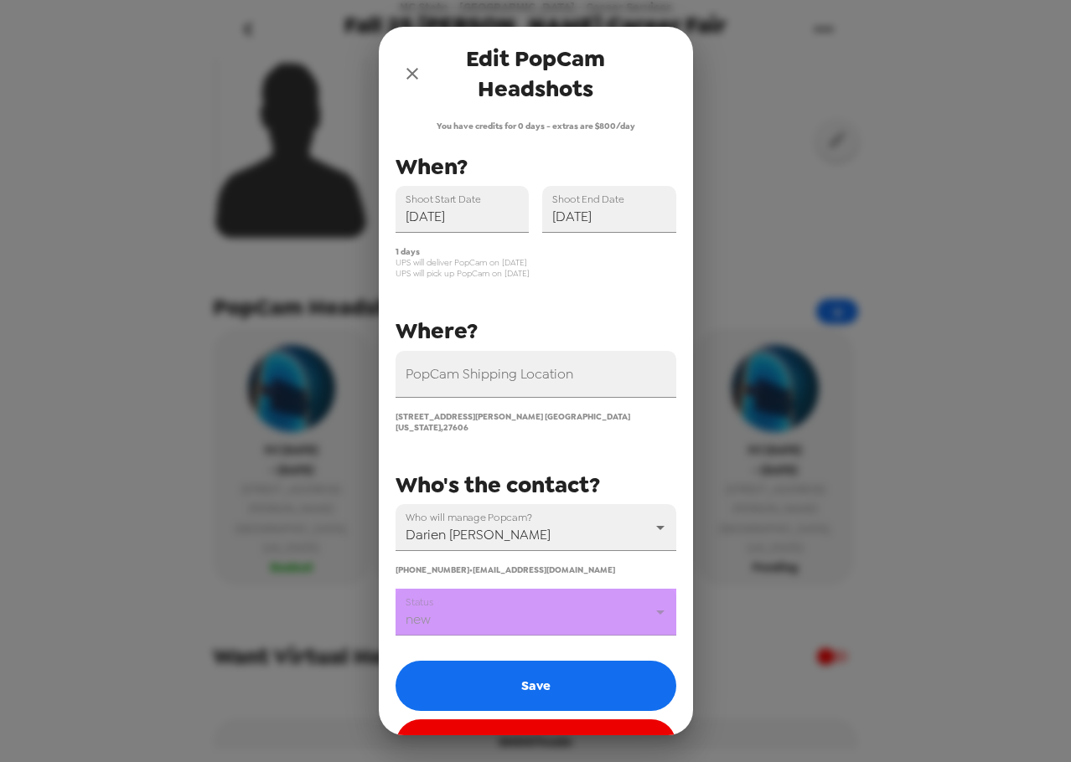
click at [416, 75] on icon "close" at bounding box center [412, 74] width 20 height 20
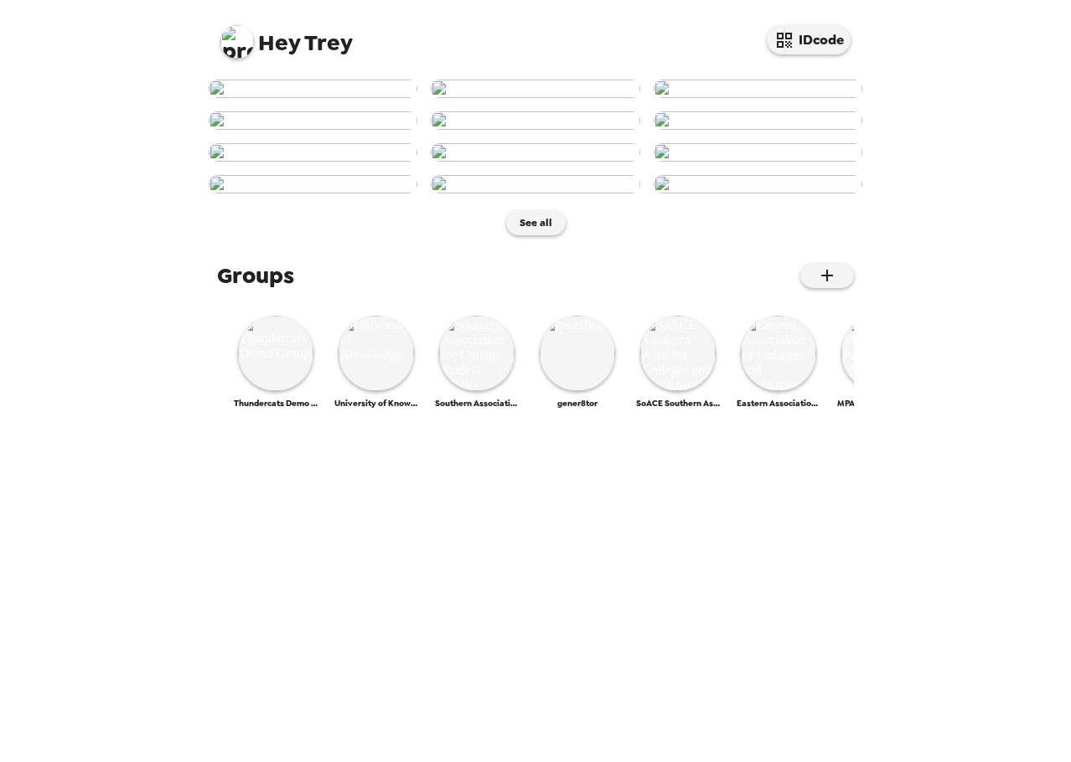
click at [238, 39] on img at bounding box center [237, 42] width 34 height 34
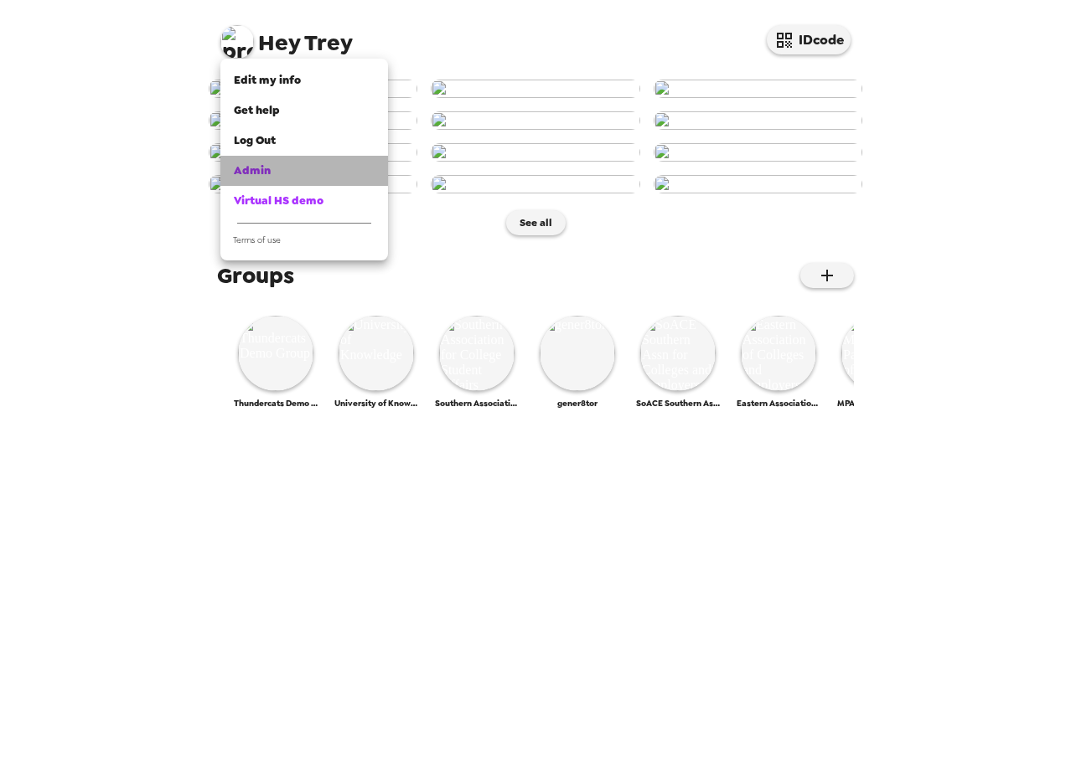
click at [312, 168] on div "Admin" at bounding box center [304, 171] width 141 height 17
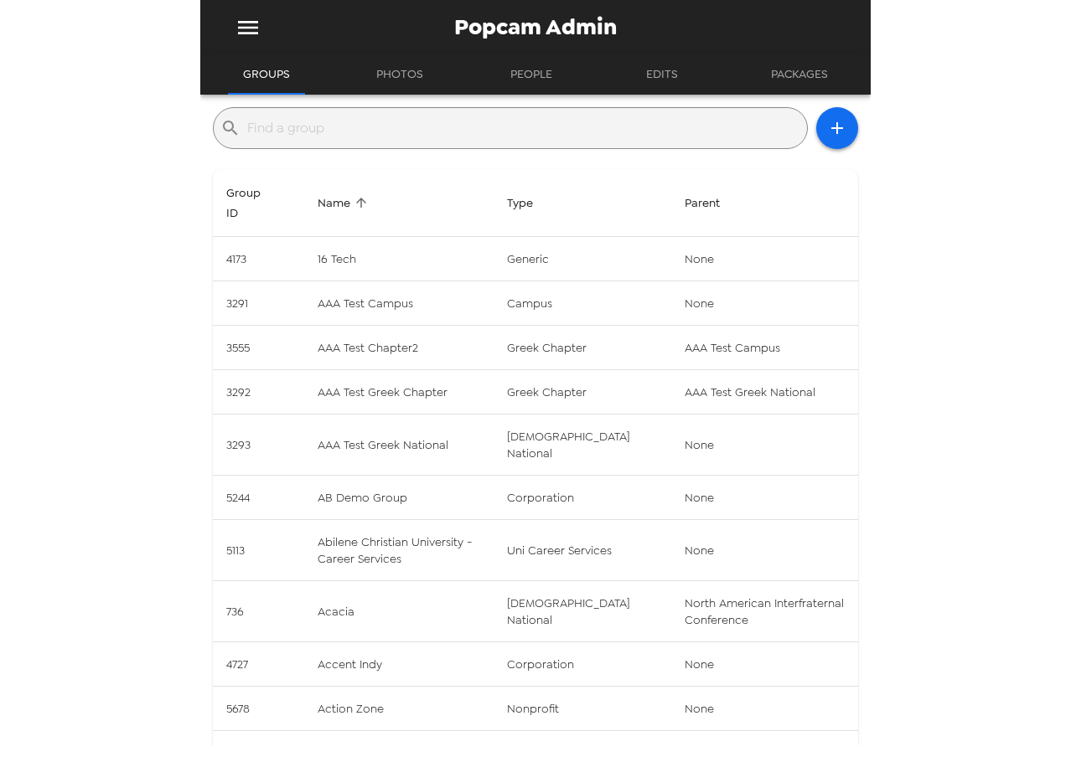
click at [525, 135] on input "text" at bounding box center [523, 128] width 553 height 27
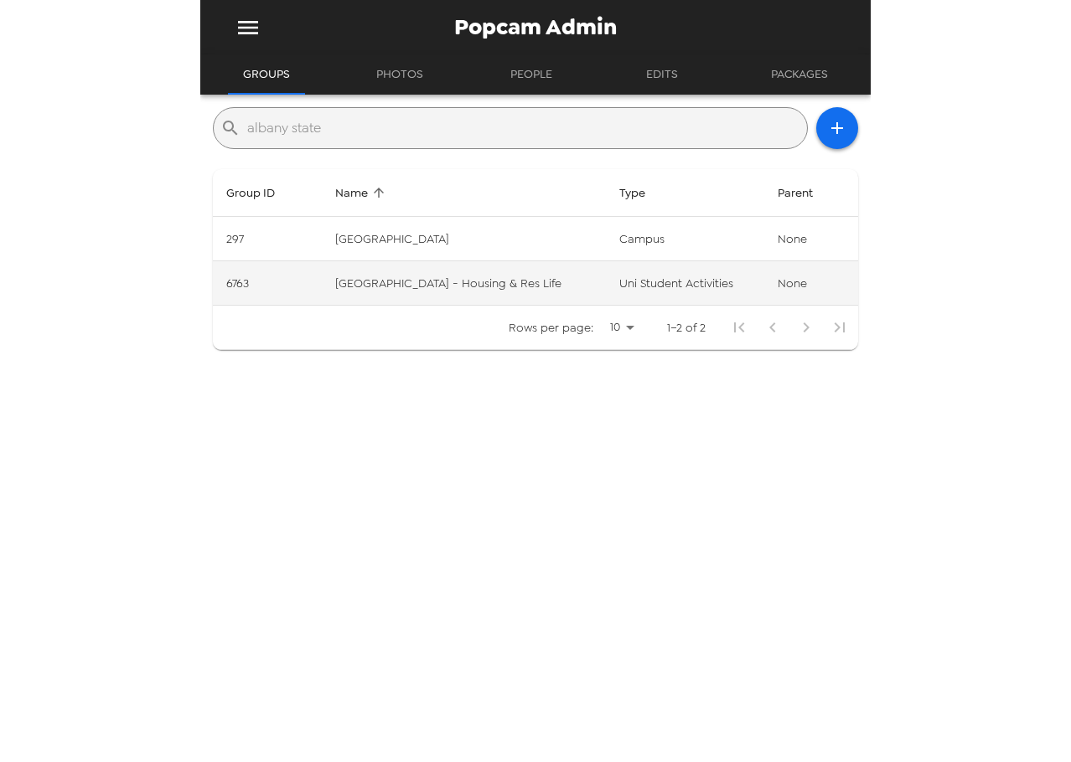
type input "albany state"
click at [609, 290] on td "uni student activities" at bounding box center [685, 283] width 158 height 44
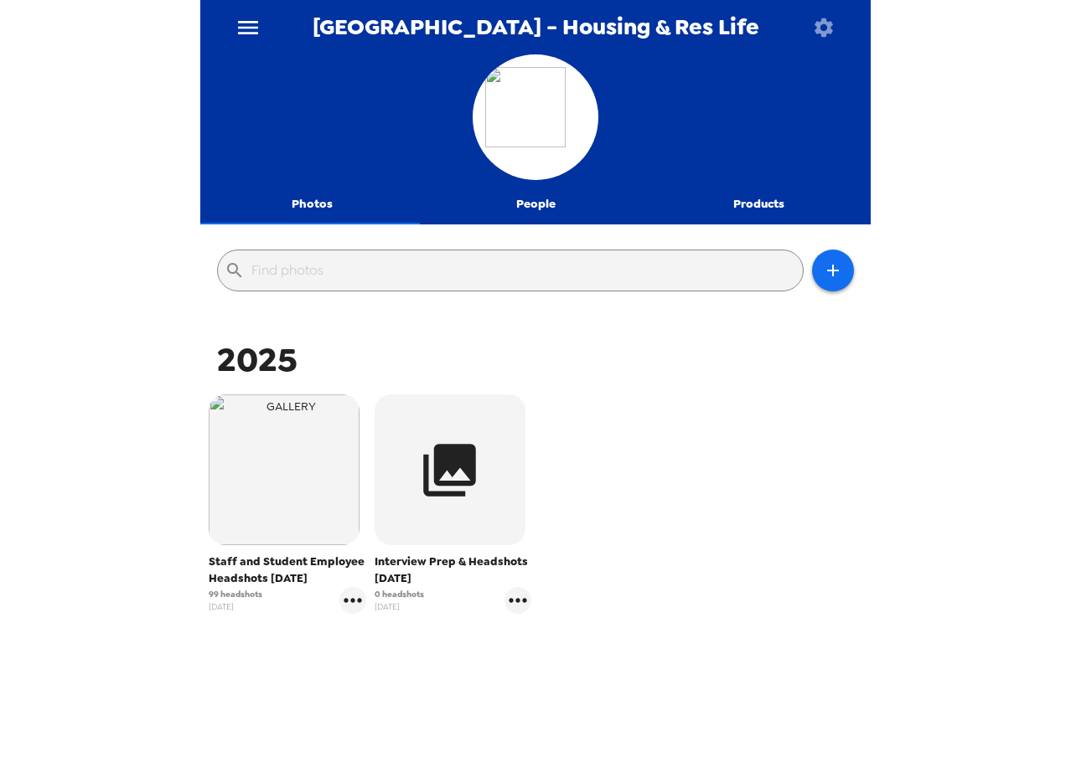
click at [820, 38] on icon "button" at bounding box center [823, 27] width 23 height 23
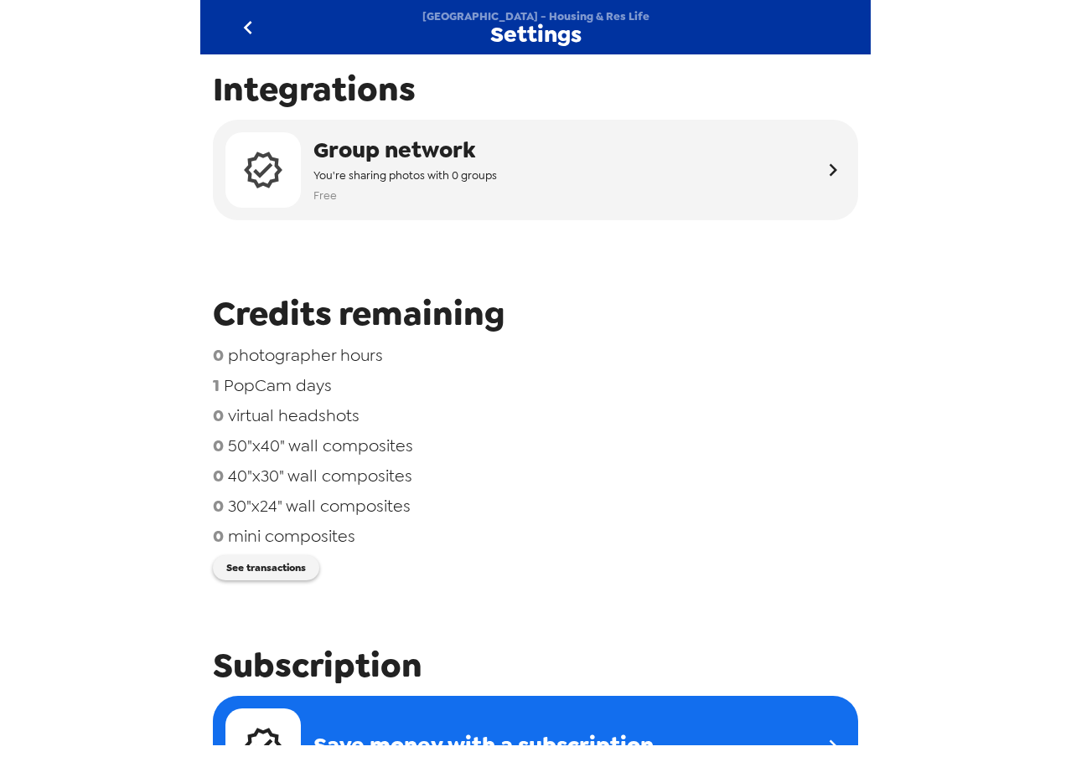
click at [259, 28] on icon "go back" at bounding box center [248, 27] width 27 height 27
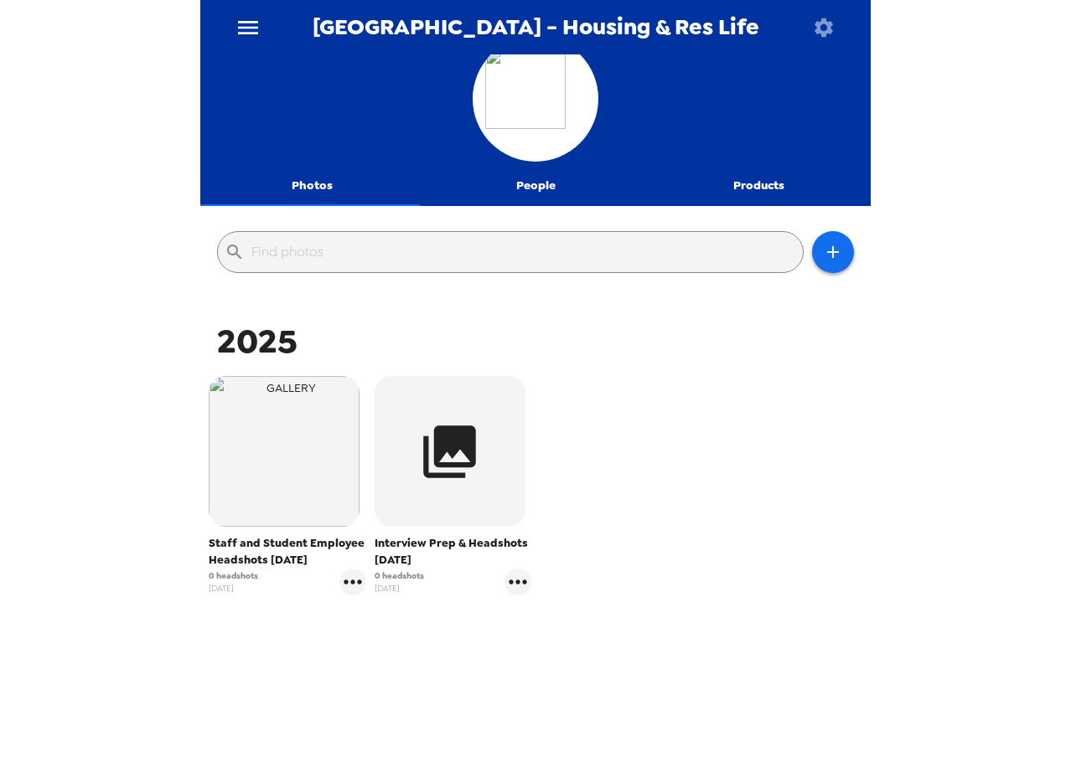
scroll to position [36, 0]
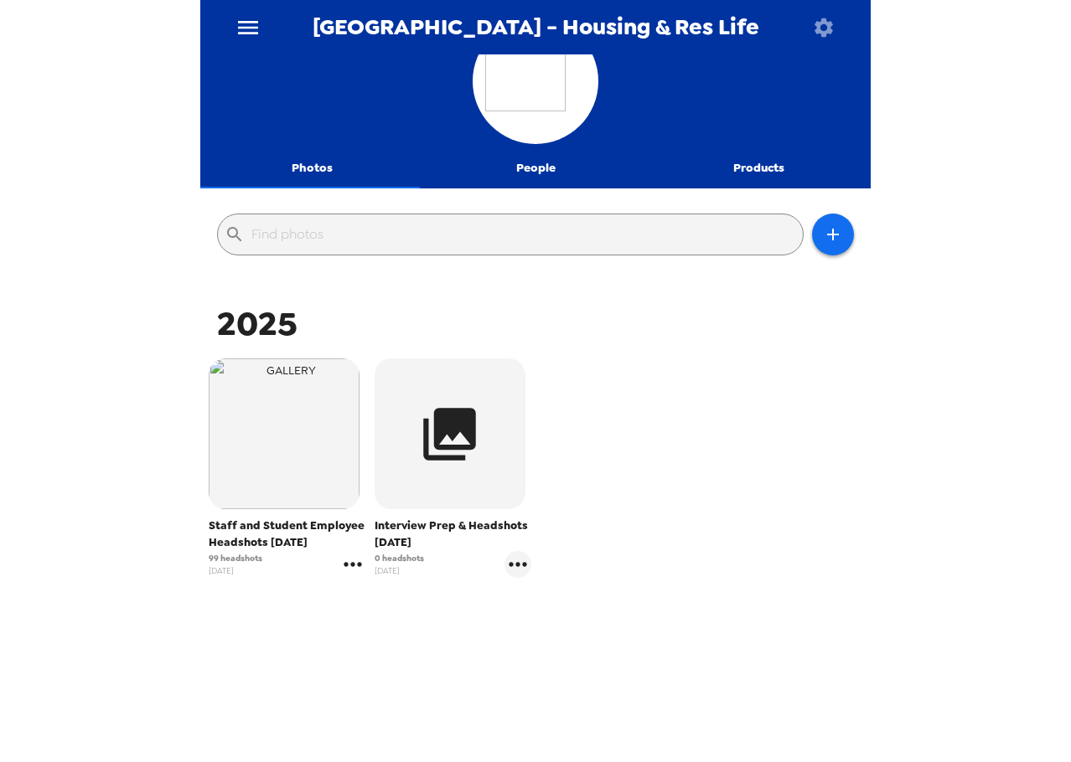
click at [348, 569] on icon "gallery menu" at bounding box center [352, 564] width 27 height 27
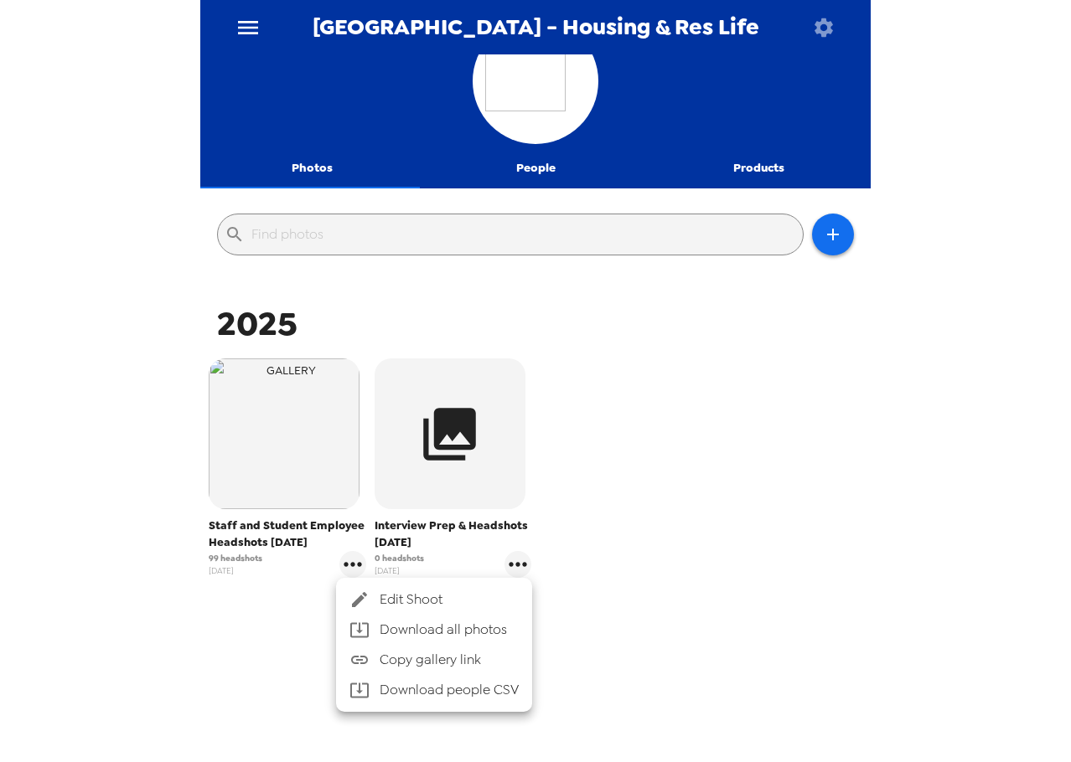
click at [375, 595] on div at bounding box center [364, 600] width 30 height 20
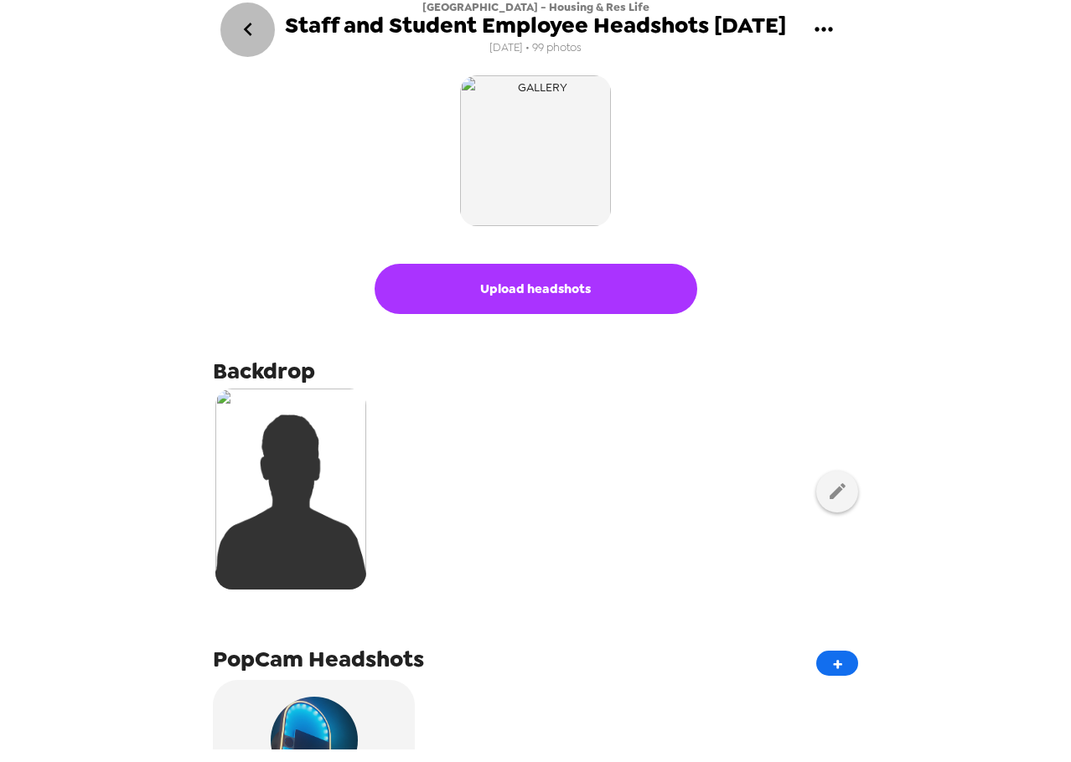
click at [264, 38] on button "go back" at bounding box center [247, 30] width 54 height 54
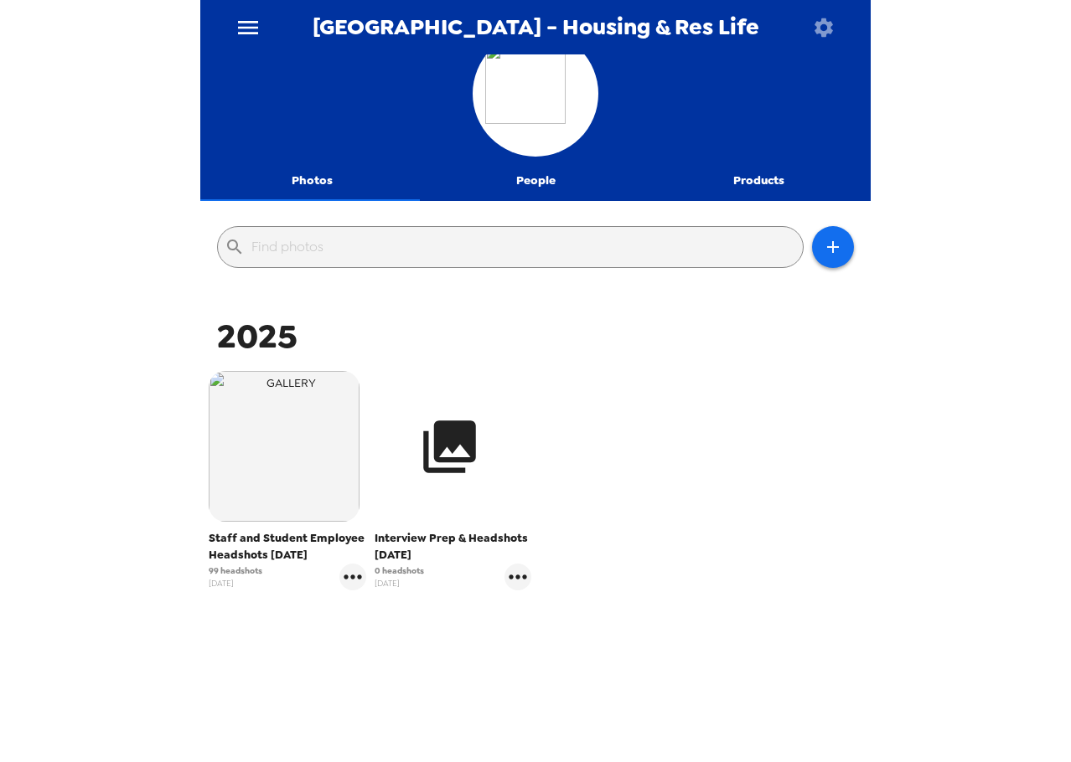
scroll to position [36, 0]
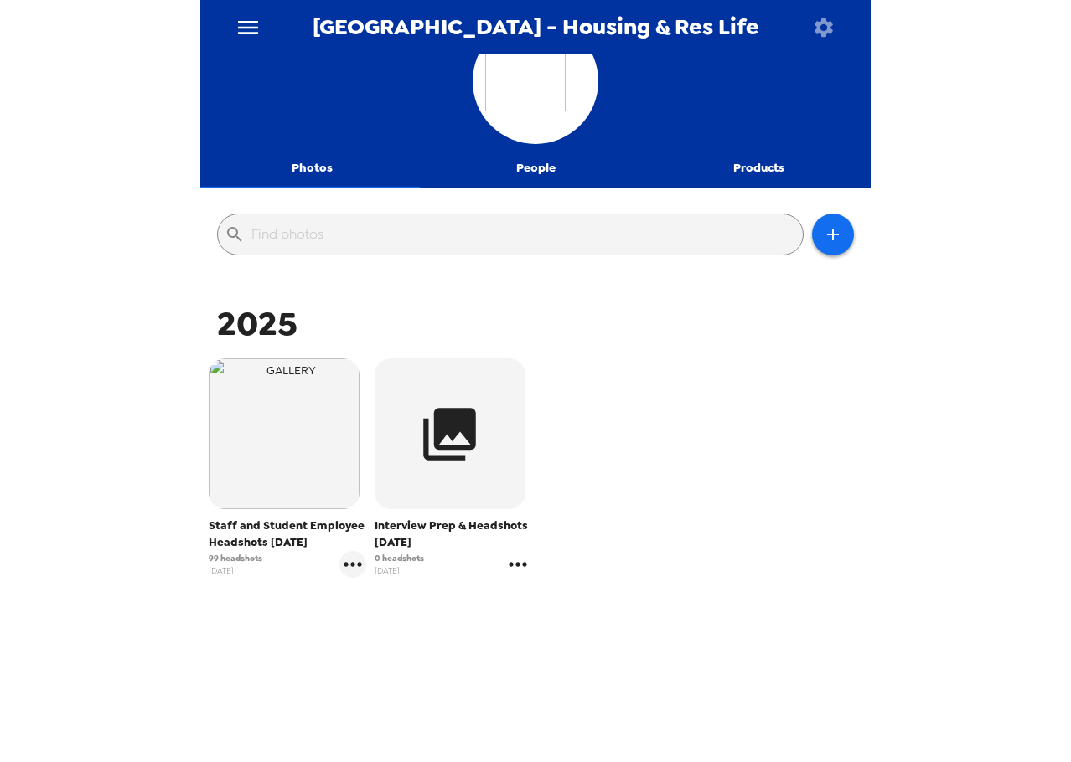
click at [510, 566] on icon "gallery menu" at bounding box center [517, 564] width 27 height 27
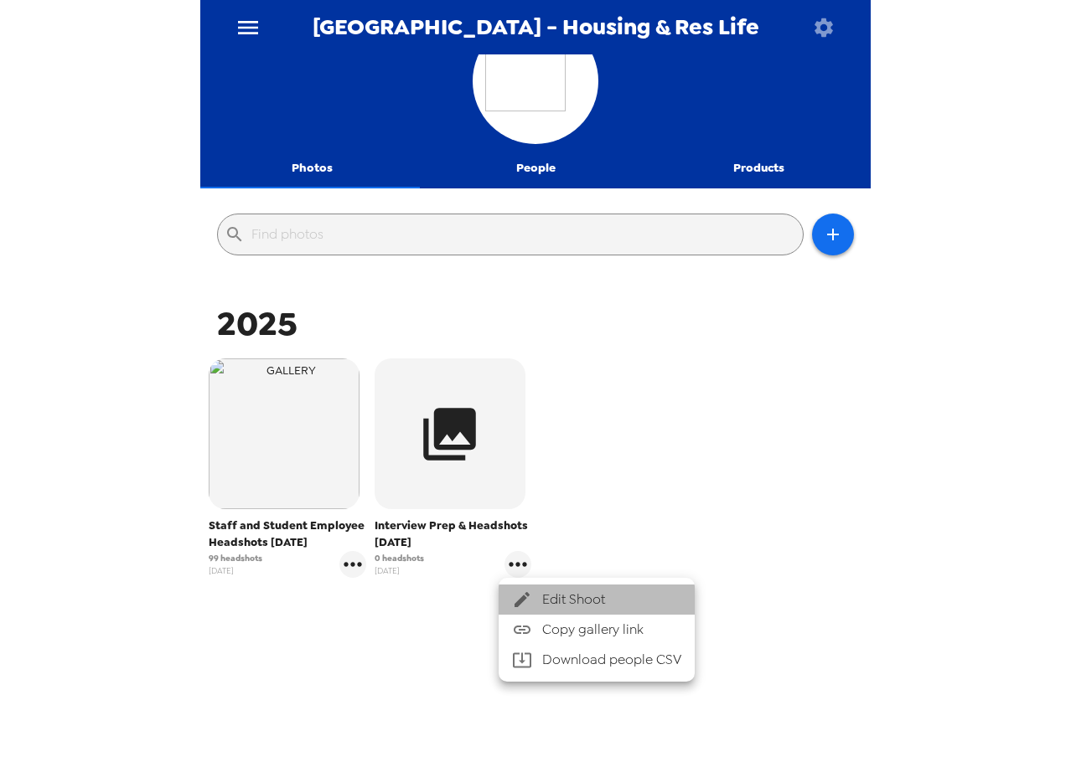
click at [549, 593] on span "Edit Shoot" at bounding box center [611, 600] width 139 height 20
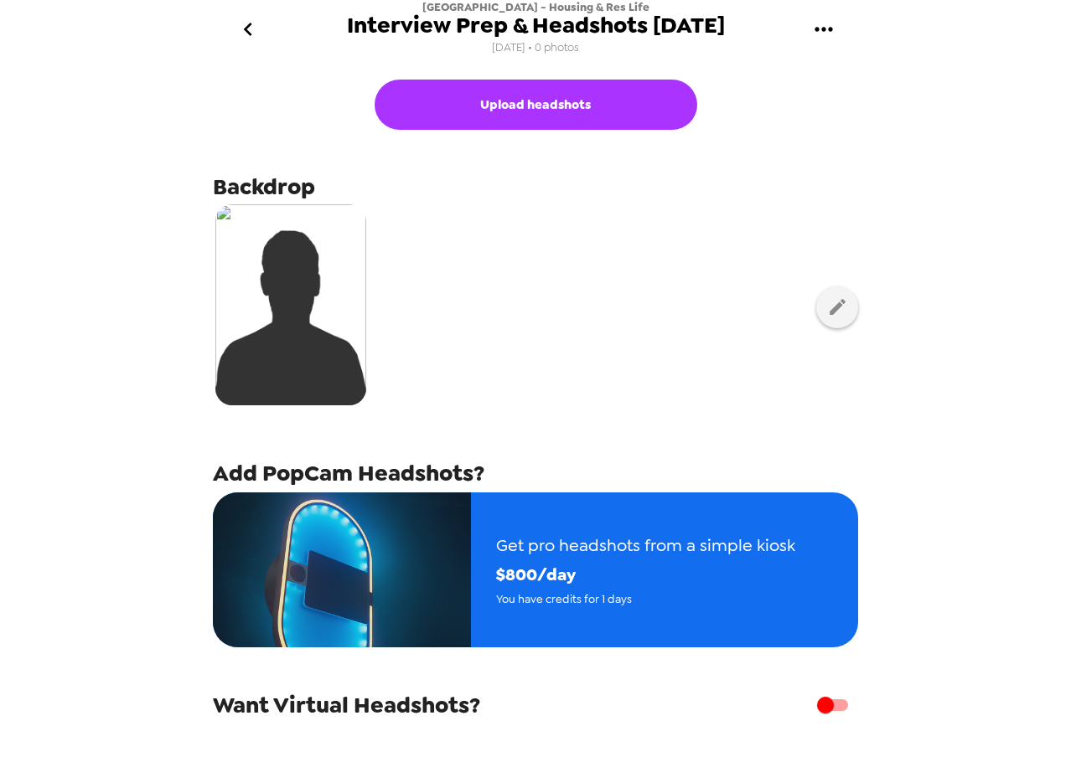
click at [259, 31] on icon "go back" at bounding box center [248, 29] width 27 height 27
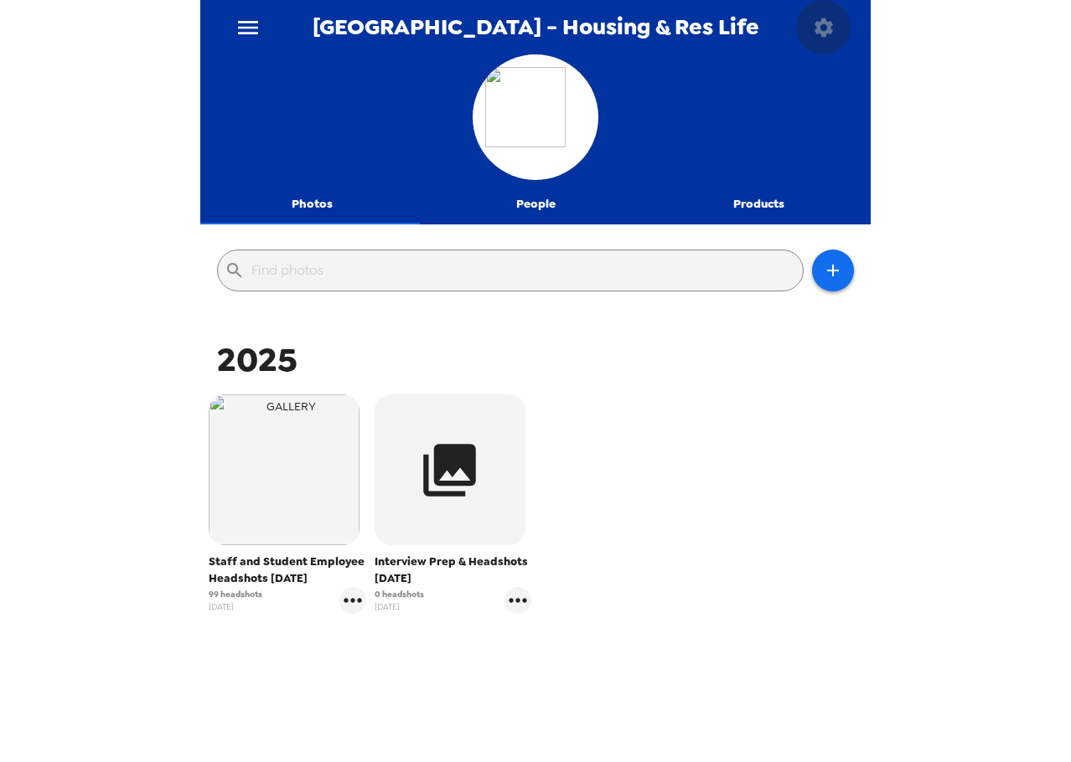
click at [830, 45] on button "button" at bounding box center [823, 27] width 54 height 54
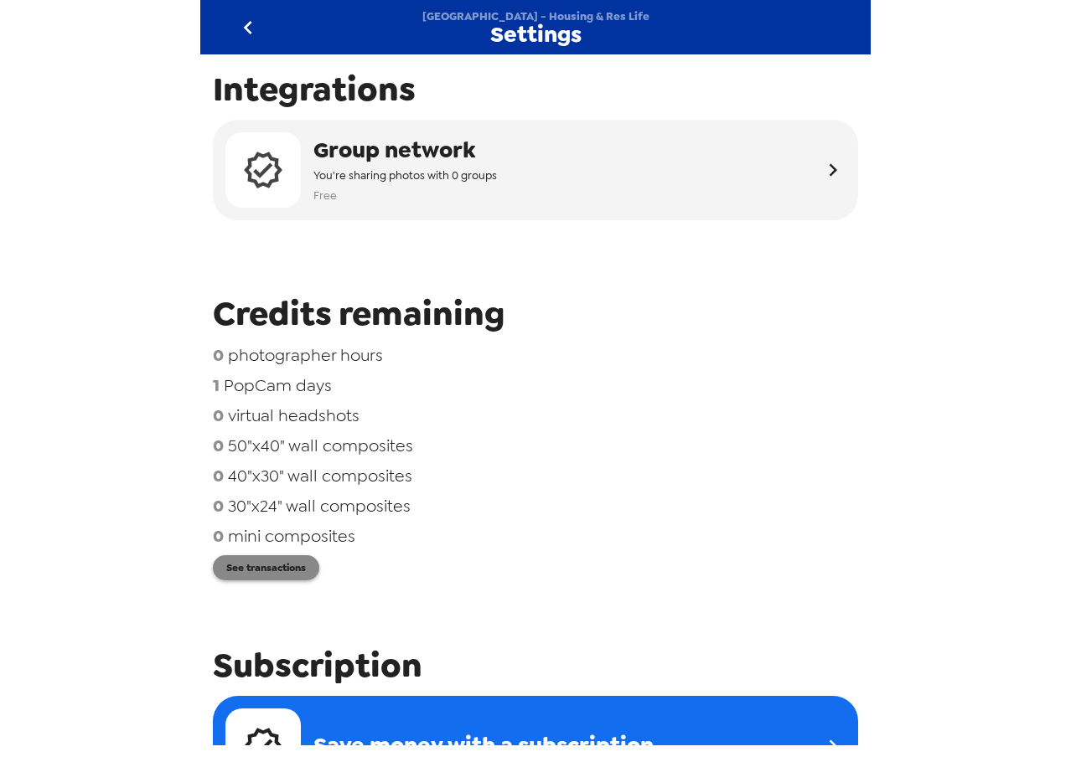
click at [299, 572] on button "See transactions" at bounding box center [266, 567] width 106 height 25
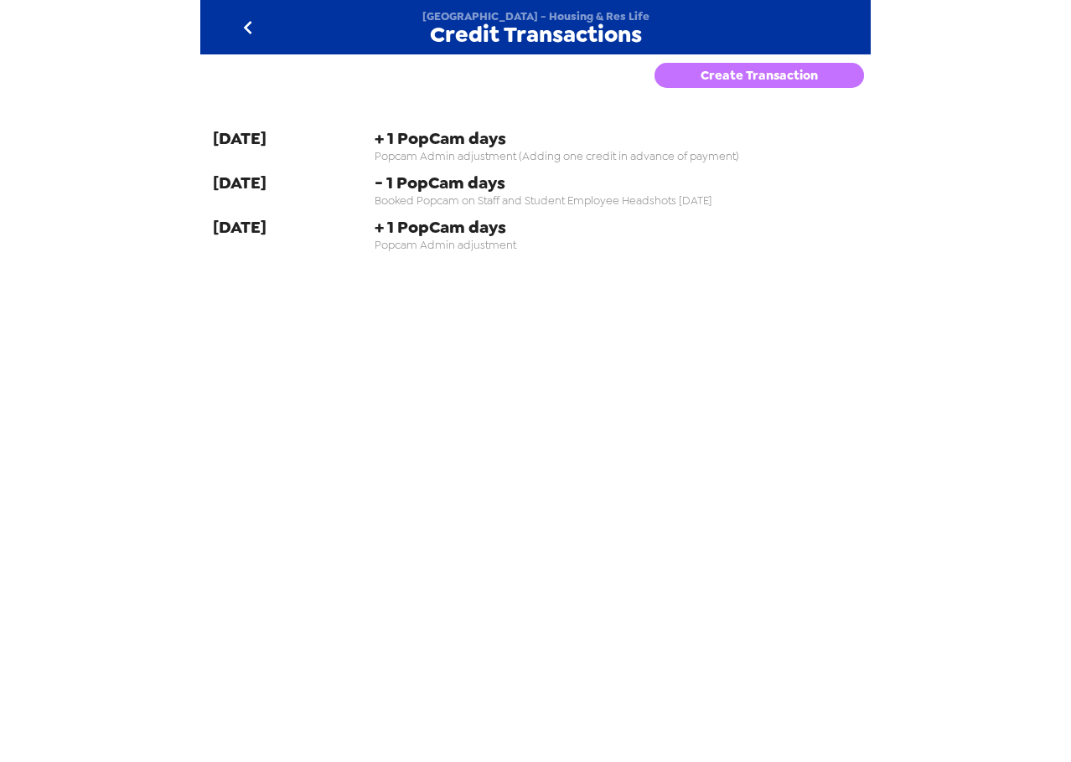
click at [715, 78] on button "Create Transaction" at bounding box center [758, 75] width 209 height 25
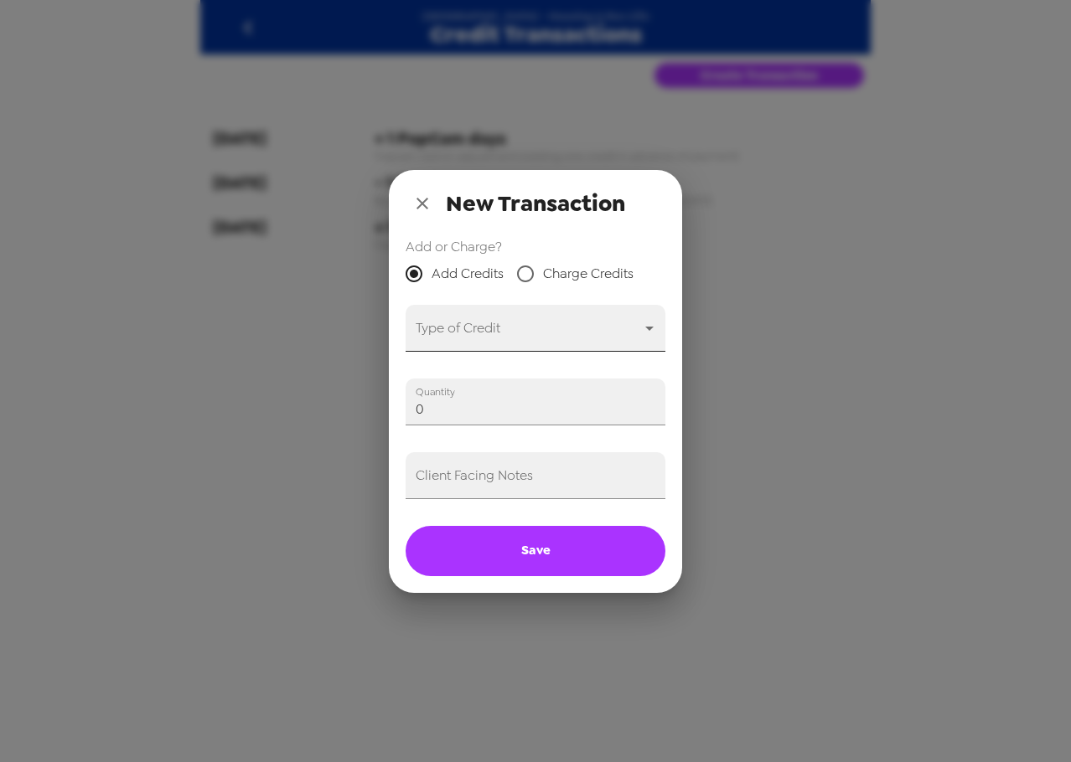
click at [555, 318] on body "Albany State University - Housing & Res Life Credit Transactions Create Transac…" at bounding box center [535, 381] width 1071 height 762
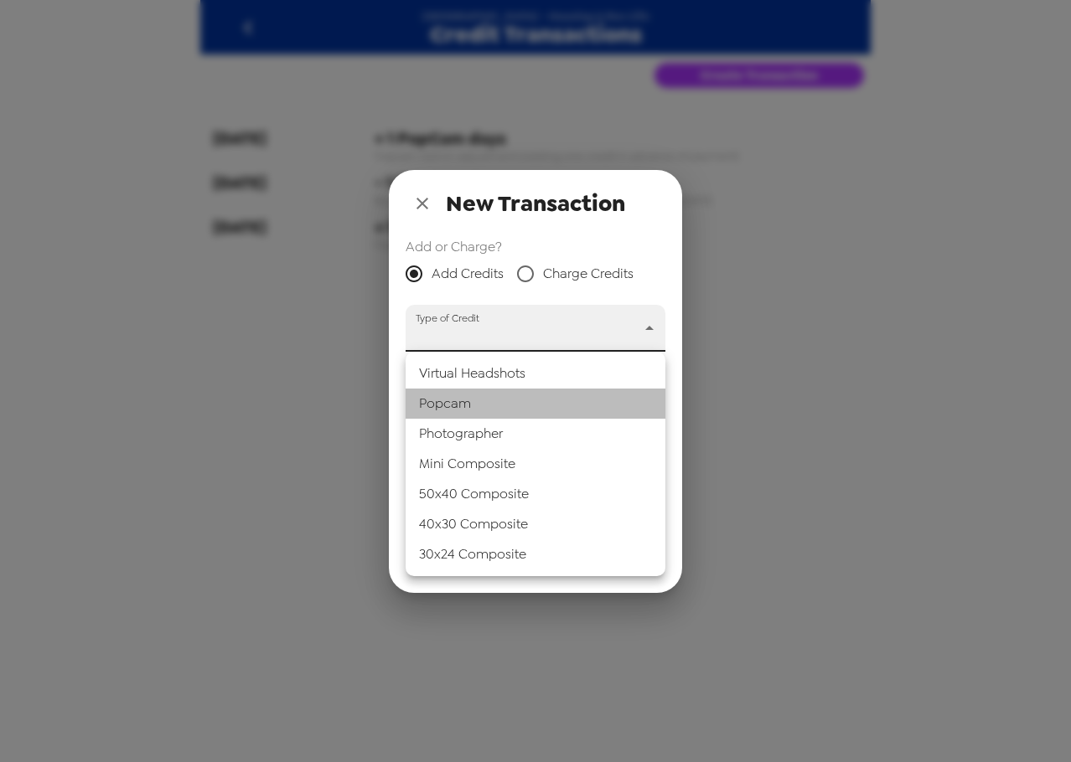
click at [548, 406] on li "Popcam" at bounding box center [536, 404] width 260 height 30
type input "popcam"
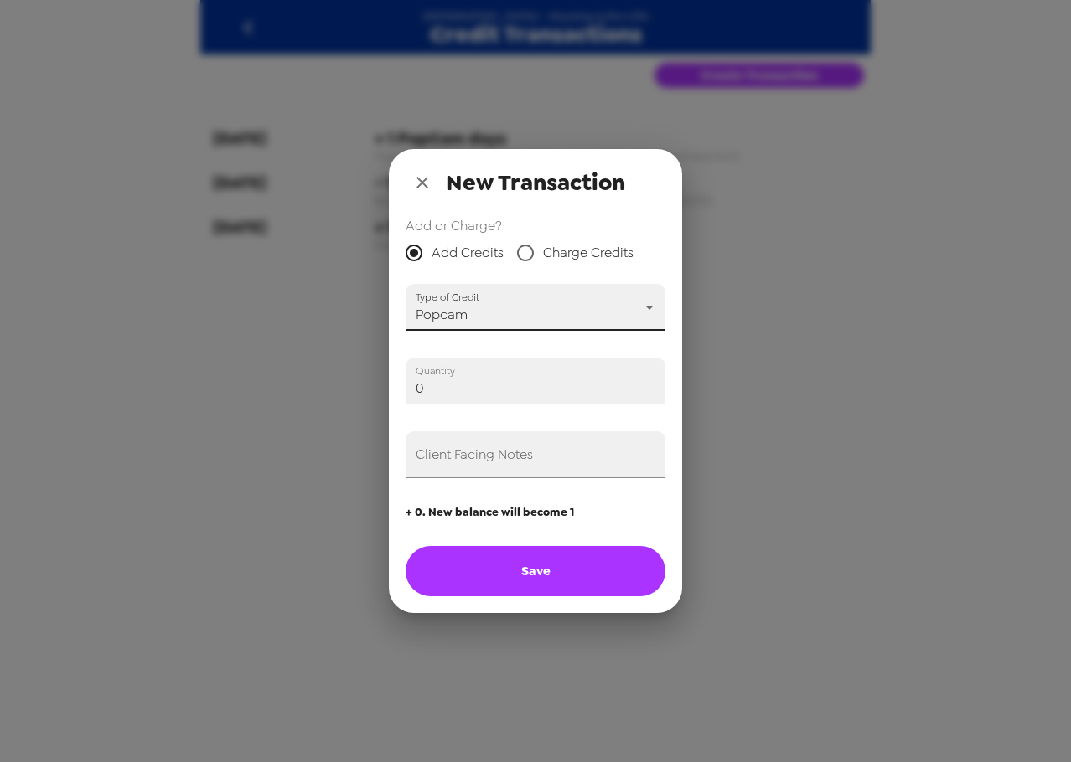
drag, startPoint x: 458, startPoint y: 386, endPoint x: 344, endPoint y: 378, distance: 115.1
click at [344, 378] on div "New Transaction Add or Charge? Add Credits Charge Credits Type of Credit Popcam…" at bounding box center [535, 381] width 1071 height 762
type input "3"
click at [477, 463] on input "Client Facing Notes" at bounding box center [536, 454] width 260 height 47
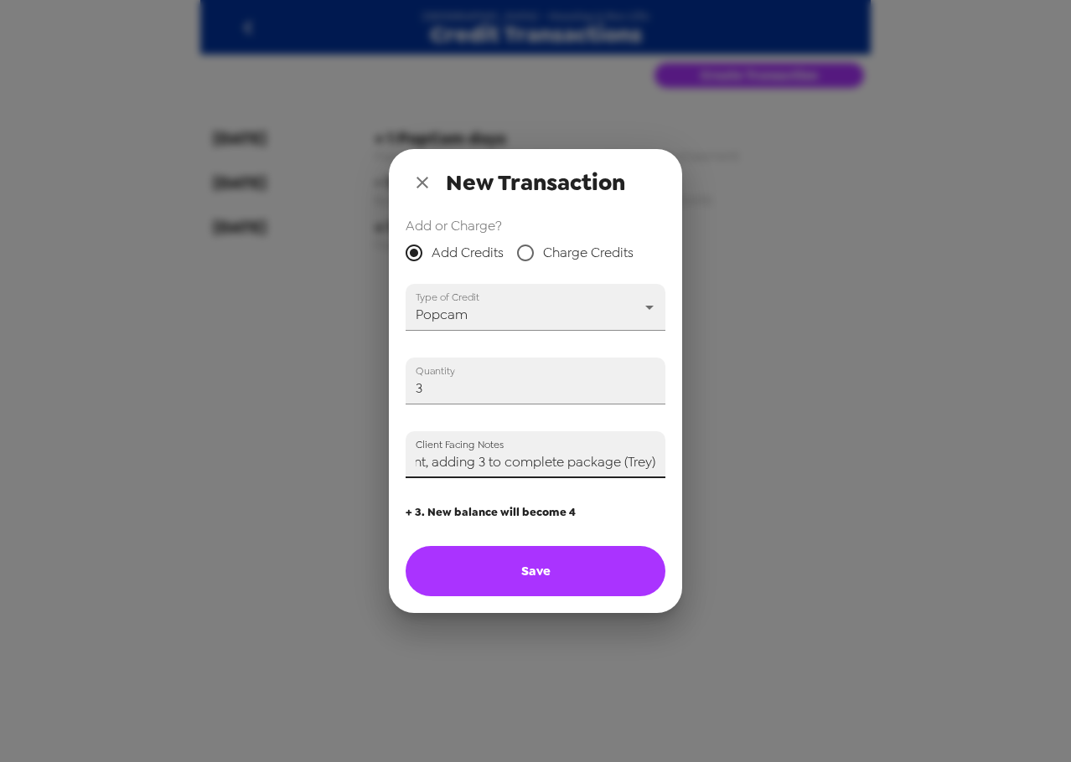
type input "Paid for five credit package on 8/29/25. Two credits added prior to payment, ad…"
click at [560, 565] on button "Save" at bounding box center [536, 571] width 260 height 50
type input "0"
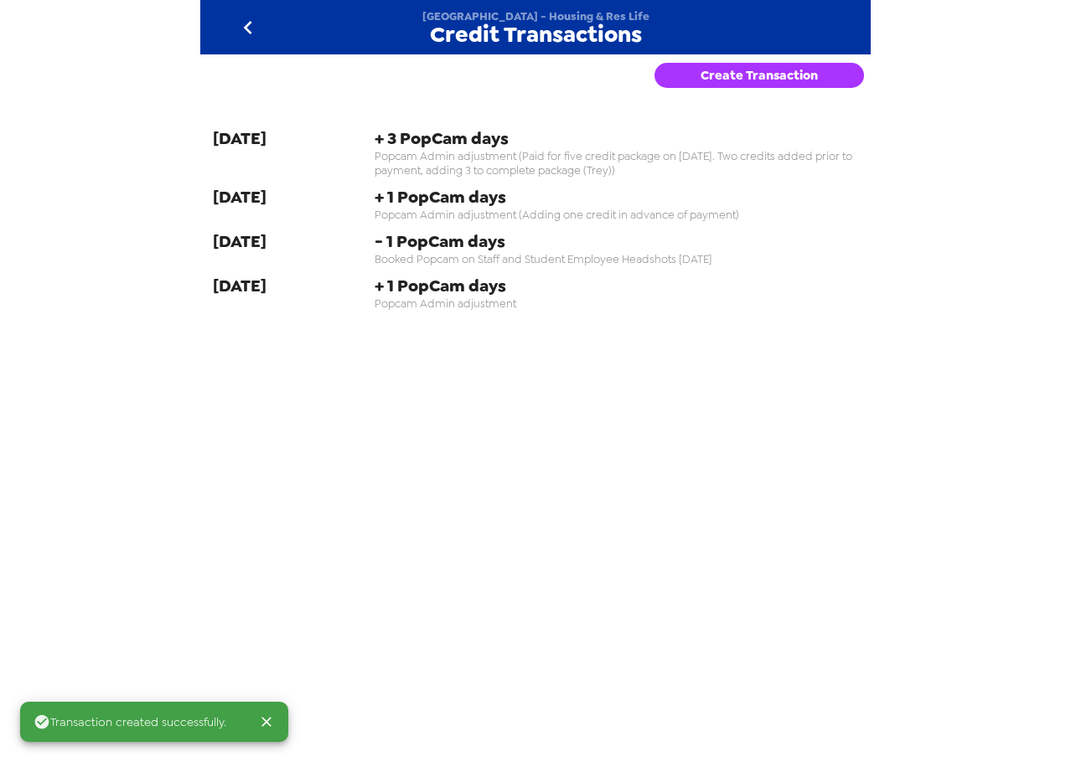
click at [247, 32] on icon "go back" at bounding box center [248, 27] width 27 height 27
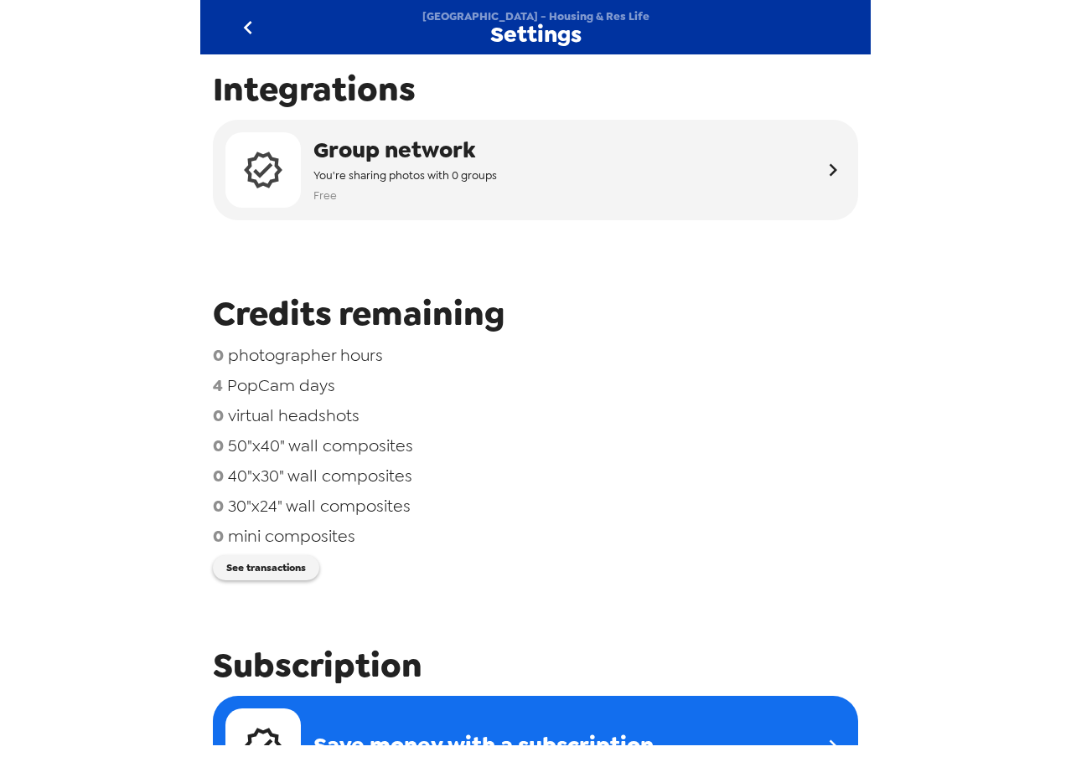
click at [249, 32] on icon "go back" at bounding box center [247, 27] width 8 height 13
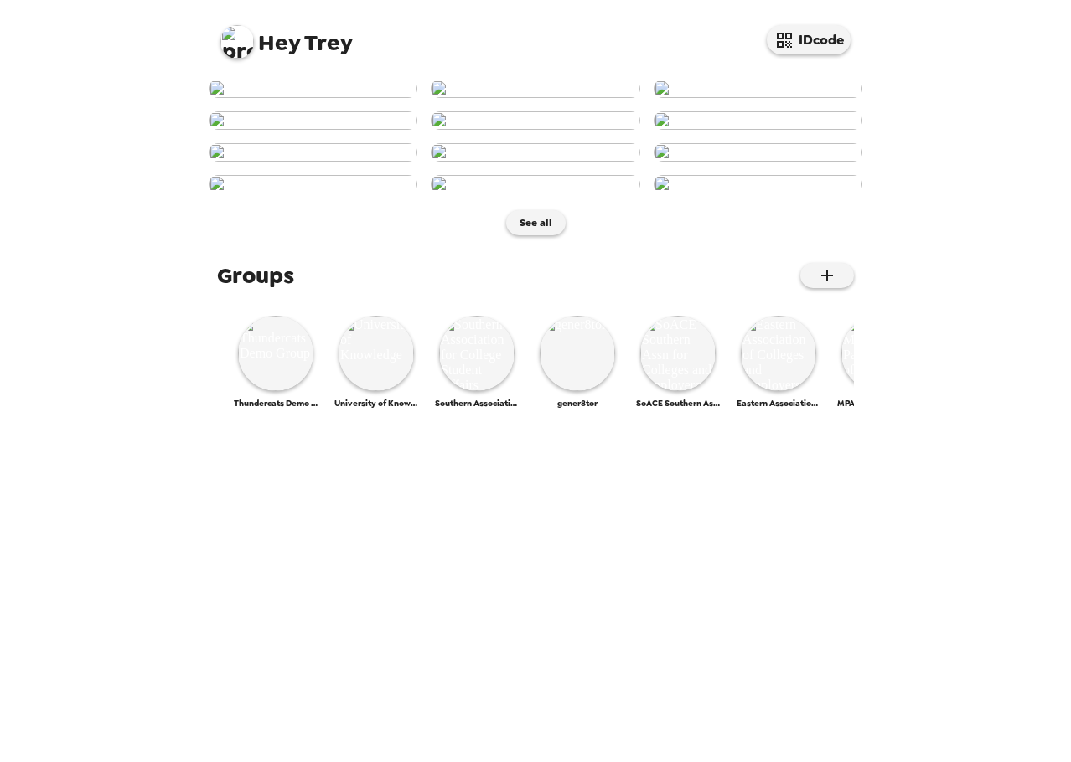
scroll to position [639, 0]
click at [268, 391] on img at bounding box center [275, 353] width 75 height 75
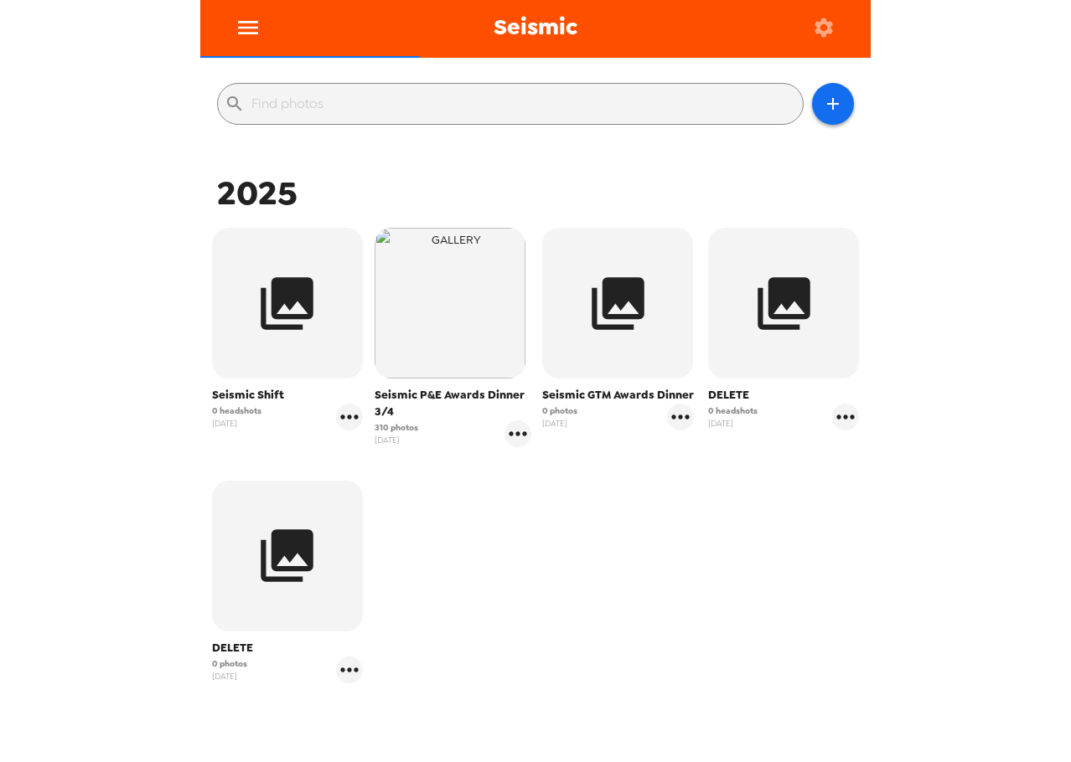
scroll to position [168, 0]
click at [352, 418] on icon "gallery menu" at bounding box center [349, 416] width 27 height 27
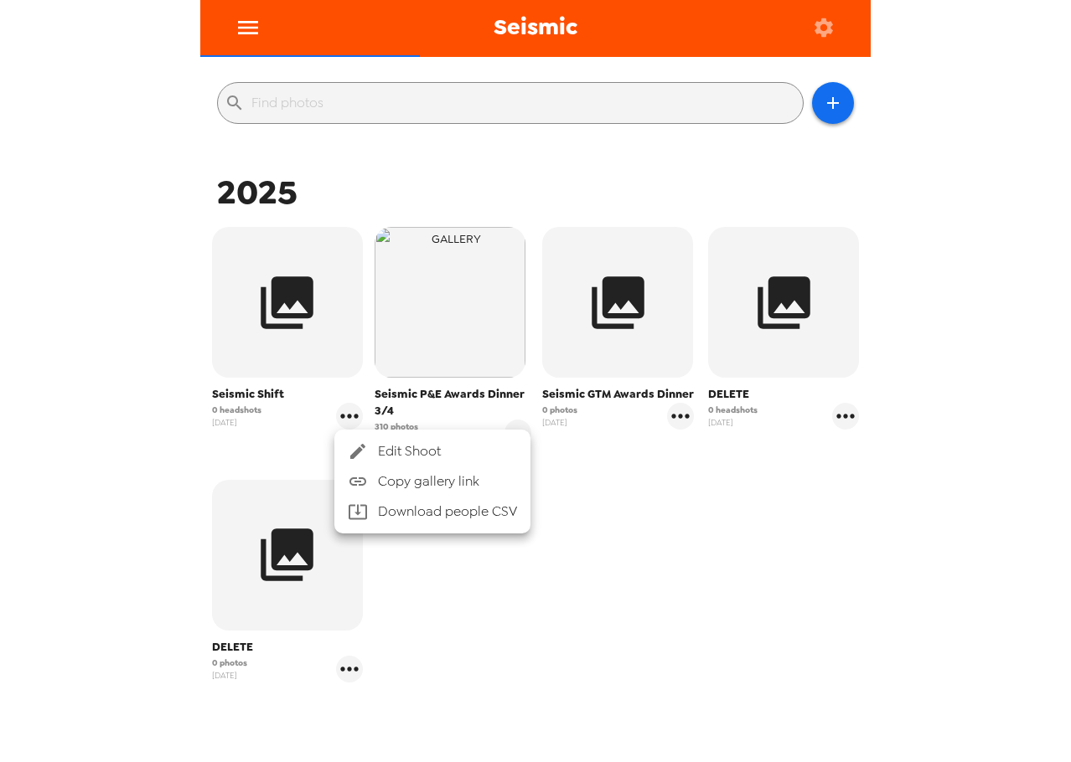
click at [365, 445] on icon at bounding box center [358, 452] width 20 height 20
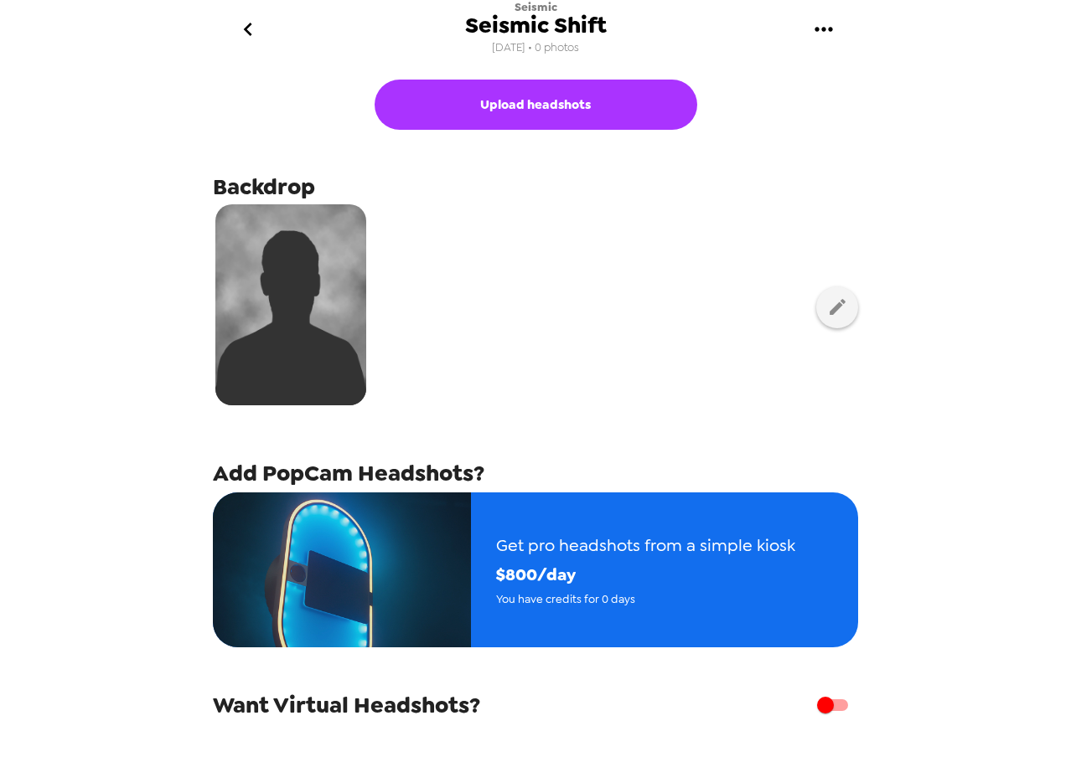
click at [246, 32] on icon "go back" at bounding box center [247, 29] width 8 height 13
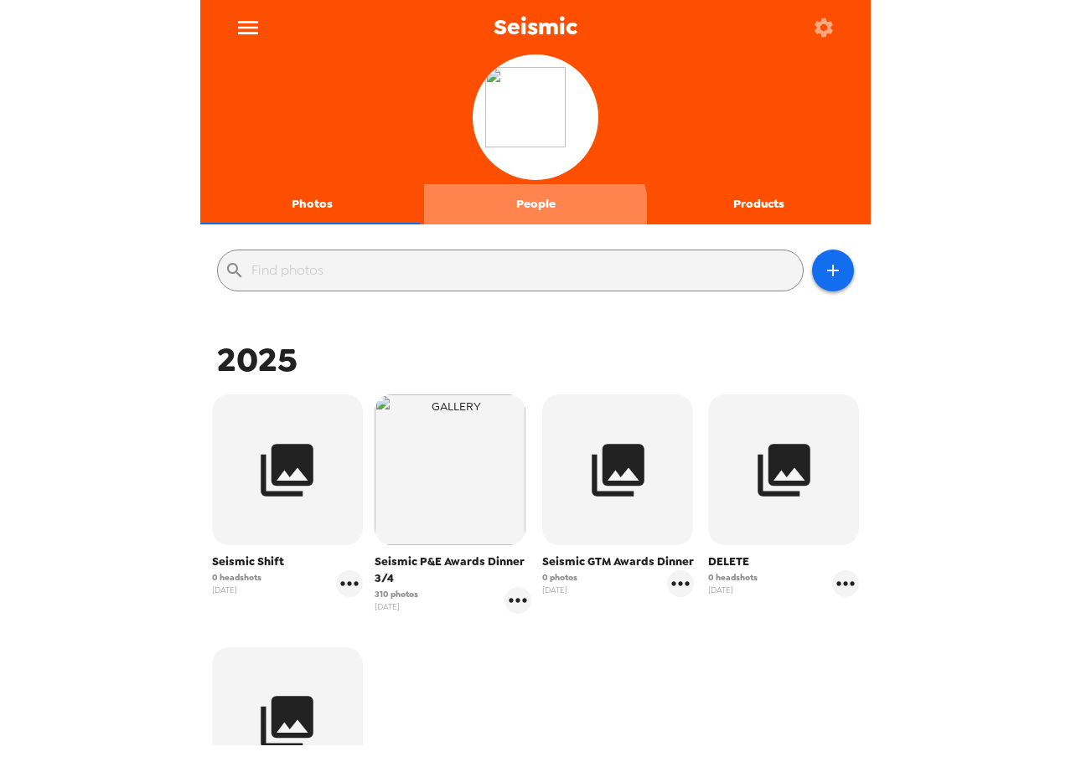
click at [530, 214] on button "People" at bounding box center [536, 204] width 224 height 40
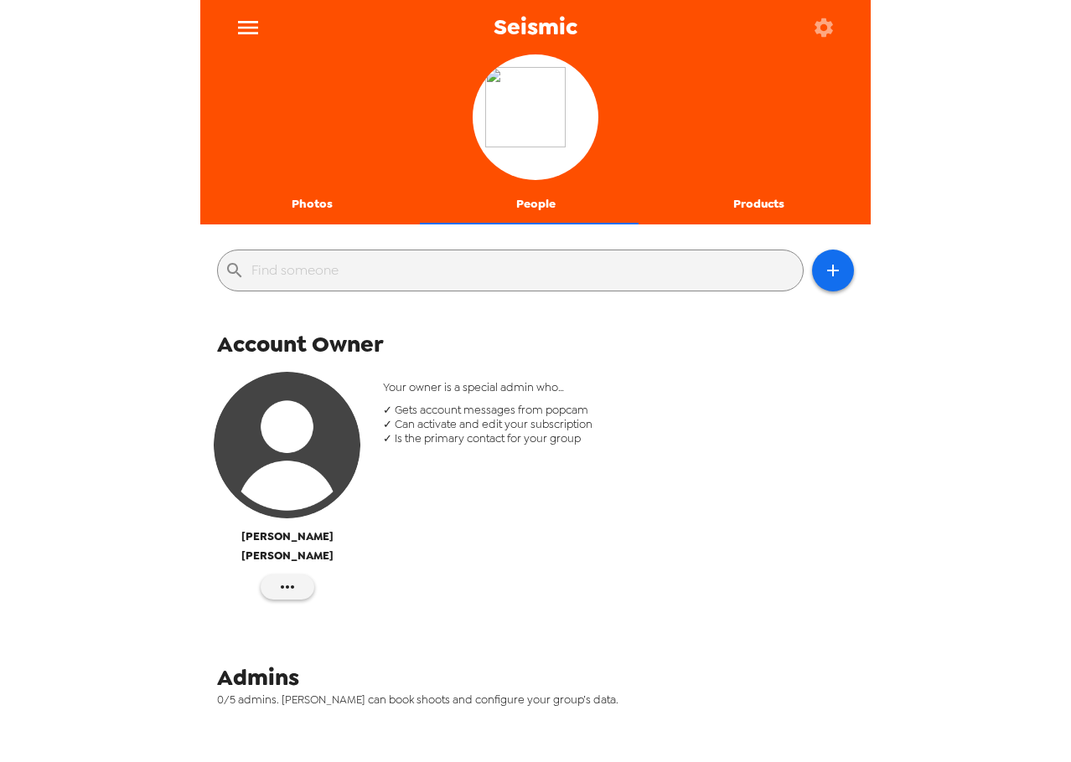
click at [328, 217] on button "Photos" at bounding box center [312, 204] width 224 height 40
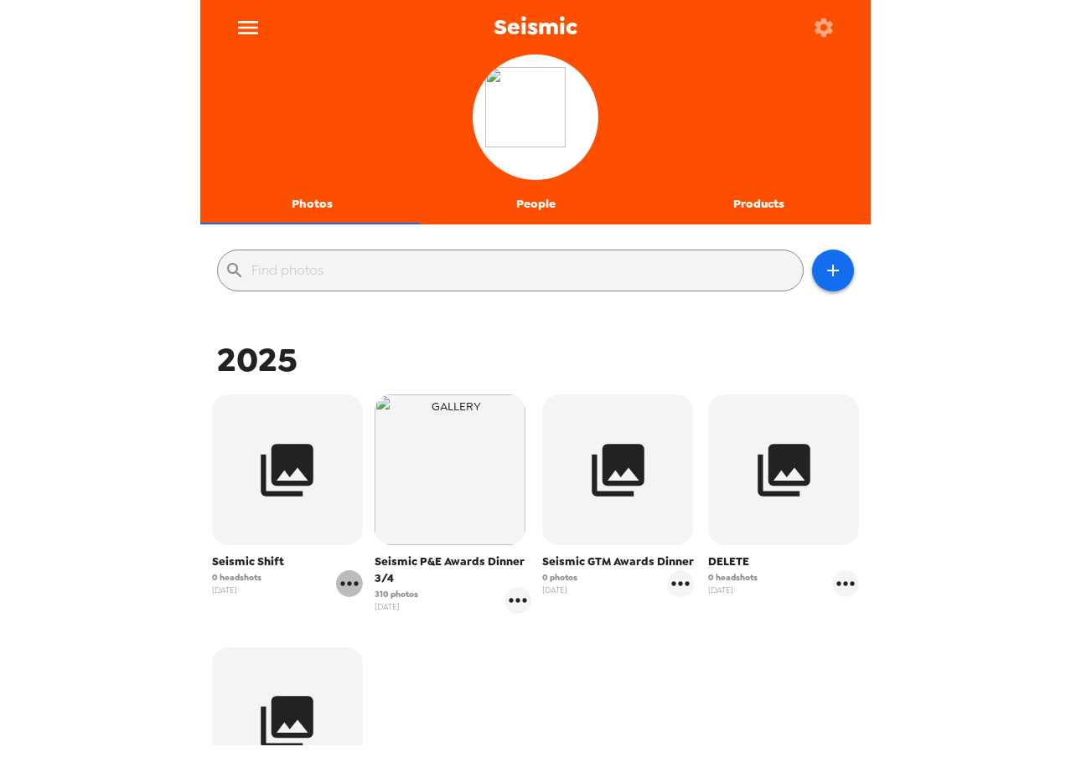
click at [354, 585] on icon "gallery menu" at bounding box center [349, 583] width 18 height 4
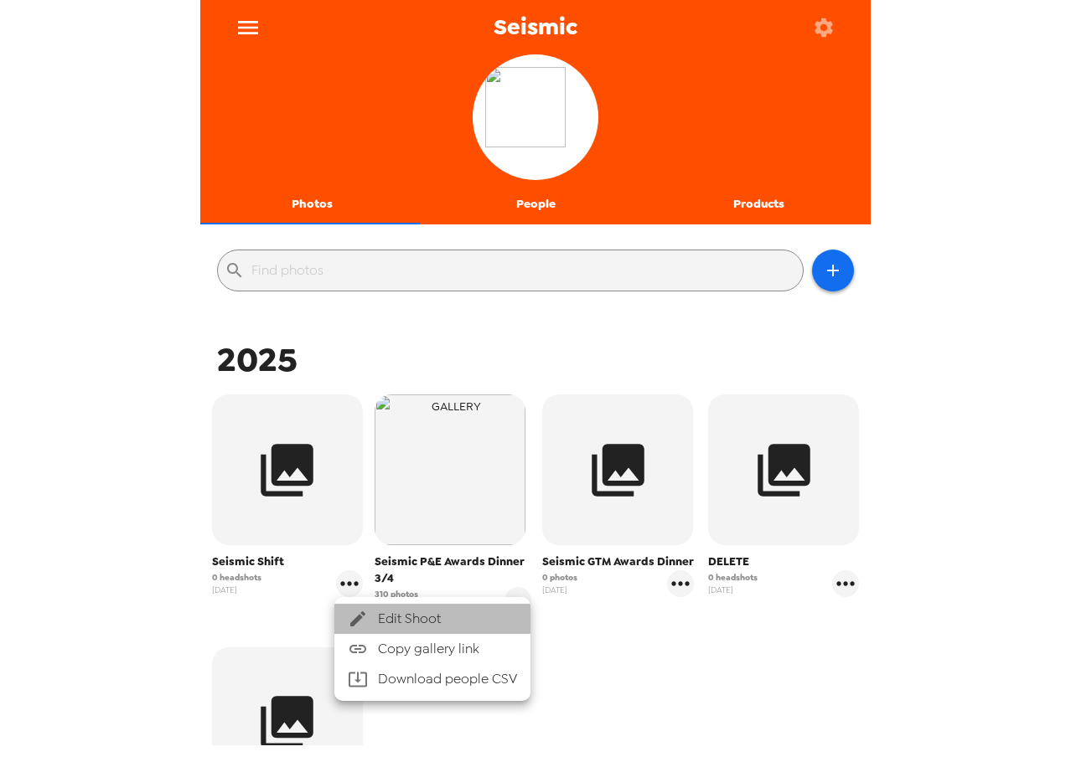
click at [377, 607] on li "Edit Shoot" at bounding box center [432, 619] width 196 height 30
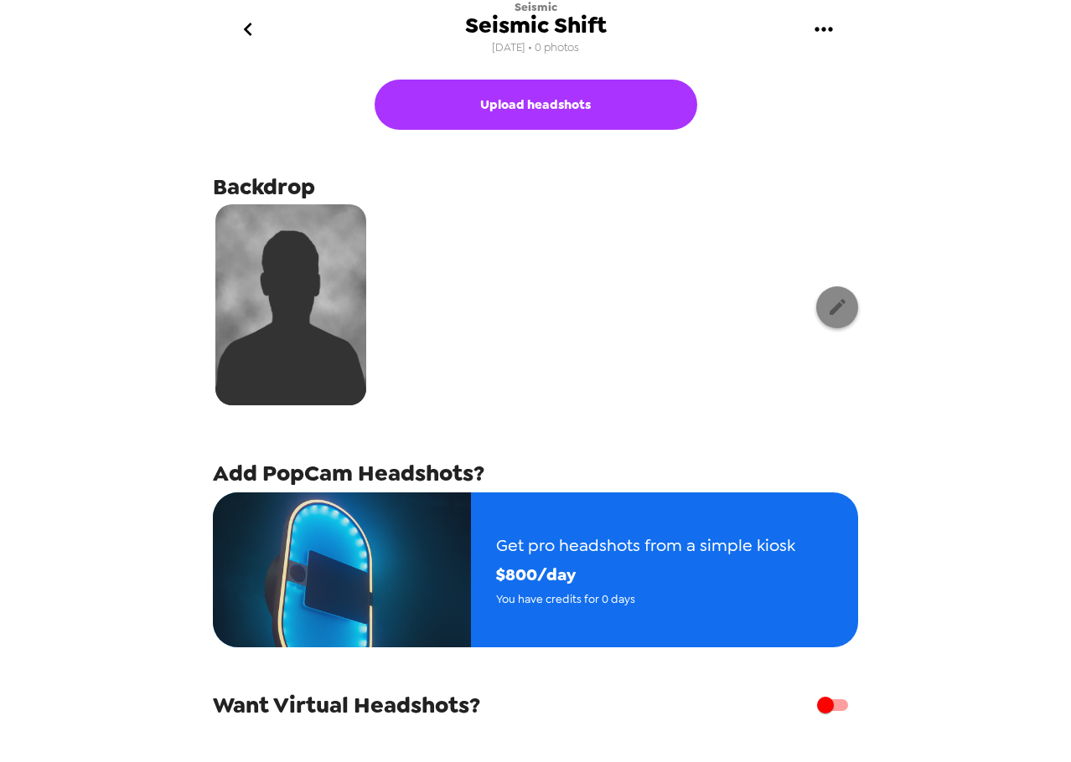
click at [827, 312] on icon "button" at bounding box center [837, 307] width 21 height 21
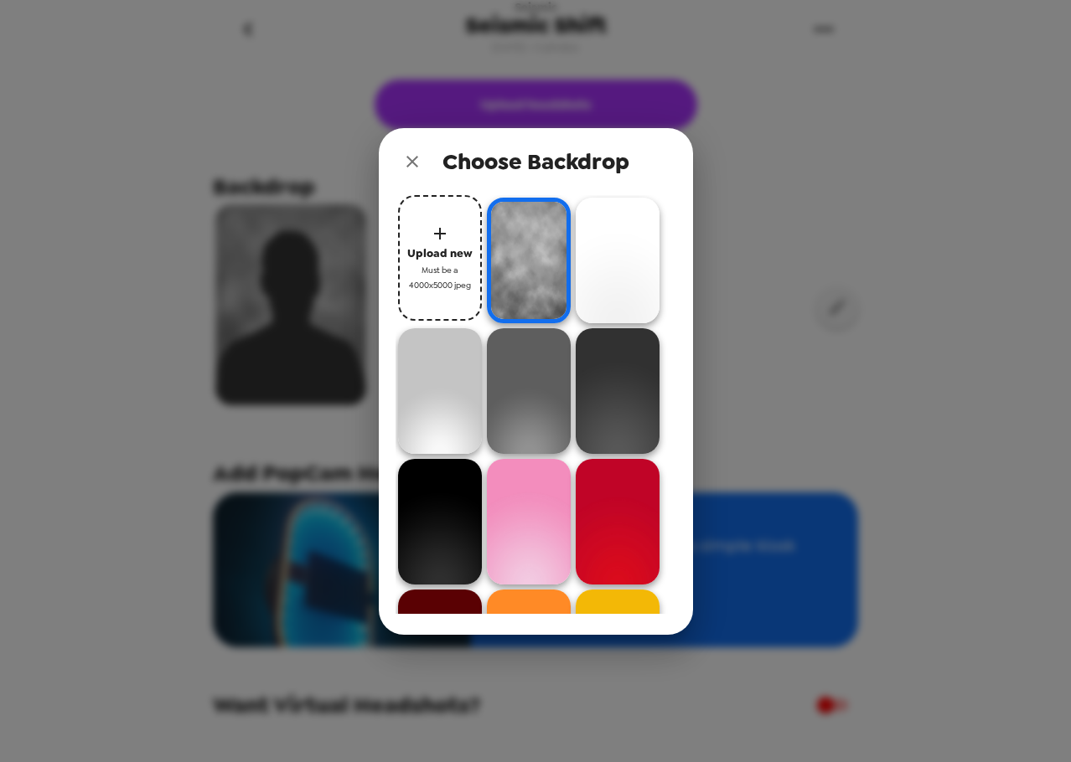
click at [421, 168] on icon "close" at bounding box center [412, 162] width 20 height 20
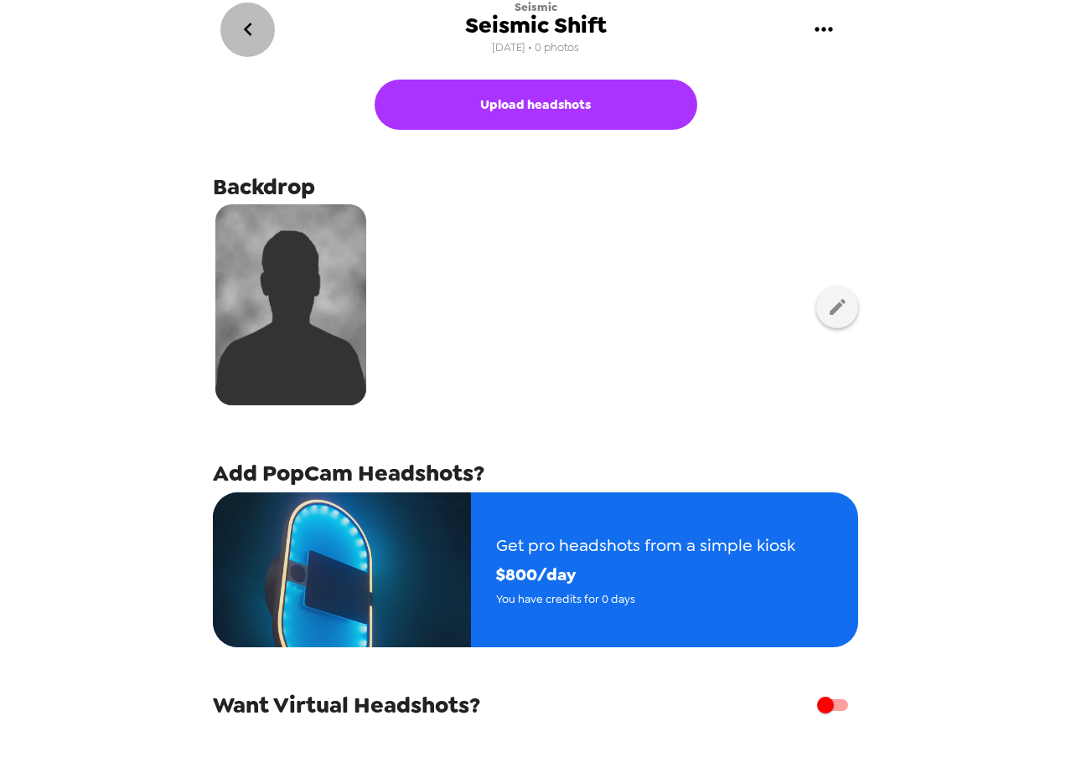
click at [247, 38] on icon "go back" at bounding box center [248, 29] width 27 height 27
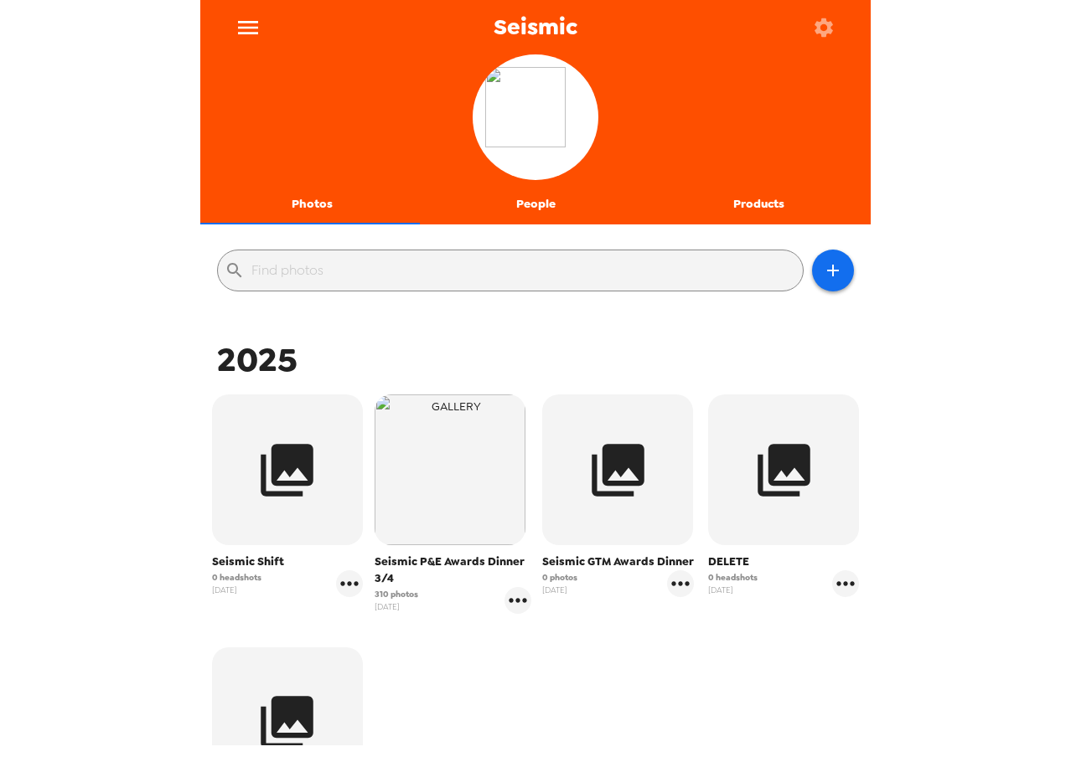
click at [824, 28] on icon "button" at bounding box center [823, 27] width 23 height 23
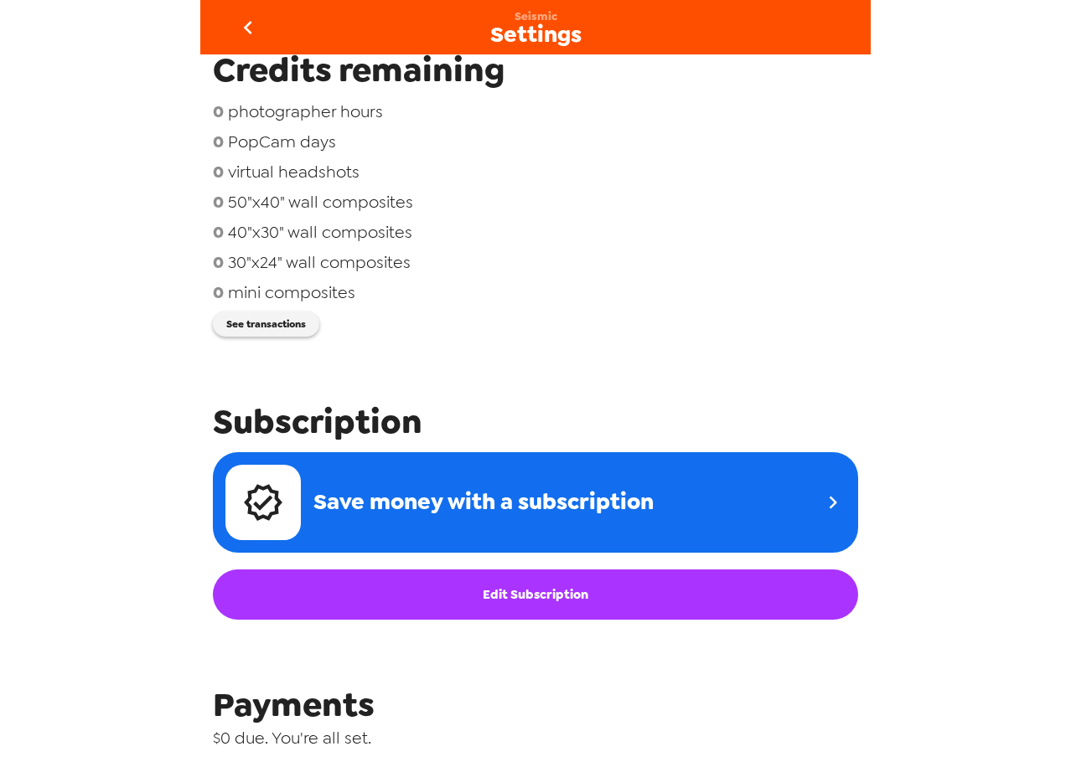
scroll to position [251, 0]
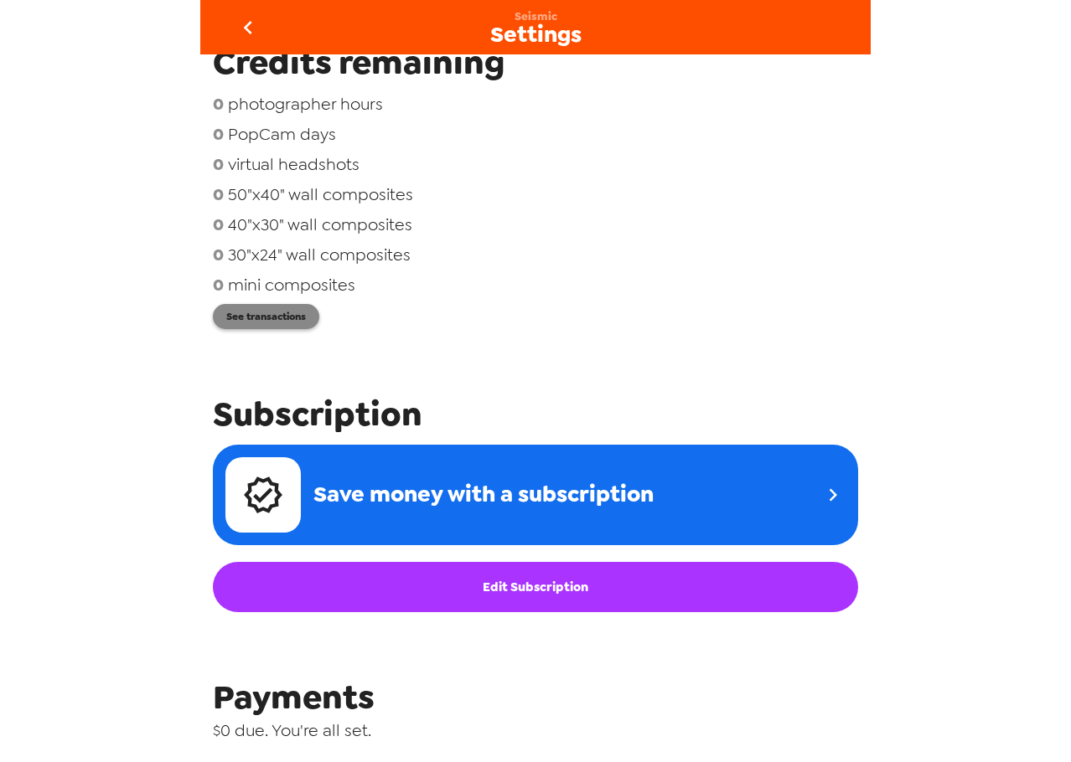
click at [291, 318] on button "See transactions" at bounding box center [266, 316] width 106 height 25
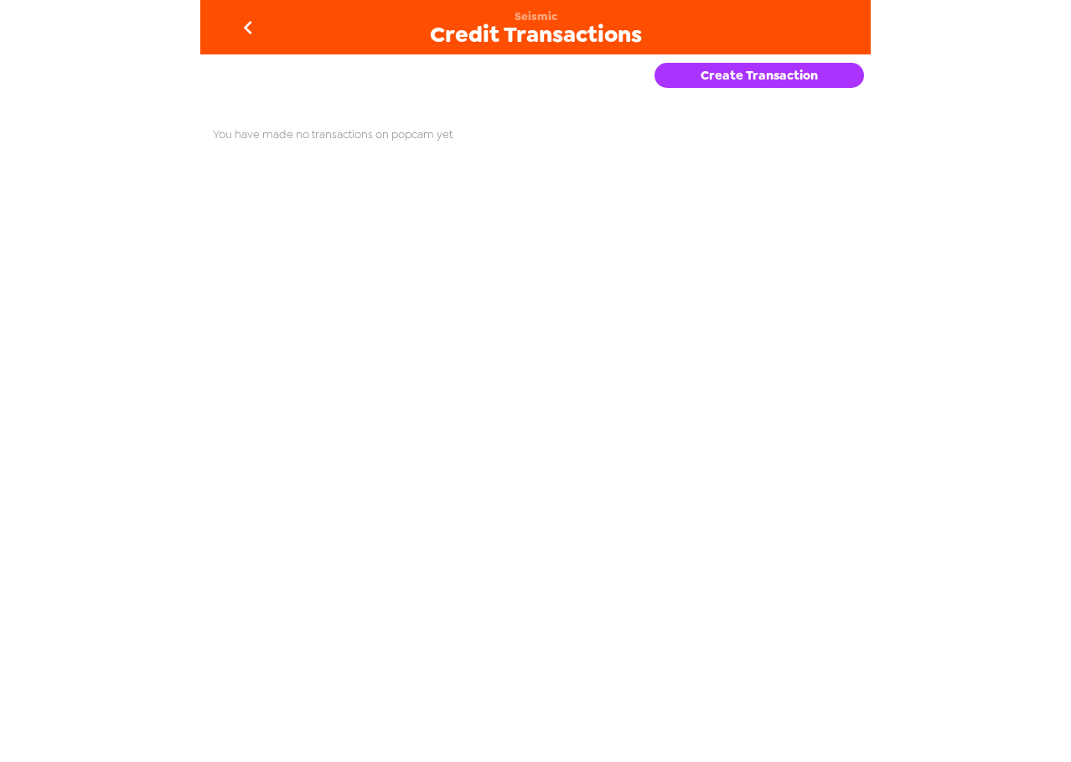
click at [819, 72] on button "Create Transaction" at bounding box center [758, 75] width 209 height 25
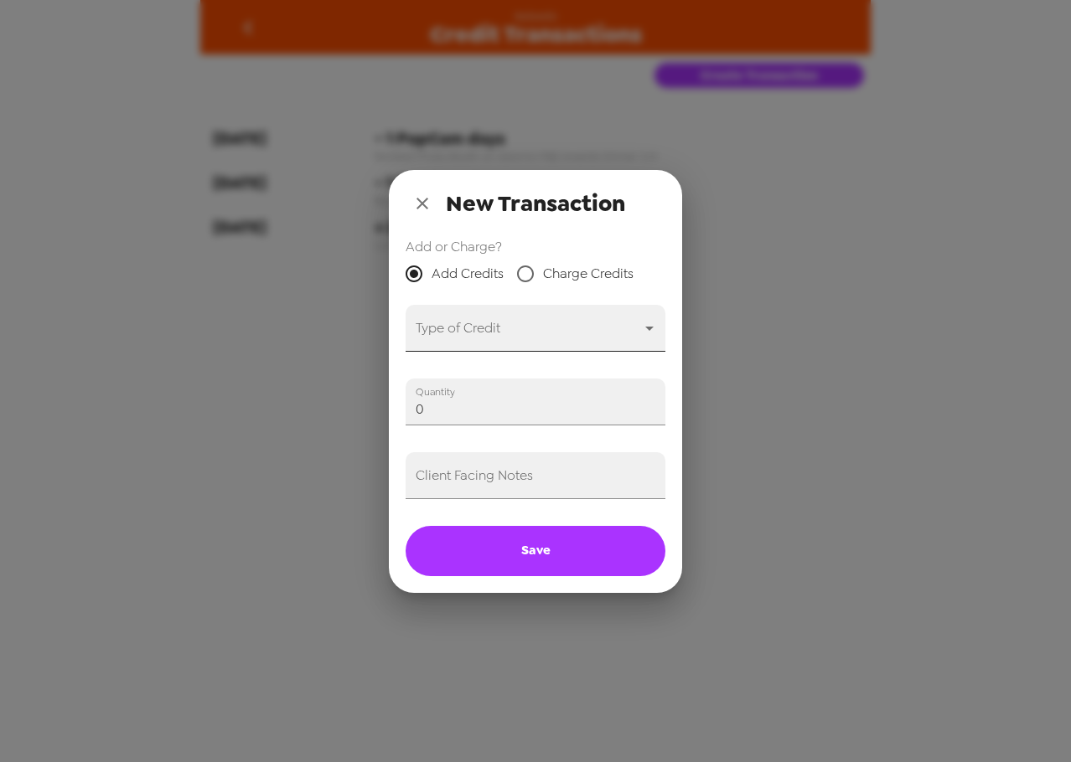
click at [517, 333] on body "Seismic Credit Transactions Create Transaction 2-24-25 - 1 PopCam days Booked P…" at bounding box center [535, 381] width 1071 height 762
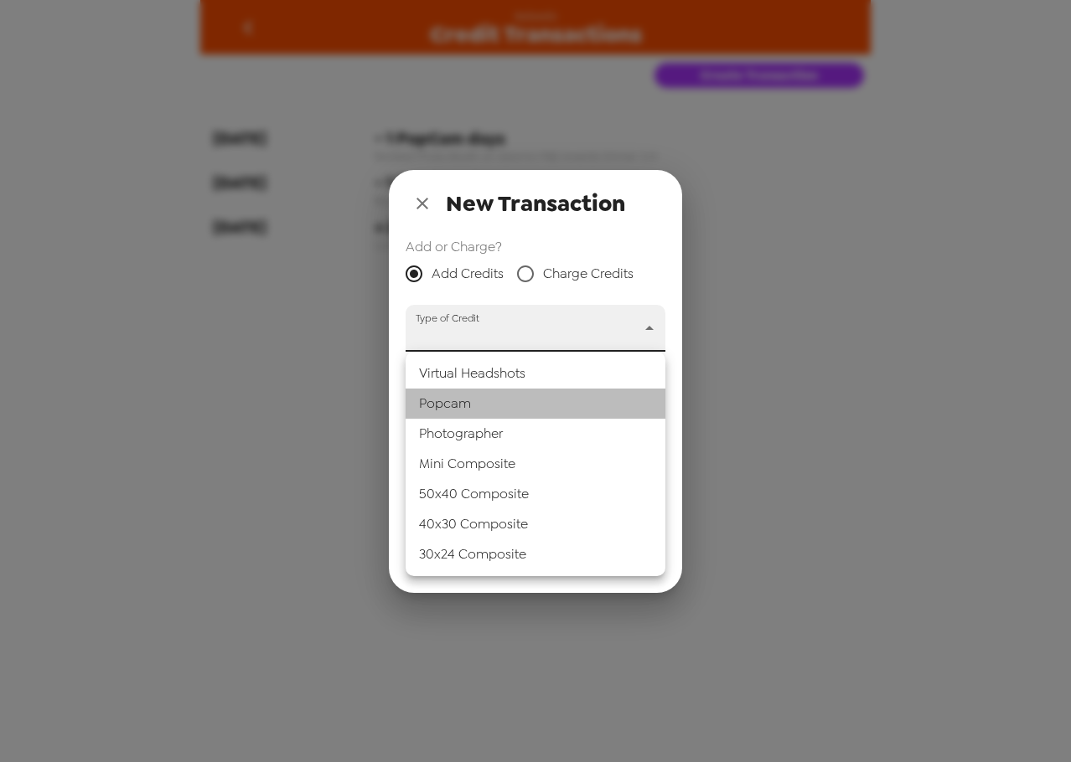
click at [501, 400] on li "Popcam" at bounding box center [536, 404] width 260 height 30
type input "popcam"
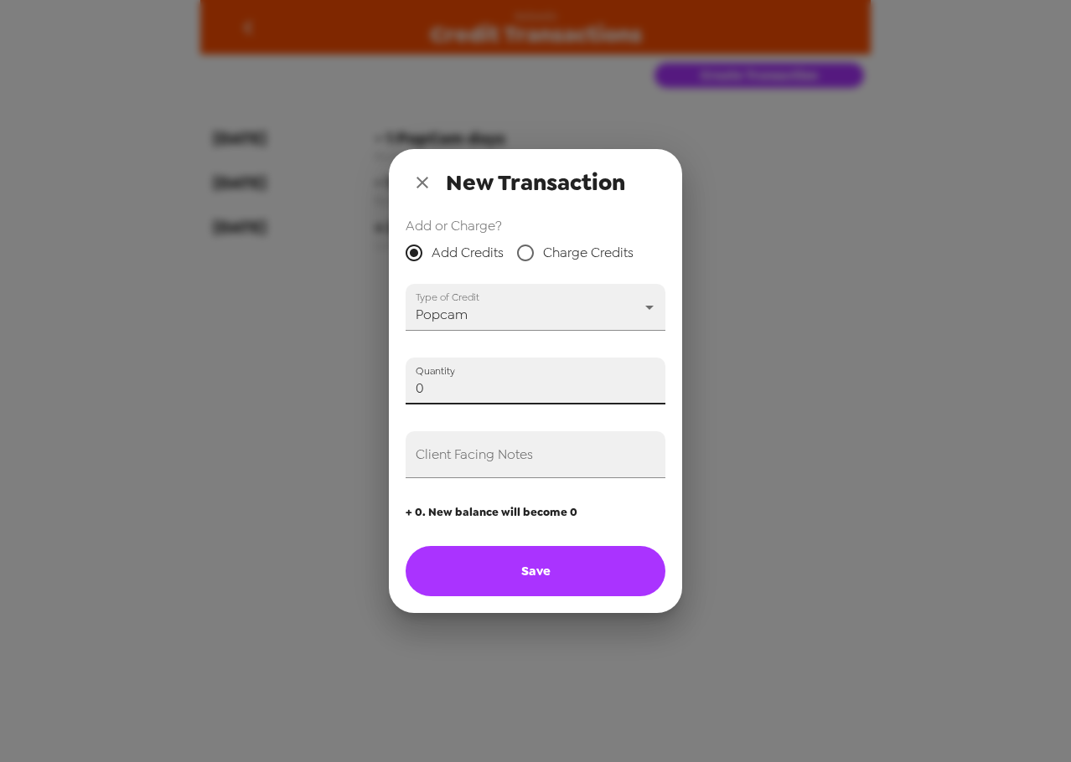
drag, startPoint x: 486, startPoint y: 390, endPoint x: 227, endPoint y: 359, distance: 260.7
click at [218, 359] on div "New Transaction Add or Charge? Add Credits Charge Credits Type of Credit Popcam…" at bounding box center [535, 381] width 1071 height 762
type input "1"
click at [486, 452] on div "Client Facing Notes" at bounding box center [536, 454] width 260 height 47
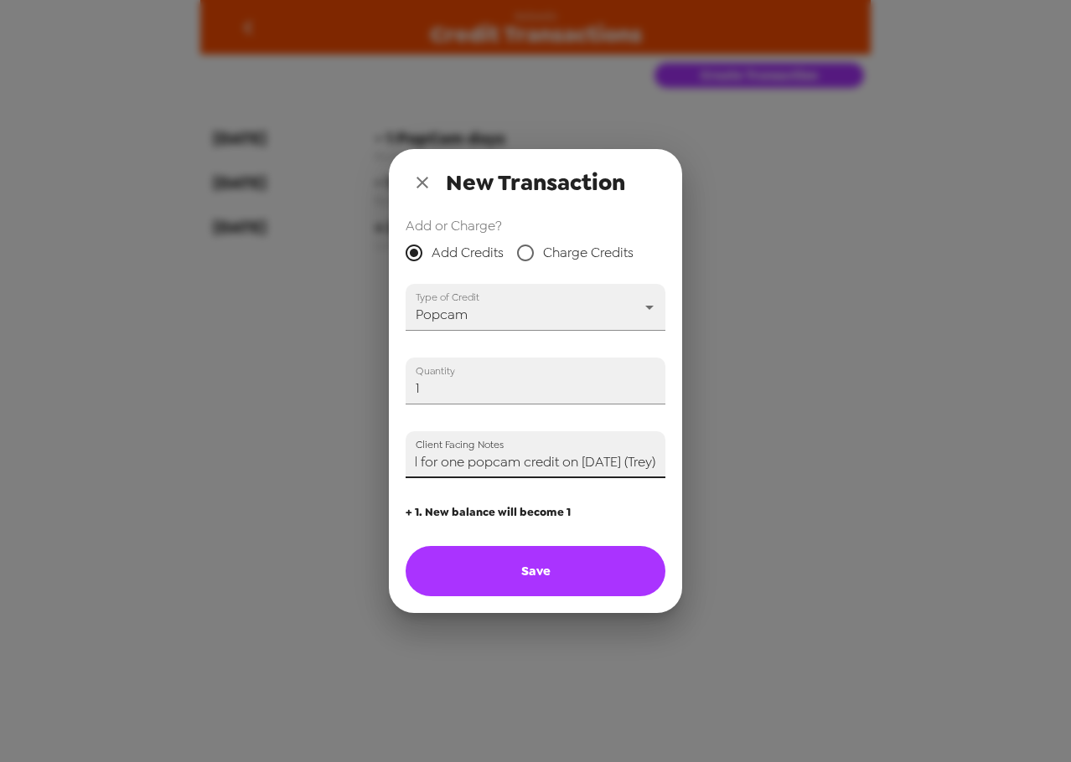
scroll to position [0, 33]
type input "Paid for one popcam credit on 6/27/25 (Trey)"
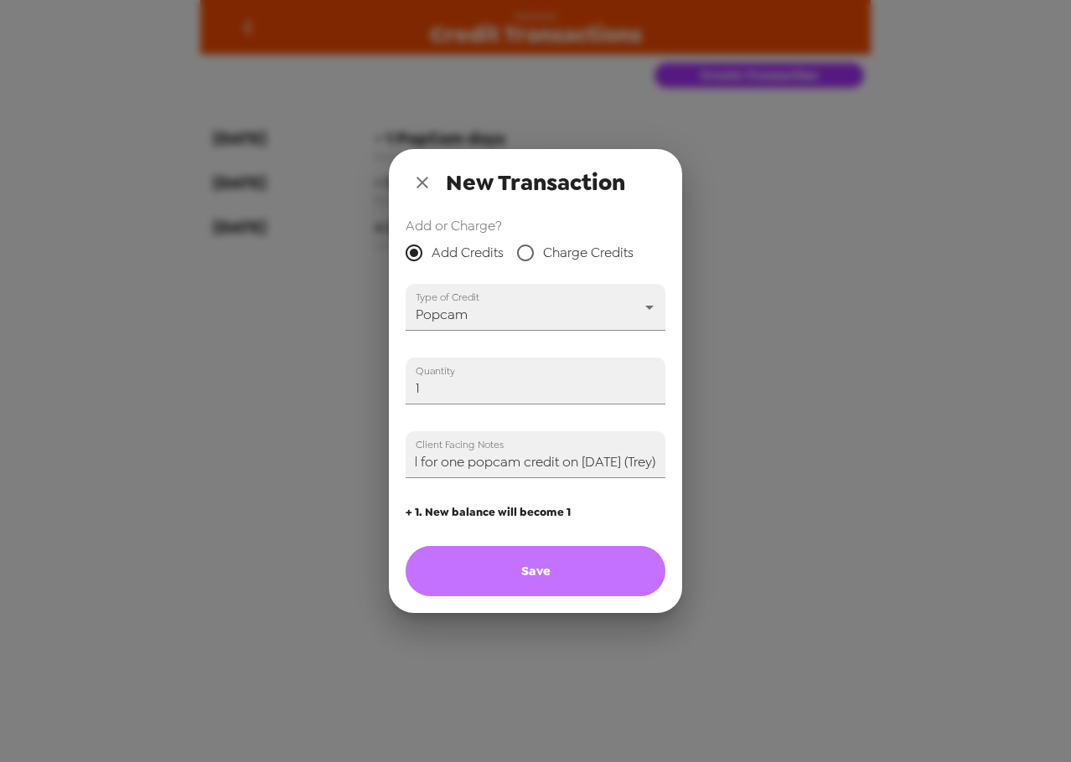
click at [551, 571] on button "Save" at bounding box center [536, 571] width 260 height 50
type input "0"
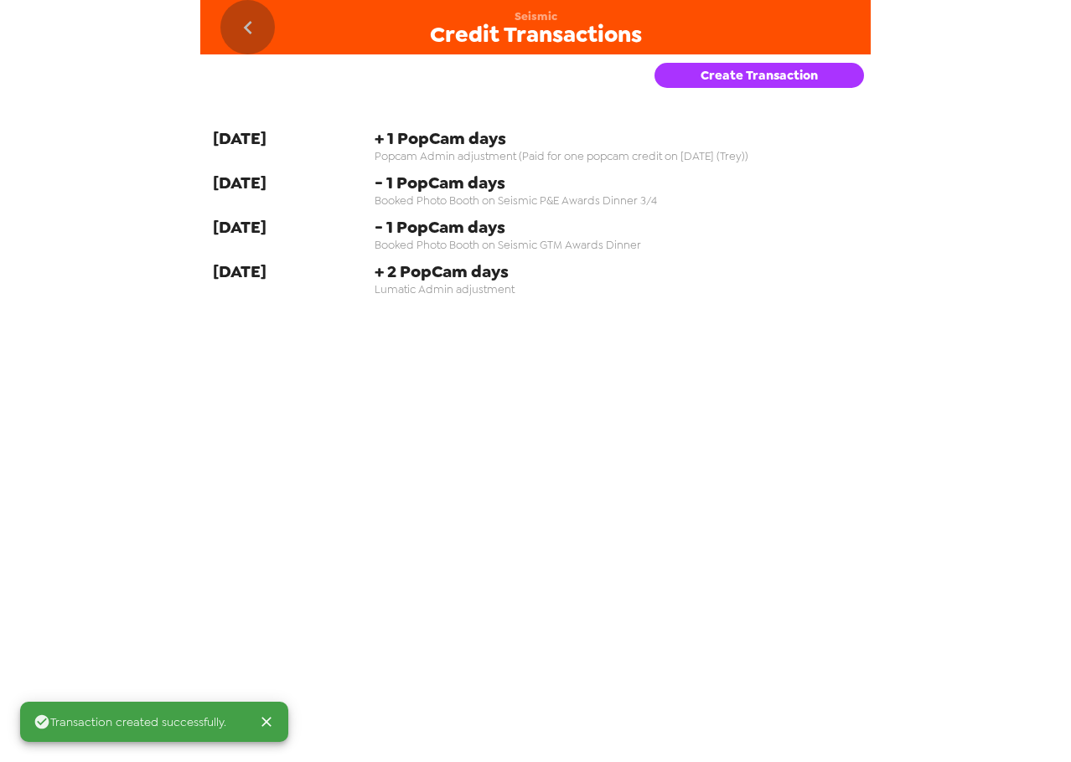
click at [266, 28] on button "go back" at bounding box center [247, 27] width 54 height 54
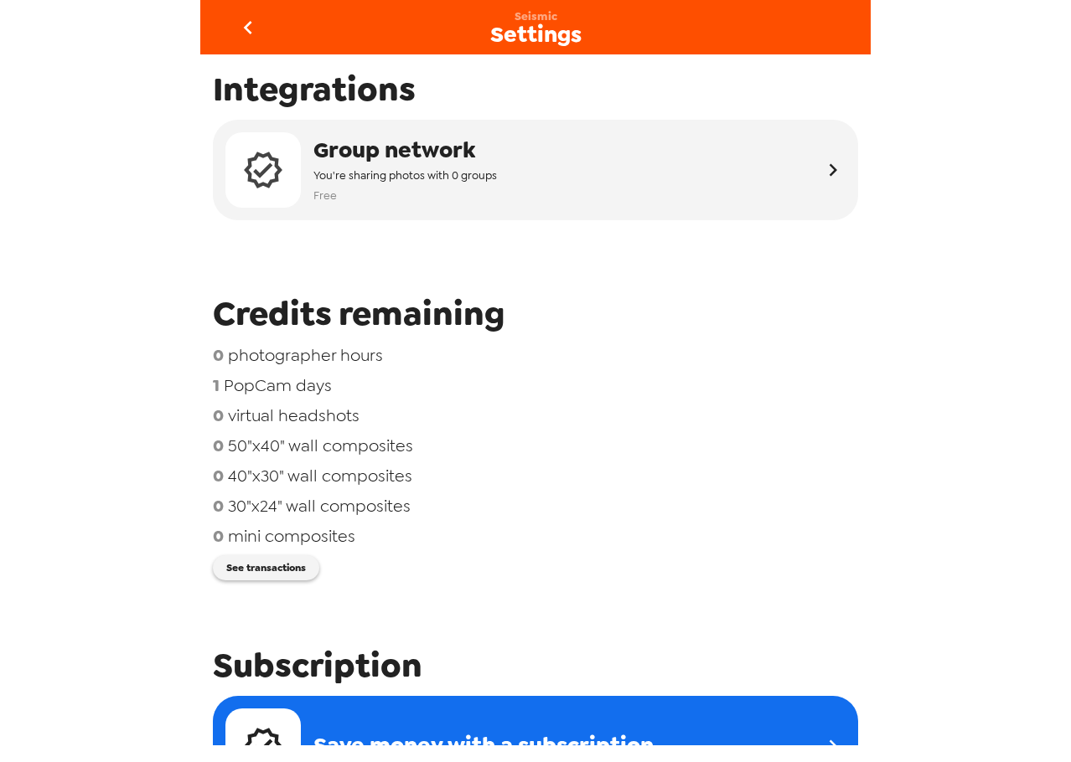
click at [255, 44] on button "go back" at bounding box center [247, 27] width 54 height 54
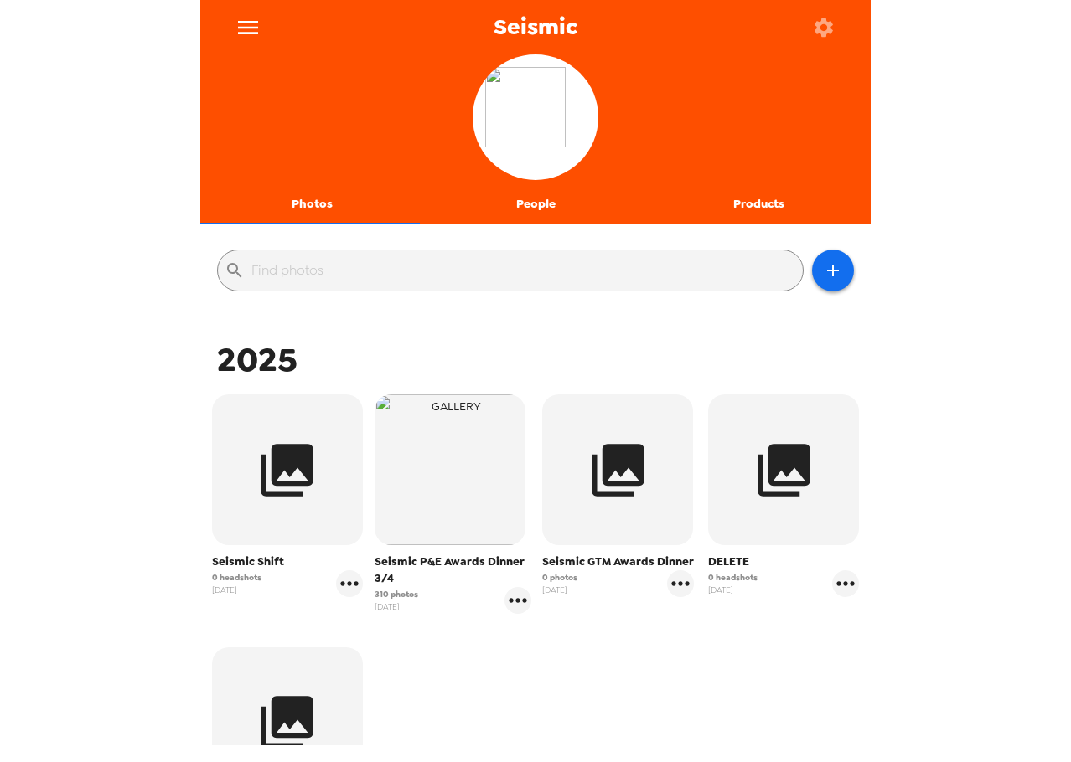
click at [237, 14] on icon "menu" at bounding box center [248, 27] width 27 height 27
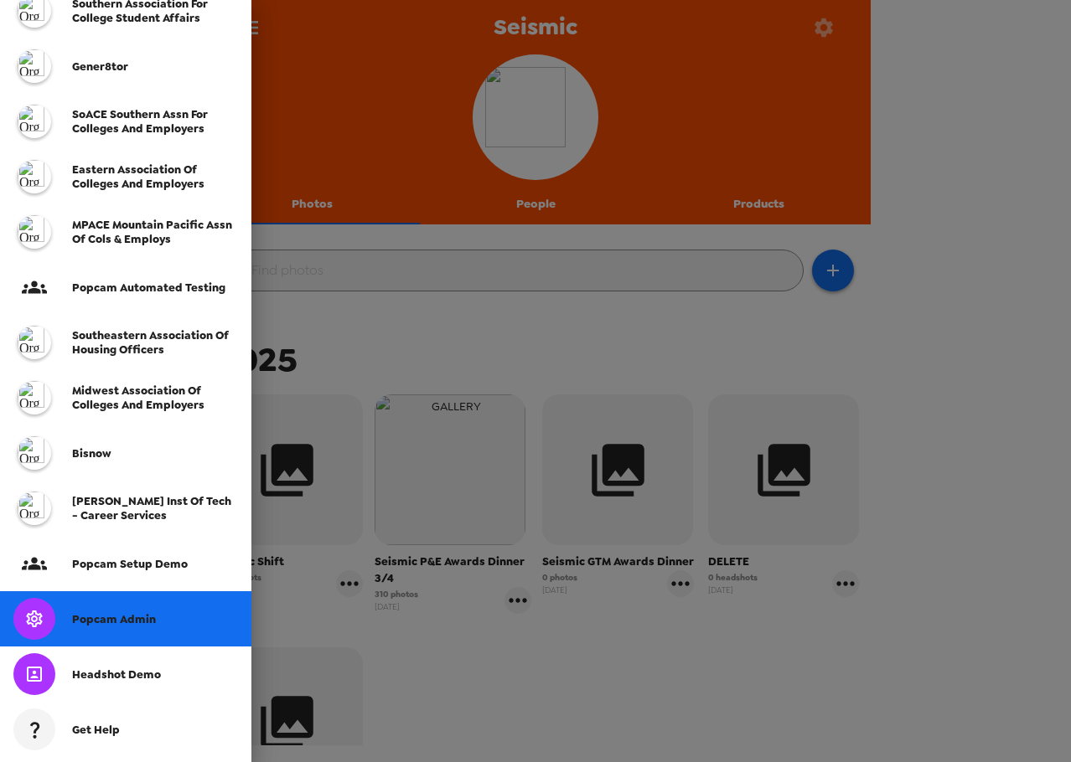
scroll to position [307, 0]
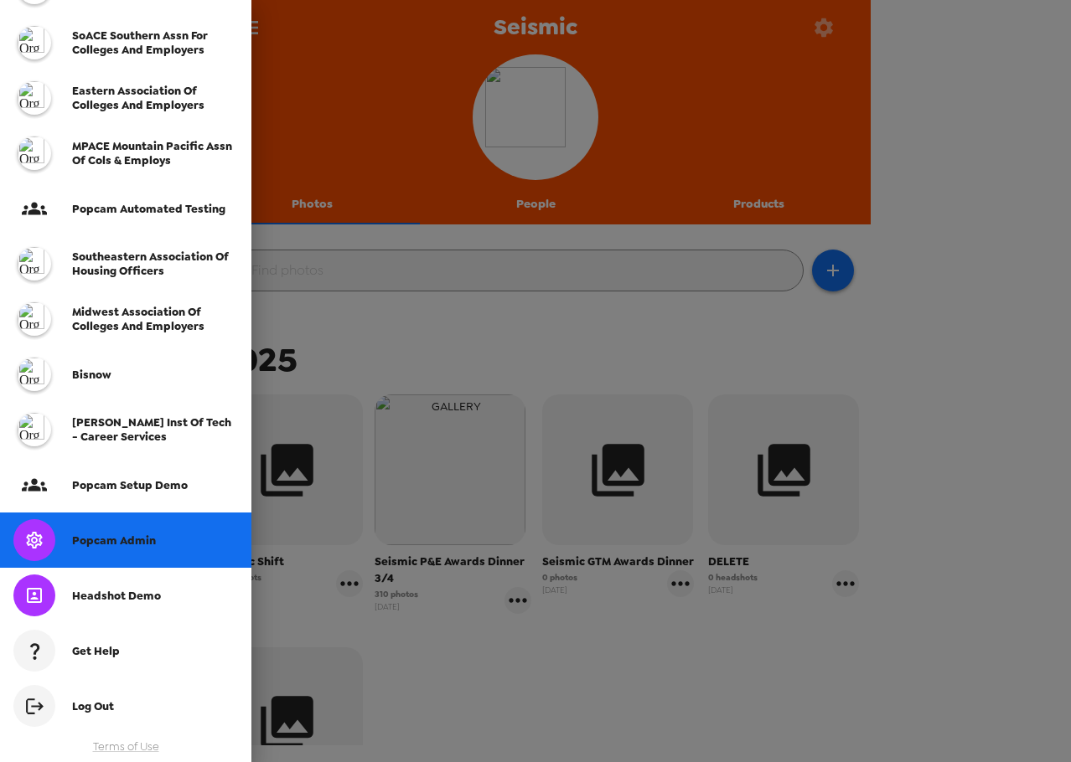
drag, startPoint x: 148, startPoint y: 550, endPoint x: 184, endPoint y: 520, distance: 47.0
click at [148, 550] on div "Popcam Admin" at bounding box center [125, 540] width 251 height 55
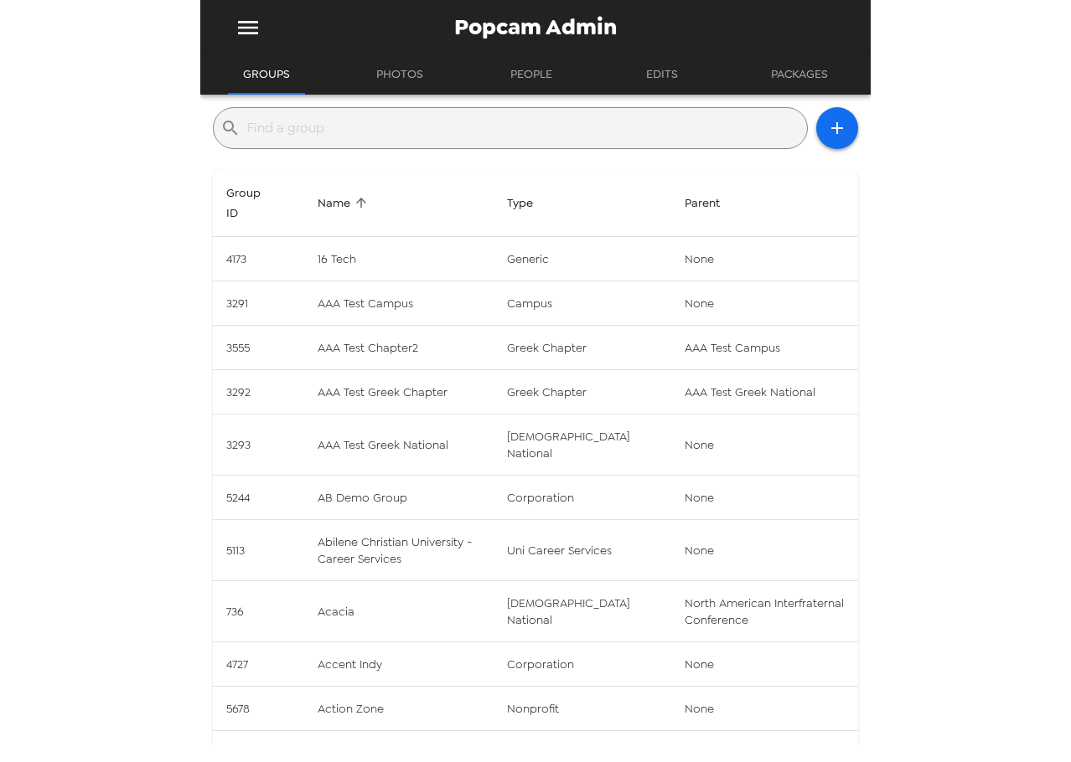
click at [353, 122] on input "text" at bounding box center [523, 128] width 553 height 27
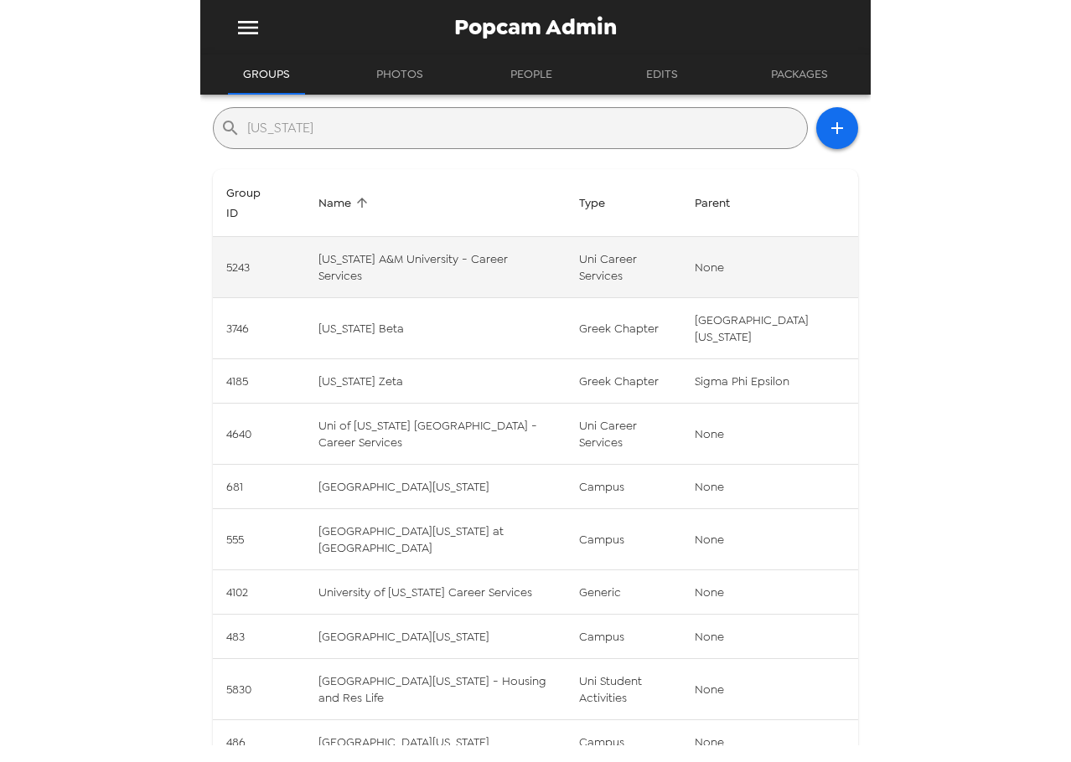
type input "alabama"
click at [503, 253] on td "Alabama A&M University - Career Services" at bounding box center [435, 267] width 261 height 61
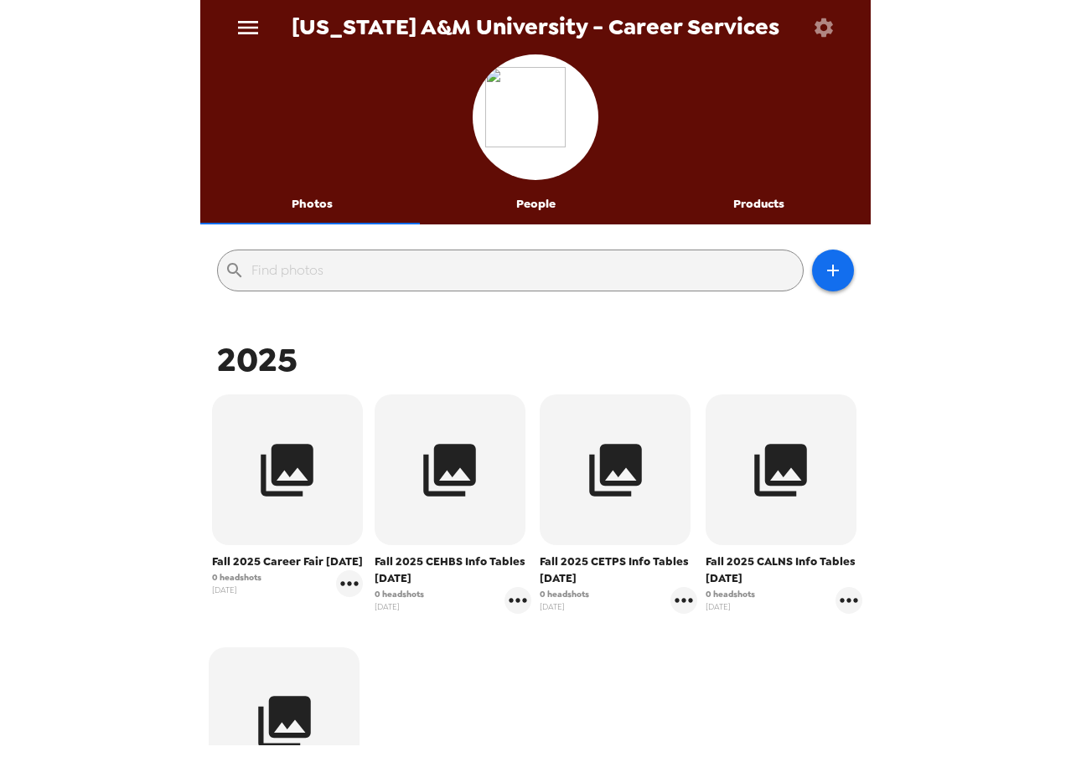
click at [830, 27] on icon "button" at bounding box center [823, 27] width 23 height 23
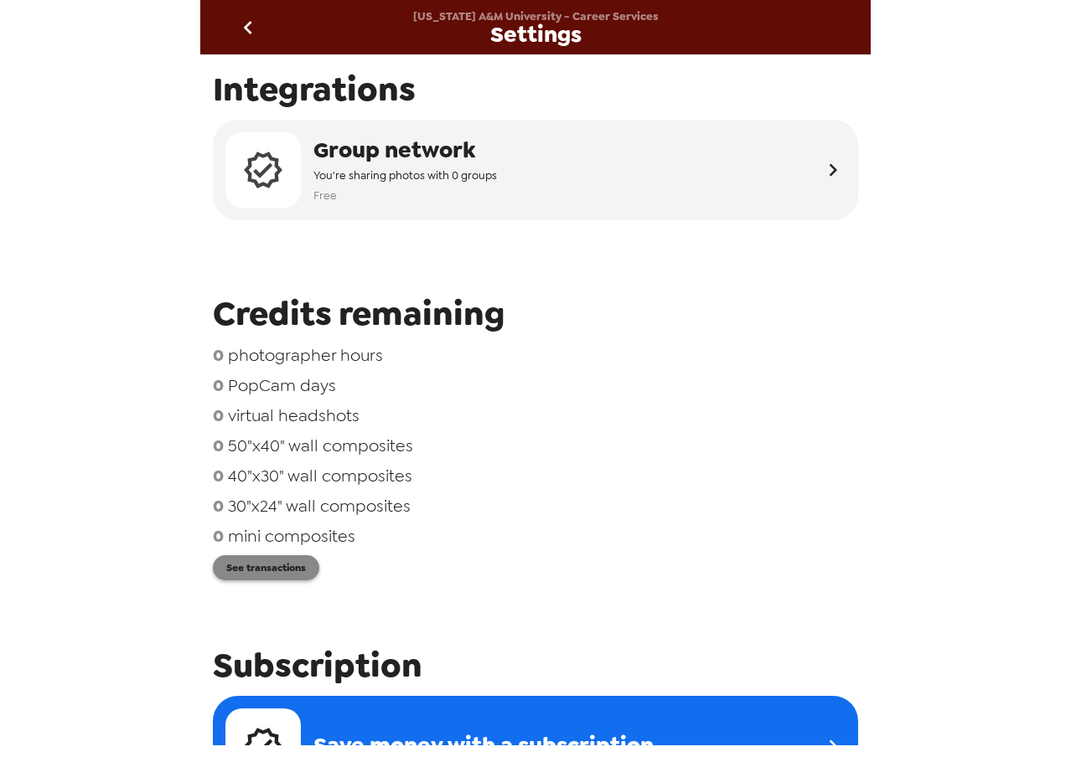
click at [290, 573] on button "See transactions" at bounding box center [266, 567] width 106 height 25
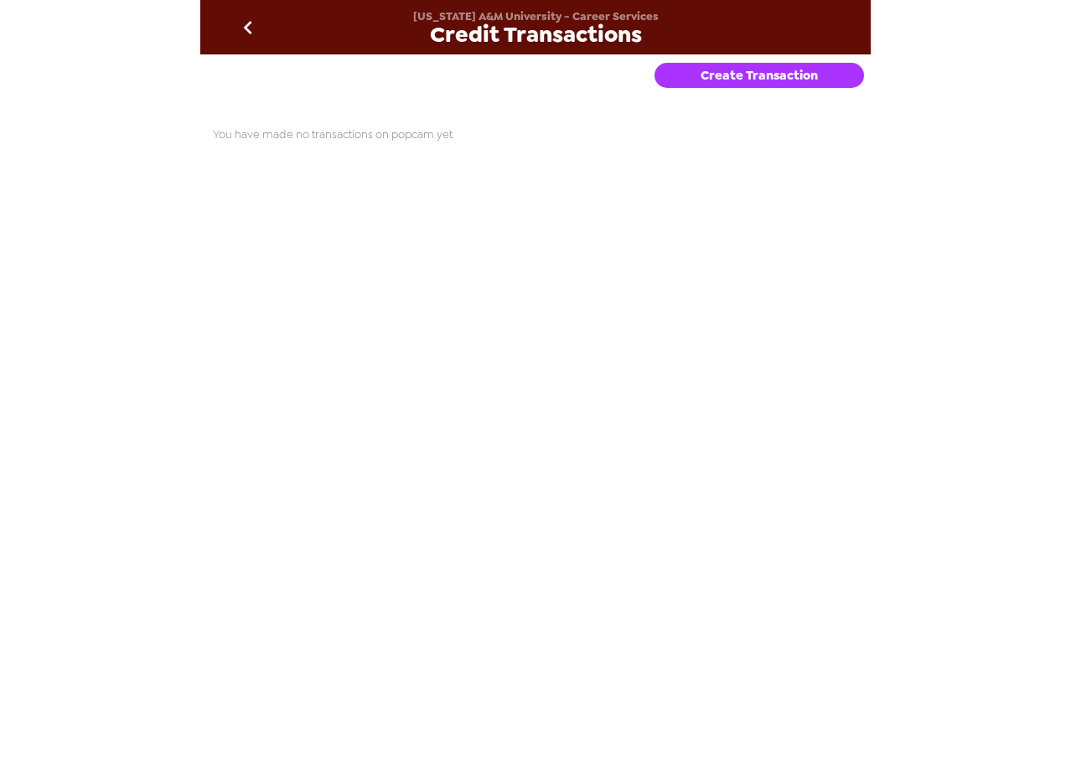
click at [752, 79] on button "Create Transaction" at bounding box center [758, 75] width 209 height 25
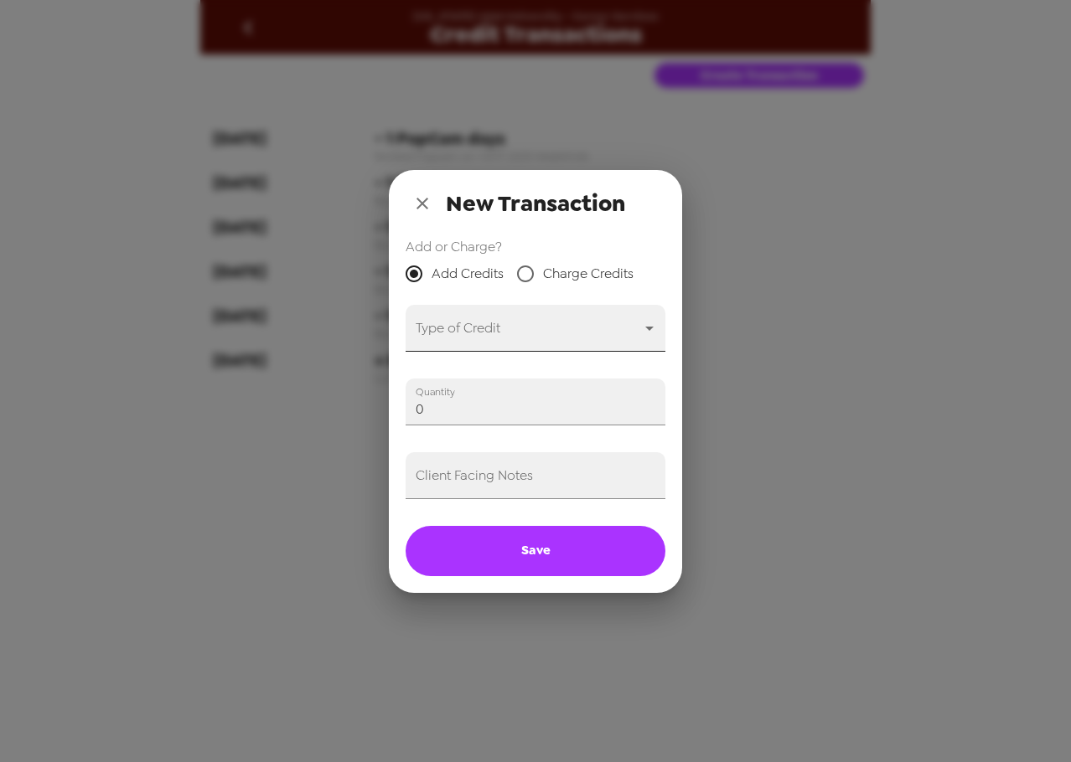
click at [515, 342] on body "Alabama A&M University - Career Services Credit Transactions Create Transaction…" at bounding box center [535, 381] width 1071 height 762
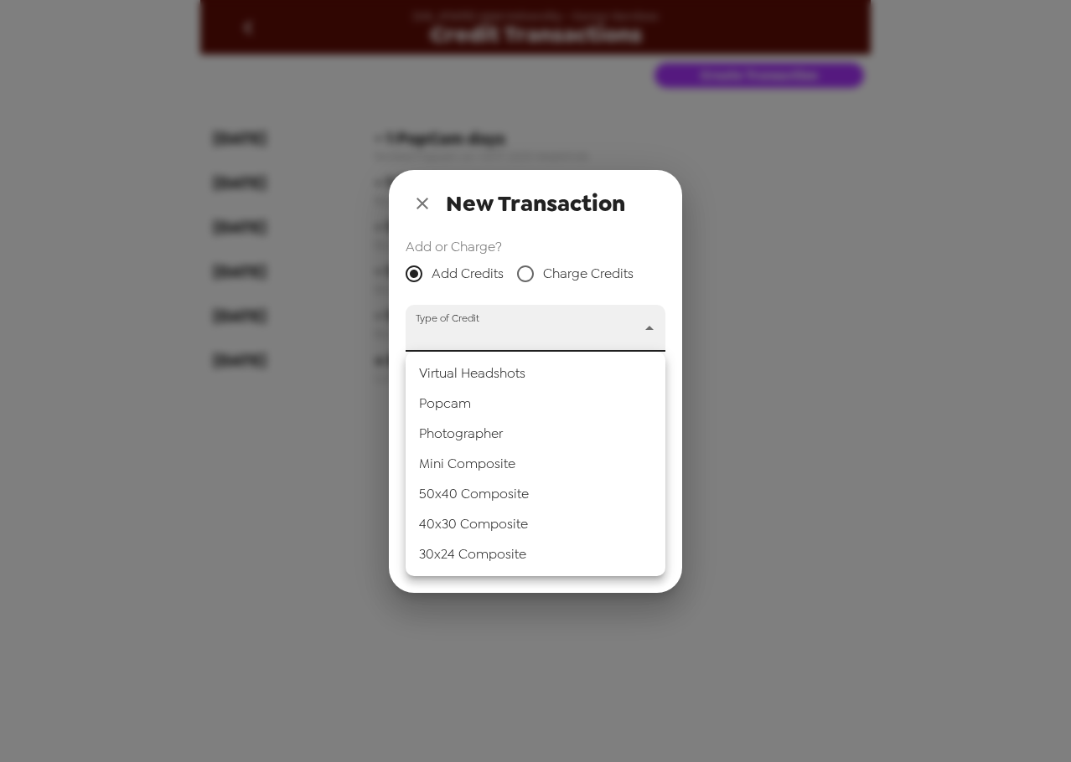
click at [520, 402] on li "Popcam" at bounding box center [536, 404] width 260 height 30
type input "popcam"
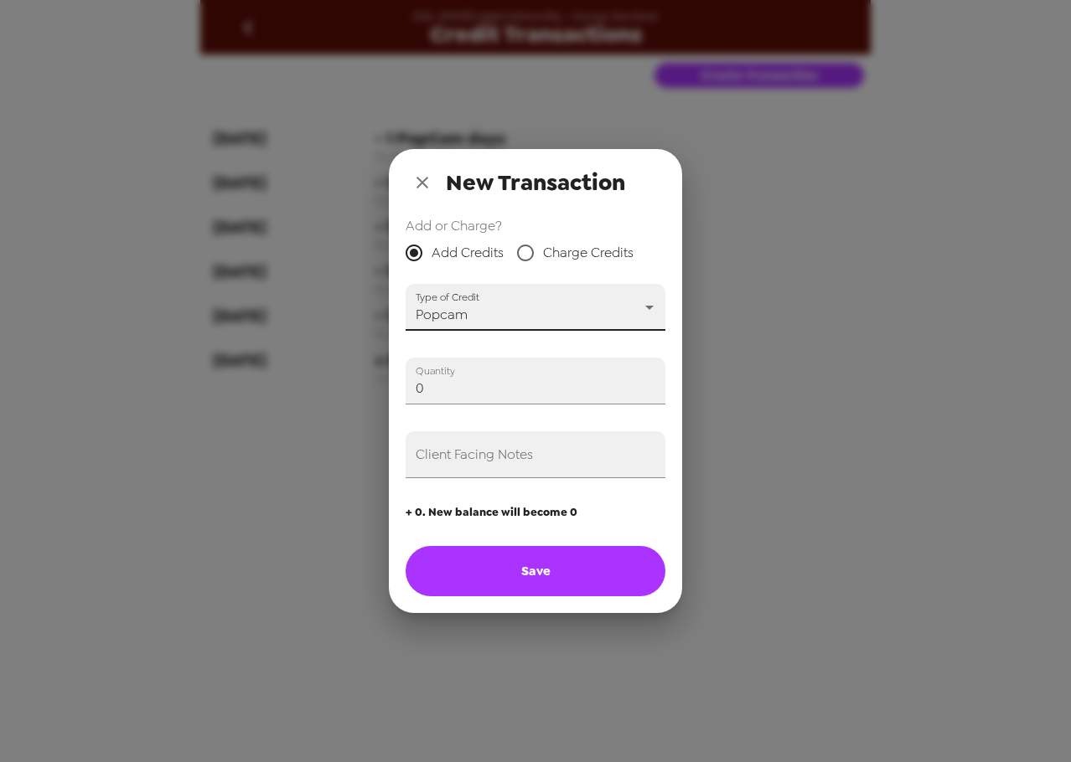
drag, startPoint x: 506, startPoint y: 397, endPoint x: 237, endPoint y: 374, distance: 270.0
click at [237, 374] on div "New Transaction Add or Charge? Add Credits Charge Credits Type of Credit Popcam…" at bounding box center [535, 381] width 1071 height 762
type input "10"
drag, startPoint x: 451, startPoint y: 462, endPoint x: 469, endPoint y: 480, distance: 25.5
click at [455, 465] on input "Client Facing Notes" at bounding box center [536, 454] width 260 height 47
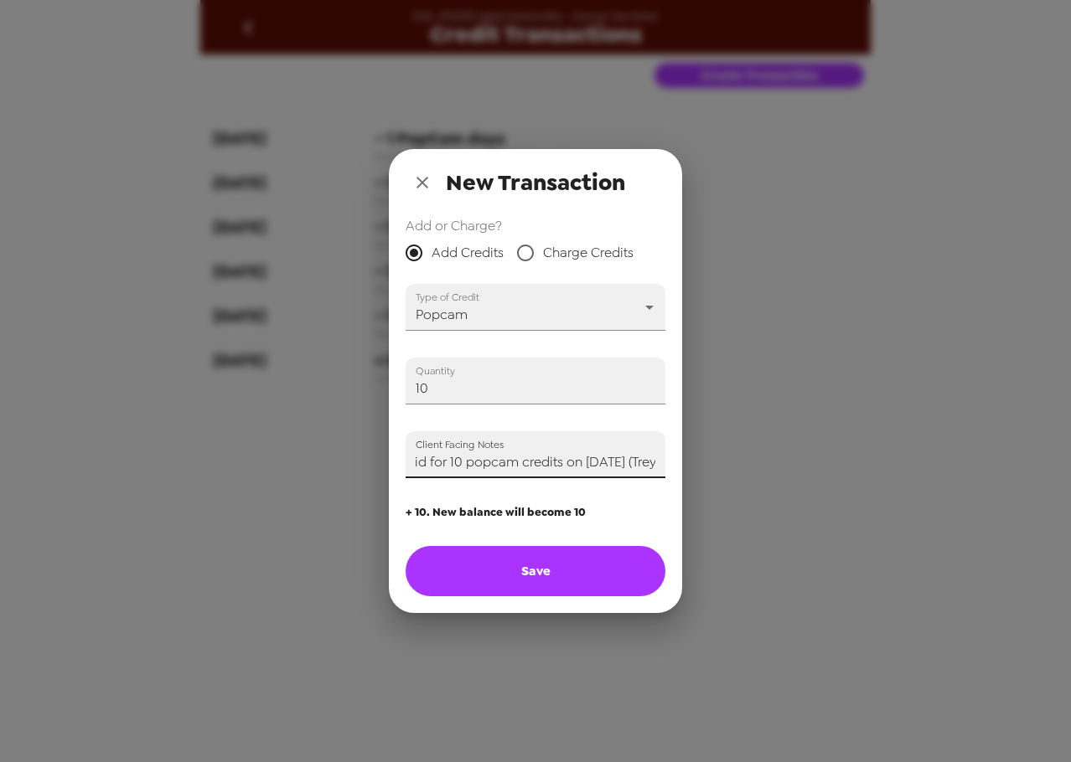
scroll to position [0, 25]
type input "Paid for 10 popcam credits on 8/21/25 (Trey)"
click at [598, 560] on button "Save" at bounding box center [536, 571] width 260 height 50
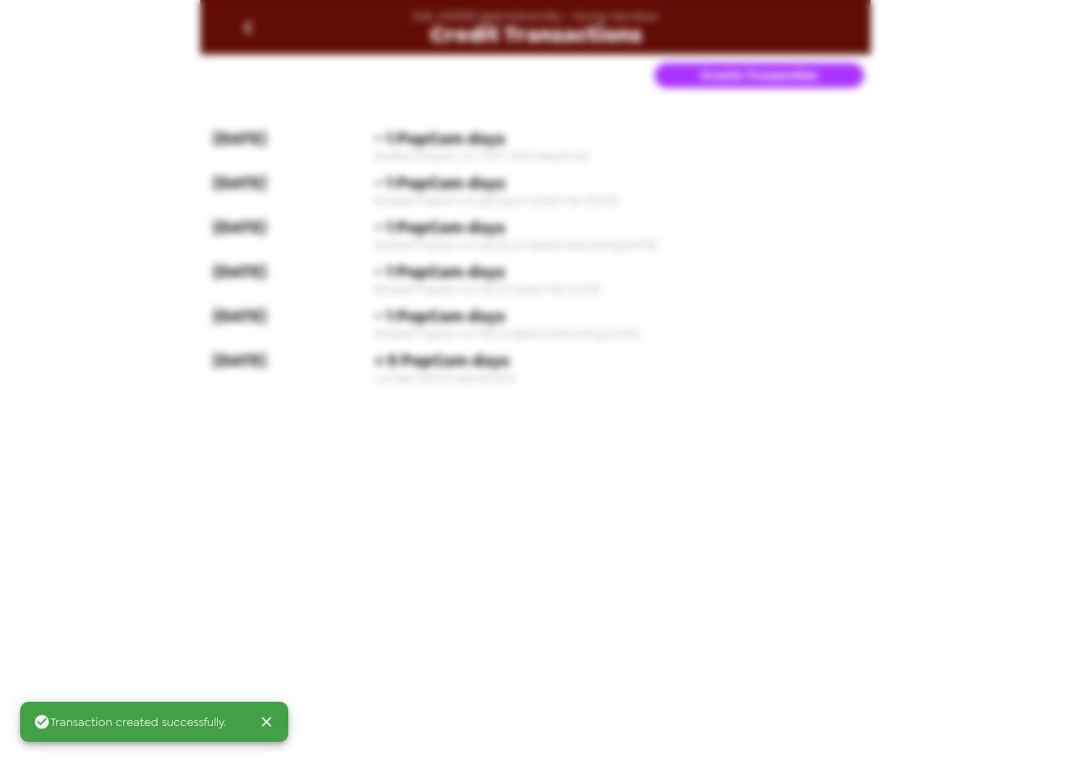
type input "0"
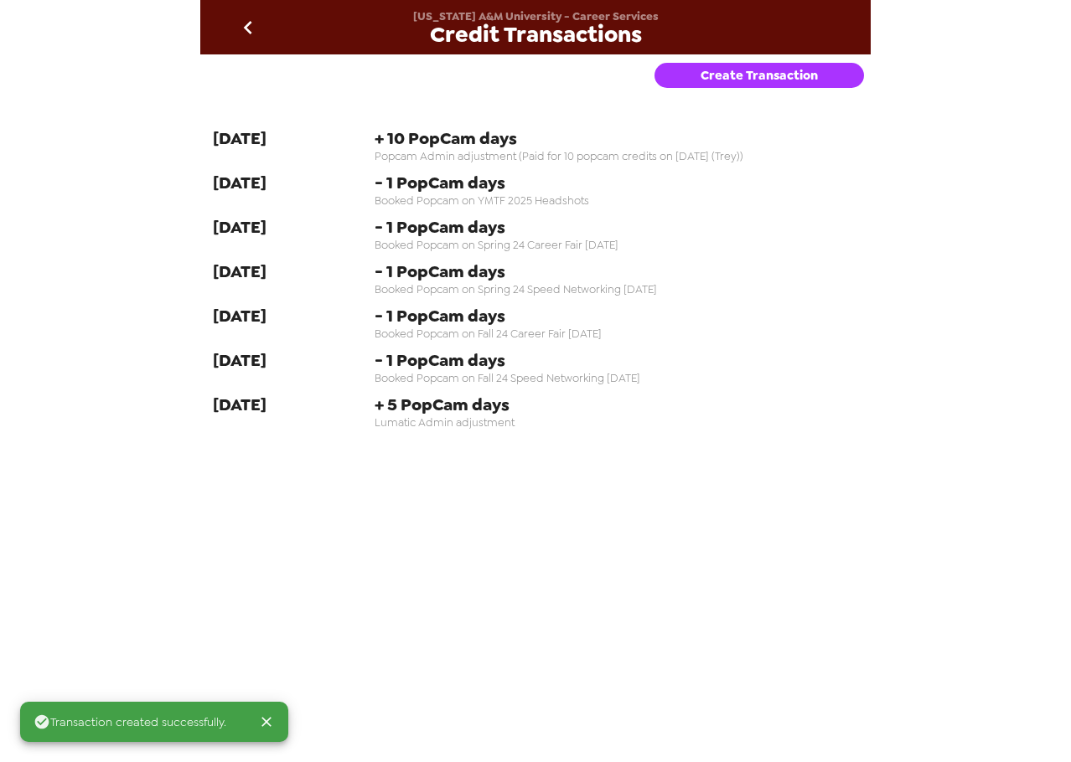
click at [240, 28] on icon "go back" at bounding box center [248, 27] width 27 height 27
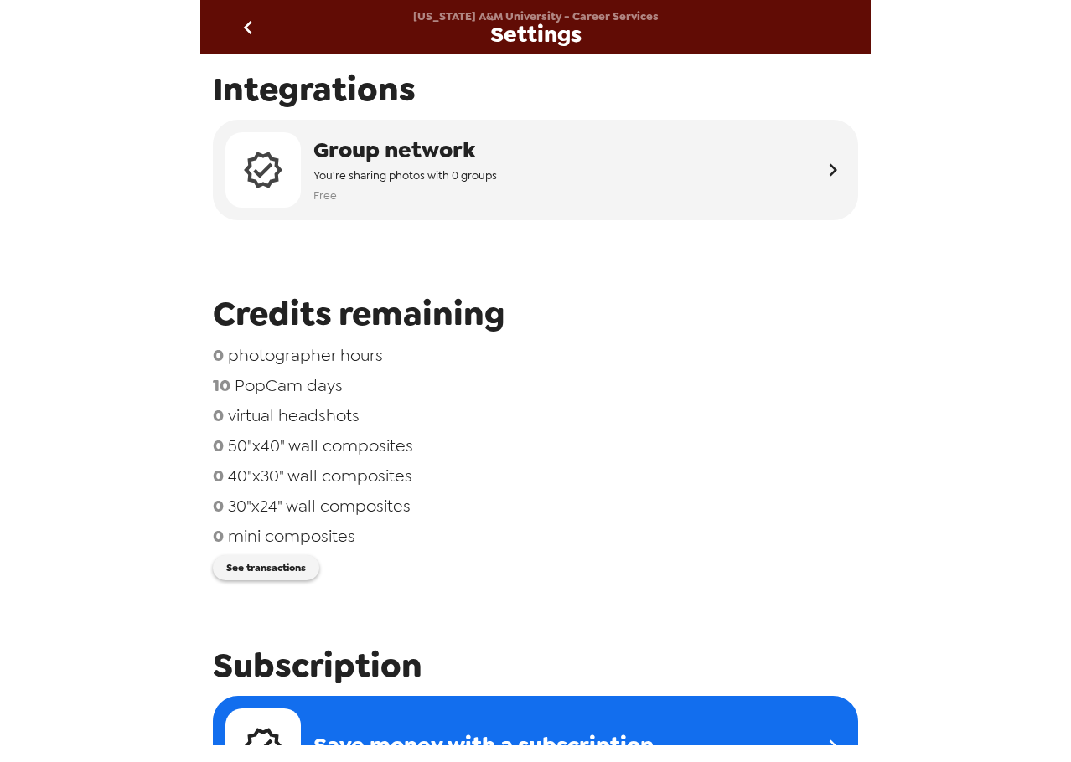
click at [253, 33] on icon "go back" at bounding box center [248, 27] width 27 height 27
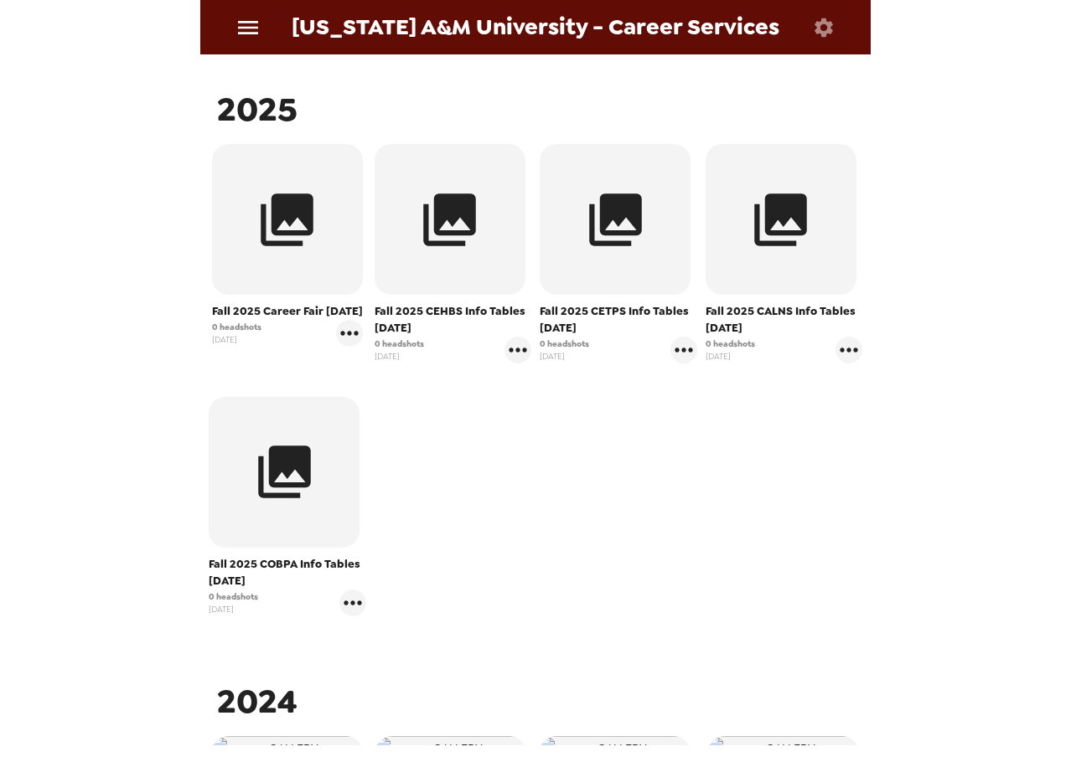
scroll to position [251, 0]
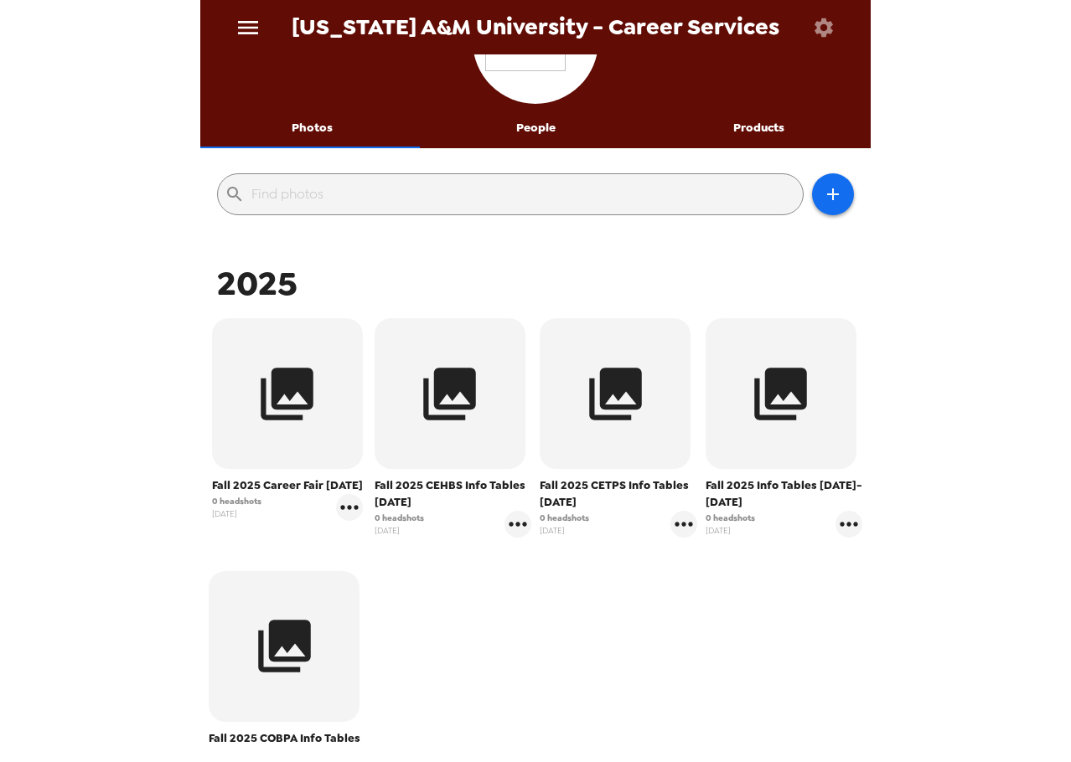
scroll to position [168, 0]
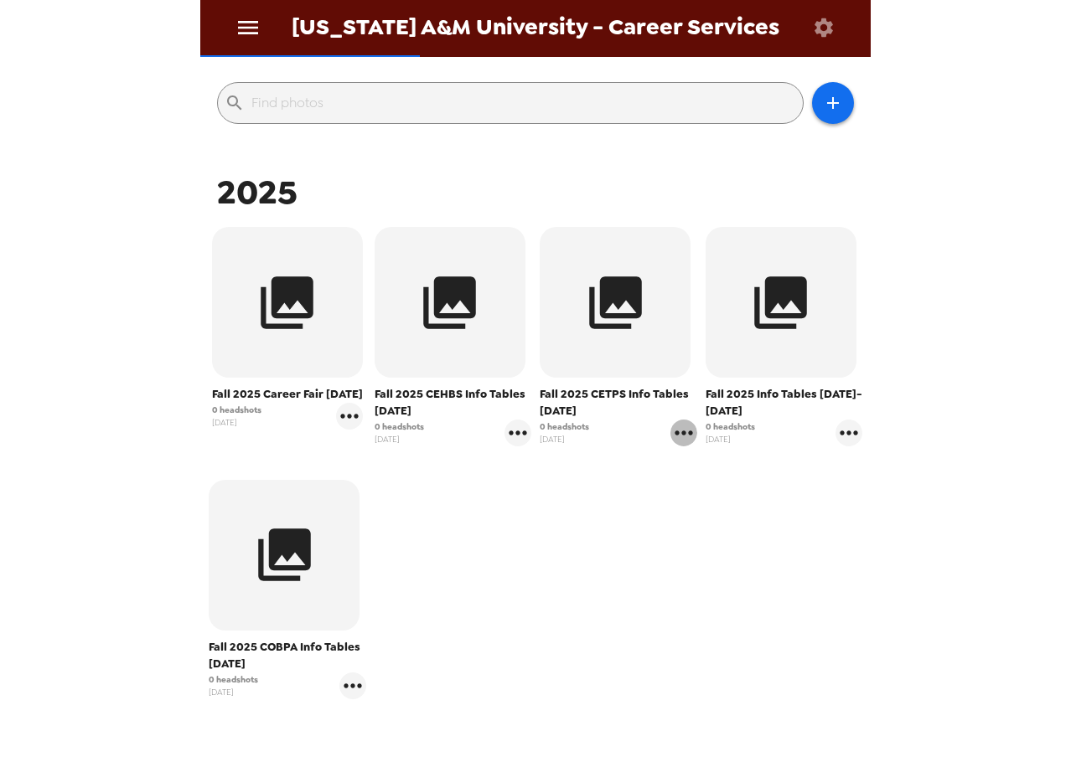
click at [677, 430] on icon "gallery menu" at bounding box center [683, 433] width 27 height 27
click at [716, 468] on span "Edit Shoot" at bounding box center [773, 468] width 139 height 20
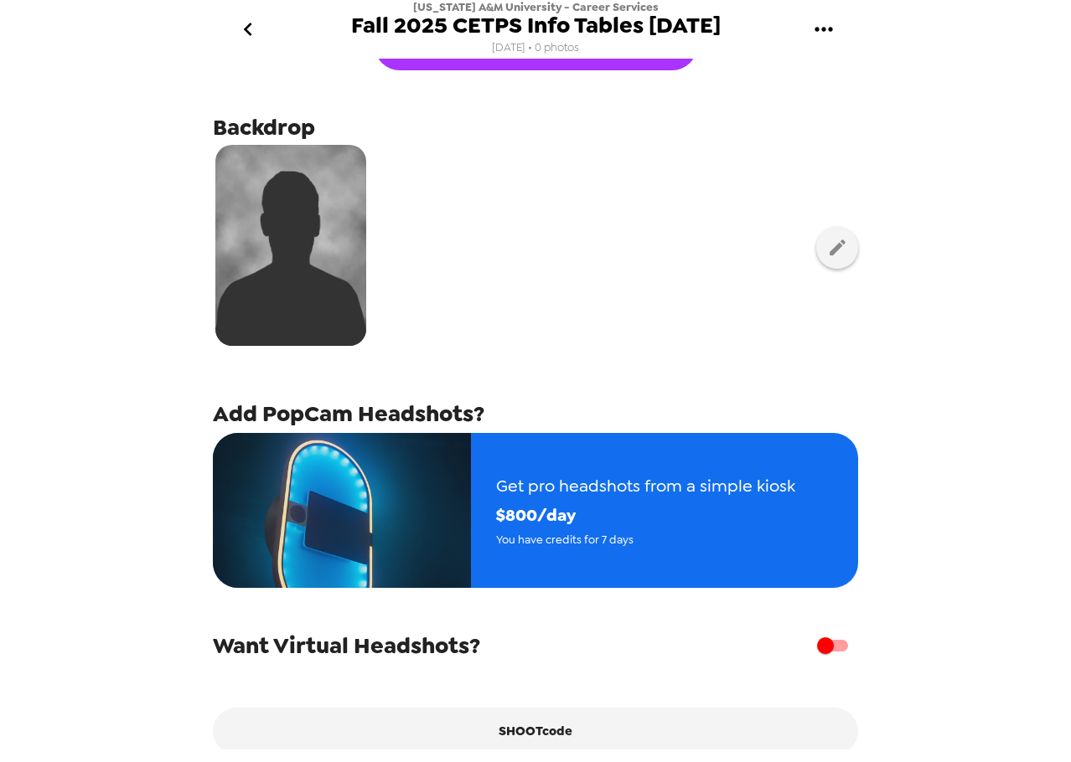
scroll to position [142, 0]
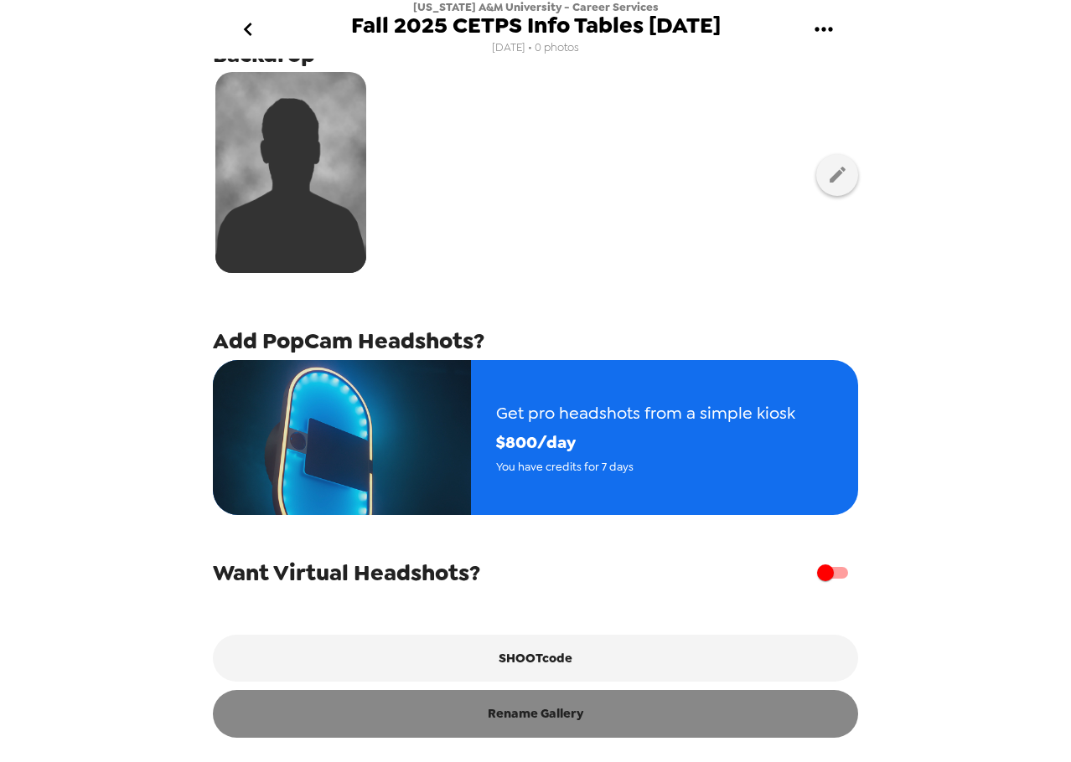
click at [540, 723] on button "Rename Gallery" at bounding box center [535, 713] width 645 height 47
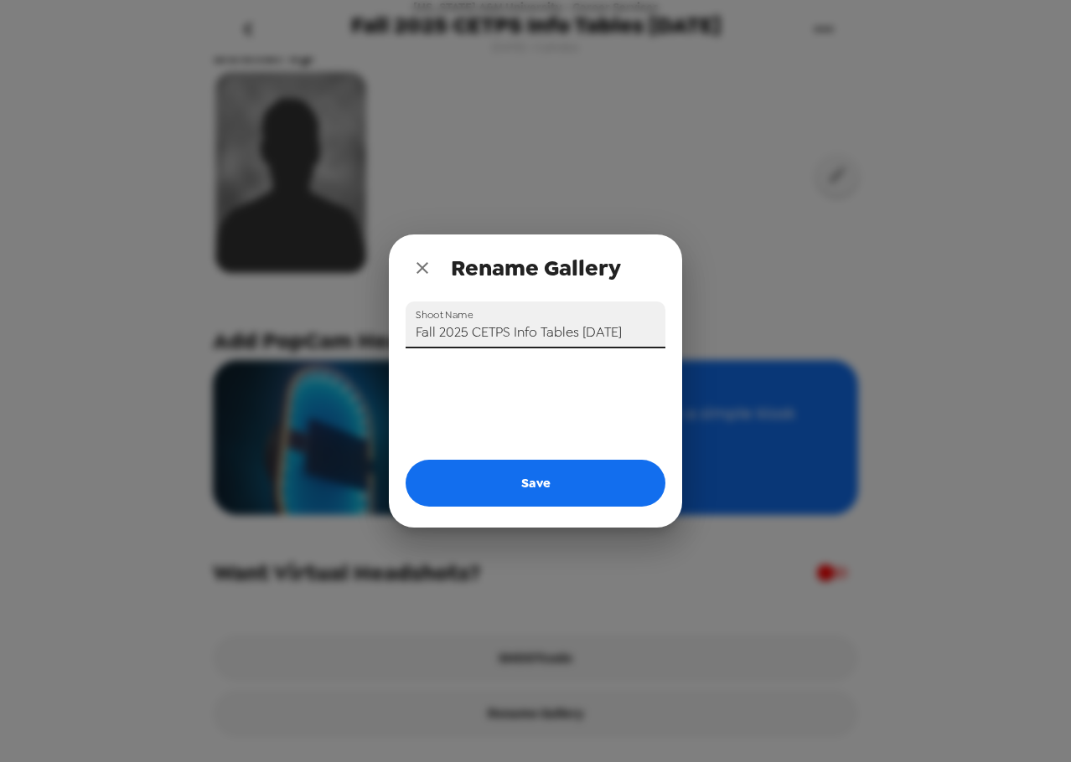
click at [593, 333] on input "Fall 2025 CETPS Info Tables [DATE]" at bounding box center [536, 325] width 260 height 47
click at [592, 333] on input "Fall 2025 CETPS Info Tables [DATE]" at bounding box center [536, 325] width 260 height 47
click at [591, 335] on input "Fall 2025 CETPS Info Tables [DATE]" at bounding box center [536, 325] width 260 height 47
drag, startPoint x: 640, startPoint y: 327, endPoint x: 284, endPoint y: 303, distance: 356.9
click at [286, 305] on div "Rename Gallery Shoot Name Fall 2025 CETPS Info Tables [DATE] Save" at bounding box center [535, 381] width 1071 height 762
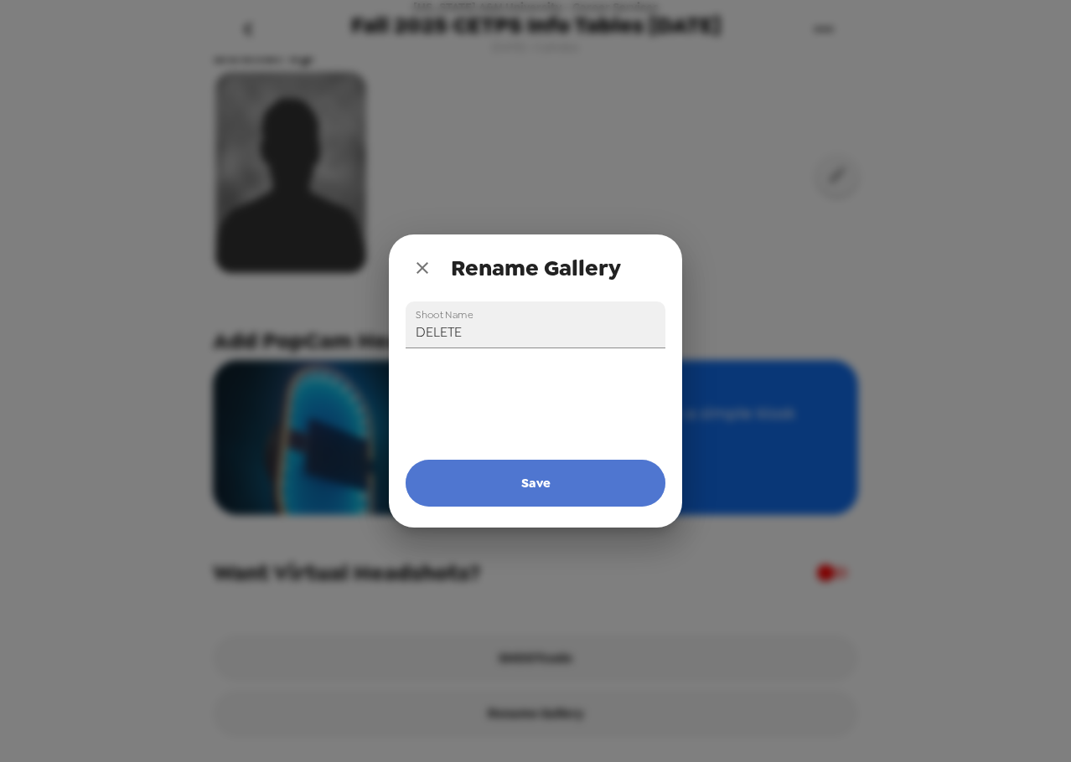
click at [488, 483] on button "Save" at bounding box center [536, 483] width 260 height 47
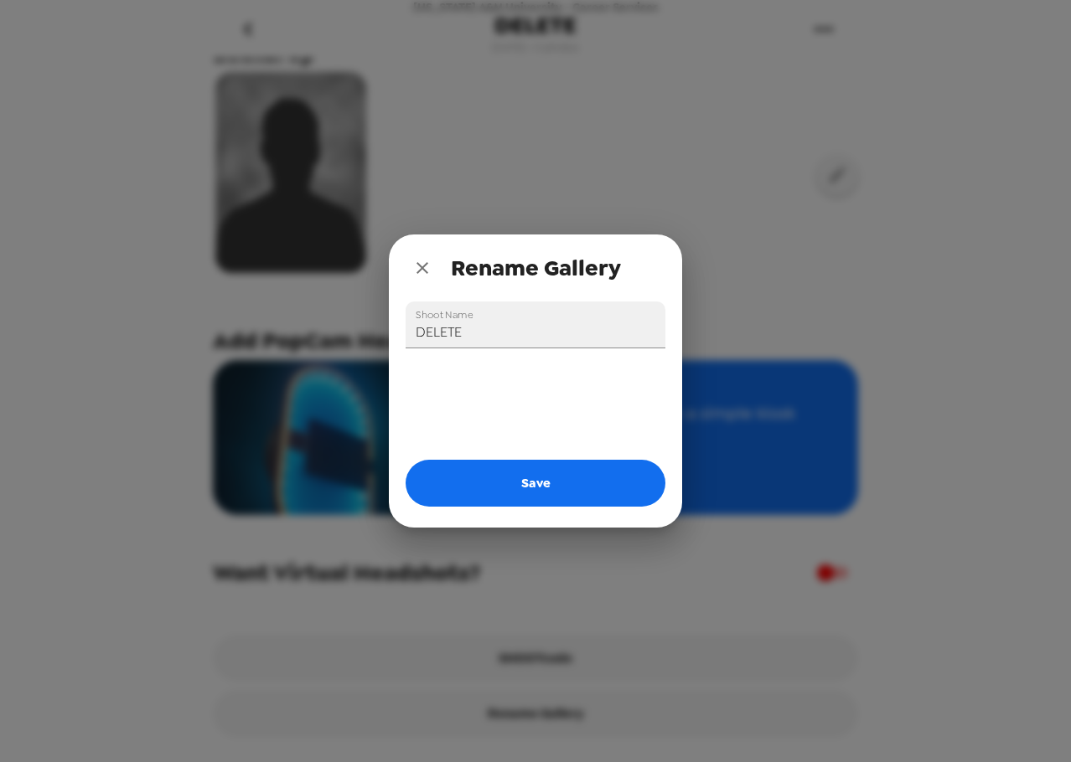
type input "Fall 2025 CETPS Info Tables [DATE]"
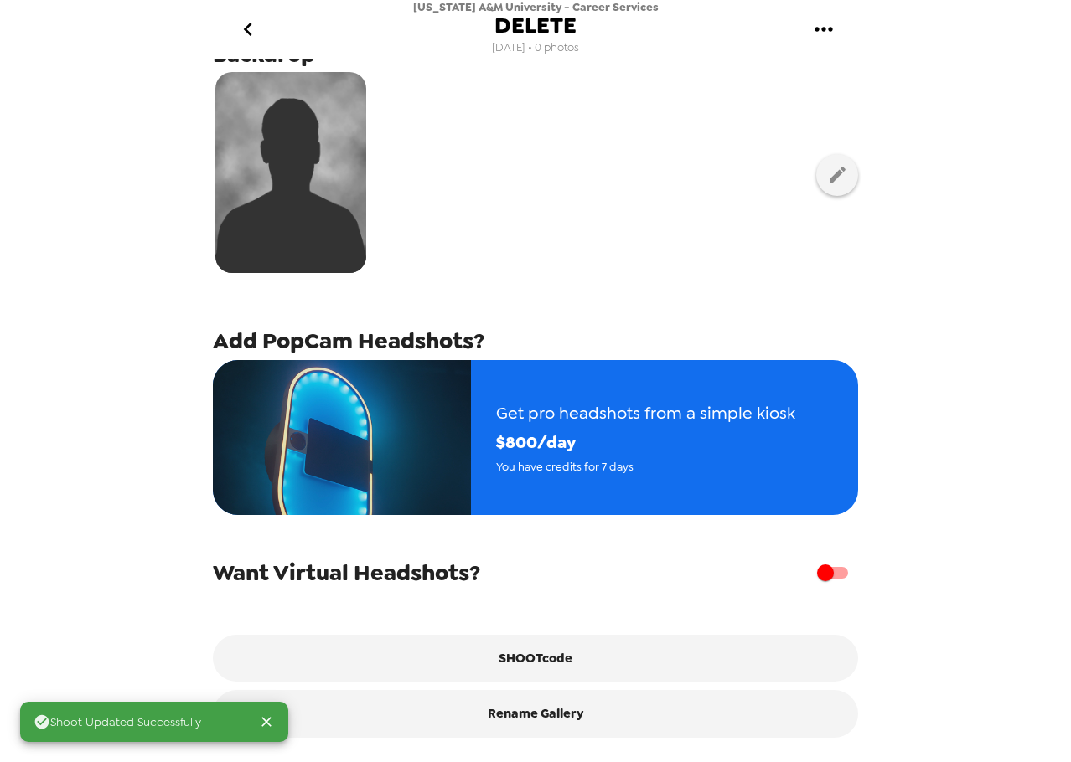
click at [255, 24] on icon "go back" at bounding box center [248, 29] width 27 height 27
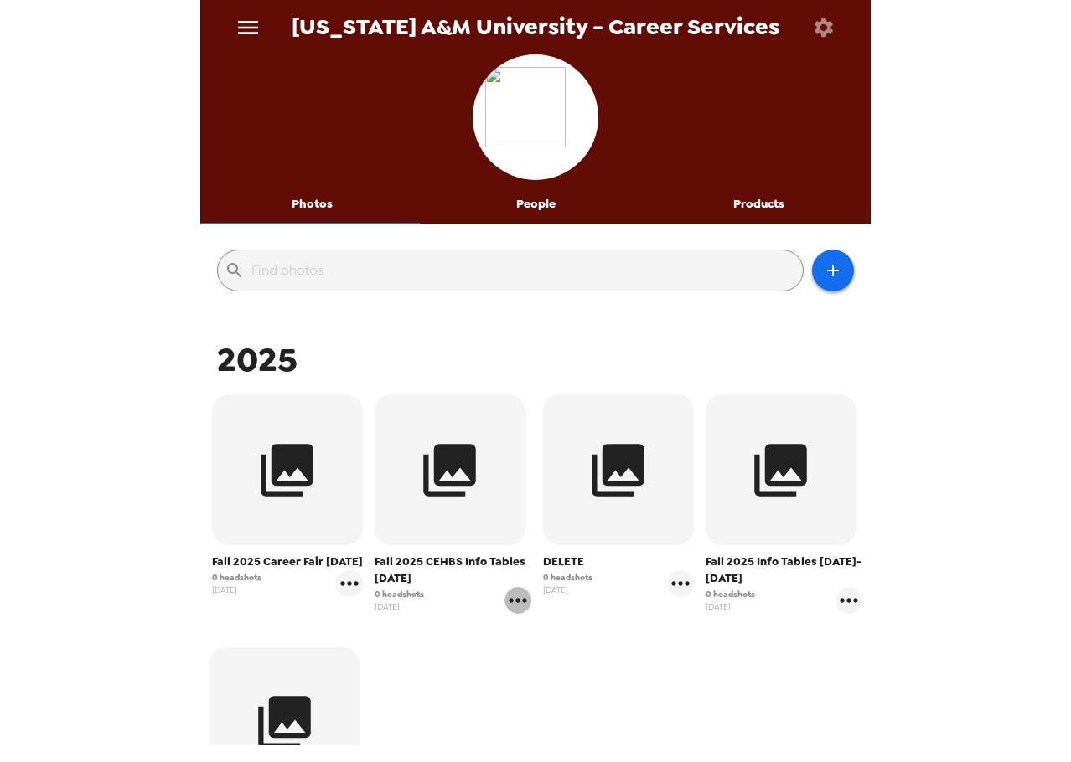
click at [514, 605] on icon "gallery menu" at bounding box center [517, 600] width 27 height 27
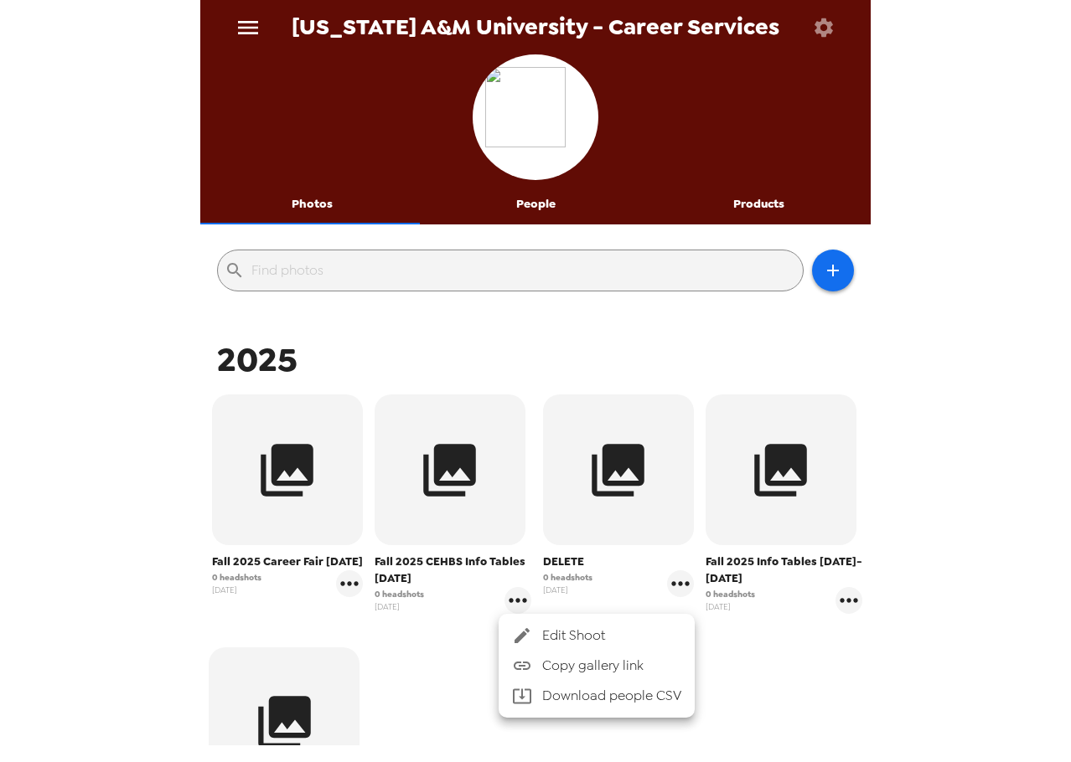
click at [606, 633] on span "Edit Shoot" at bounding box center [611, 636] width 139 height 20
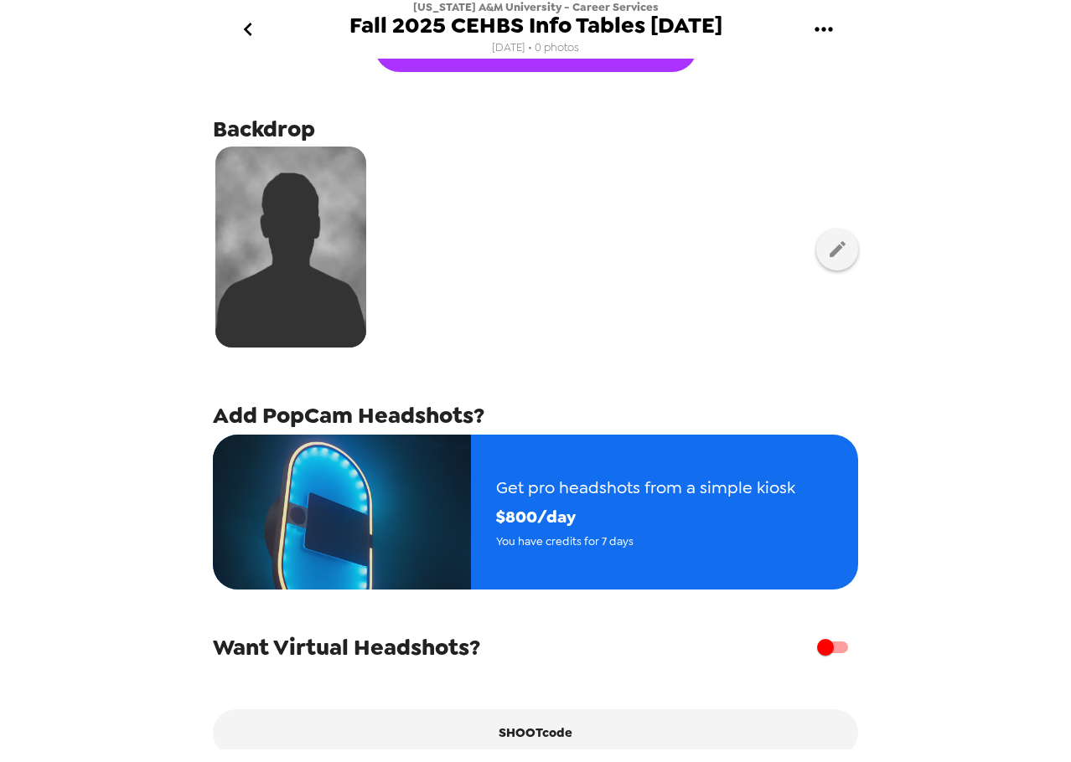
scroll to position [142, 0]
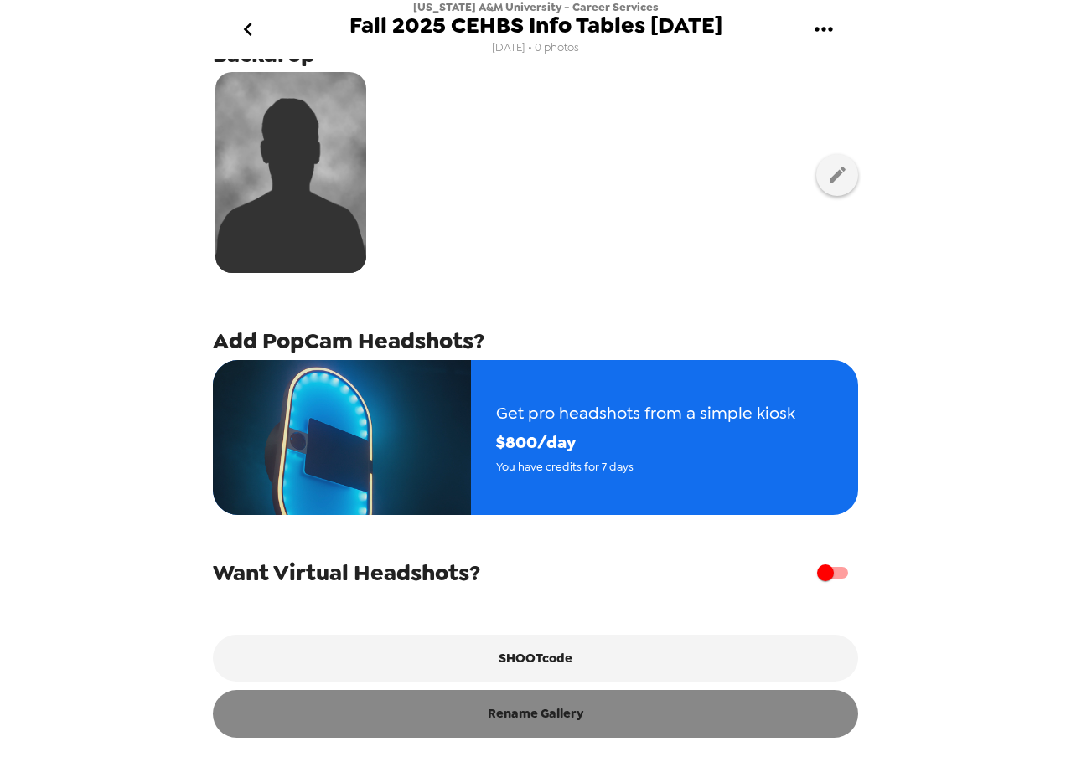
click at [612, 720] on button "Rename Gallery" at bounding box center [535, 713] width 645 height 47
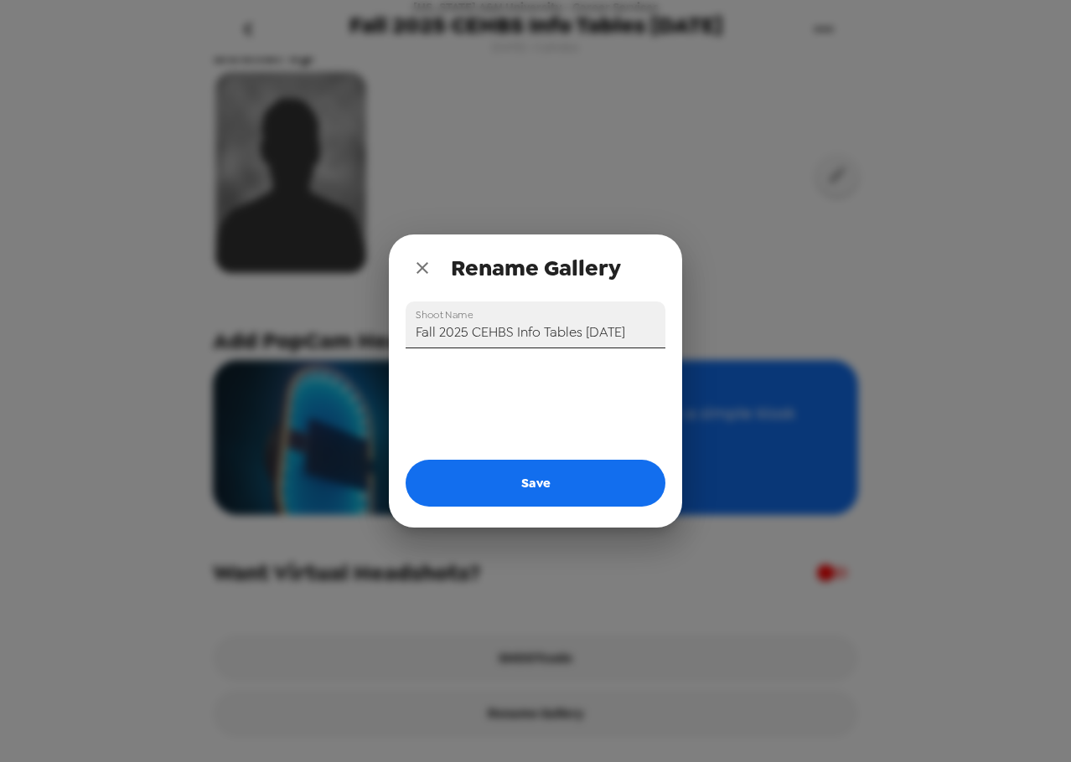
click at [542, 337] on input "Fall 2025 CEHBS Info Tables [DATE]" at bounding box center [536, 325] width 260 height 47
click at [541, 337] on input "Fall 2025 CEHBS Info Tables [DATE]" at bounding box center [536, 325] width 260 height 47
click at [540, 337] on input "Fall 2025 CEHBS Info Tables [DATE]" at bounding box center [536, 325] width 260 height 47
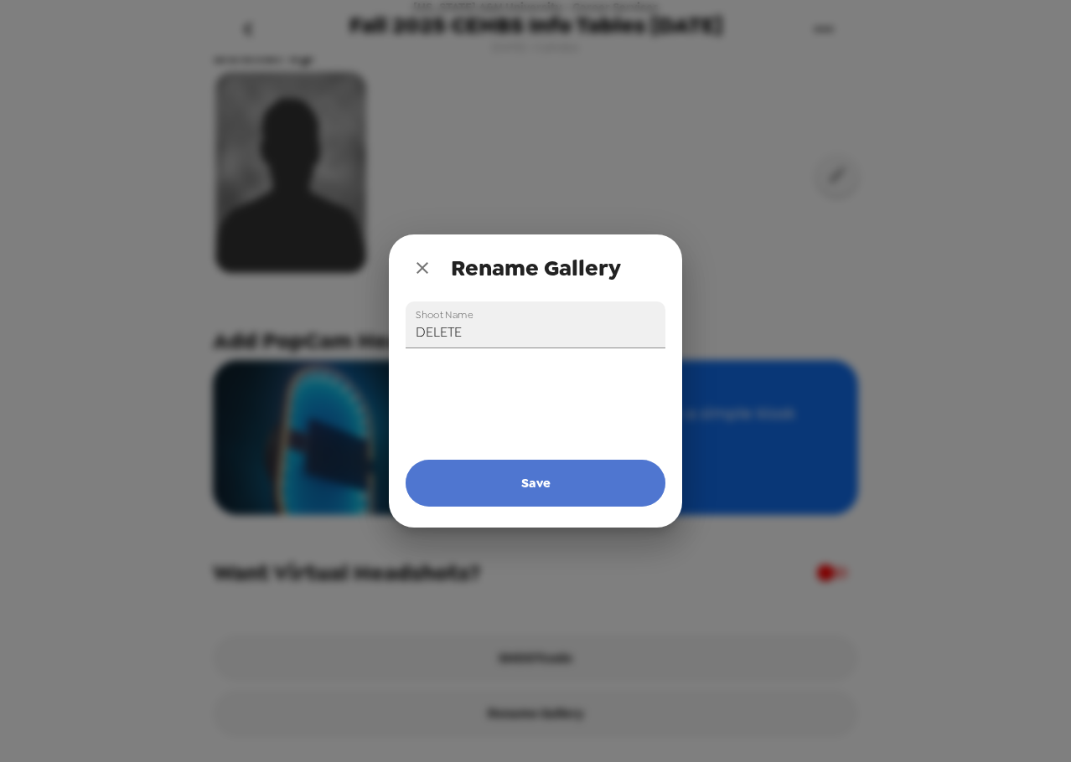
click at [578, 493] on button "Save" at bounding box center [536, 483] width 260 height 47
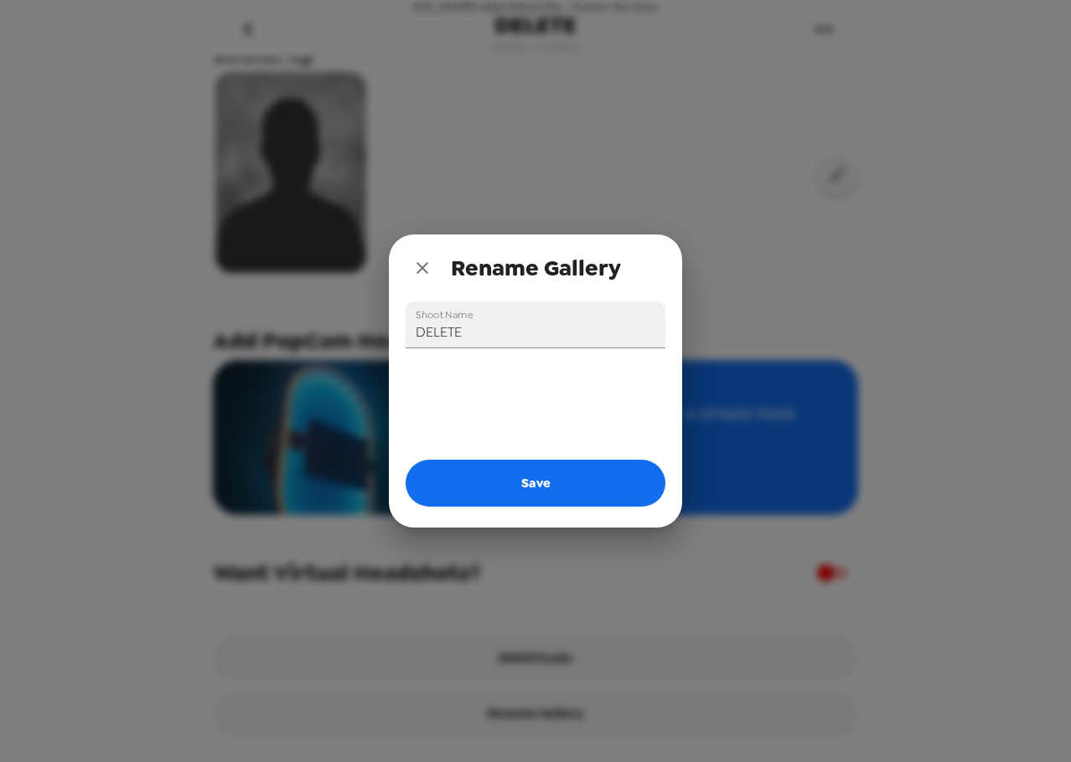
type input "Fall 2025 CEHBS Info Tables [DATE]"
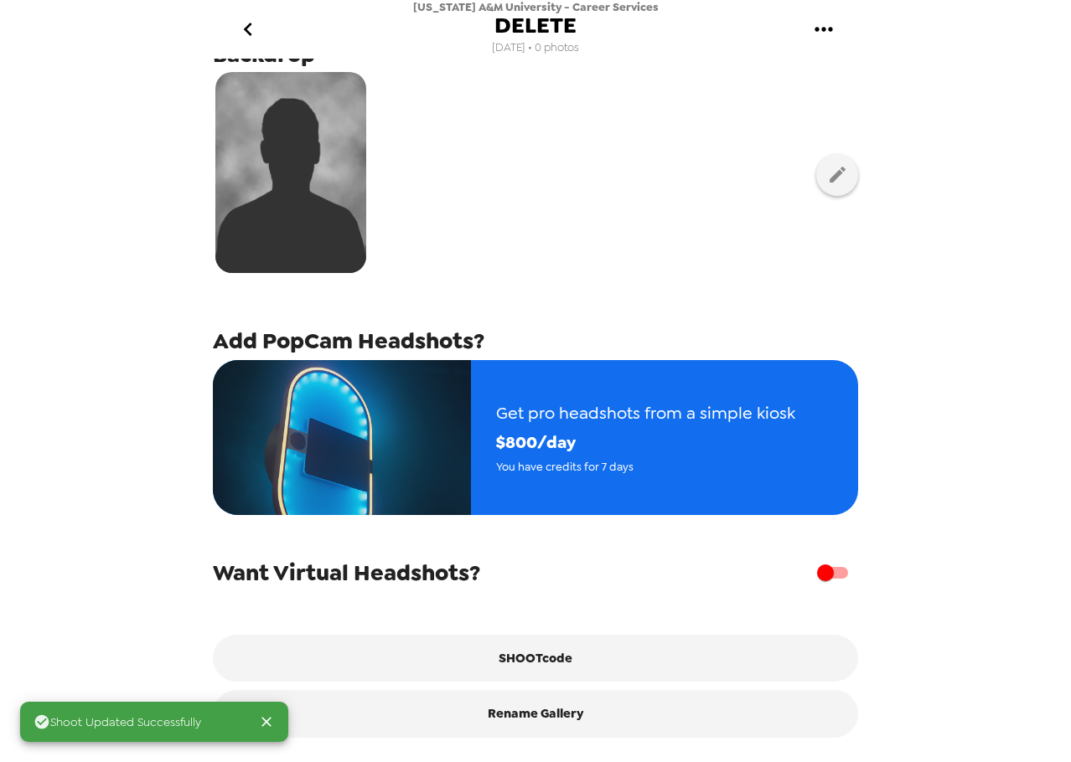
click at [252, 23] on icon "go back" at bounding box center [248, 29] width 27 height 27
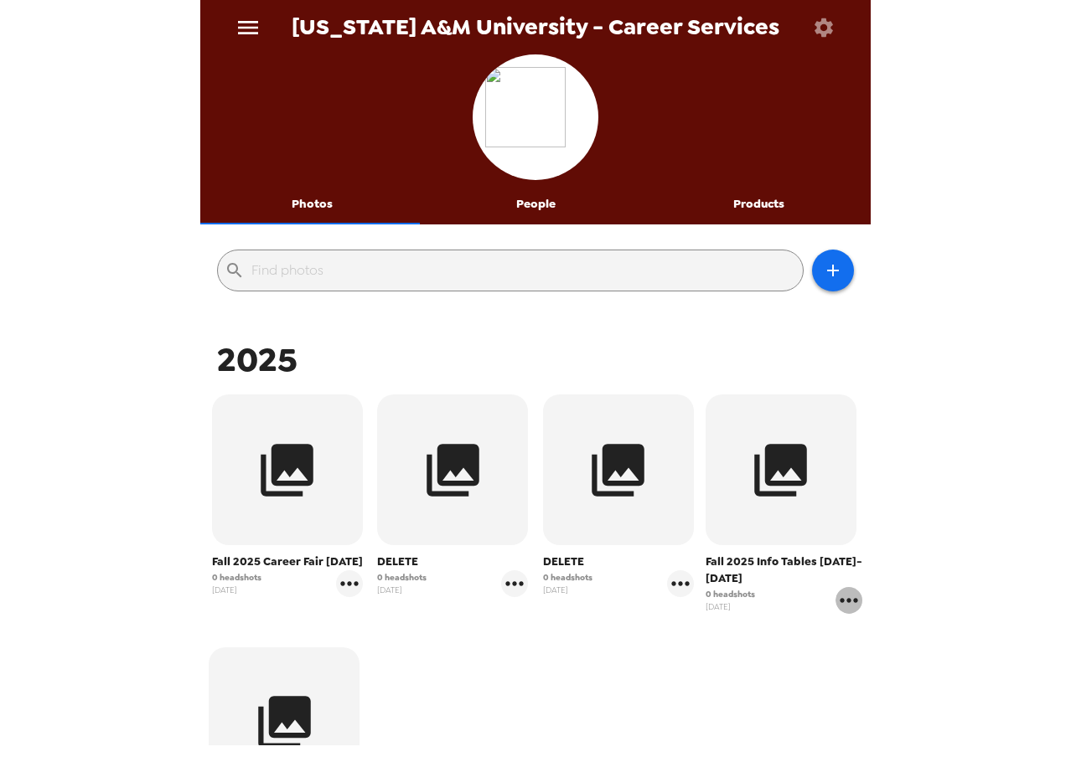
click at [838, 597] on icon "gallery menu" at bounding box center [848, 600] width 27 height 27
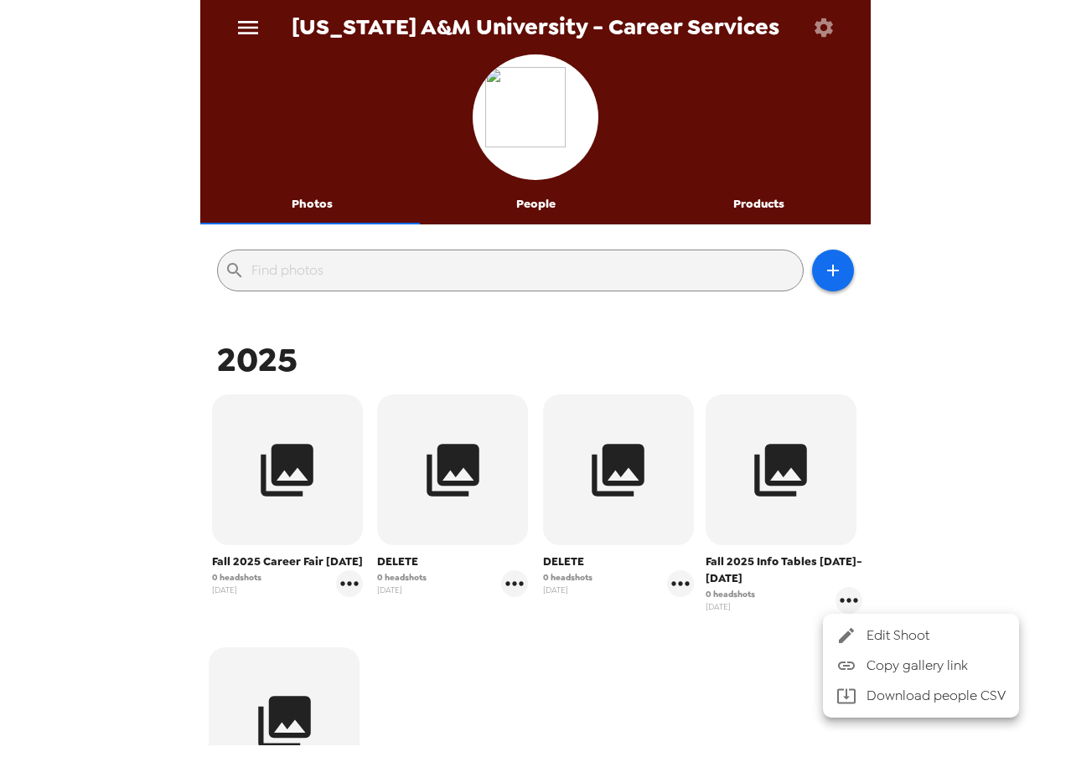
click at [870, 627] on li "Edit Shoot" at bounding box center [921, 636] width 196 height 30
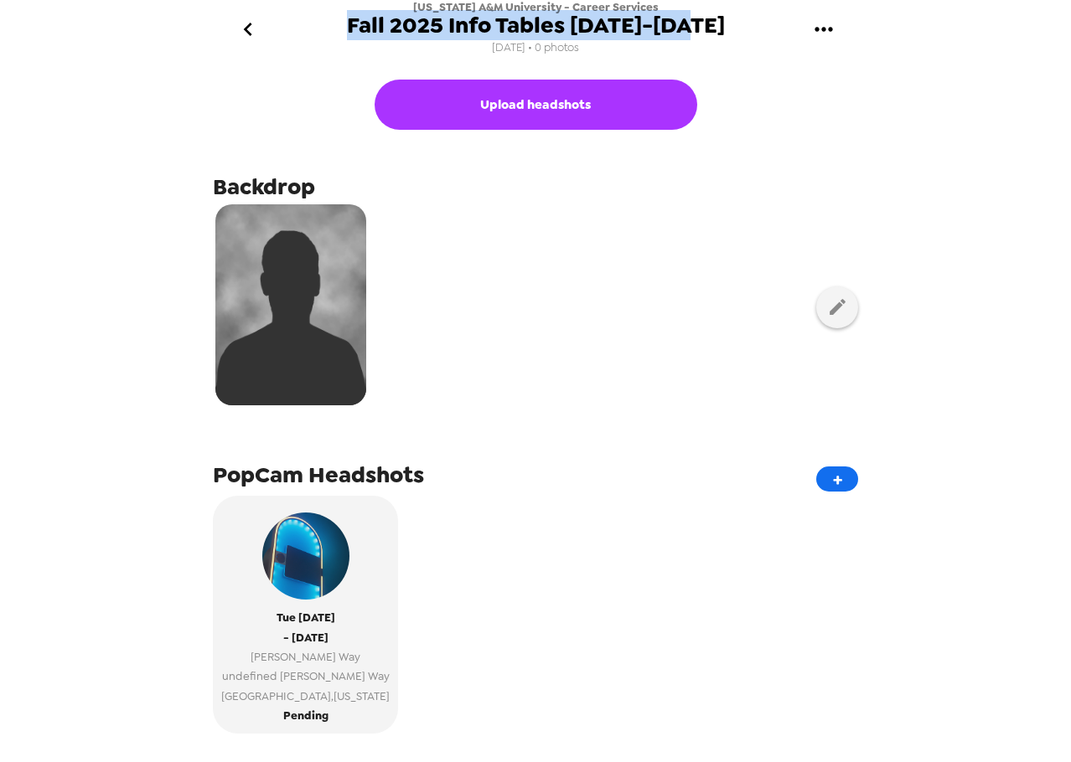
drag, startPoint x: 720, startPoint y: 25, endPoint x: 356, endPoint y: 28, distance: 363.6
click at [366, 28] on div "[US_STATE] A&M University - Career Services Fall 2025 Info Tables [DATE]-[DATE]…" at bounding box center [535, 29] width 670 height 59
copy span "Fall 2025 Info Tables [DATE]-[DATE]"
click at [242, 42] on icon "go back" at bounding box center [248, 29] width 27 height 27
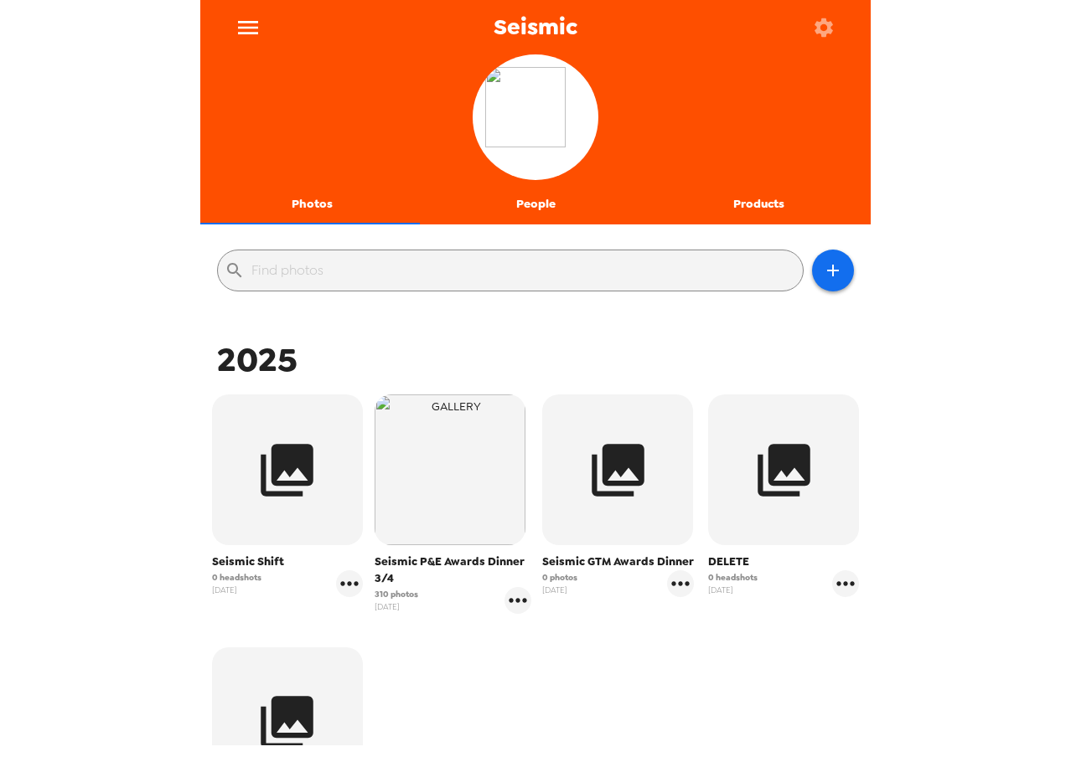
click at [533, 194] on button "People" at bounding box center [536, 204] width 224 height 40
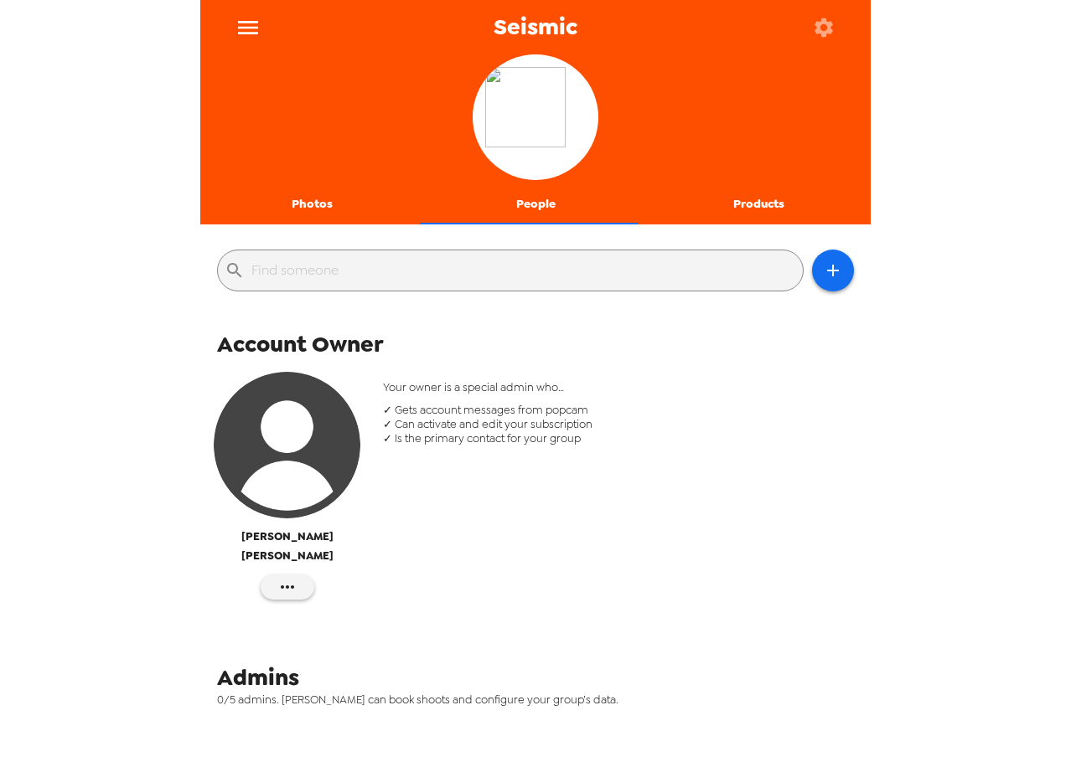
click at [292, 448] on img "button" at bounding box center [287, 445] width 147 height 147
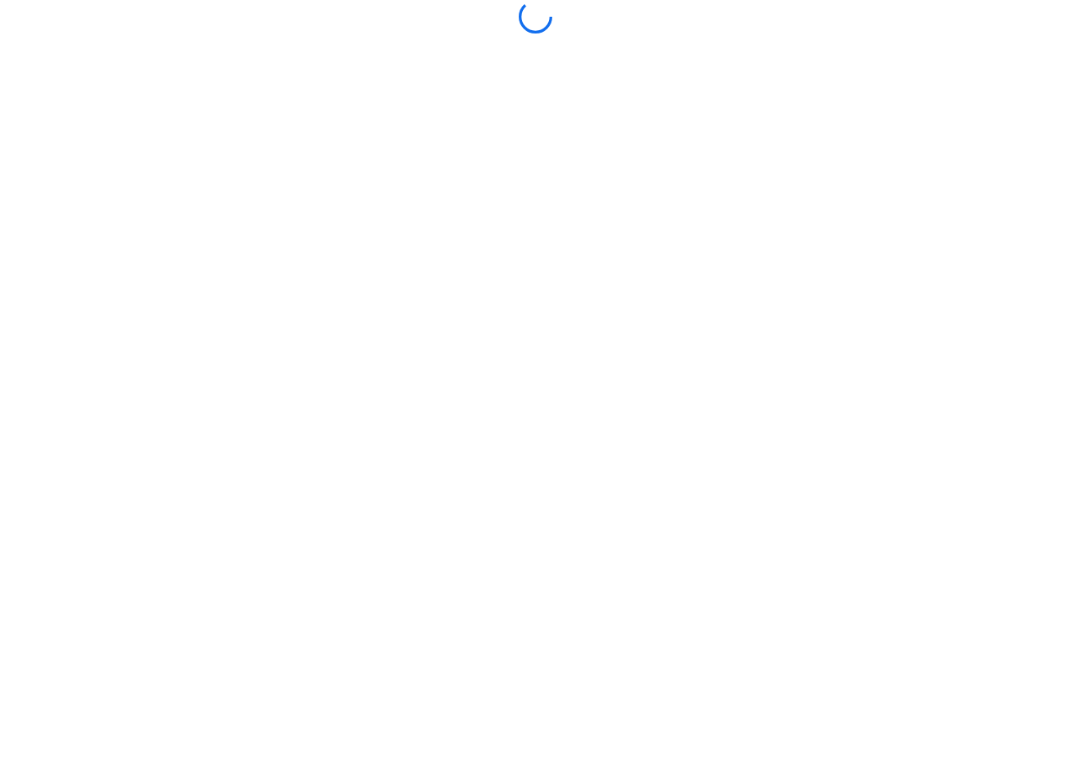
click at [722, 67] on div at bounding box center [535, 381] width 670 height 762
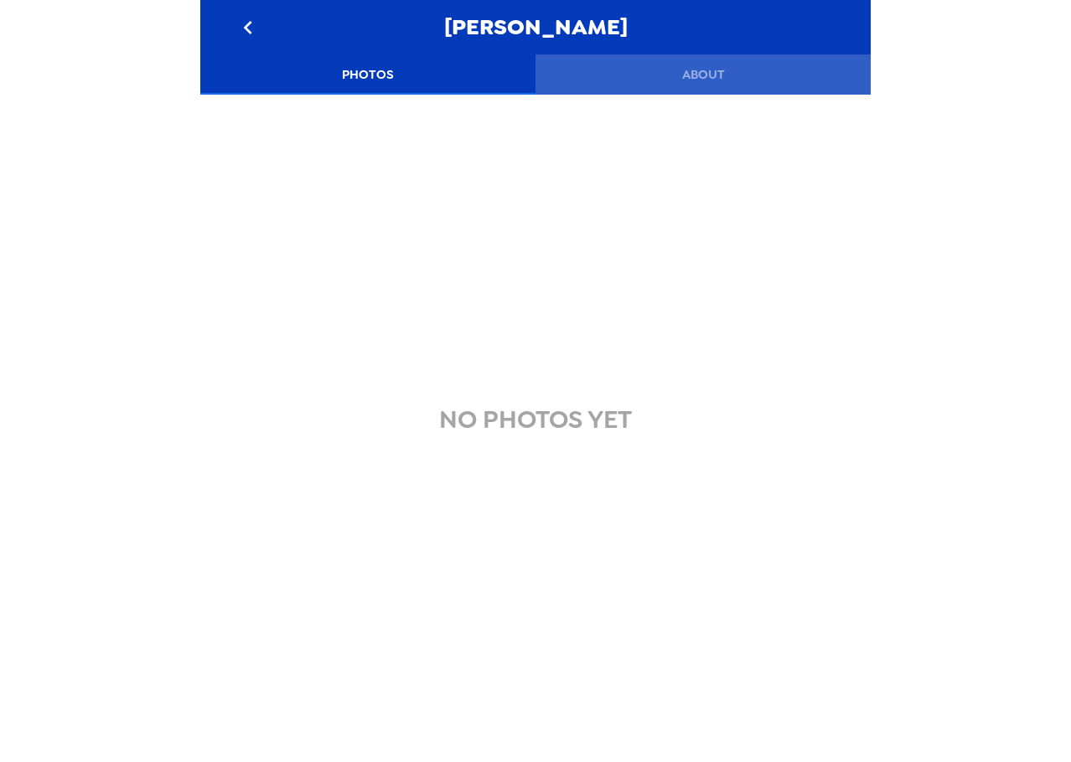
click at [710, 81] on button "About" at bounding box center [702, 74] width 335 height 40
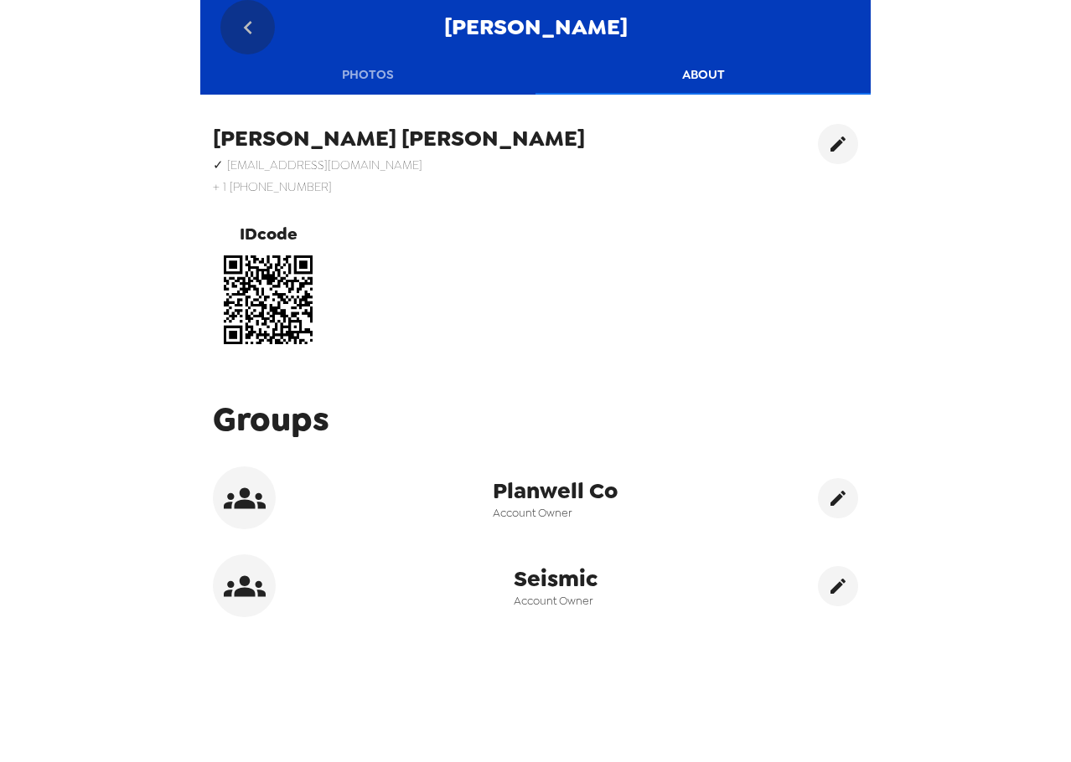
click at [235, 18] on icon "go back" at bounding box center [248, 27] width 27 height 27
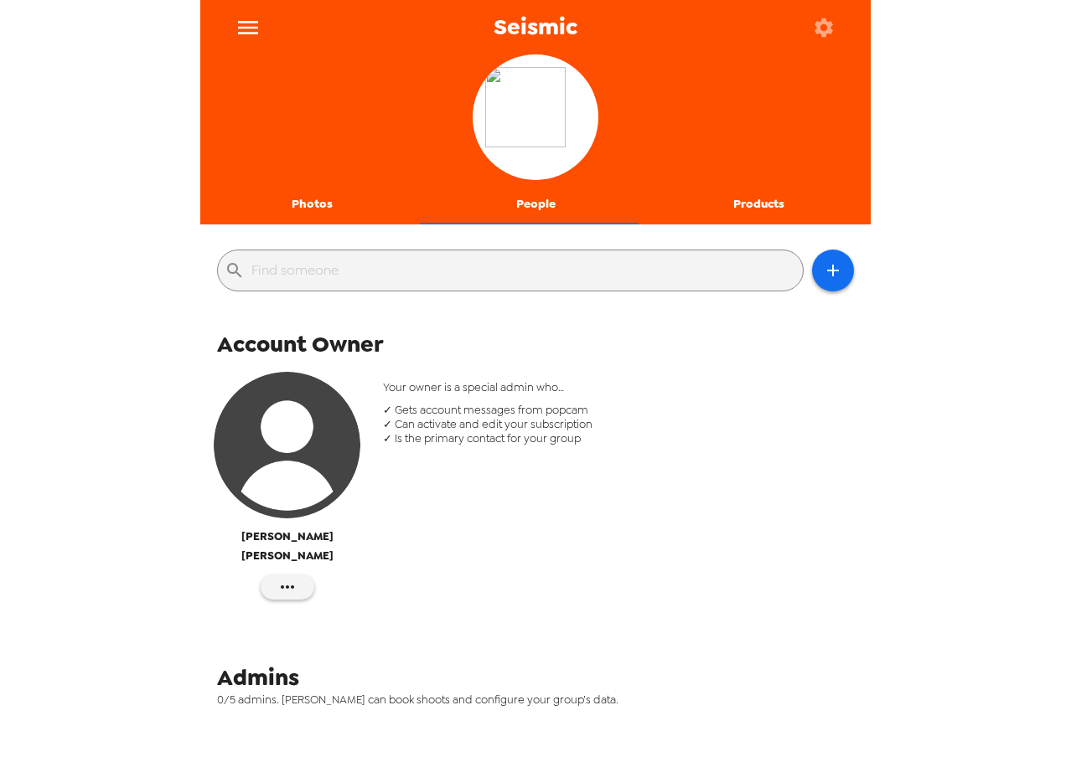
click at [242, 32] on icon "menu" at bounding box center [248, 27] width 20 height 13
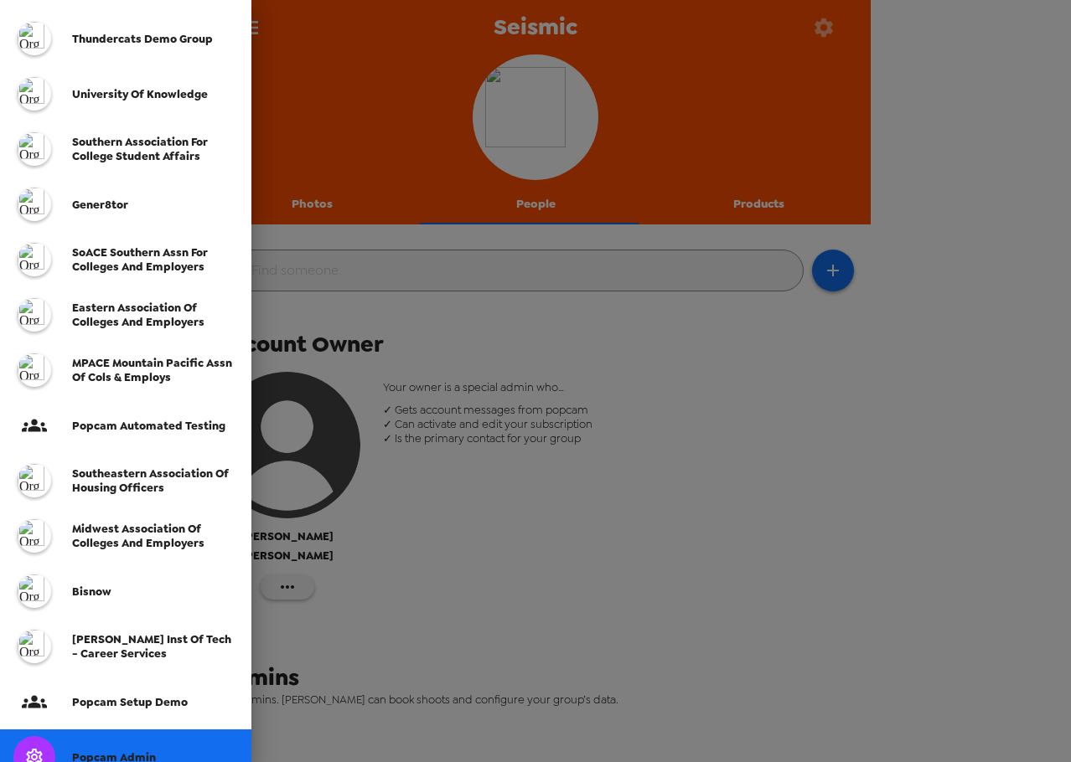
scroll to position [307, 0]
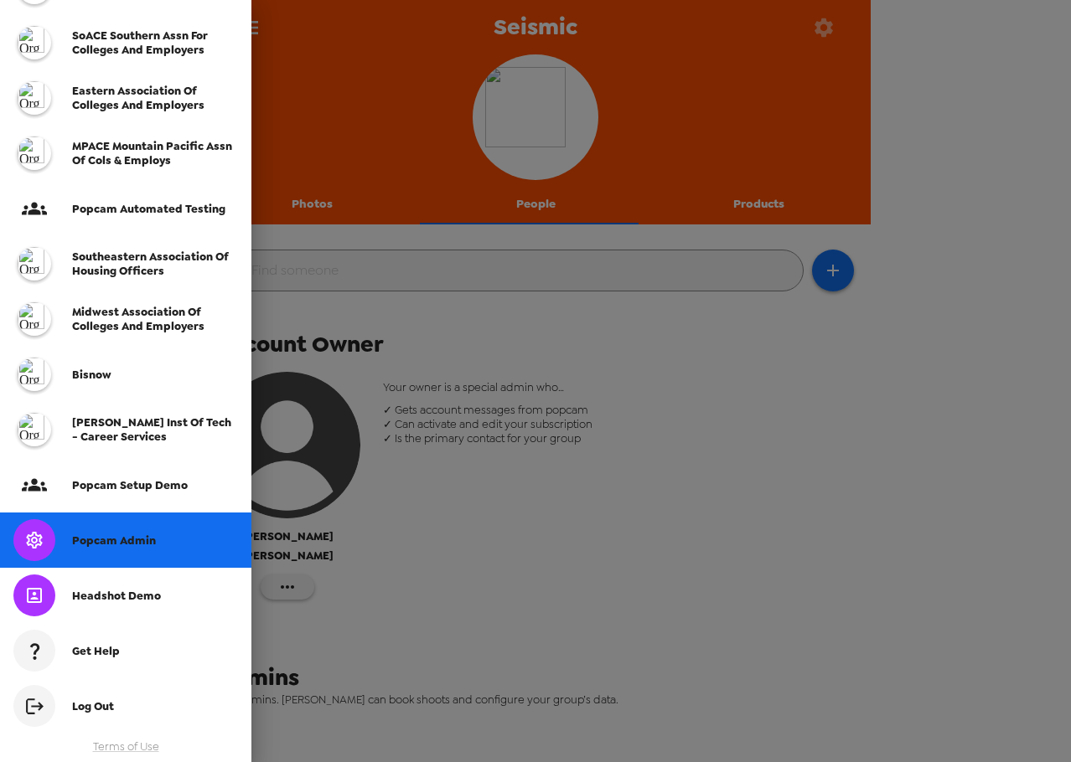
click at [167, 537] on div "Popcam Admin" at bounding box center [155, 541] width 166 height 14
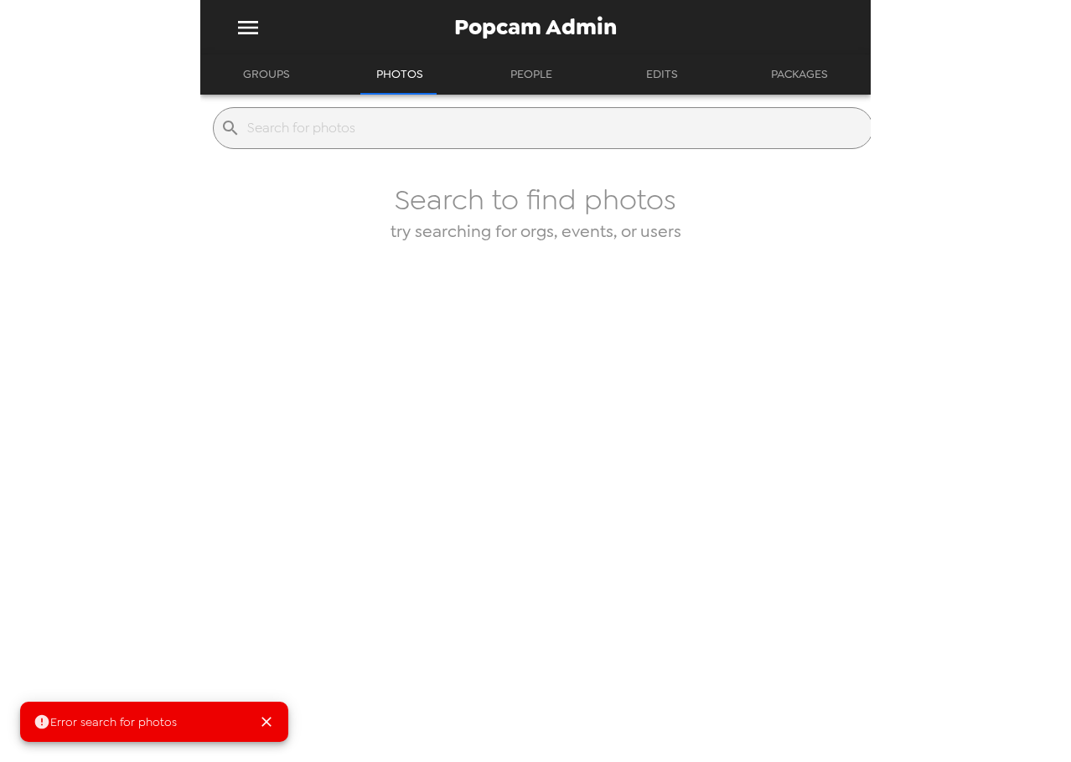
click at [297, 84] on button "Groups" at bounding box center [266, 74] width 77 height 40
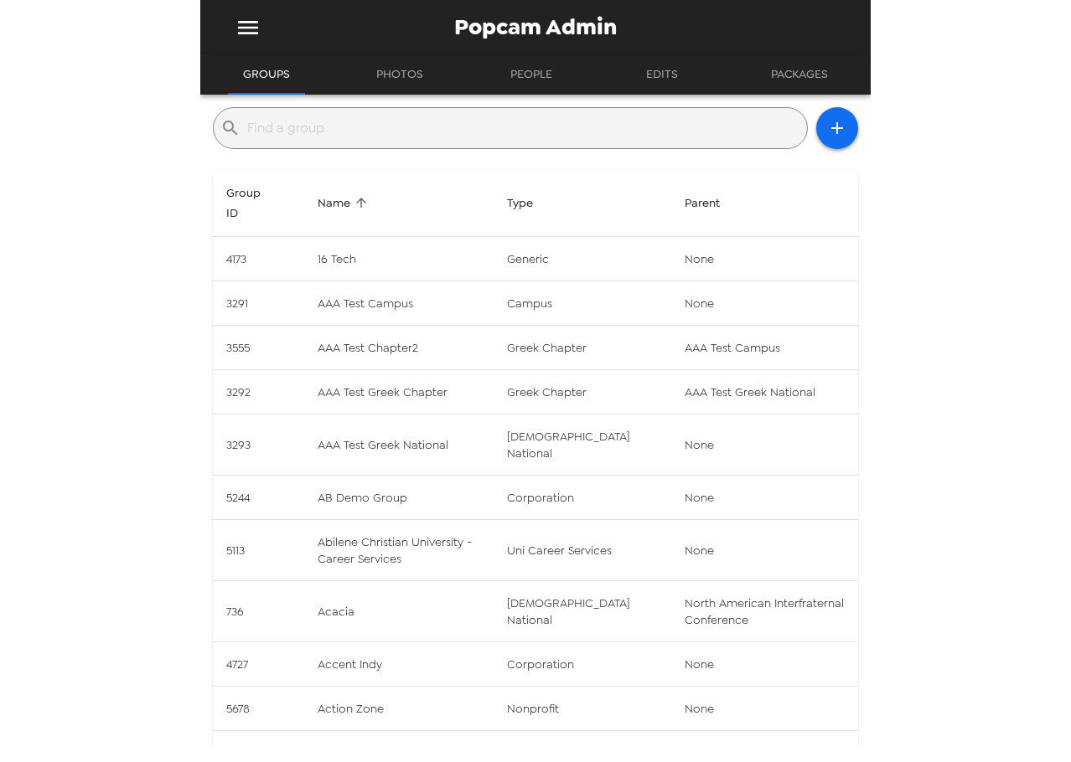
click at [323, 124] on input "text" at bounding box center [523, 128] width 553 height 27
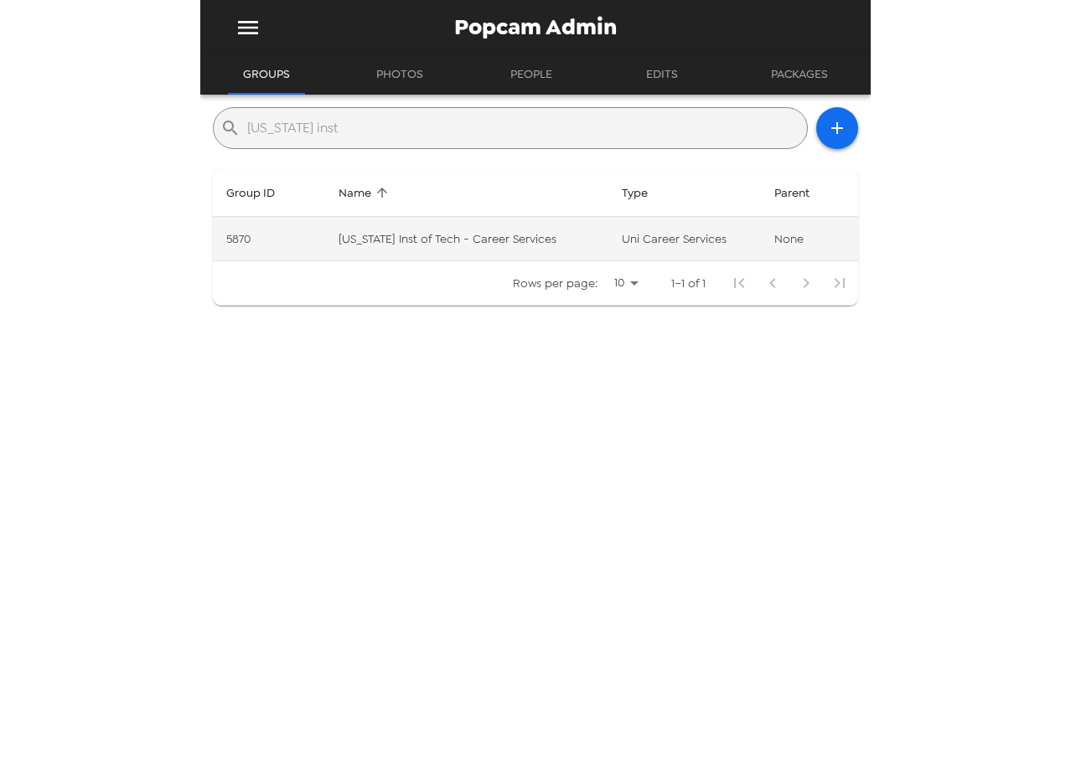
type input "new jersey inst"
click at [462, 254] on td "New Jersey Inst of Tech - Career Services" at bounding box center [466, 239] width 283 height 44
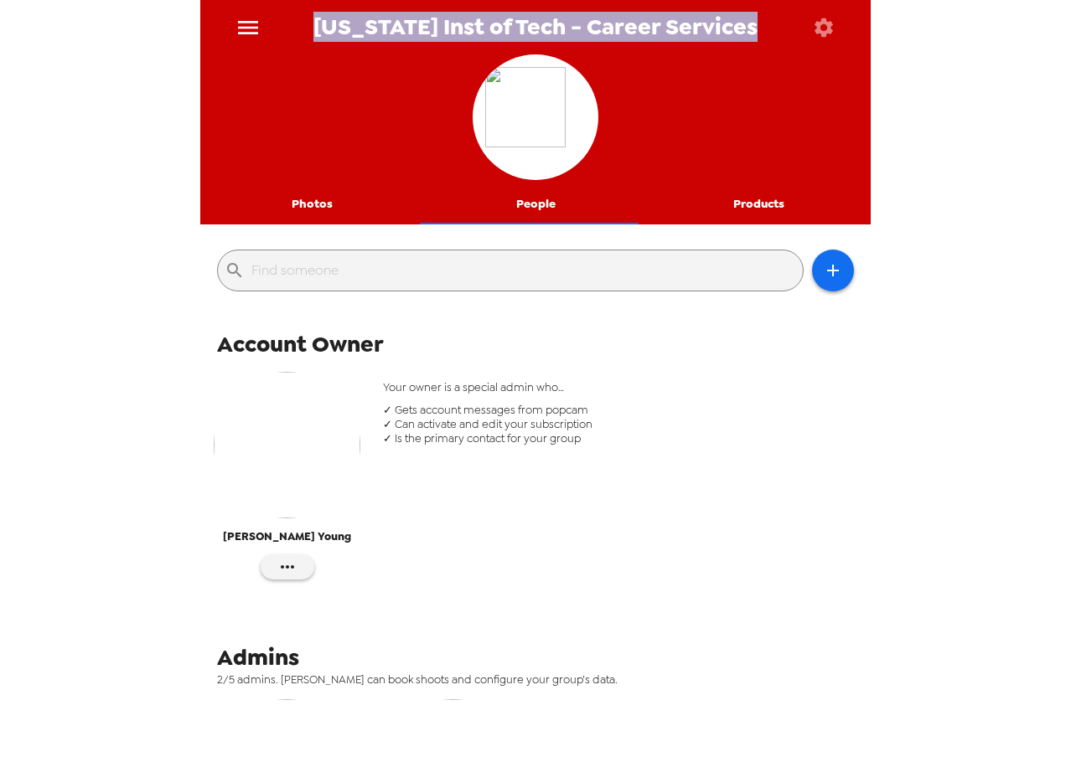
drag, startPoint x: 766, startPoint y: 21, endPoint x: 312, endPoint y: 29, distance: 454.2
click at [309, 23] on div "New Jersey Inst of Tech - Career Services" at bounding box center [535, 27] width 670 height 54
copy span "New Jersey Inst of Tech - Career Services"
click at [273, 445] on img "button" at bounding box center [287, 445] width 147 height 147
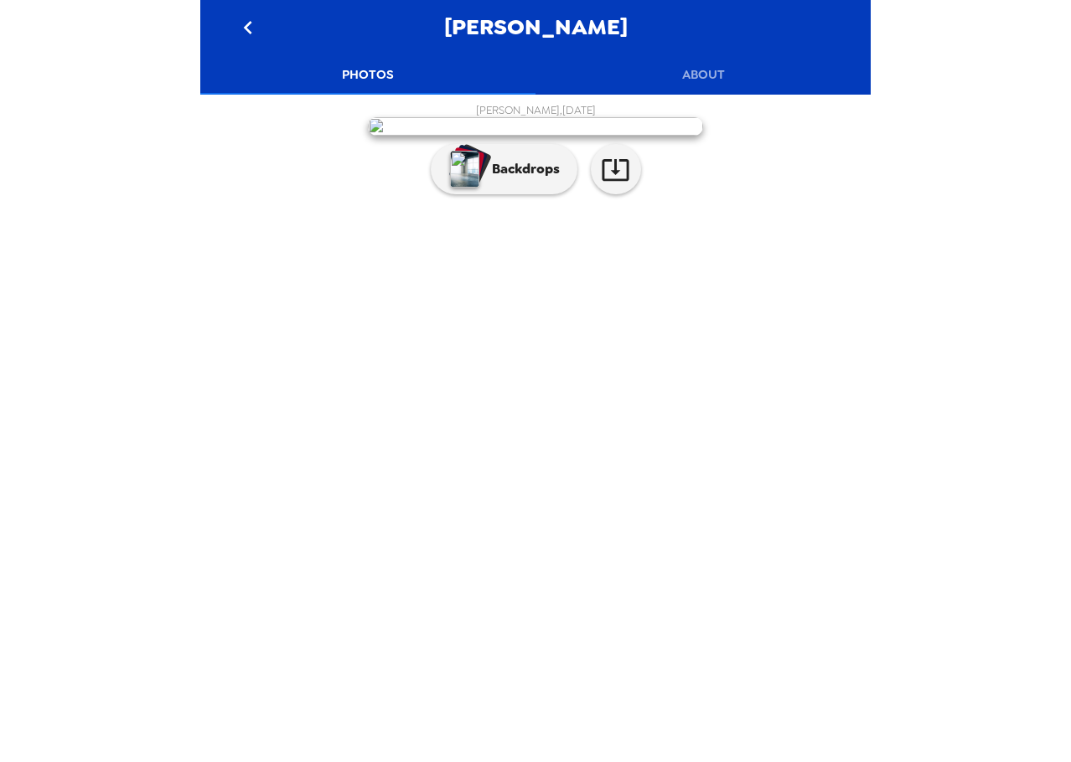
click at [708, 74] on button "About" at bounding box center [702, 74] width 335 height 40
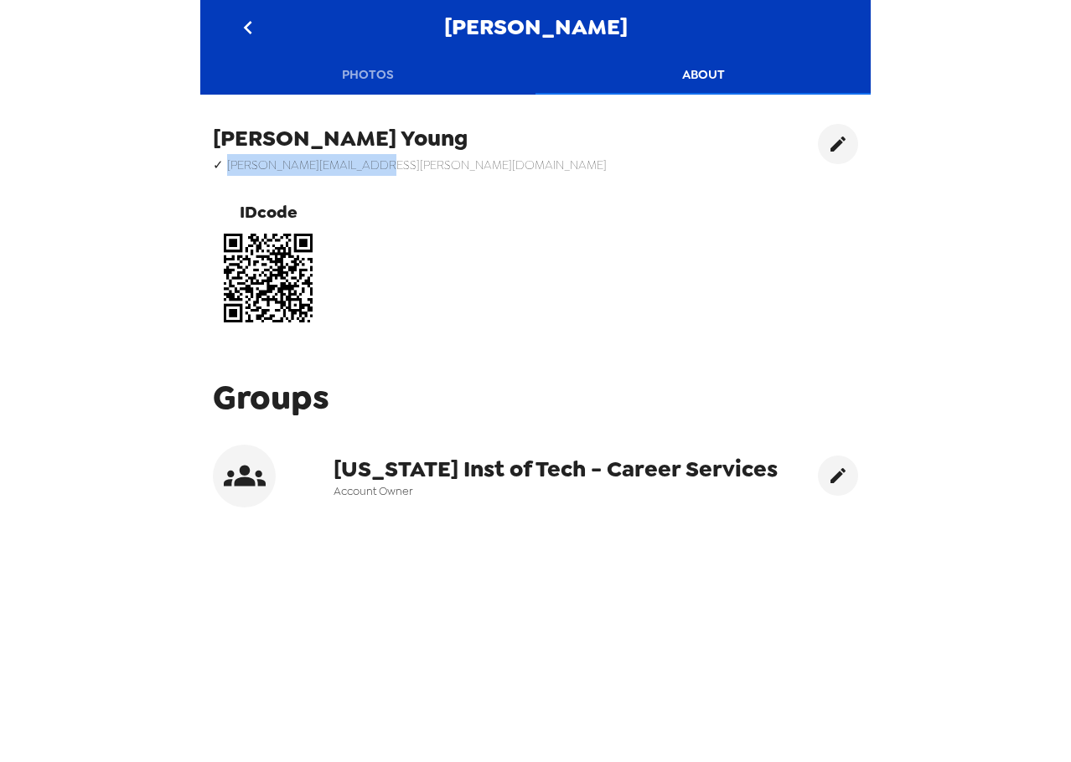
drag, startPoint x: 371, startPoint y: 164, endPoint x: 231, endPoint y: 163, distance: 139.9
click at [231, 161] on div "Patrick Young ✓ patrick.c.young@njit.edu IDcode" at bounding box center [535, 228] width 670 height 235
click at [391, 165] on div "Patrick Young ✓ patrick.c.young@njit.edu IDcode" at bounding box center [535, 228] width 670 height 235
drag, startPoint x: 395, startPoint y: 163, endPoint x: 229, endPoint y: 170, distance: 166.9
click at [229, 170] on div "Patrick Young ✓ patrick.c.young@njit.edu IDcode" at bounding box center [535, 228] width 670 height 235
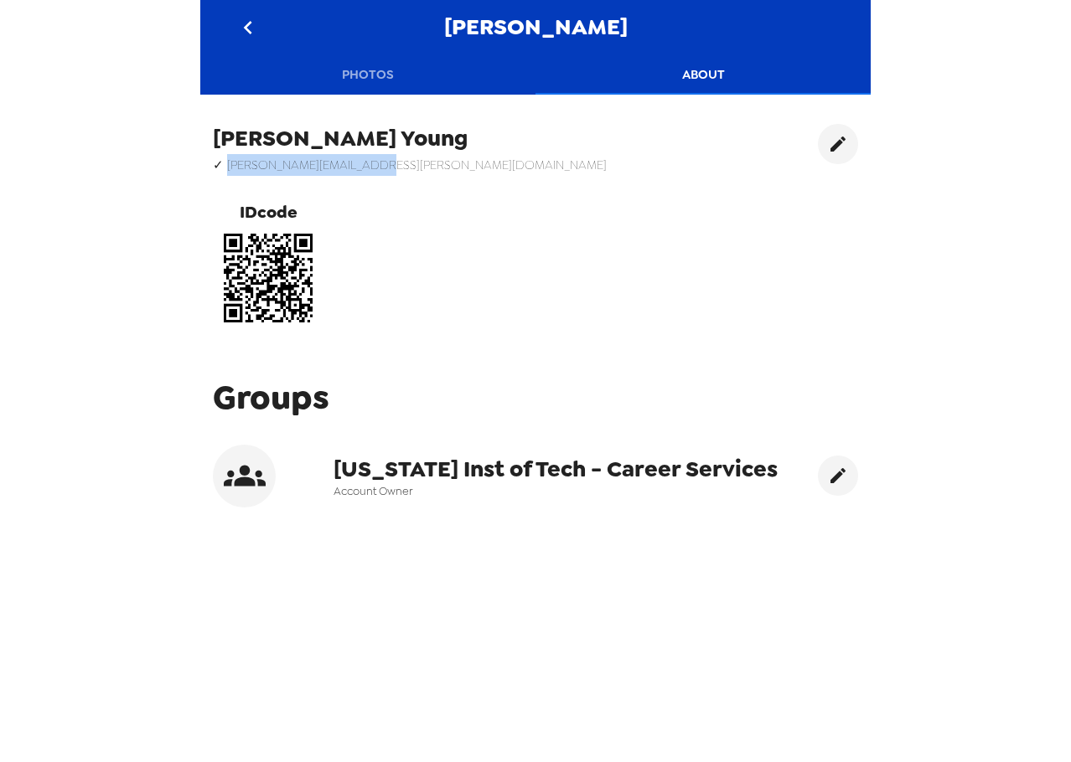
copy h6 "patrick.c.young@njit.edu"
drag, startPoint x: 324, startPoint y: 184, endPoint x: 455, endPoint y: 256, distance: 148.8
click at [324, 184] on div "Patrick Young ✓ patrick.c.young@njit.edu IDcode" at bounding box center [410, 228] width 394 height 209
click at [256, 24] on icon "go back" at bounding box center [248, 27] width 27 height 27
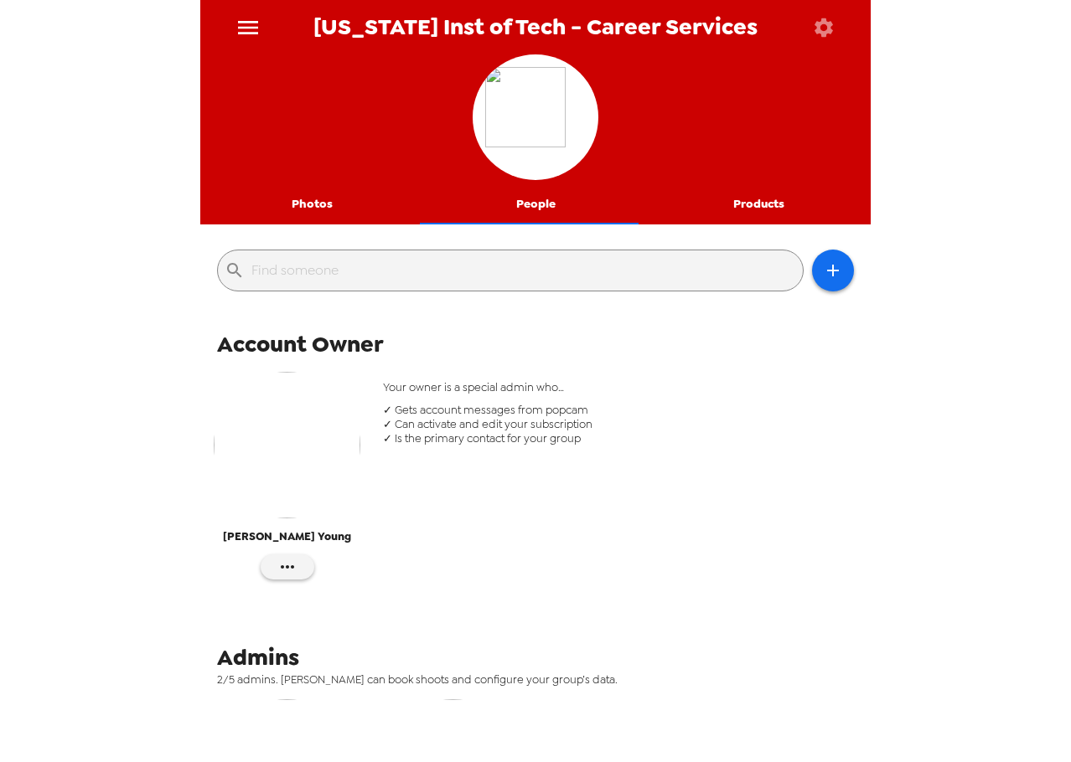
click at [323, 207] on button "Photos" at bounding box center [312, 204] width 224 height 40
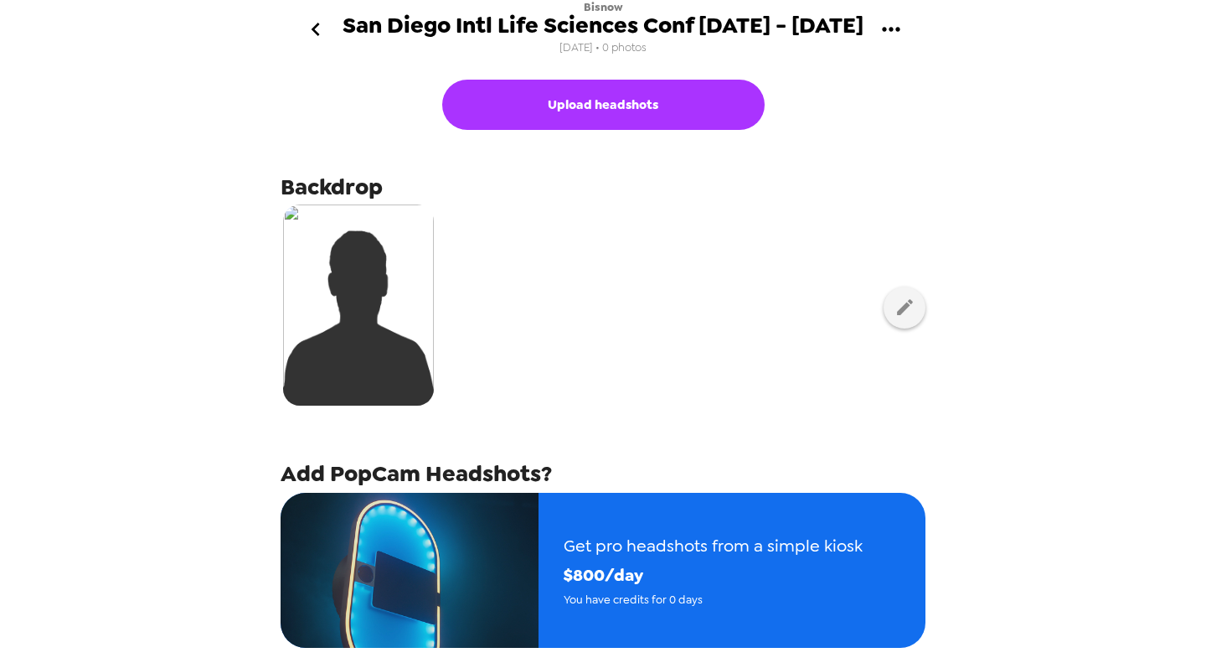
click at [283, 30] on div "Bisnow San Diego Intl Life Sciences Conf [DATE] - [DATE] [DATE] • 0 photos" at bounding box center [603, 29] width 670 height 59
click at [315, 23] on icon "go back" at bounding box center [315, 29] width 27 height 27
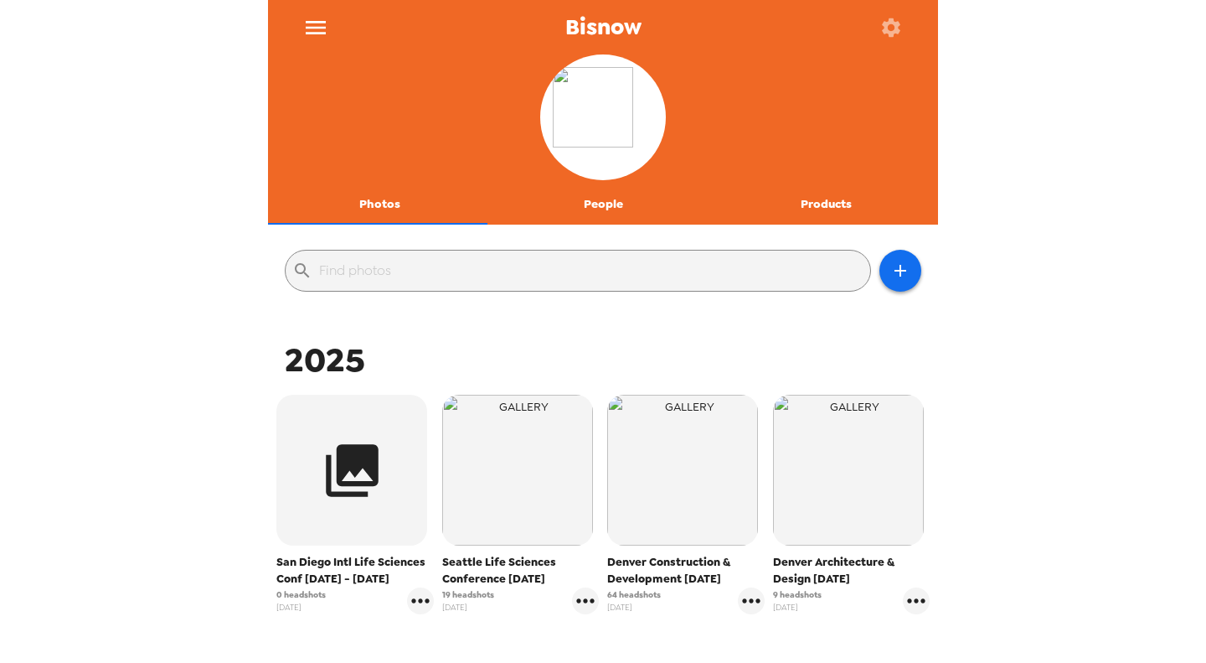
click at [899, 24] on icon "button" at bounding box center [891, 27] width 18 height 18
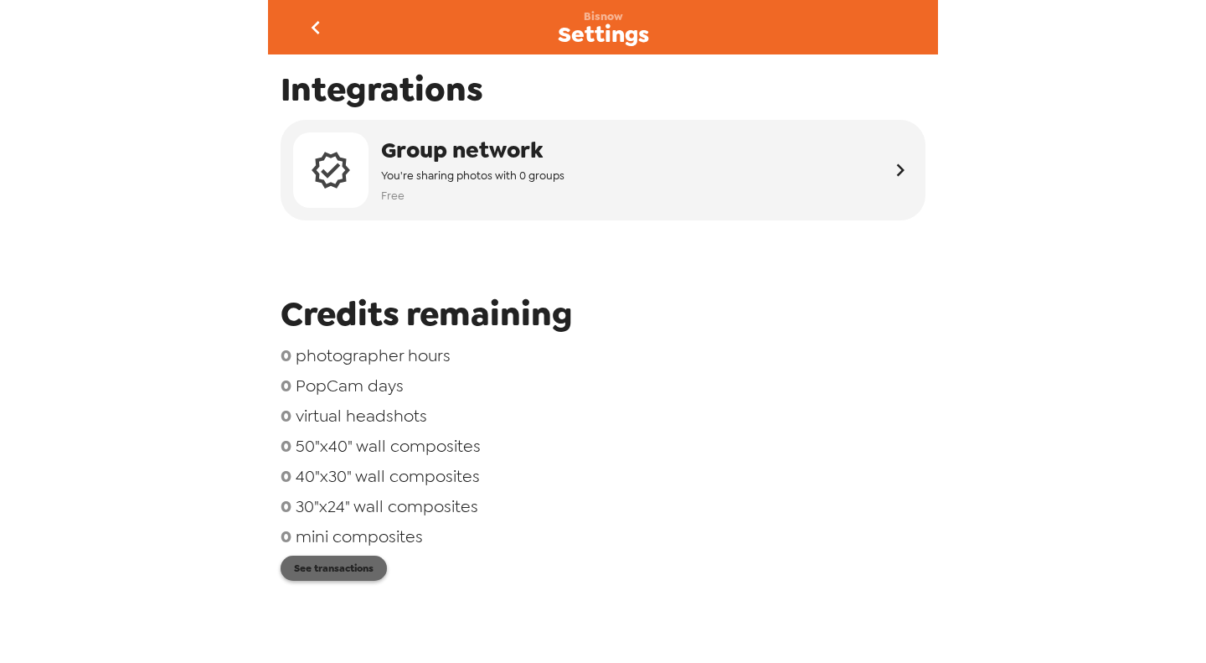
click at [361, 573] on button "See transactions" at bounding box center [334, 567] width 106 height 25
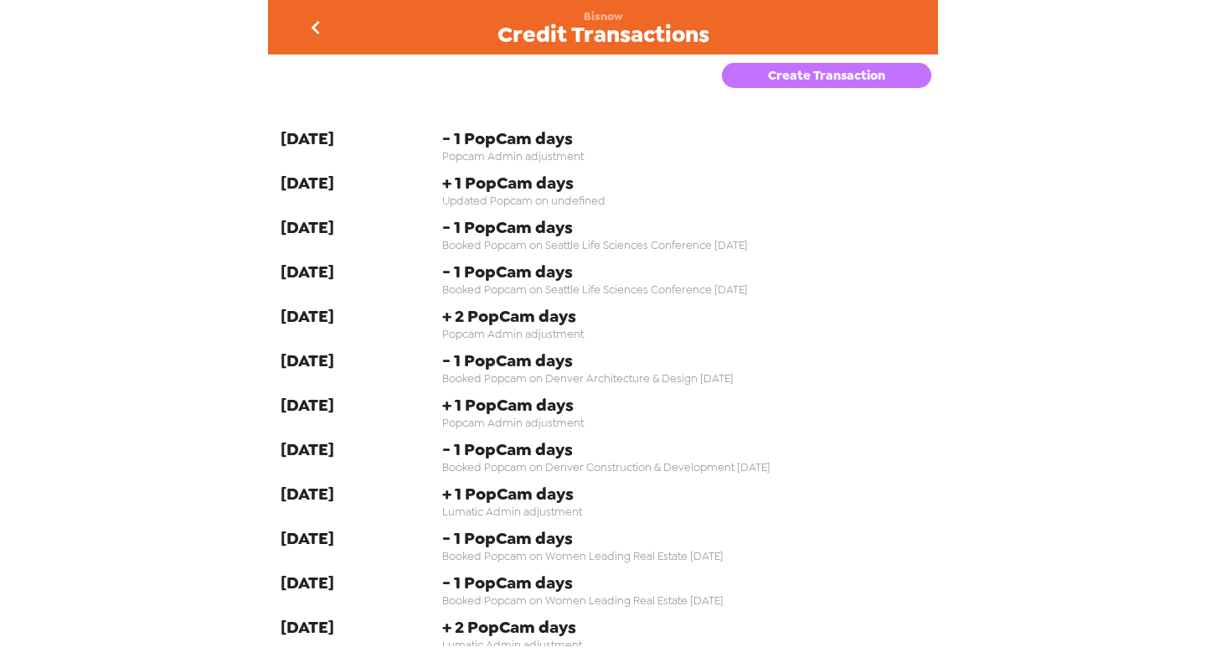
click at [861, 81] on button "Create Transaction" at bounding box center [826, 75] width 209 height 25
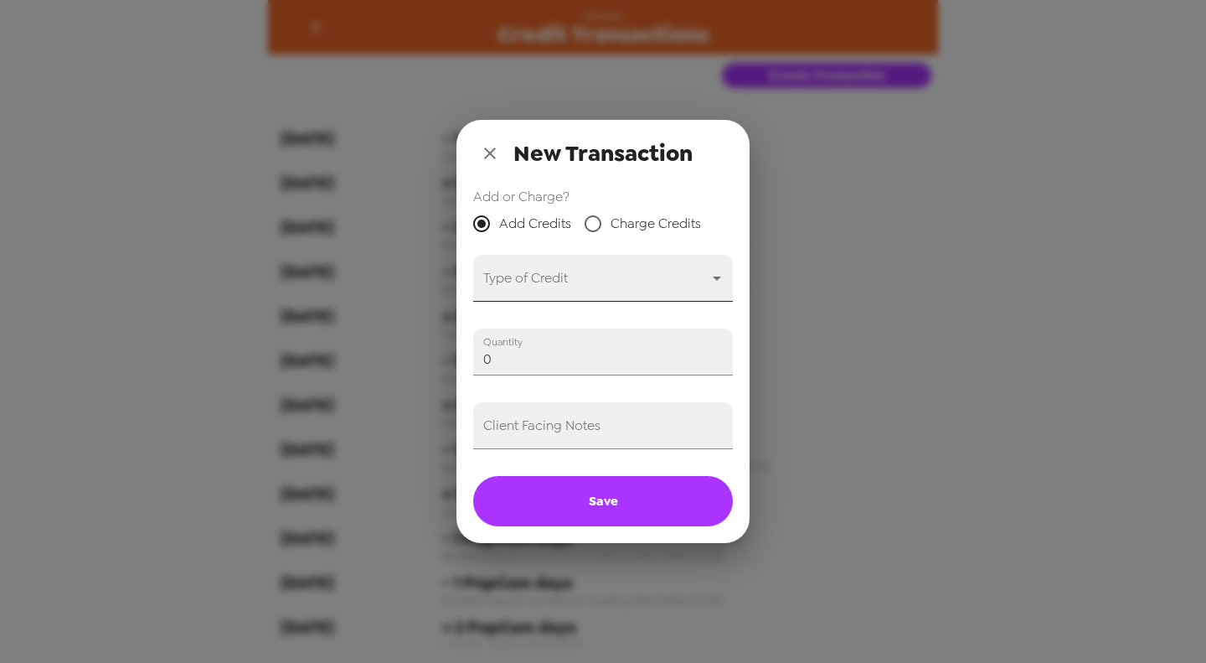
click at [588, 281] on body "Bisnow Credit Transactions Create Transaction [DATE] - 1 PopCam days Popcam Adm…" at bounding box center [603, 331] width 1206 height 663
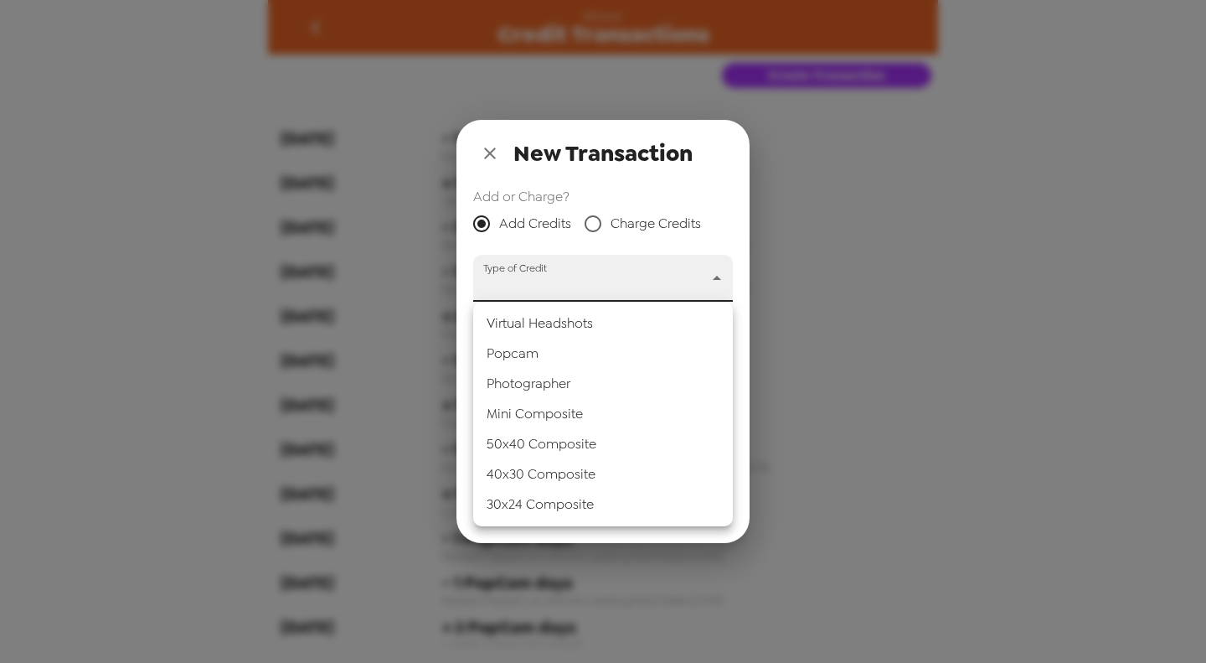
click at [579, 357] on li "Popcam" at bounding box center [603, 353] width 260 height 30
type input "popcam"
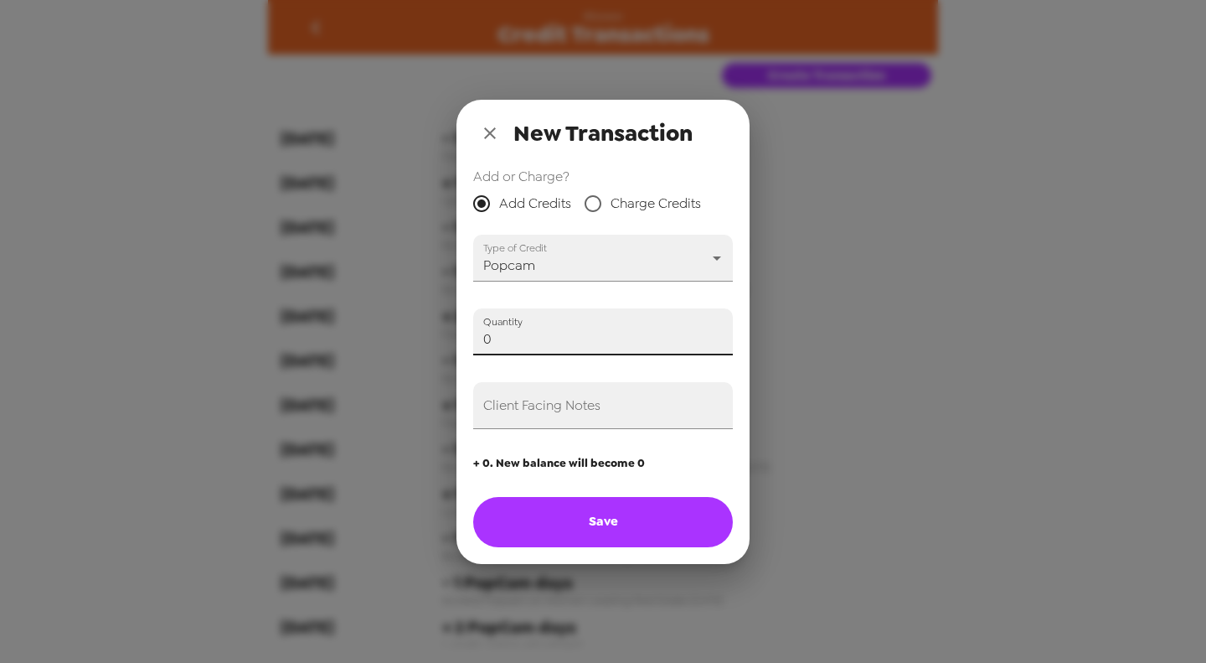
drag, startPoint x: 555, startPoint y: 339, endPoint x: 291, endPoint y: 309, distance: 265.6
click at [289, 309] on div "New Transaction Add or Charge? Add Credits Charge Credits Type of Credit Popcam…" at bounding box center [603, 331] width 1206 height 663
type input "4"
click at [624, 416] on input "Client Facing Notes" at bounding box center [603, 405] width 260 height 47
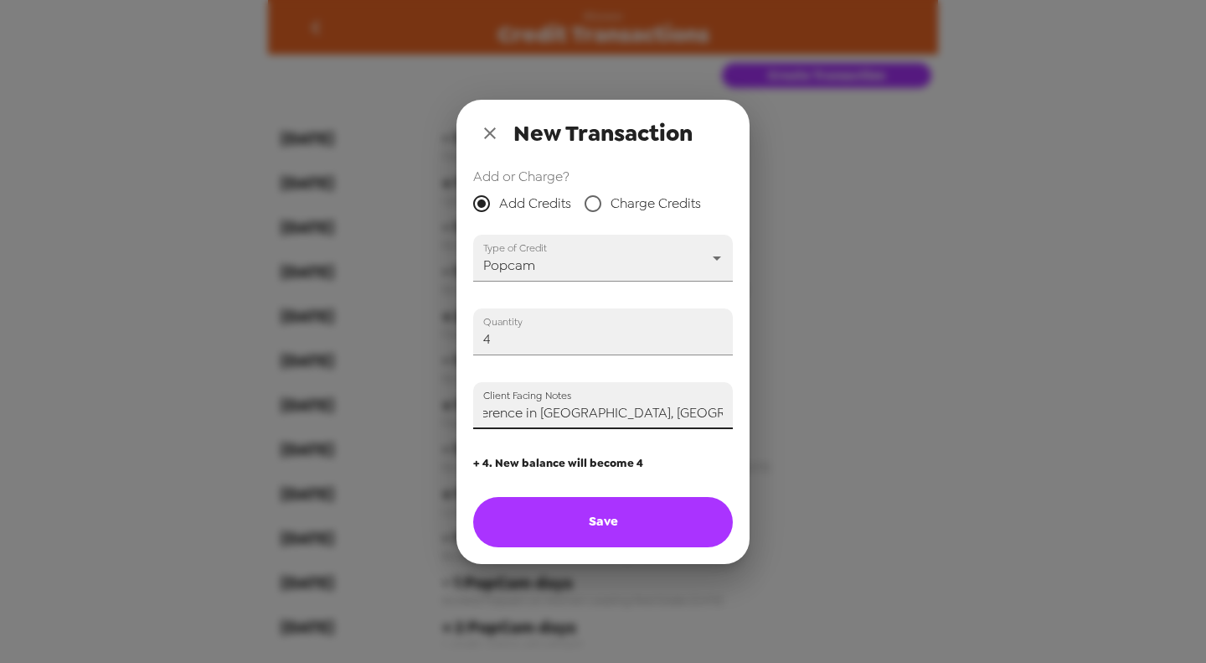
type input "Adding credits in trade for Life Sciences Conference in San Diego, CA 9/10 - 9/…"
click at [628, 527] on button "Save" at bounding box center [603, 522] width 260 height 50
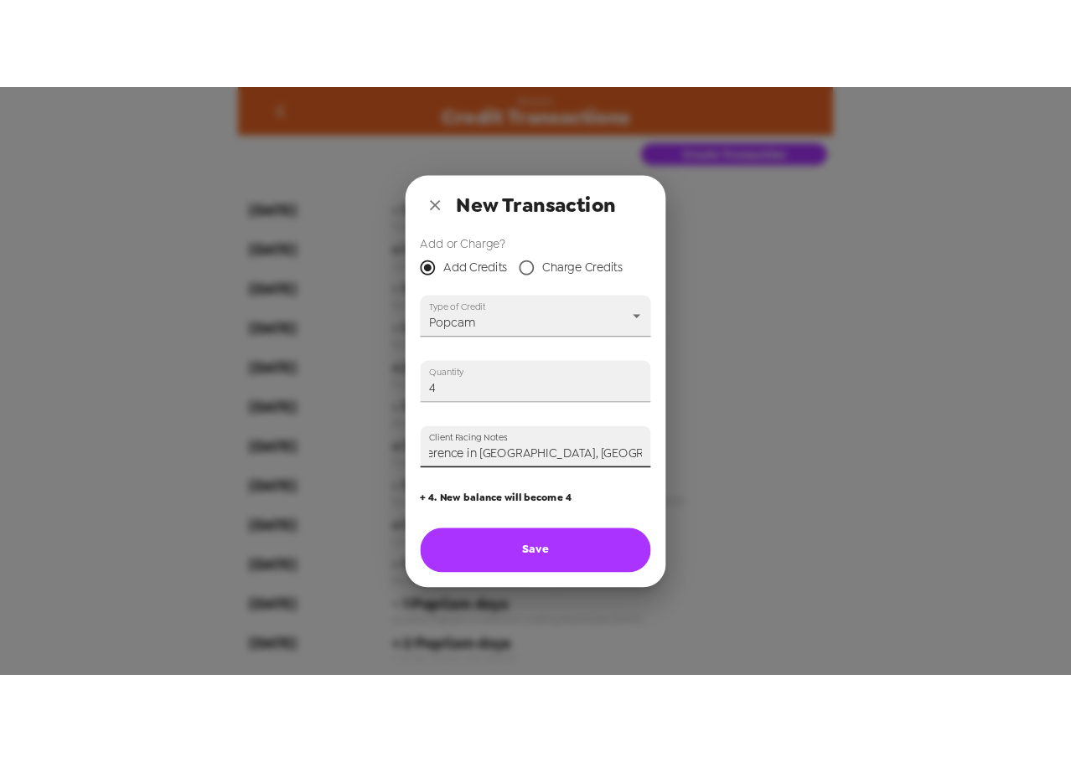
scroll to position [0, 0]
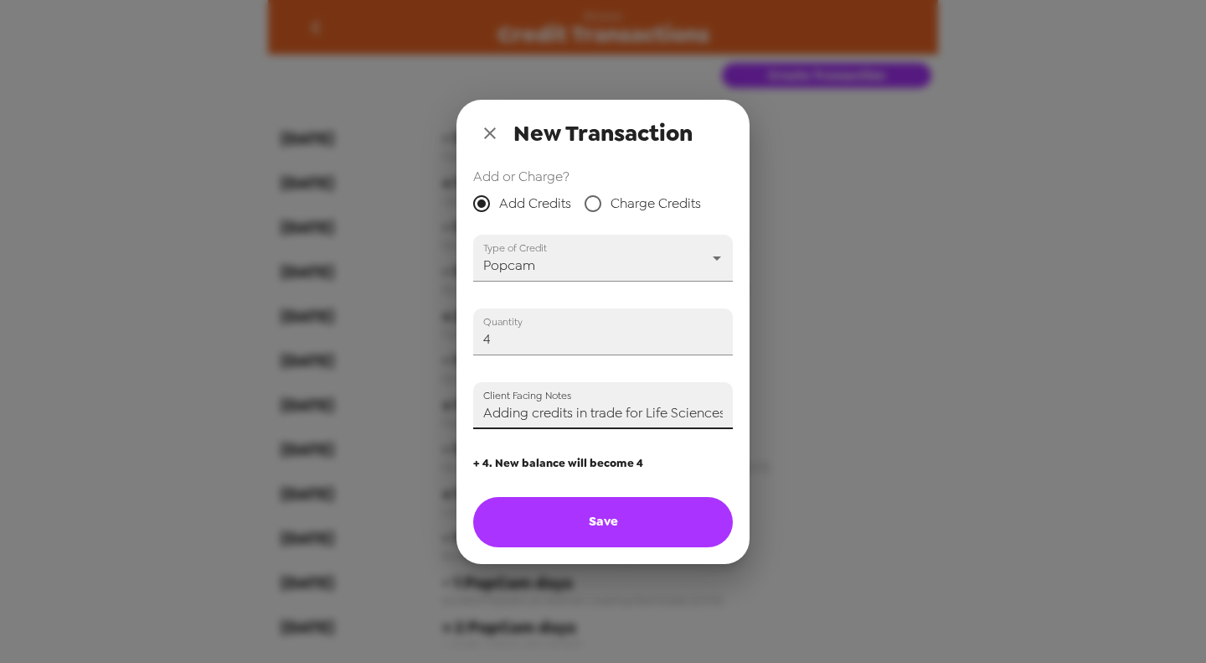
type input "0"
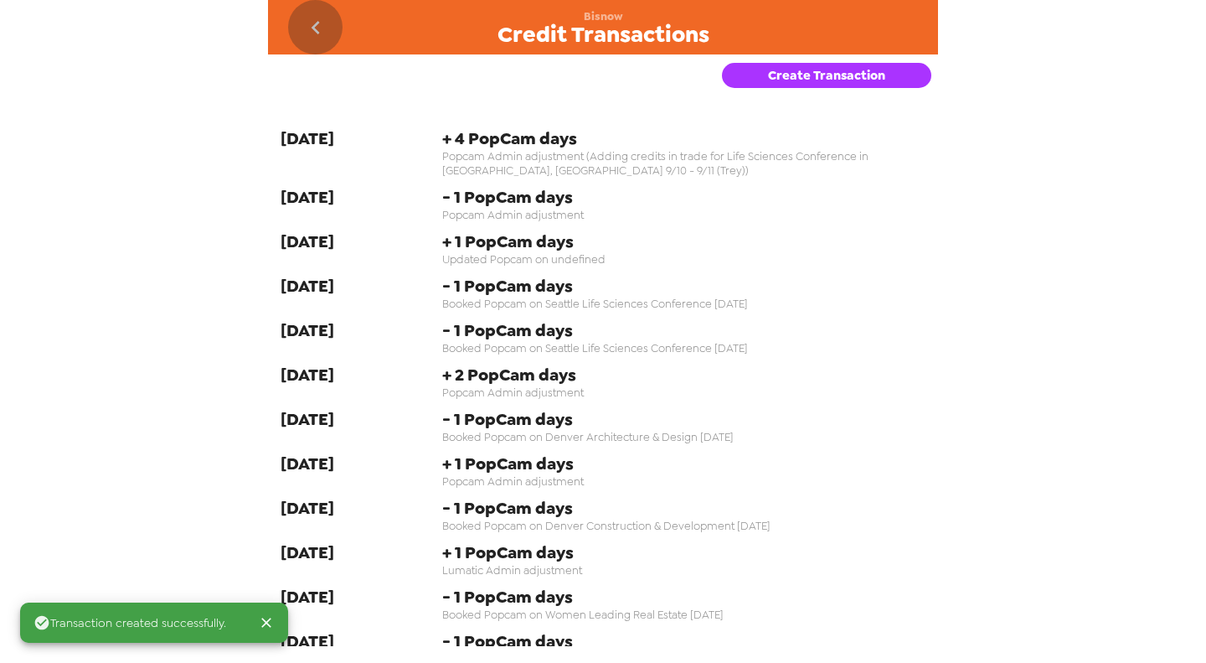
click at [318, 28] on icon "go back" at bounding box center [315, 27] width 27 height 27
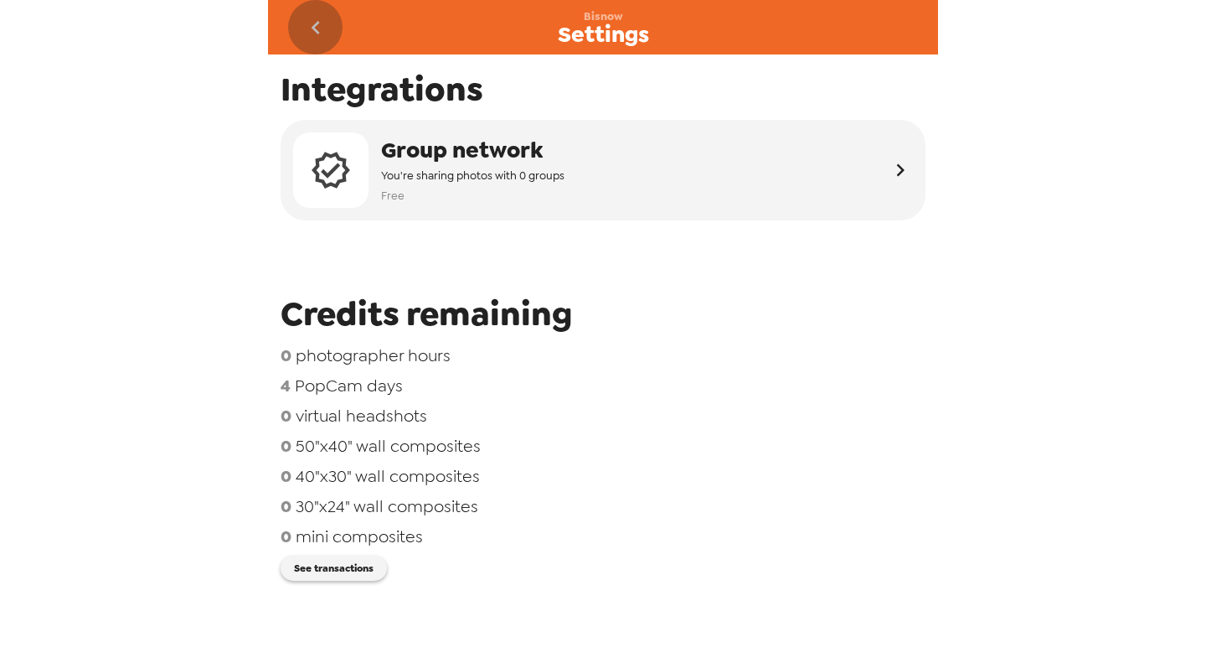
click at [323, 31] on icon "go back" at bounding box center [315, 27] width 27 height 27
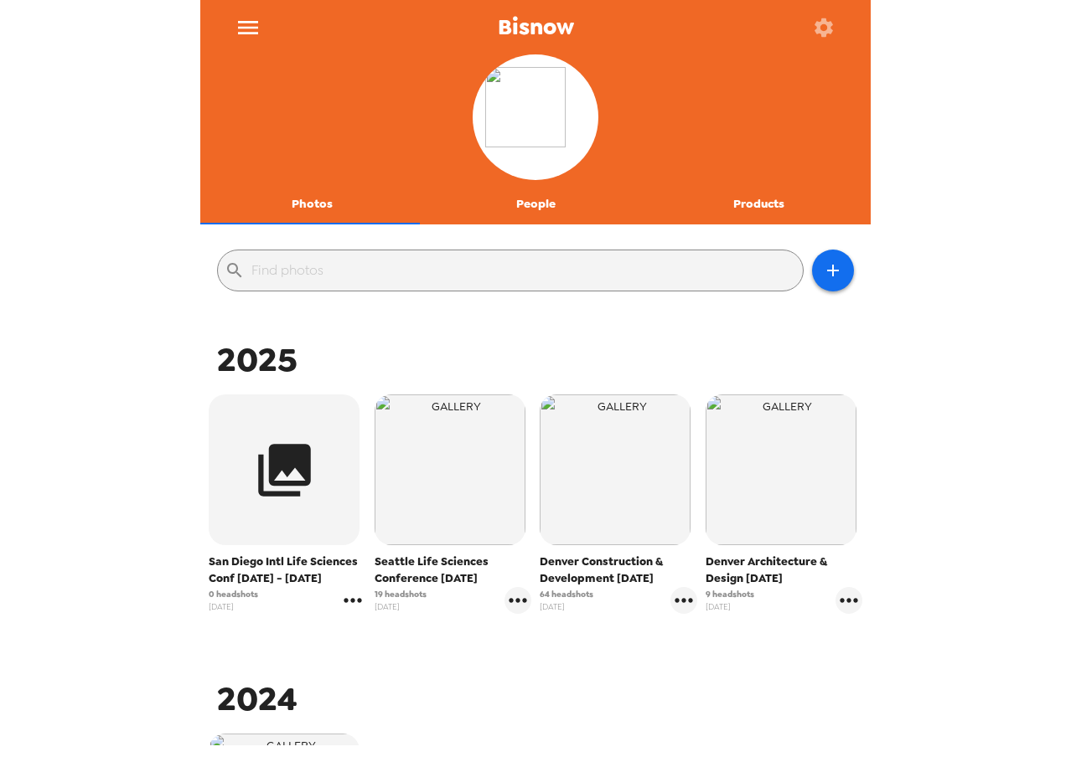
click at [358, 611] on icon "gallery menu" at bounding box center [352, 600] width 27 height 27
click at [395, 628] on span "Edit Shoot" at bounding box center [449, 636] width 139 height 20
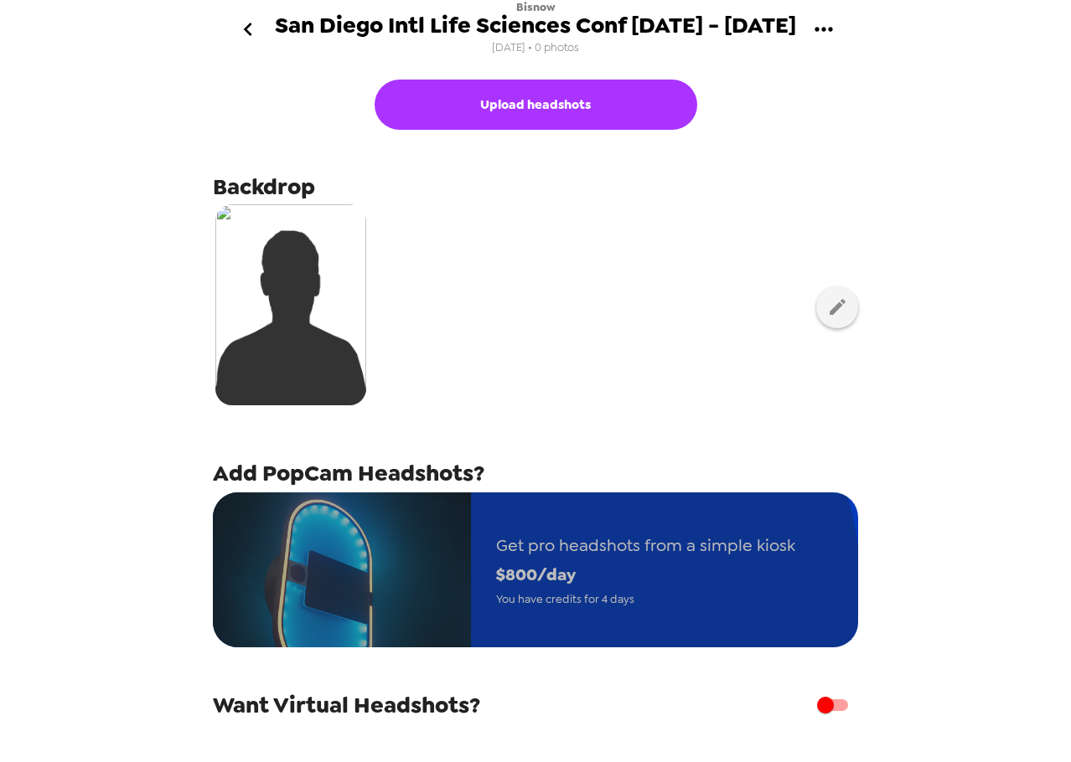
click at [523, 590] on span "You have credits for 4 days" at bounding box center [645, 599] width 299 height 19
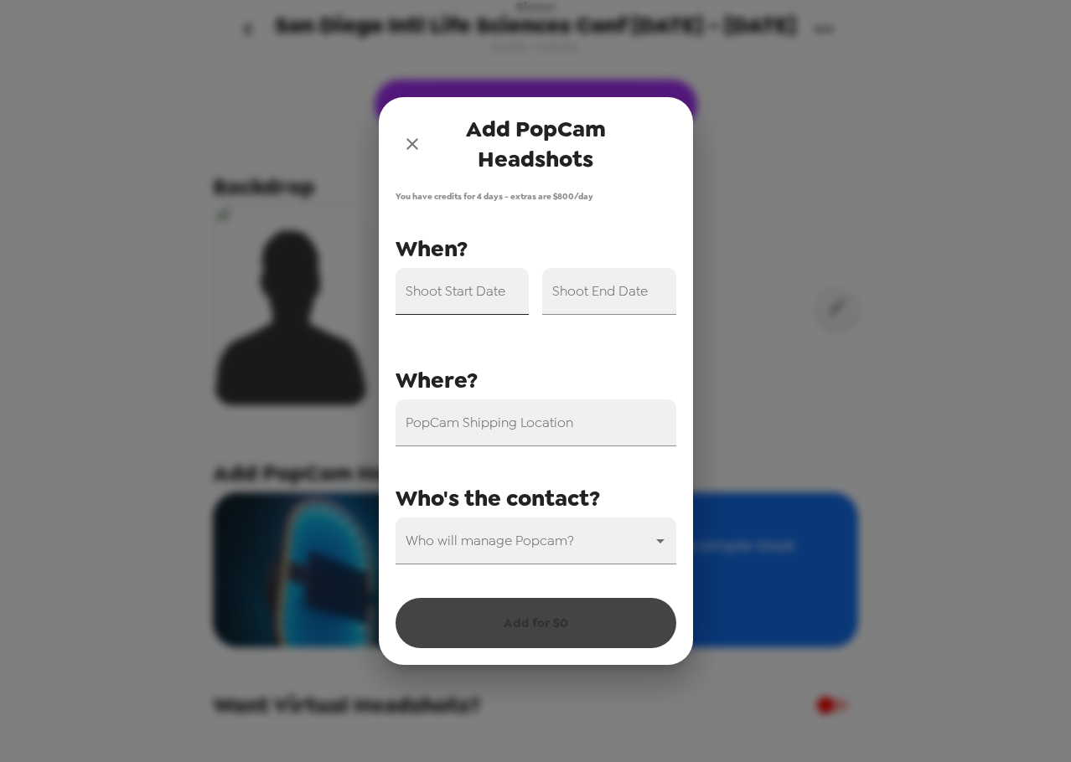
click at [483, 287] on div "Shoot Start Date" at bounding box center [462, 291] width 134 height 47
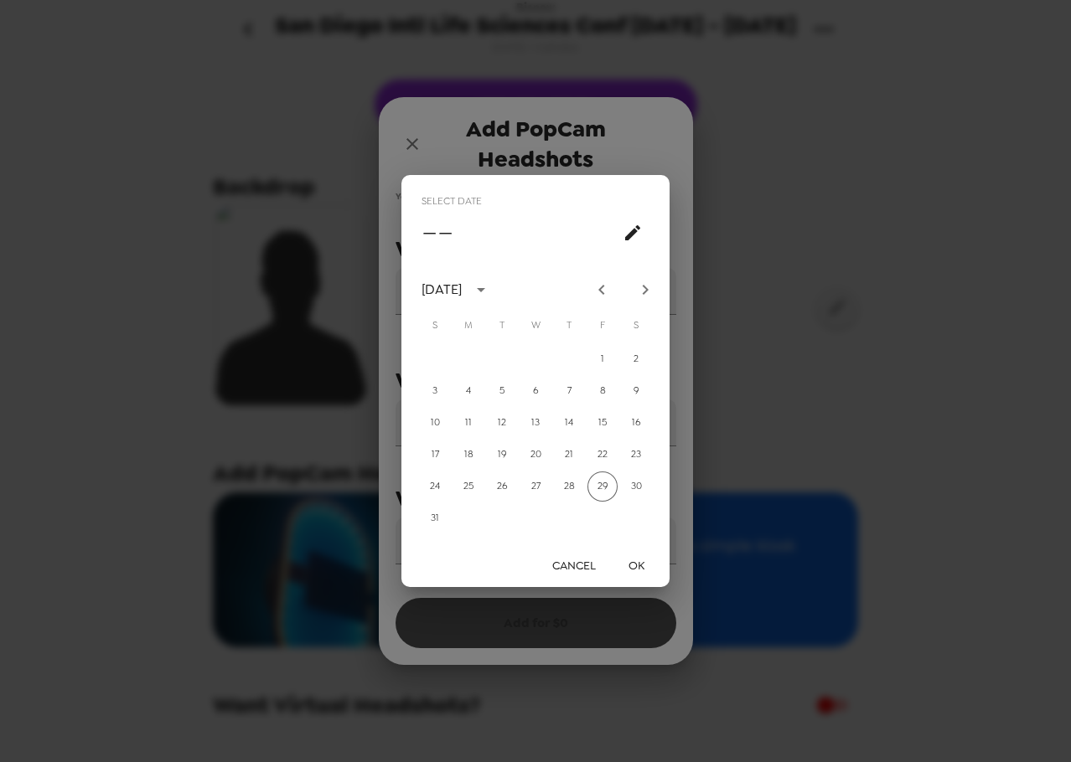
click at [651, 291] on icon "Next month" at bounding box center [645, 290] width 20 height 20
click at [526, 385] on button "10" at bounding box center [535, 391] width 30 height 30
type input "[DATE]"
drag, startPoint x: 652, startPoint y: 549, endPoint x: 645, endPoint y: 555, distance: 8.9
click at [650, 551] on div "Cancel OK" at bounding box center [535, 566] width 268 height 44
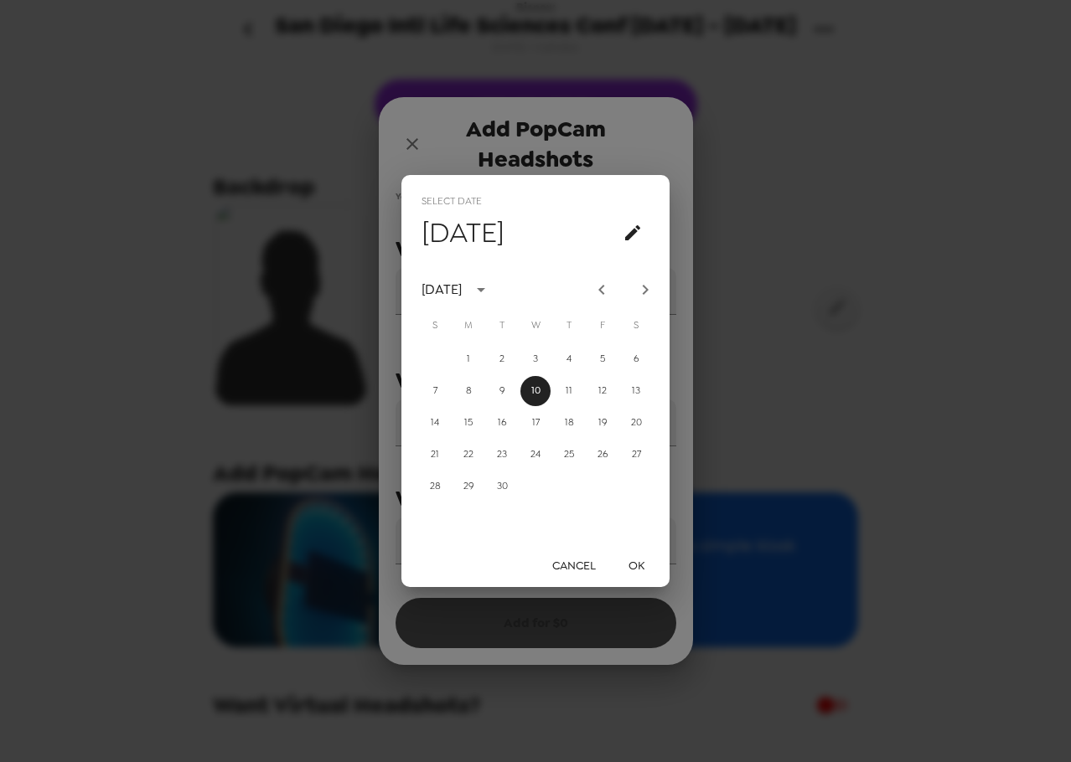
drag, startPoint x: 644, startPoint y: 567, endPoint x: 644, endPoint y: 473, distance: 94.7
click at [643, 566] on button "OK" at bounding box center [636, 565] width 54 height 31
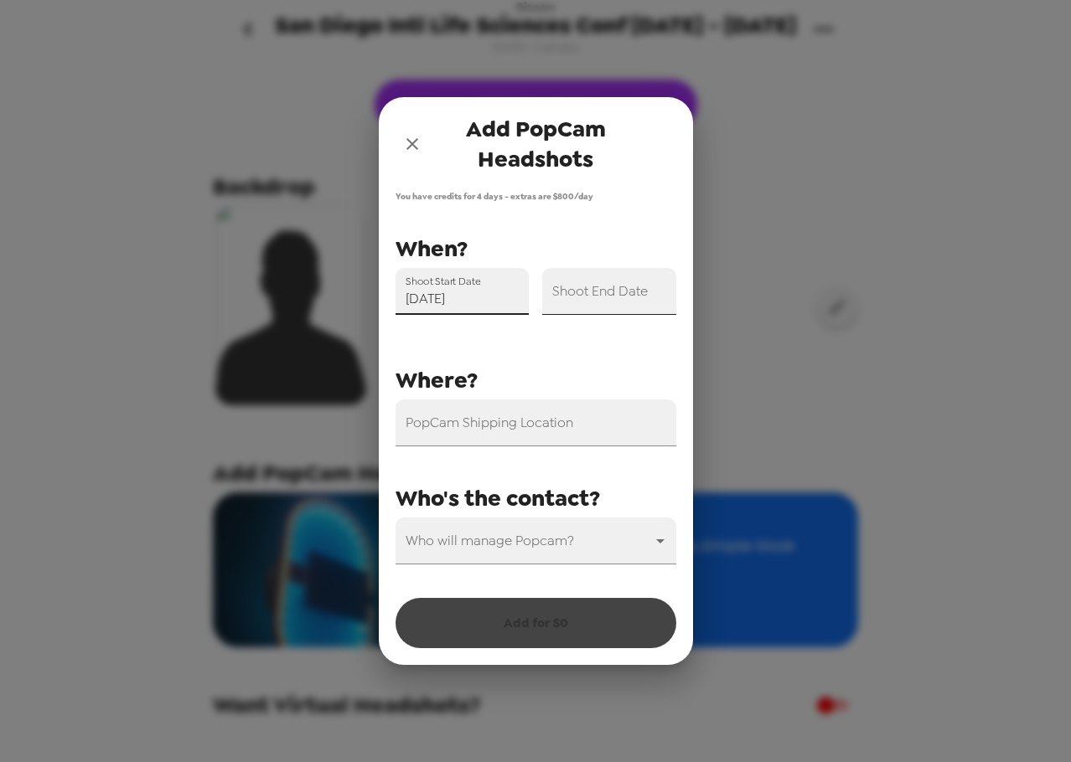
click at [640, 287] on input "Shoot End Date" at bounding box center [609, 291] width 134 height 47
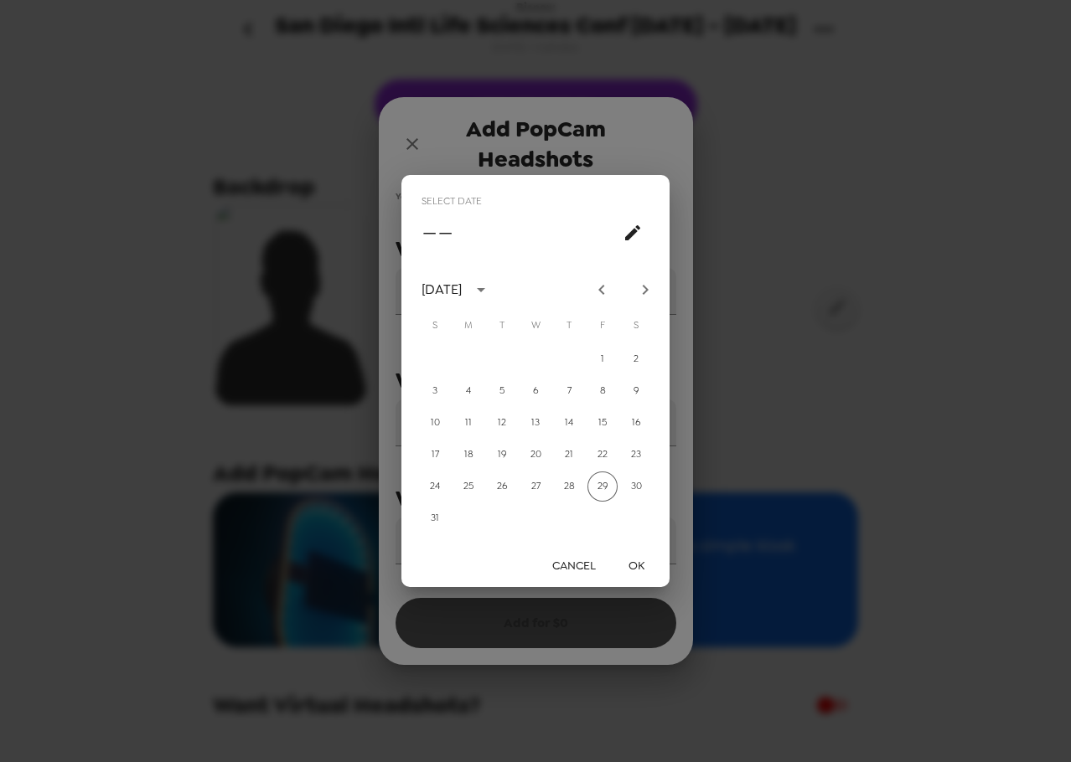
click at [648, 291] on icon "Next month" at bounding box center [645, 290] width 20 height 20
drag, startPoint x: 566, startPoint y: 386, endPoint x: 581, endPoint y: 447, distance: 62.8
click at [566, 387] on button "11" at bounding box center [569, 391] width 30 height 30
type input "[DATE]"
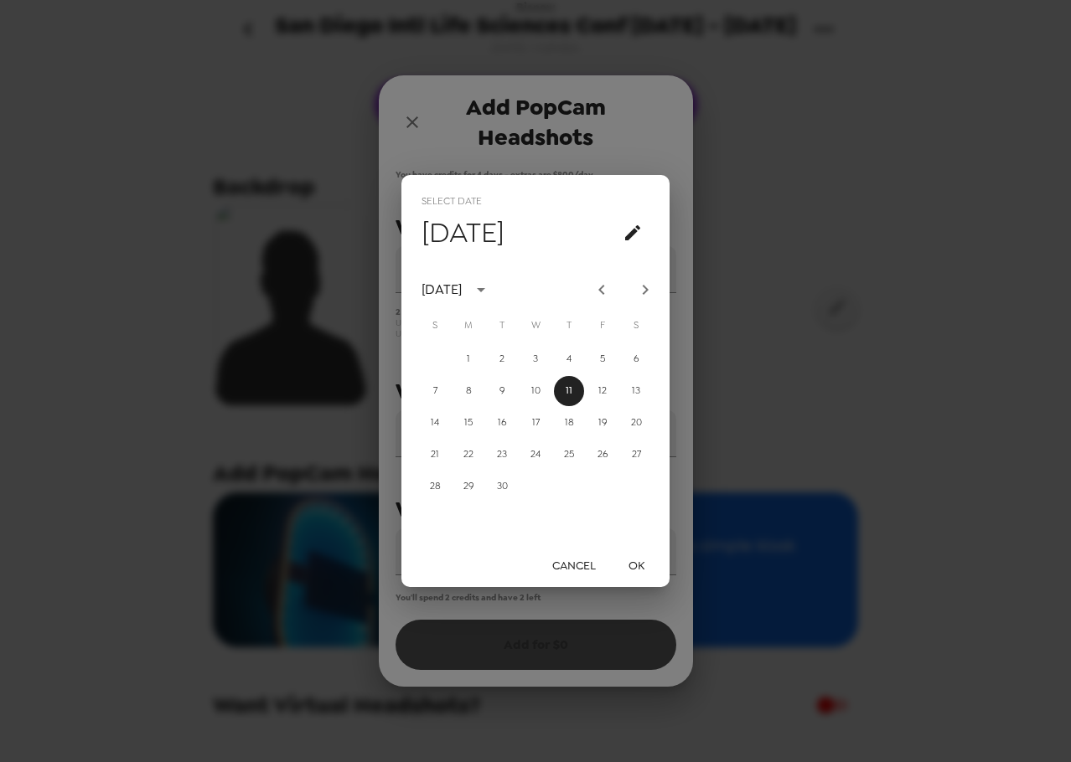
click at [631, 569] on button "OK" at bounding box center [636, 565] width 54 height 31
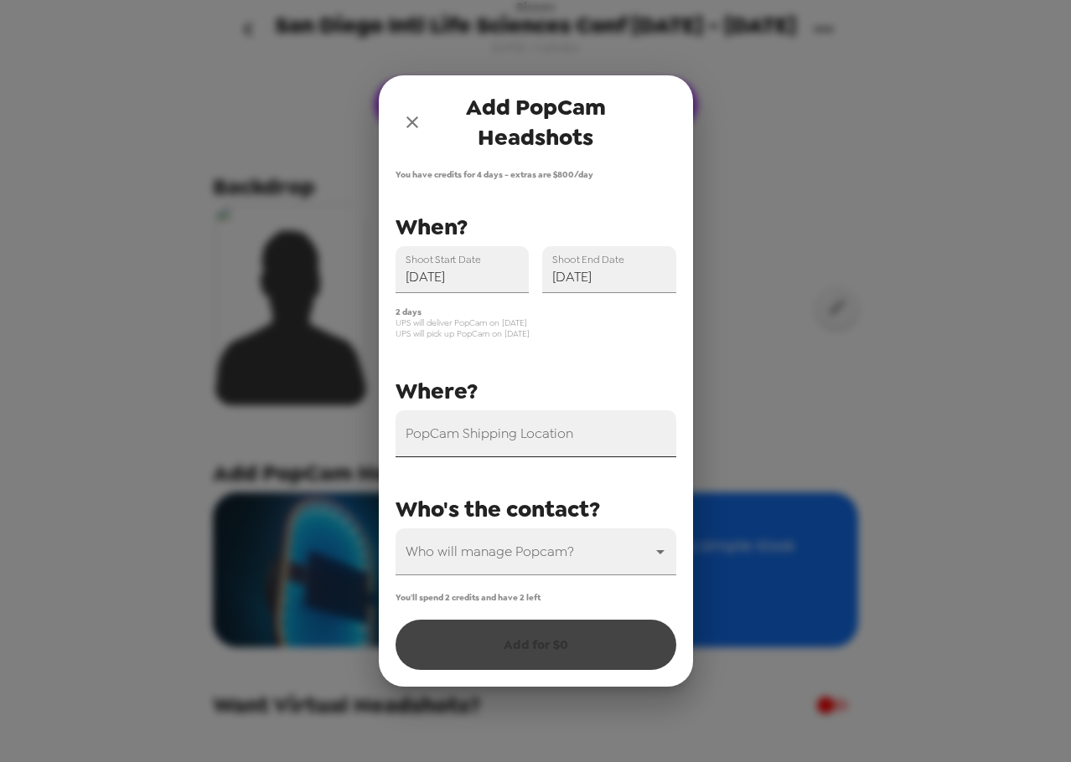
click at [575, 448] on input "PopCam Shipping Location" at bounding box center [535, 434] width 281 height 47
paste input "3742 palo verde Ave, Long Beach CA 90808"
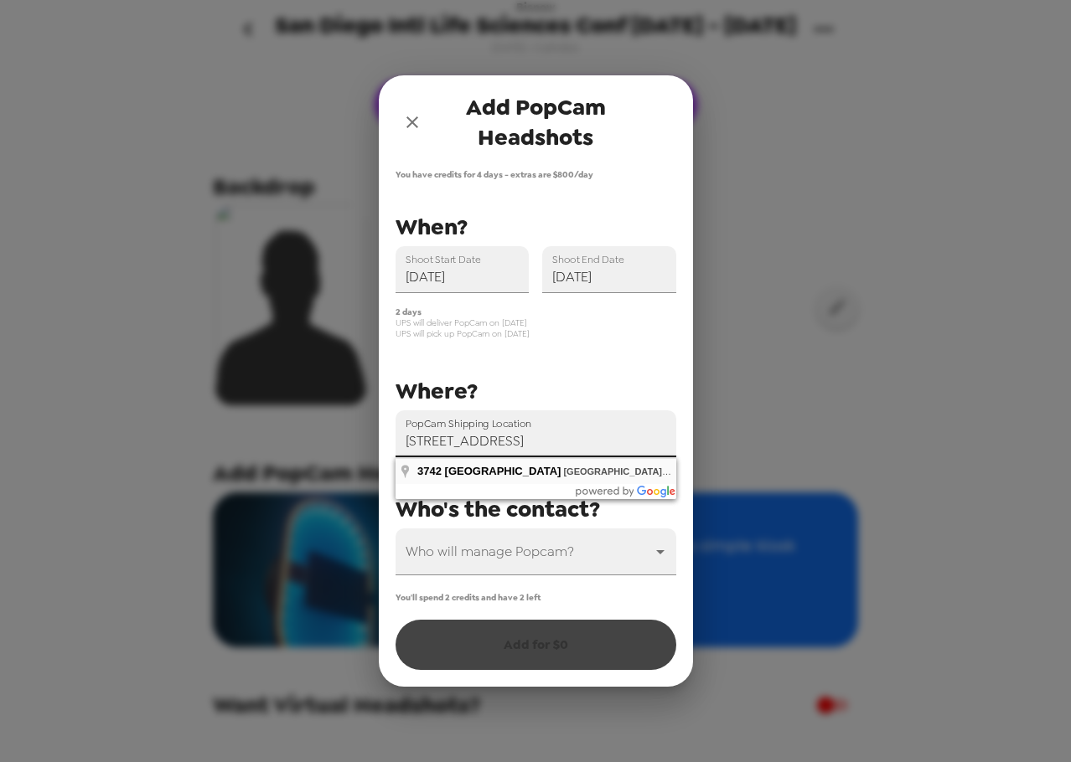
type input "3742 Palo Verde Ave, Long Beach, CA 90808, USA"
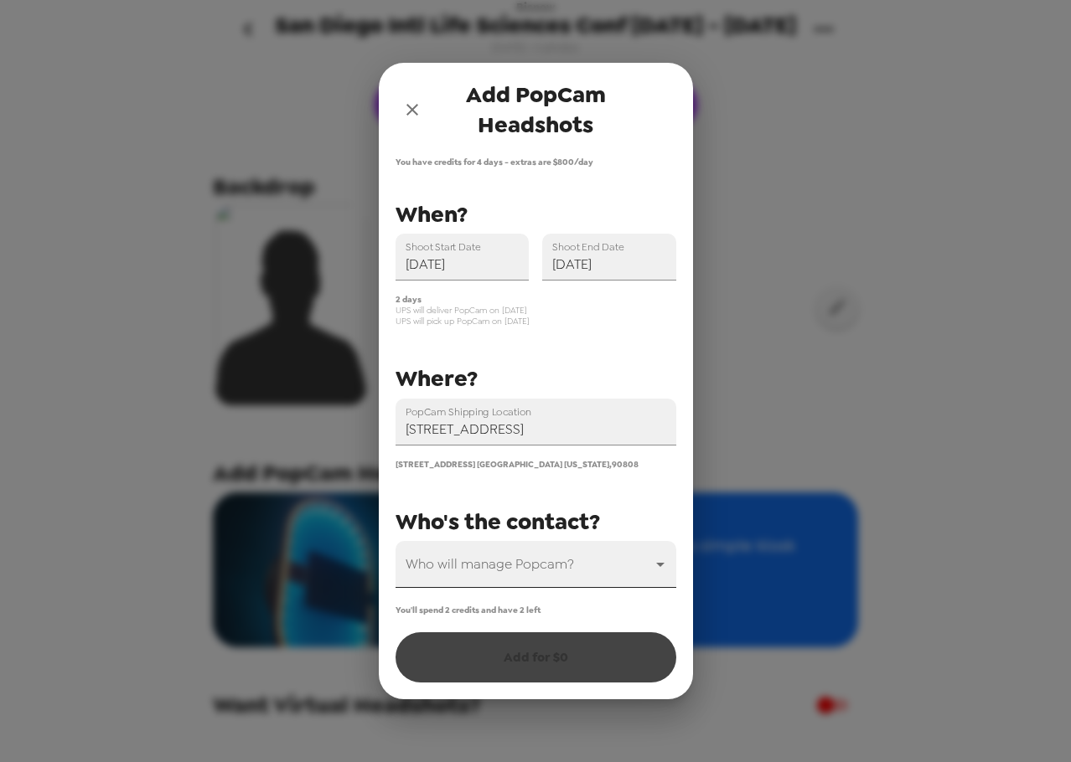
click at [526, 572] on body "Bisnow San Diego Intl Life Sciences Conf 9/10 - 9/11/25 8/28/25 • 0 photos Uplo…" at bounding box center [535, 381] width 1071 height 762
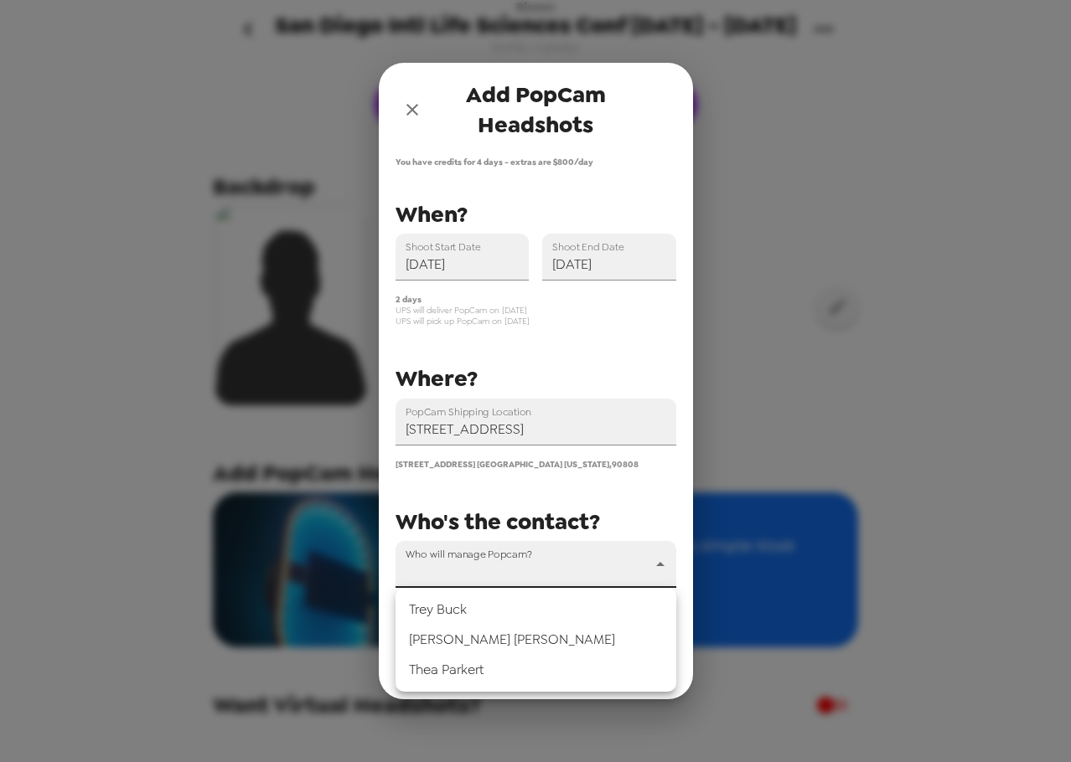
click at [493, 662] on li "Thea Parkert" at bounding box center [535, 670] width 281 height 30
type input "70964"
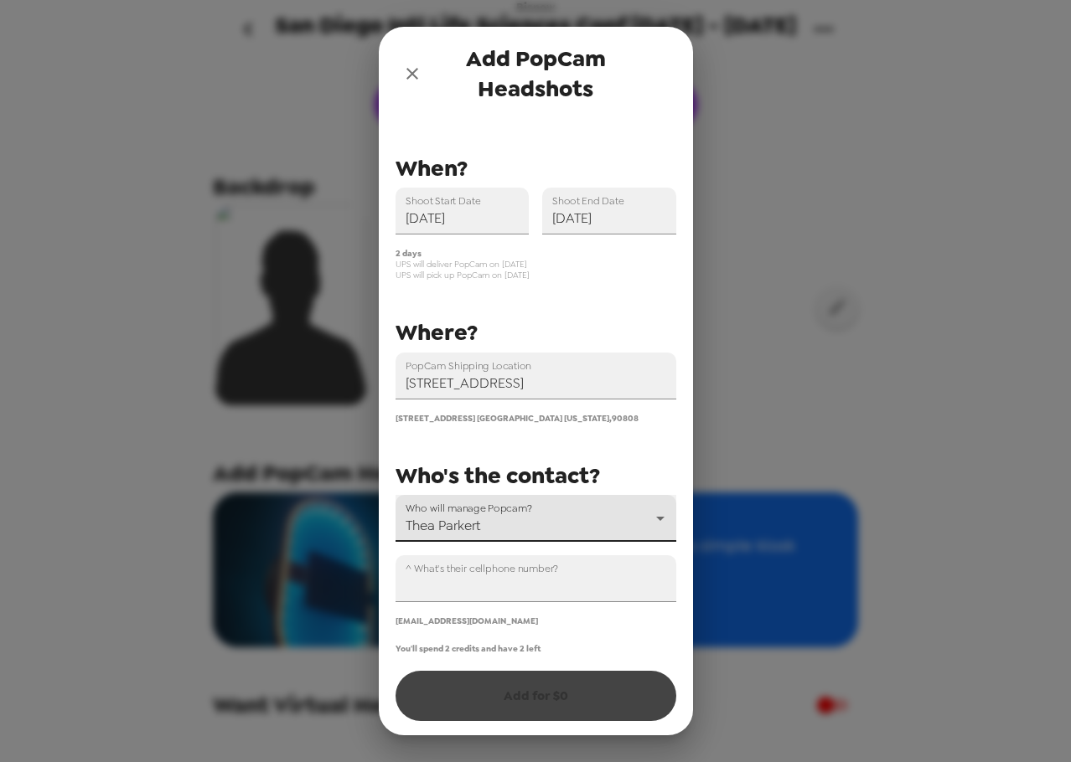
scroll to position [13, 0]
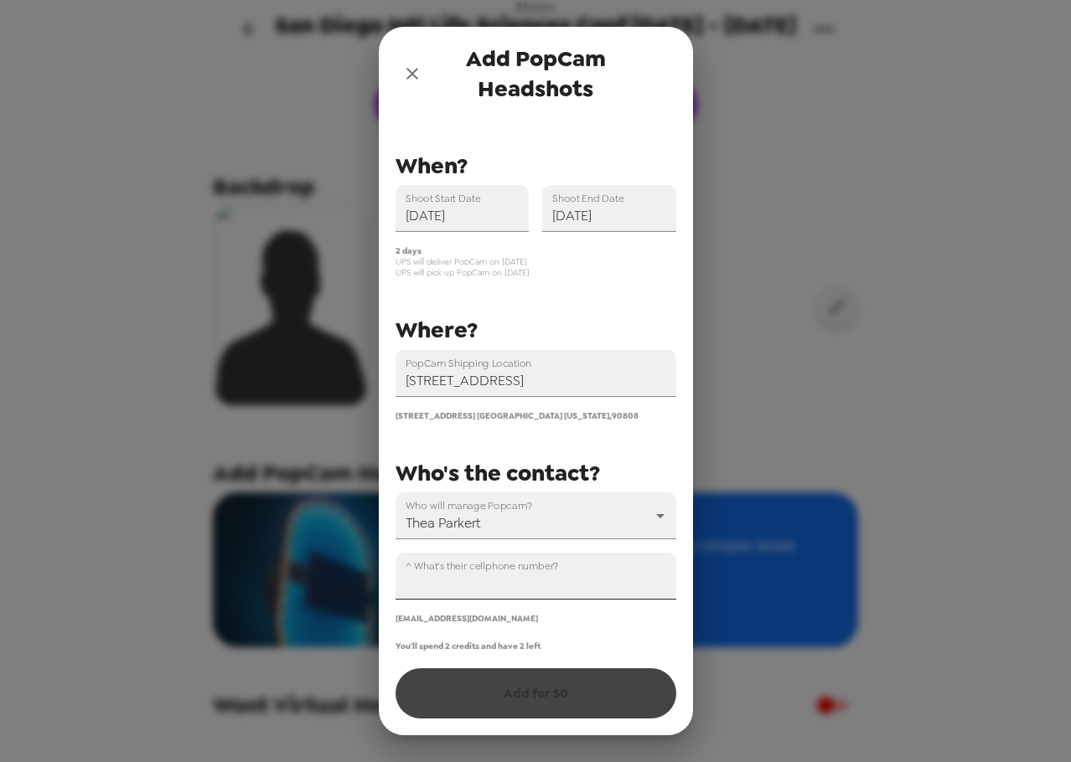
click at [499, 582] on input "^ What's their cellphone number?" at bounding box center [535, 576] width 281 height 47
paste input "+1 (916) 527-4260"
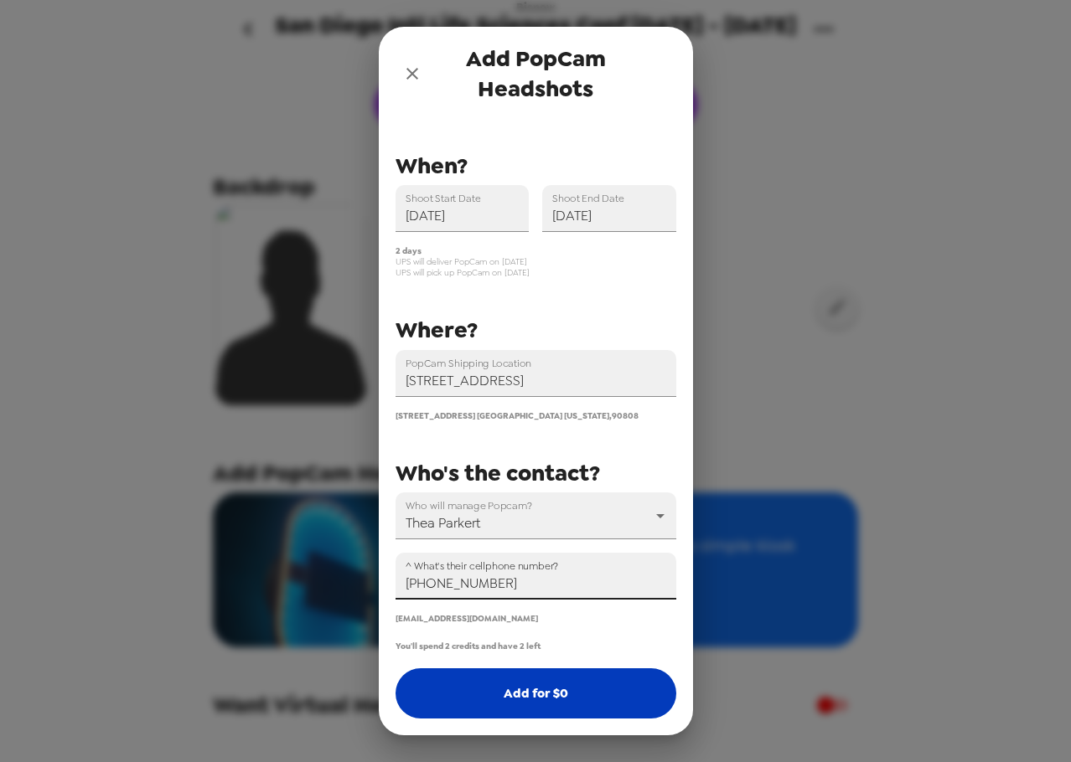
type input "+1 (916) 527-4260"
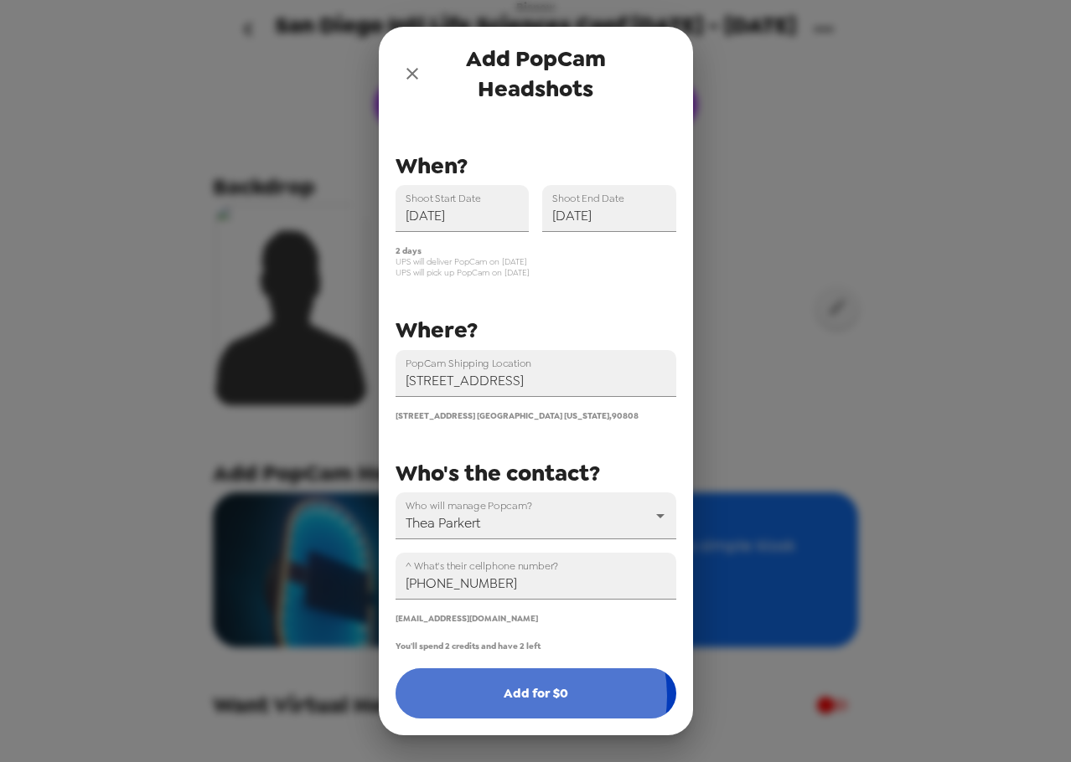
click at [518, 662] on button "Add for $ 0" at bounding box center [535, 694] width 281 height 50
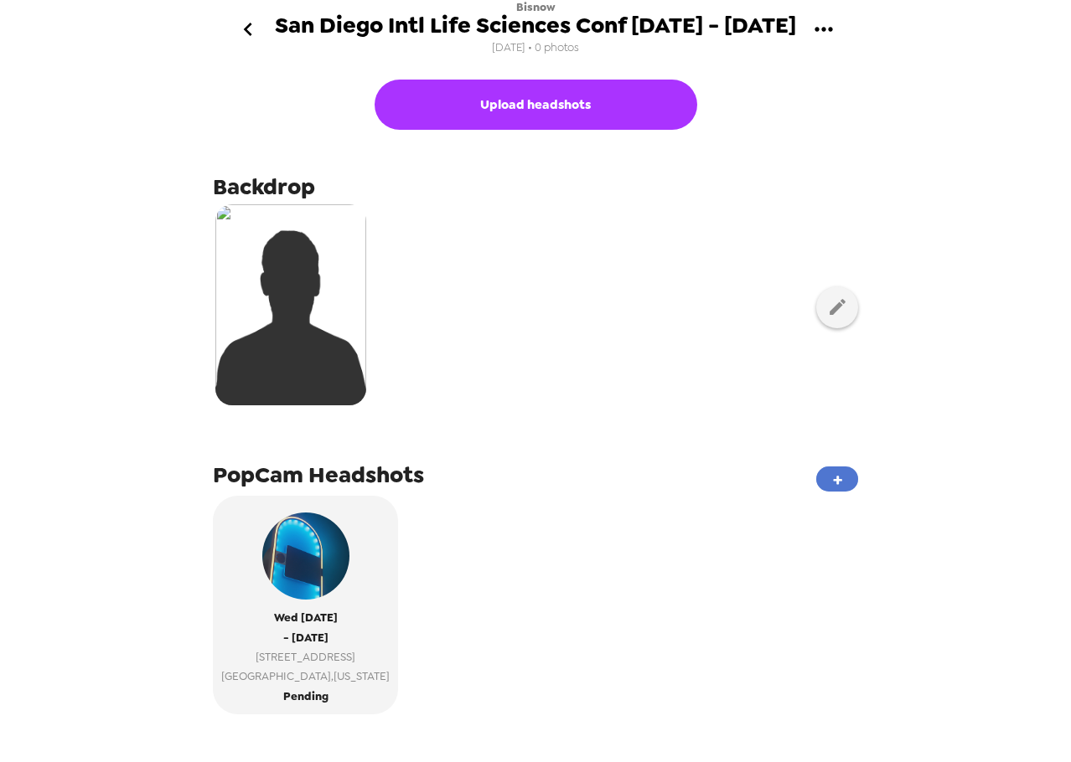
click at [831, 478] on button "+" at bounding box center [837, 479] width 42 height 25
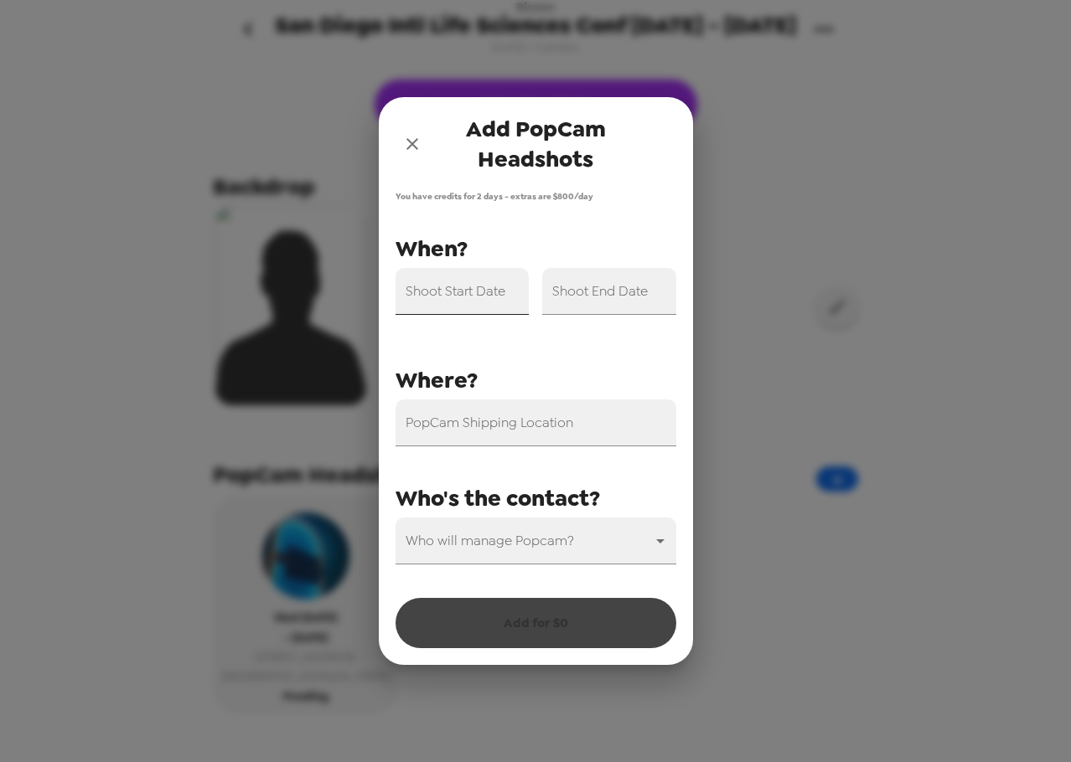
click at [483, 292] on div "Shoot Start Date" at bounding box center [462, 291] width 134 height 47
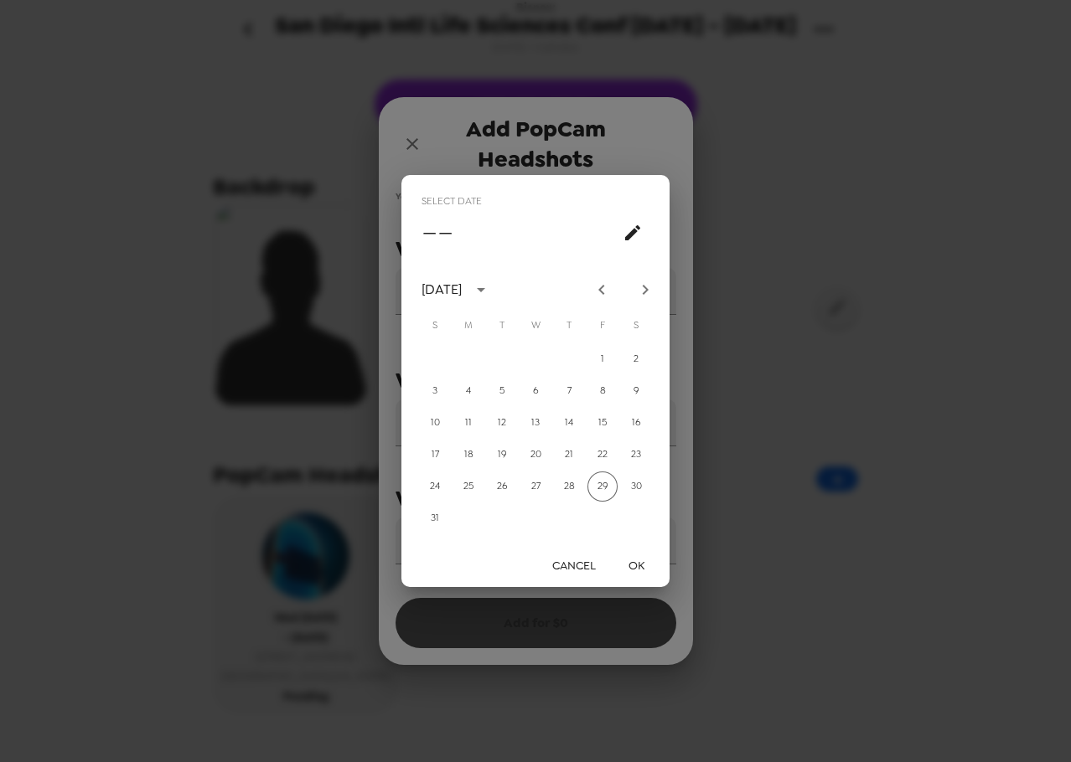
click at [646, 287] on icon "Next month" at bounding box center [646, 290] width 6 height 10
click at [535, 387] on button "10" at bounding box center [535, 391] width 30 height 30
type input "[DATE]"
click at [647, 570] on button "OK" at bounding box center [636, 565] width 54 height 31
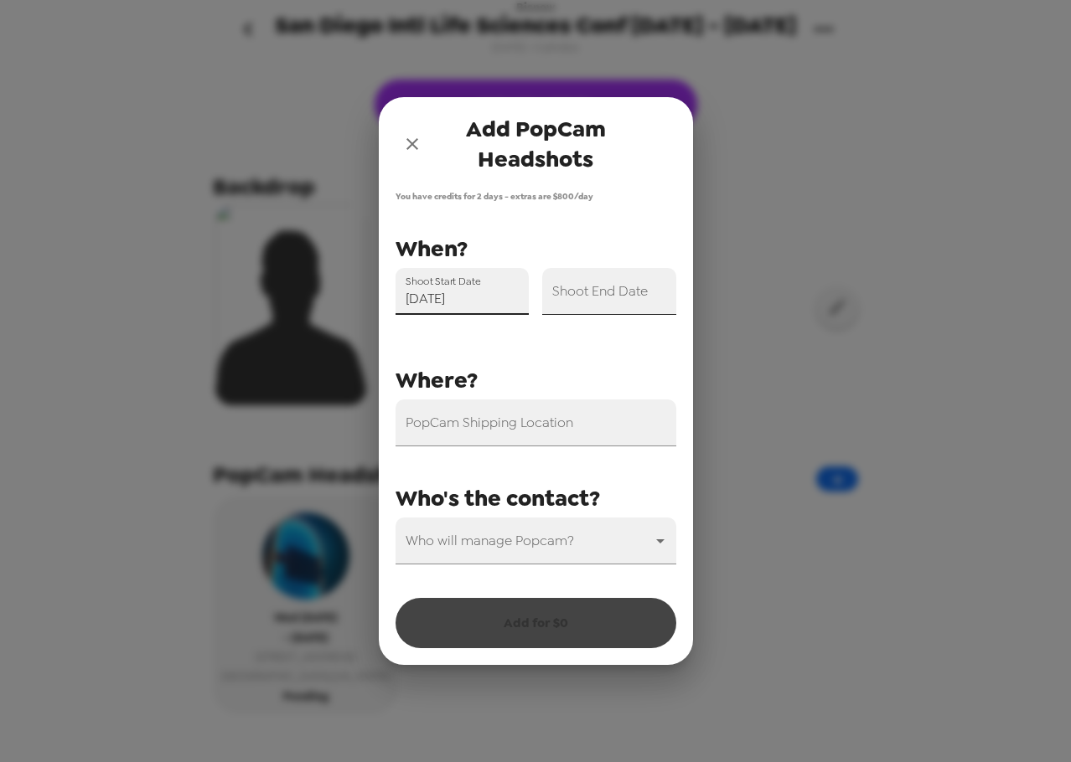
click at [654, 306] on input "Shoot End Date" at bounding box center [609, 291] width 134 height 47
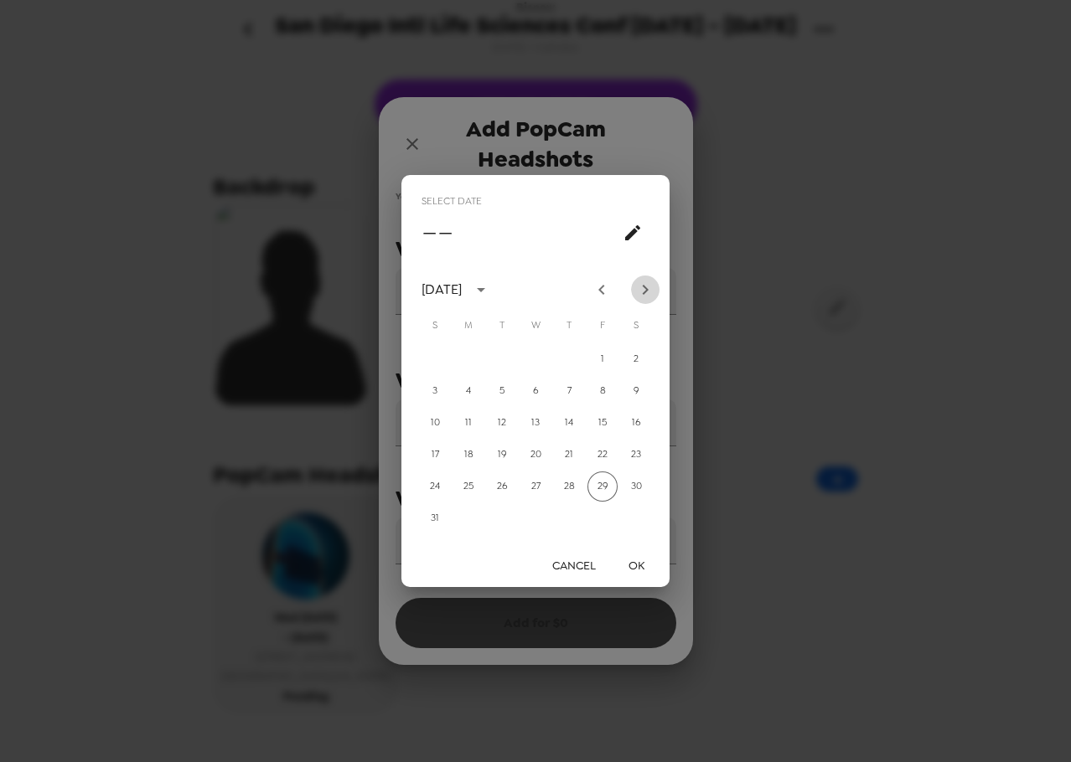
click at [650, 292] on icon "Next month" at bounding box center [645, 290] width 20 height 20
click at [568, 396] on button "11" at bounding box center [569, 391] width 30 height 30
type input "[DATE]"
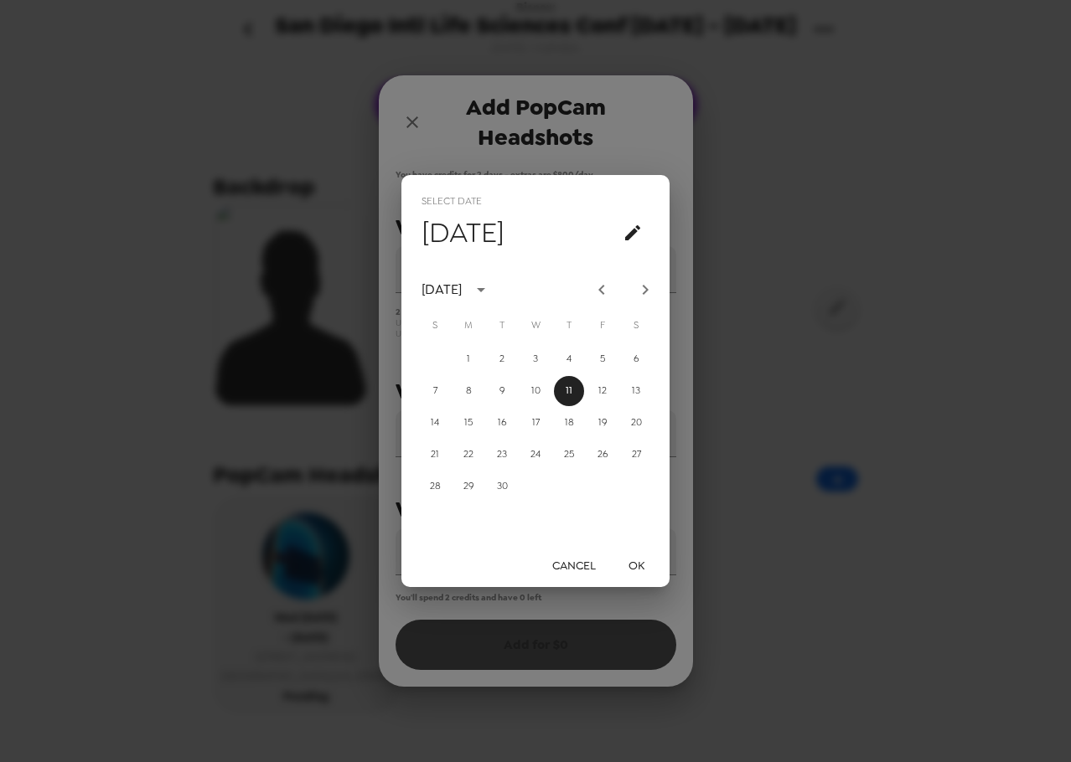
click at [647, 567] on button "OK" at bounding box center [636, 565] width 54 height 31
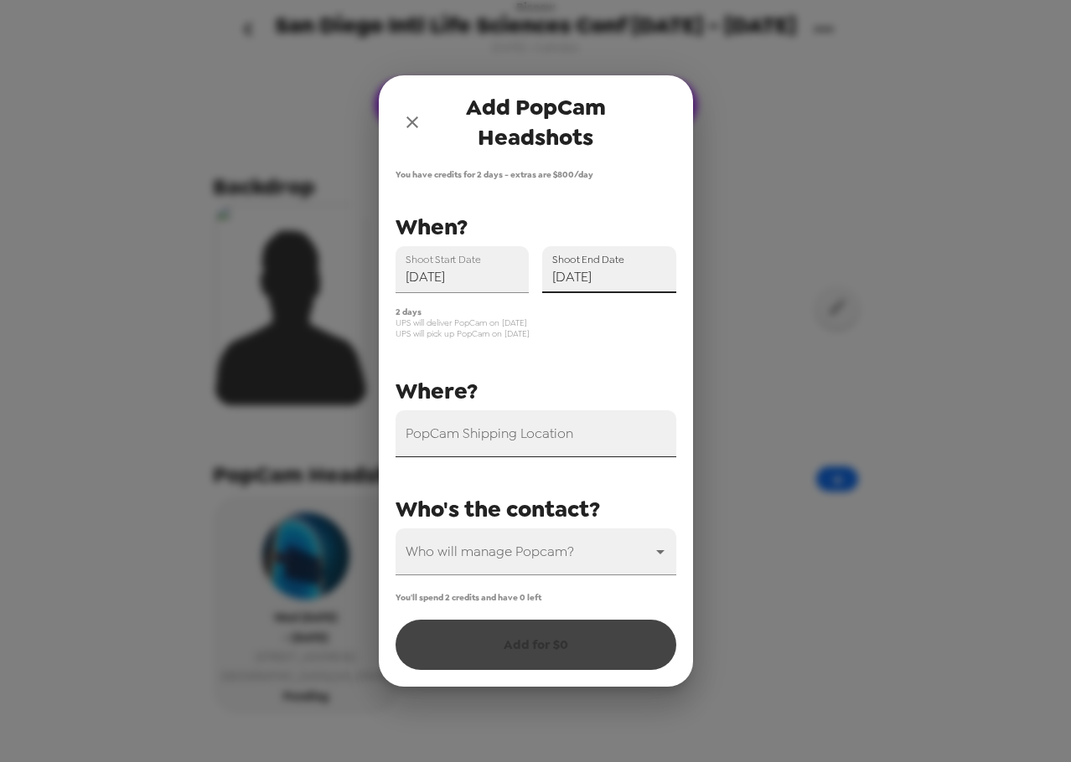
click at [542, 438] on input "PopCam Shipping Location" at bounding box center [535, 434] width 281 height 47
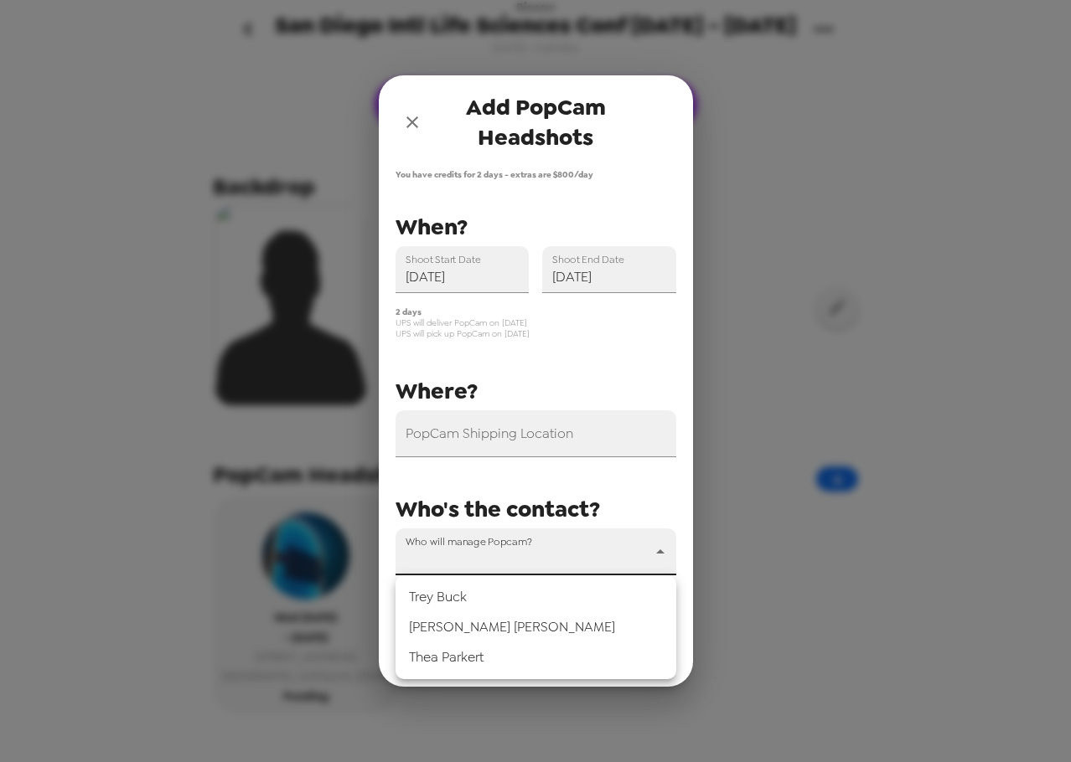
click at [533, 550] on body "Bisnow San Diego Intl Life Sciences Conf 9/10 - 9/11/25 8/28/25 • 0 photos Uplo…" at bounding box center [535, 381] width 1071 height 762
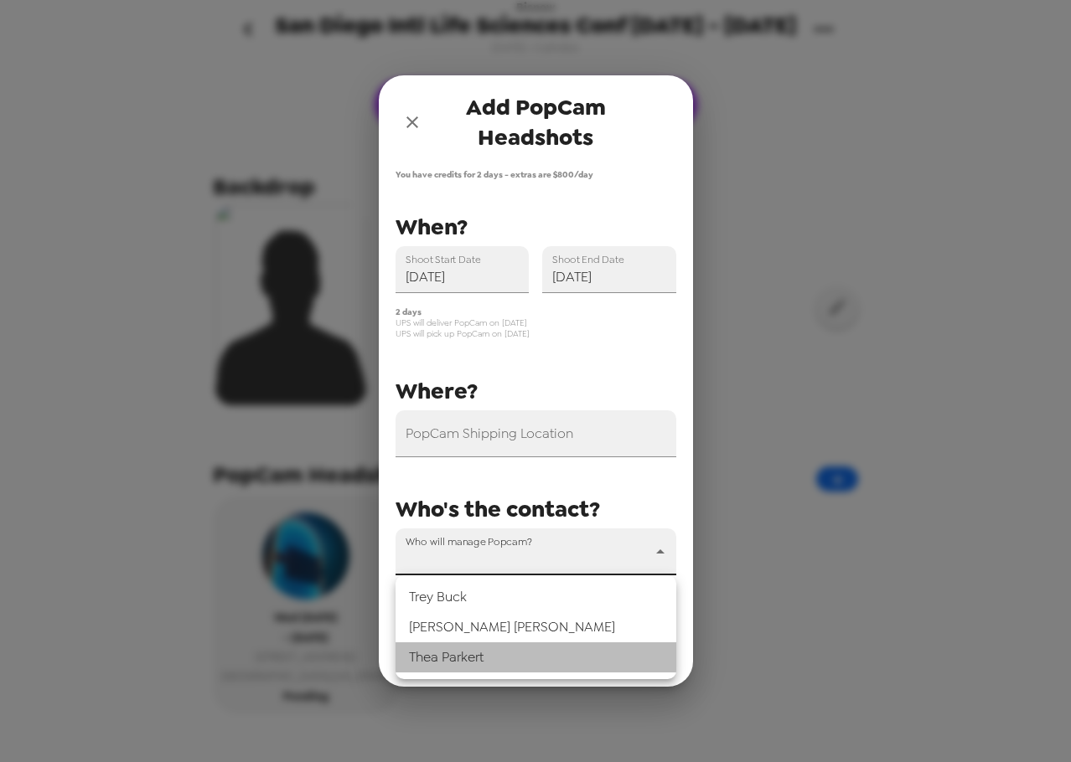
drag, startPoint x: 499, startPoint y: 666, endPoint x: 500, endPoint y: 656, distance: 10.2
click at [499, 665] on li "Thea Parkert" at bounding box center [535, 658] width 281 height 30
type input "70964"
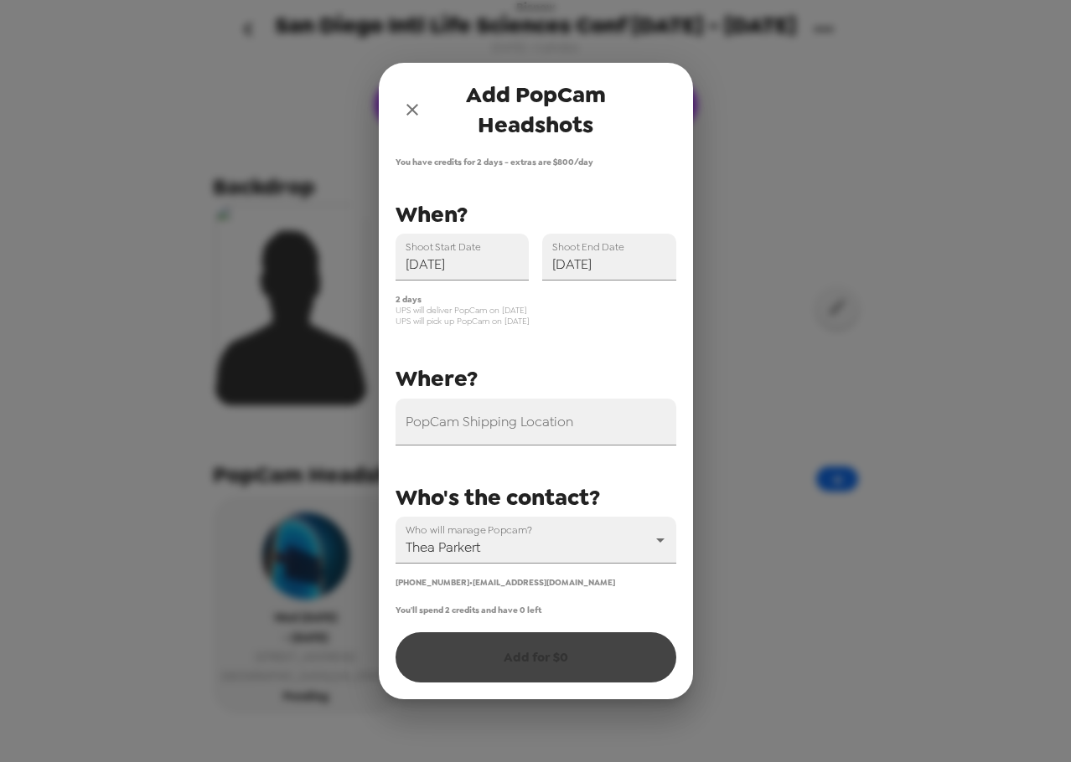
click at [563, 424] on input "PopCam Shipping Location" at bounding box center [535, 422] width 281 height 47
paste input "3742 palo verde Ave, Long Beach CA 90808"
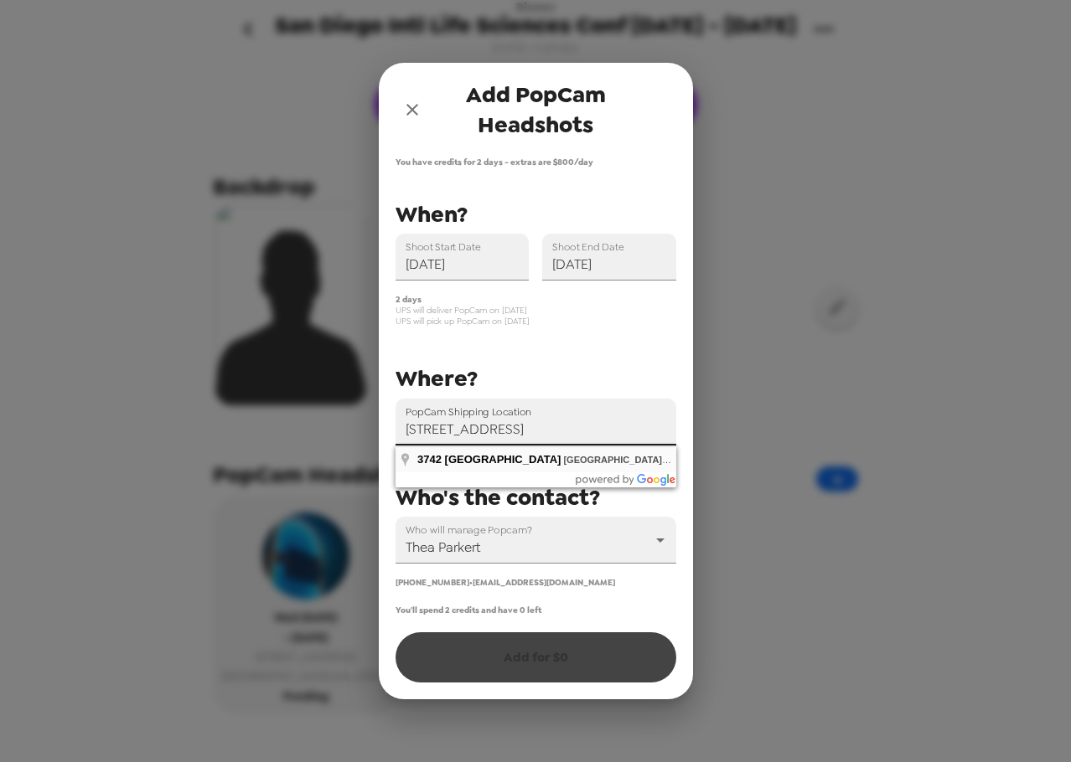
type input "3742 Palo Verde Ave, Long Beach, CA 90808, USA"
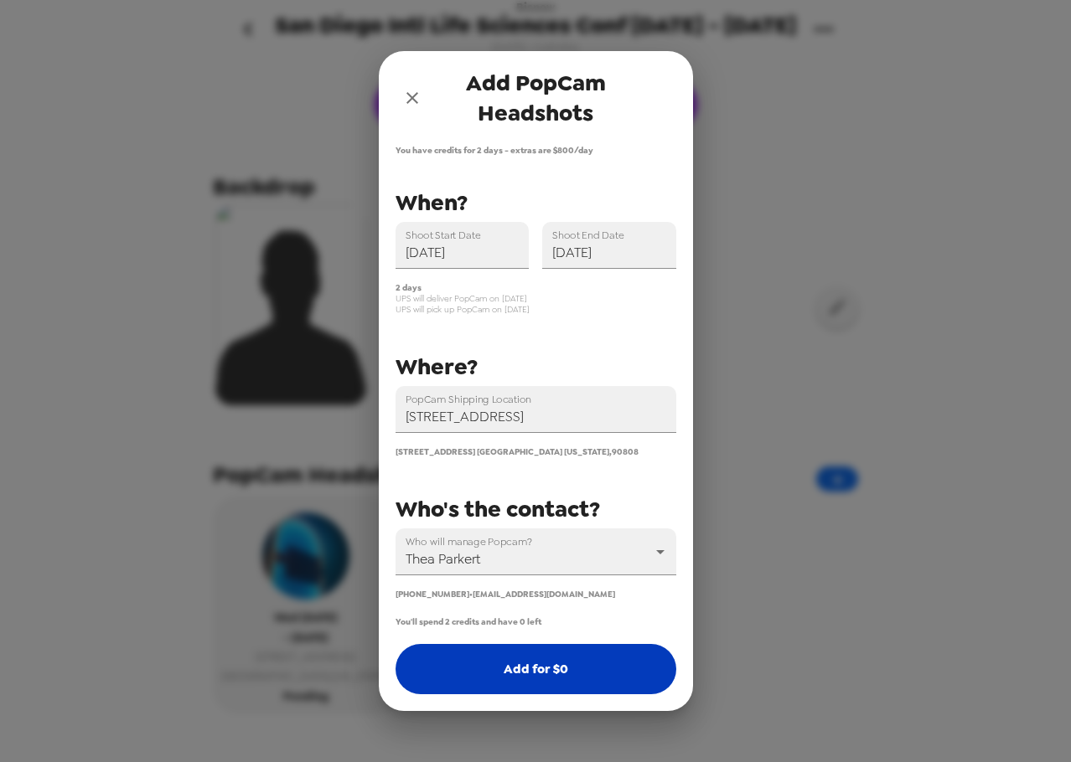
click at [538, 654] on button "Add for $ 0" at bounding box center [535, 669] width 281 height 50
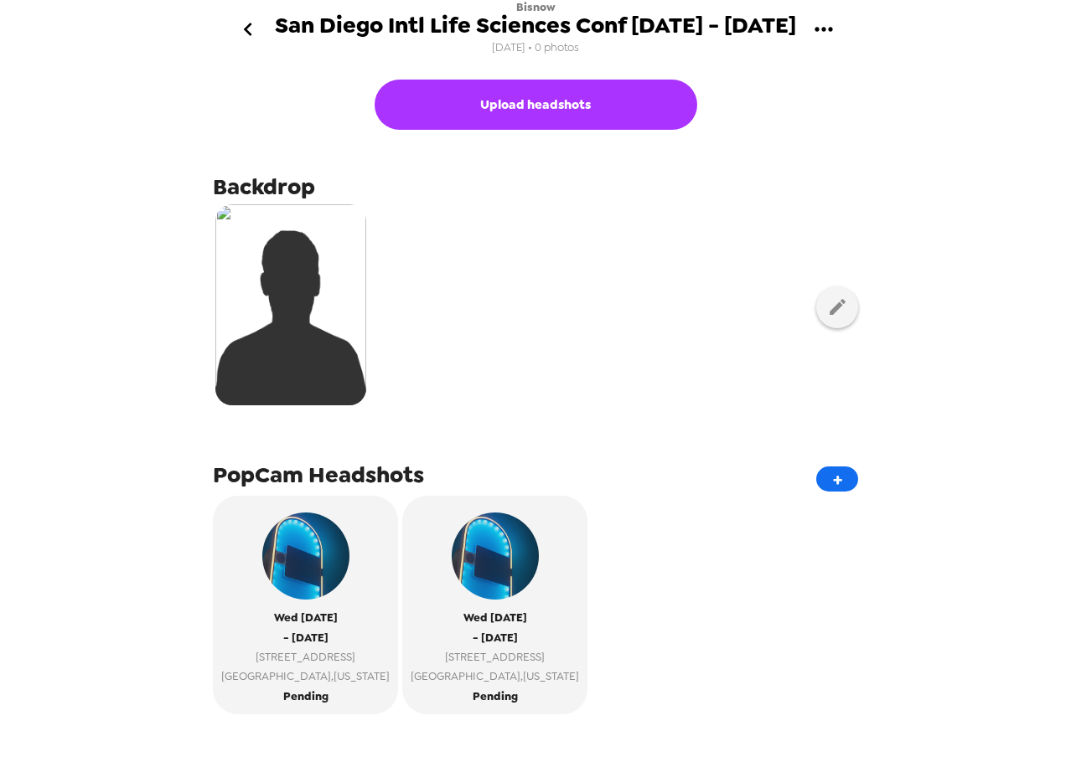
click at [821, 18] on button "gallery menu" at bounding box center [823, 30] width 54 height 54
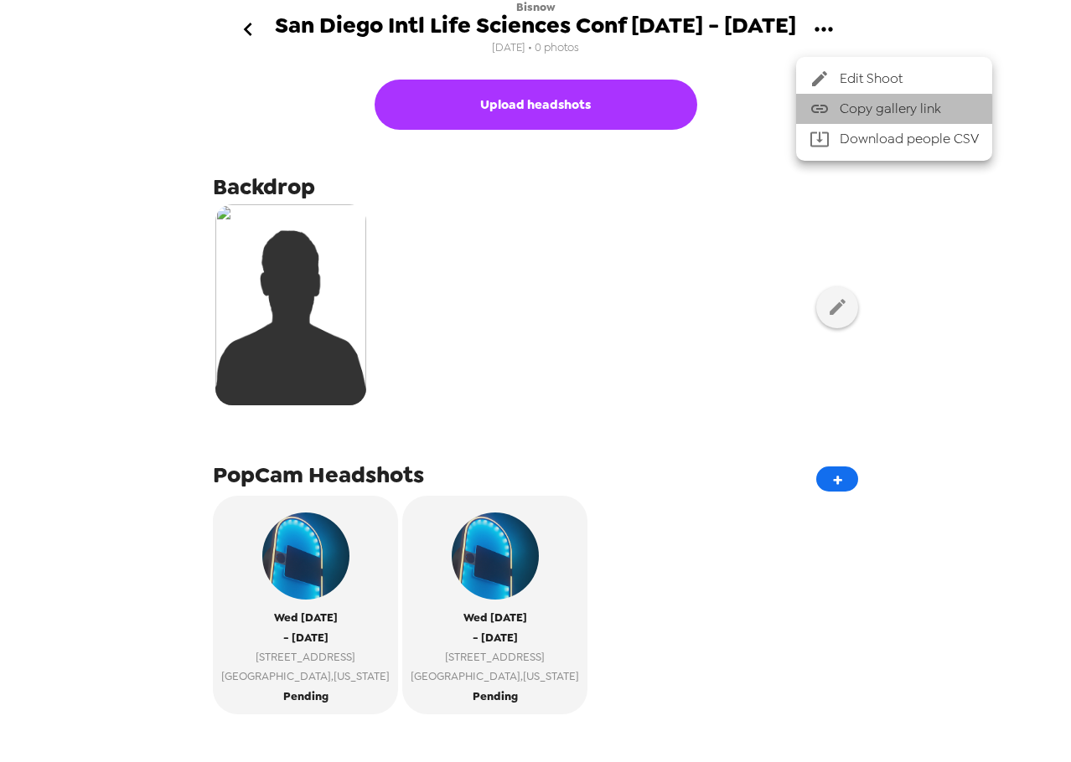
click at [852, 111] on span "Copy gallery link" at bounding box center [909, 109] width 139 height 20
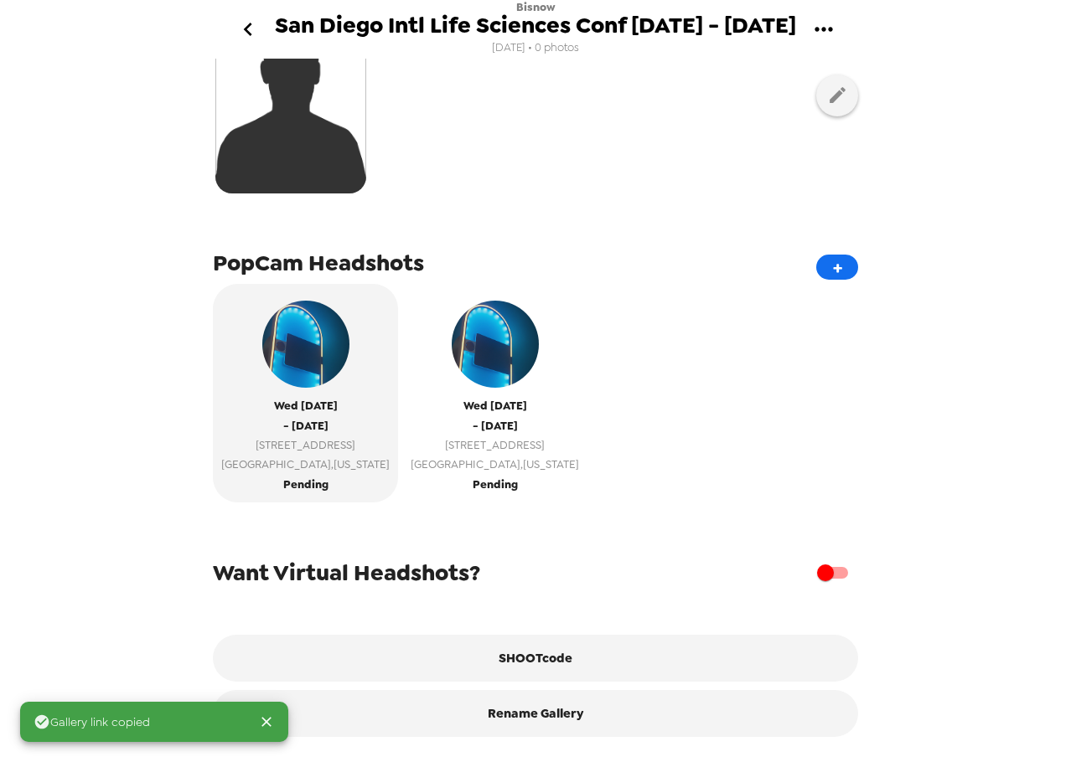
scroll to position [225, 0]
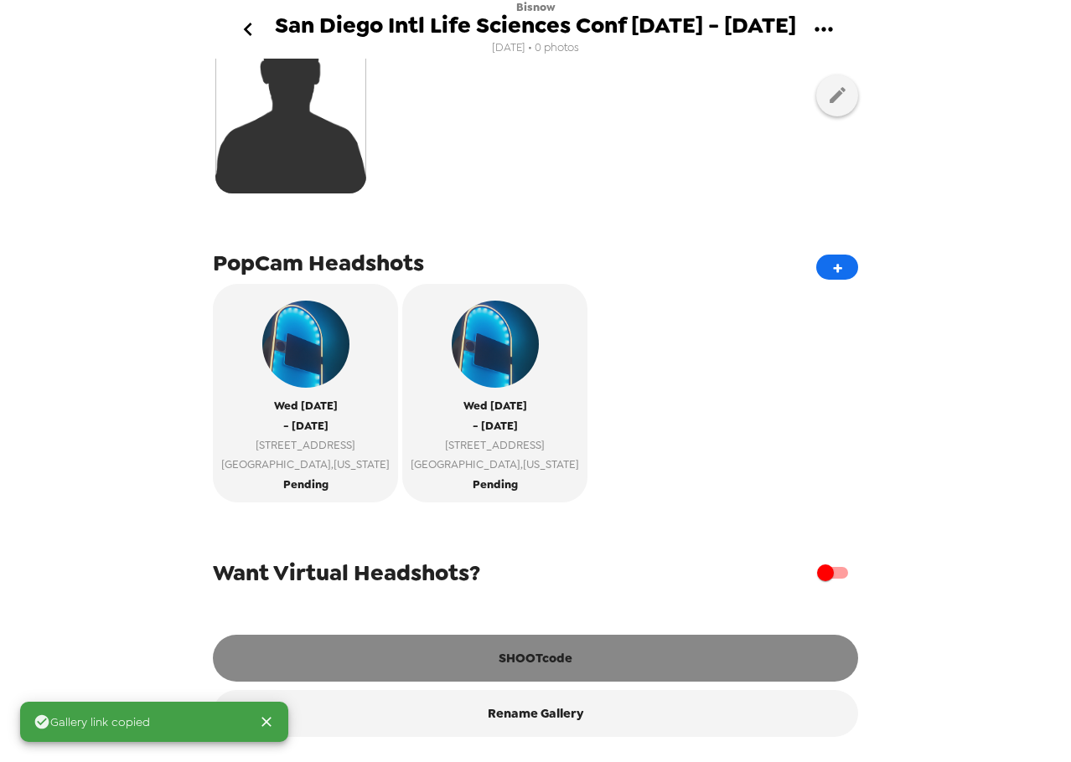
click at [593, 663] on button "SHOOTcode" at bounding box center [535, 658] width 645 height 47
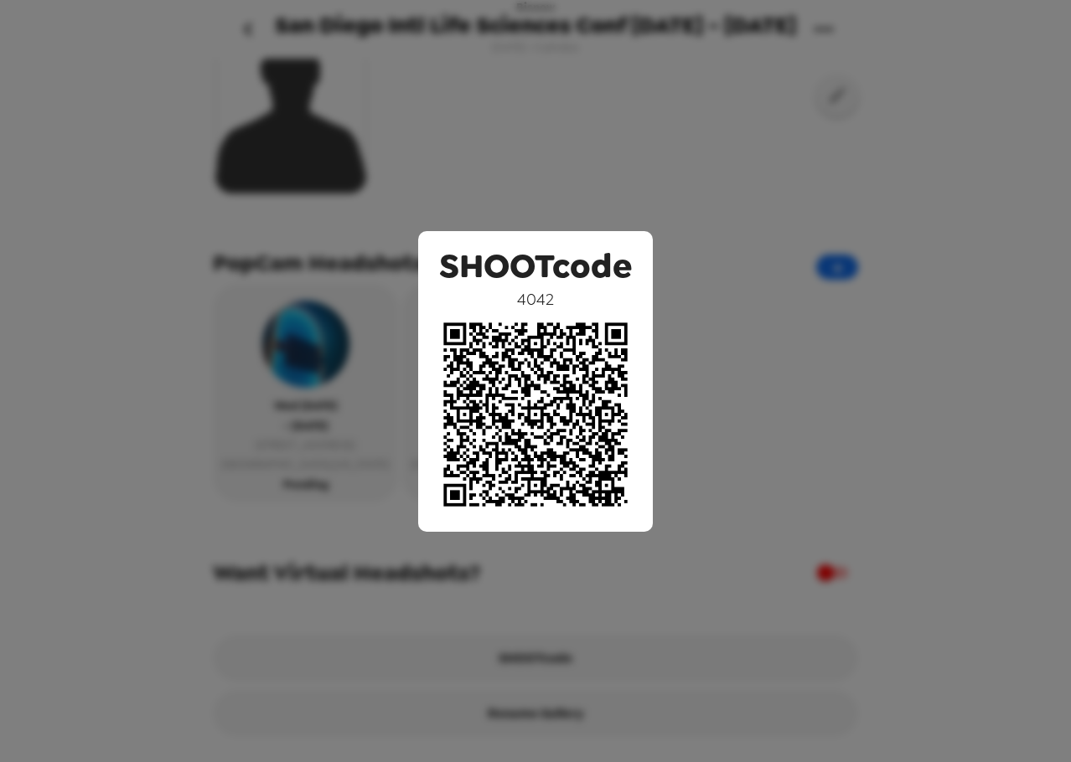
click at [796, 347] on div "SHOOTcode 4042" at bounding box center [535, 381] width 1071 height 762
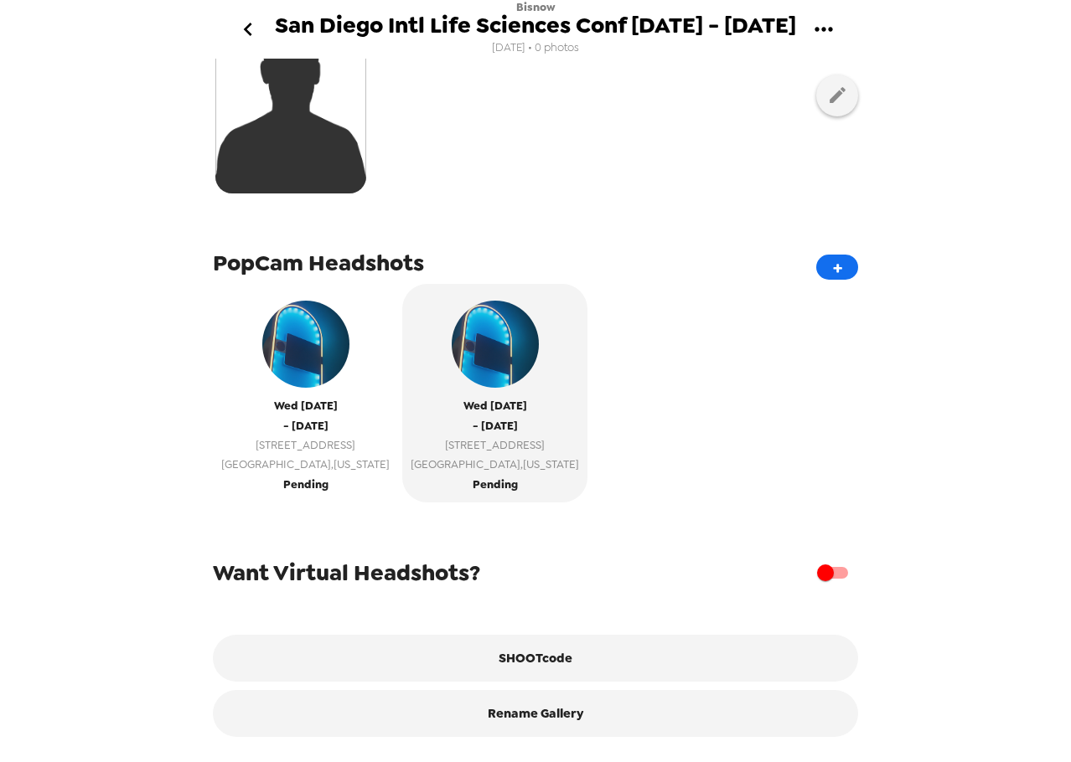
click at [337, 455] on span "[GEOGRAPHIC_DATA] , [US_STATE]" at bounding box center [305, 464] width 168 height 19
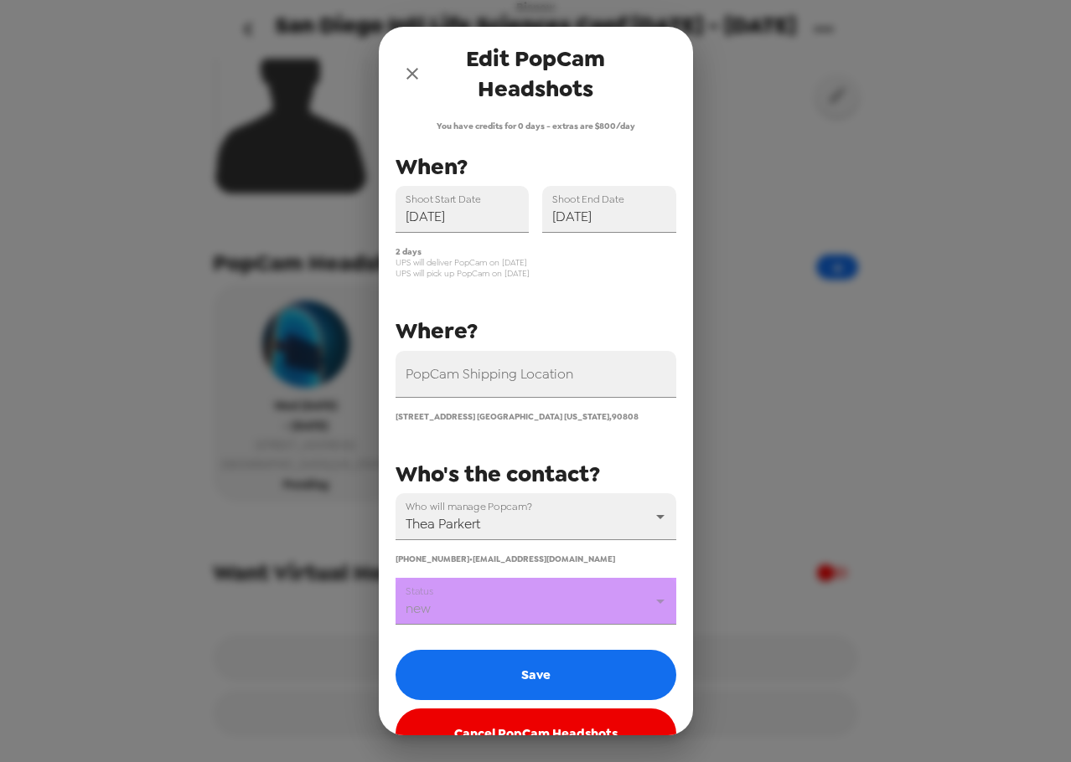
click at [505, 608] on body "Bisnow San Diego Intl Life Sciences Conf 9/10 - 9/11/25 8/28/25 • 0 photos Uplo…" at bounding box center [535, 381] width 1071 height 762
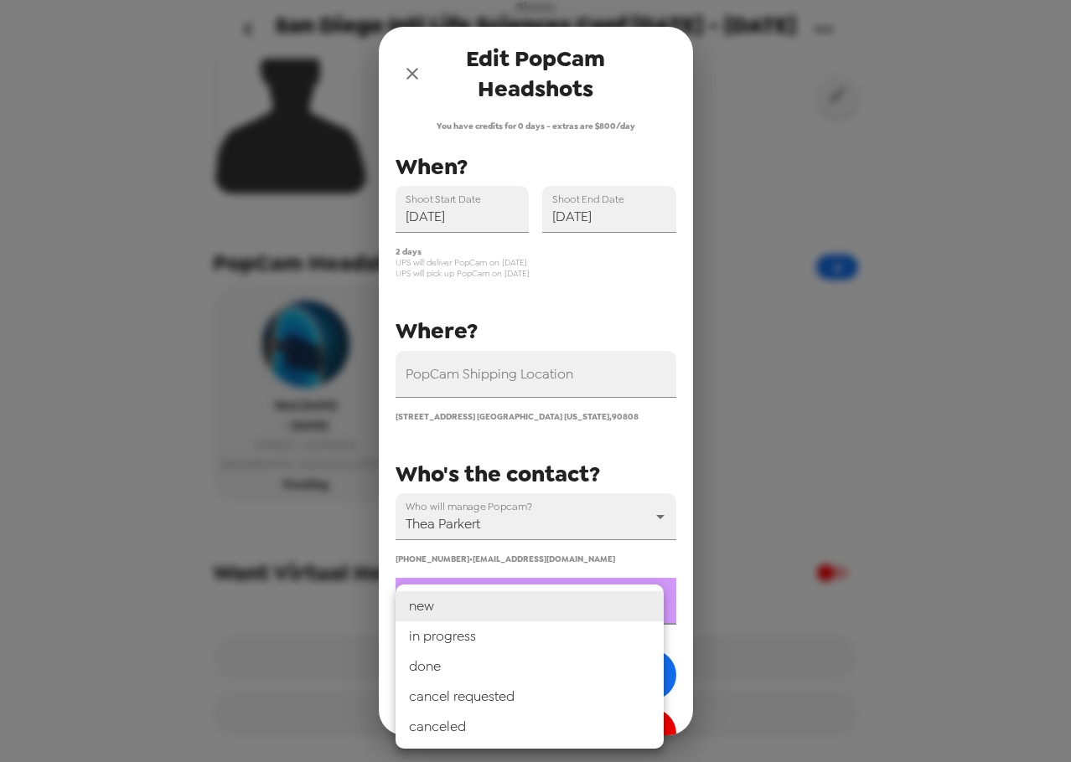
click at [496, 642] on li "in progress" at bounding box center [529, 637] width 268 height 30
type input "in progress"
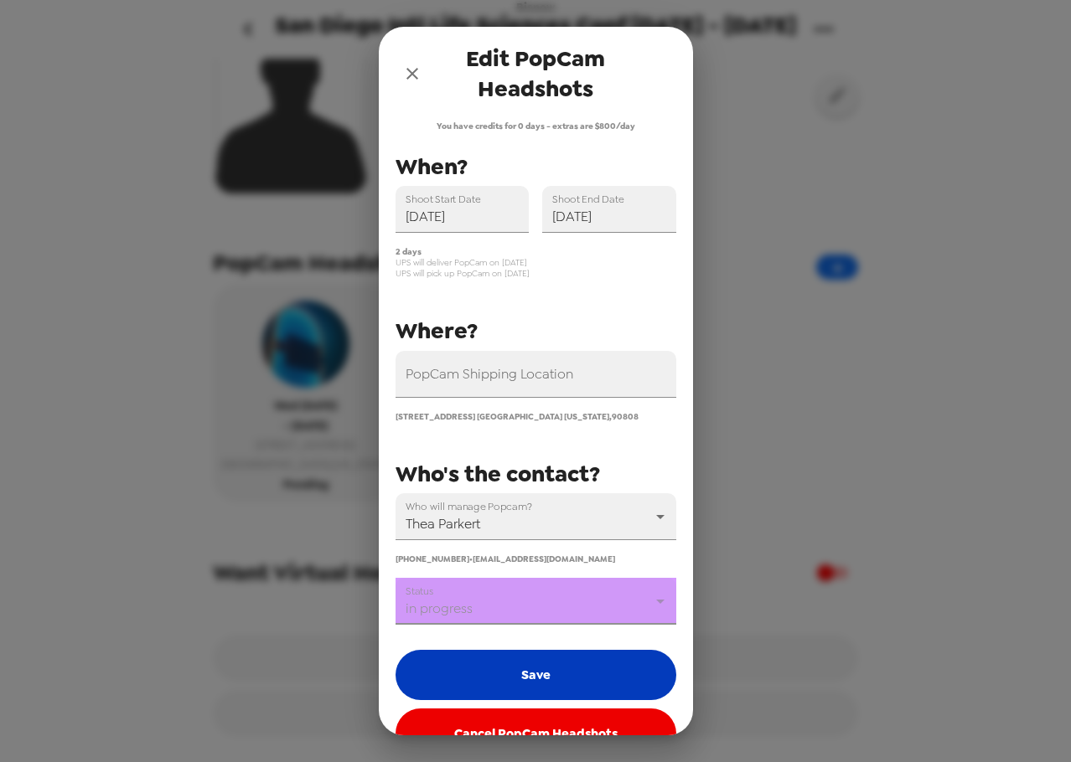
click at [525, 673] on button "Save" at bounding box center [535, 675] width 281 height 50
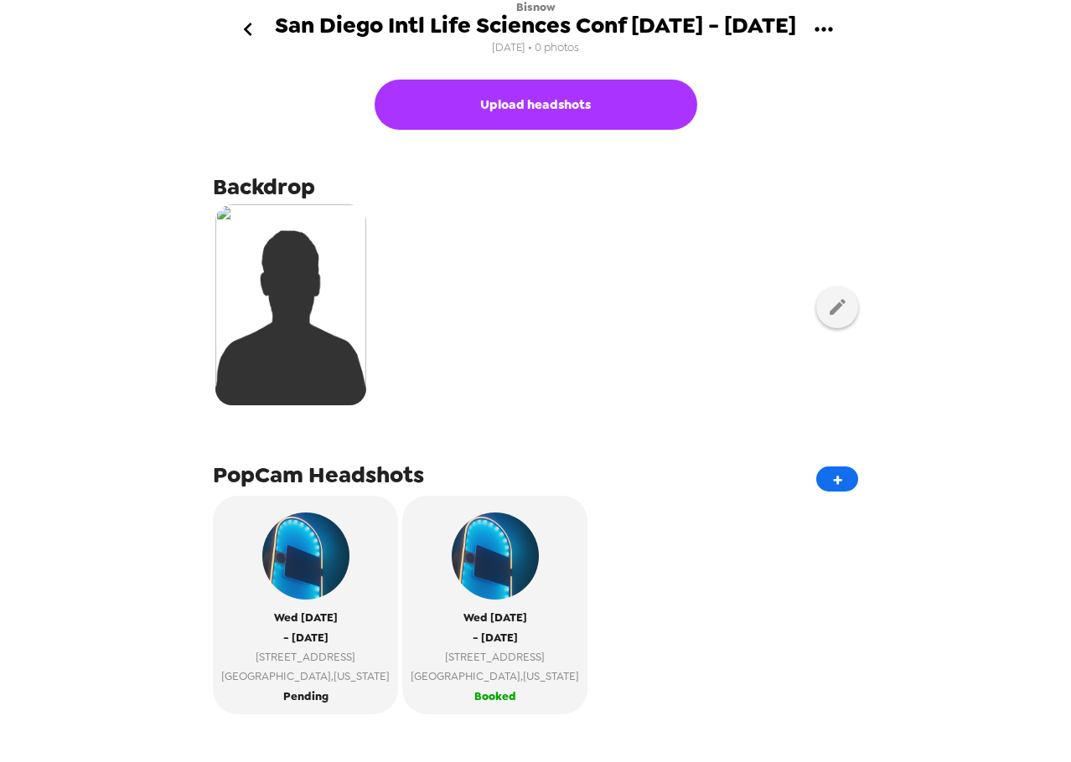
scroll to position [84, 0]
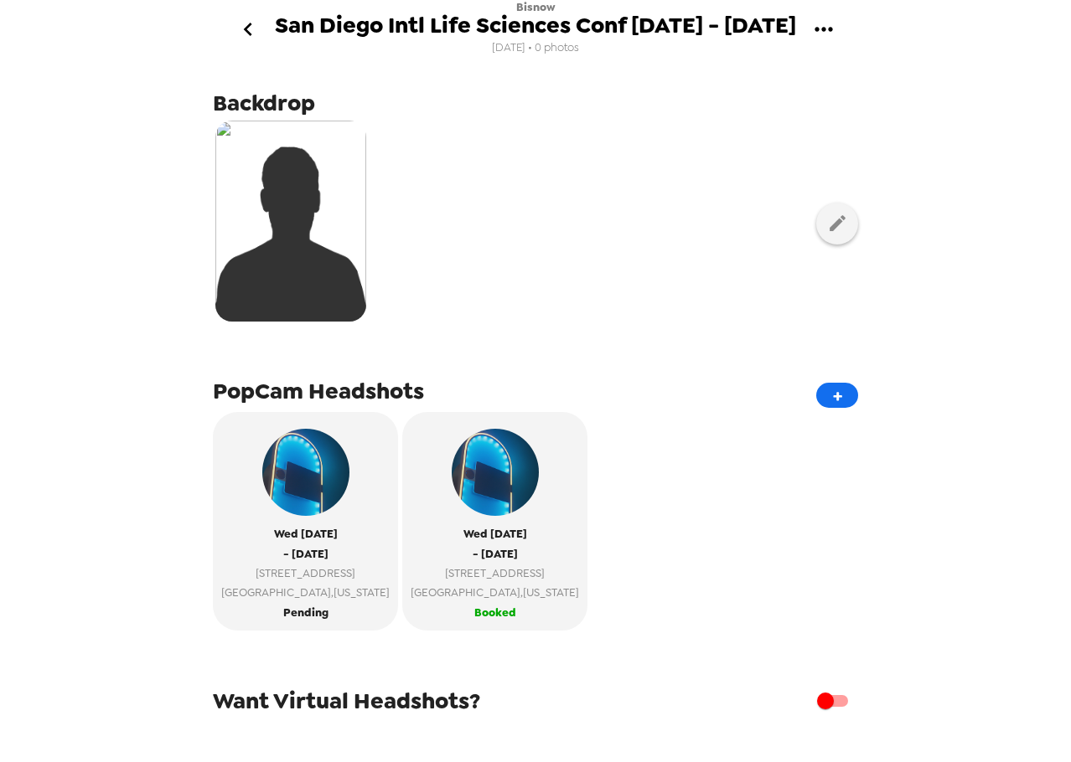
click at [814, 31] on icon "gallery menu" at bounding box center [823, 29] width 27 height 27
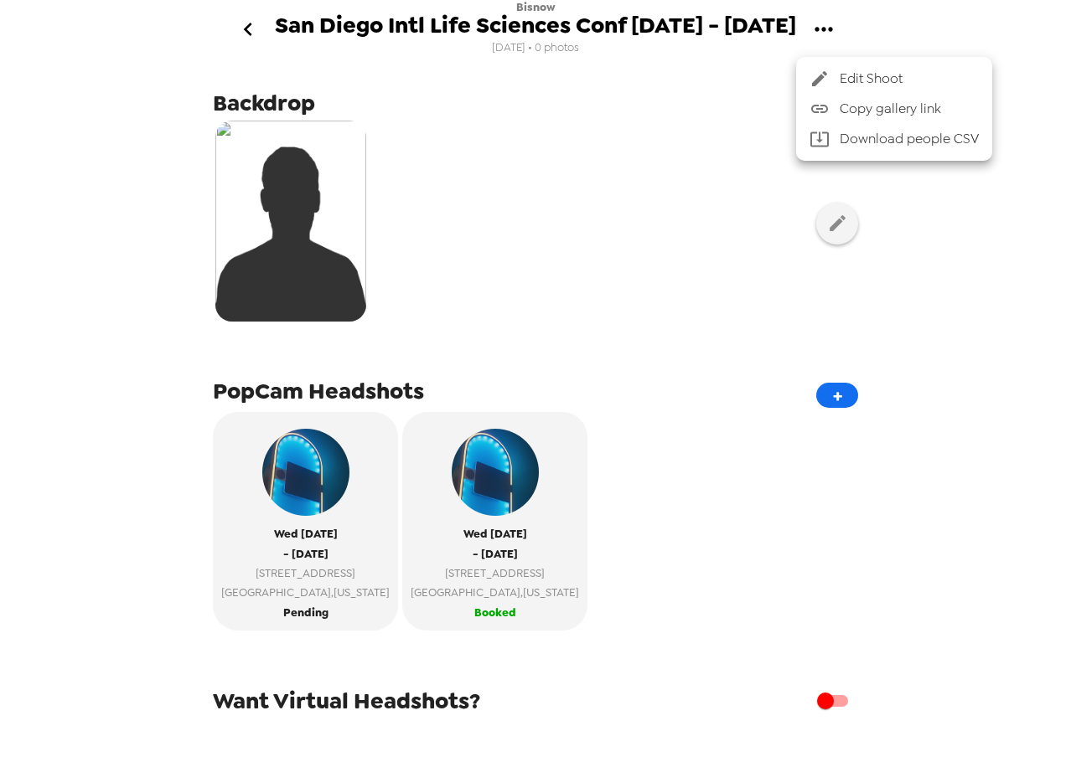
click at [857, 116] on span "Copy gallery link" at bounding box center [909, 109] width 139 height 20
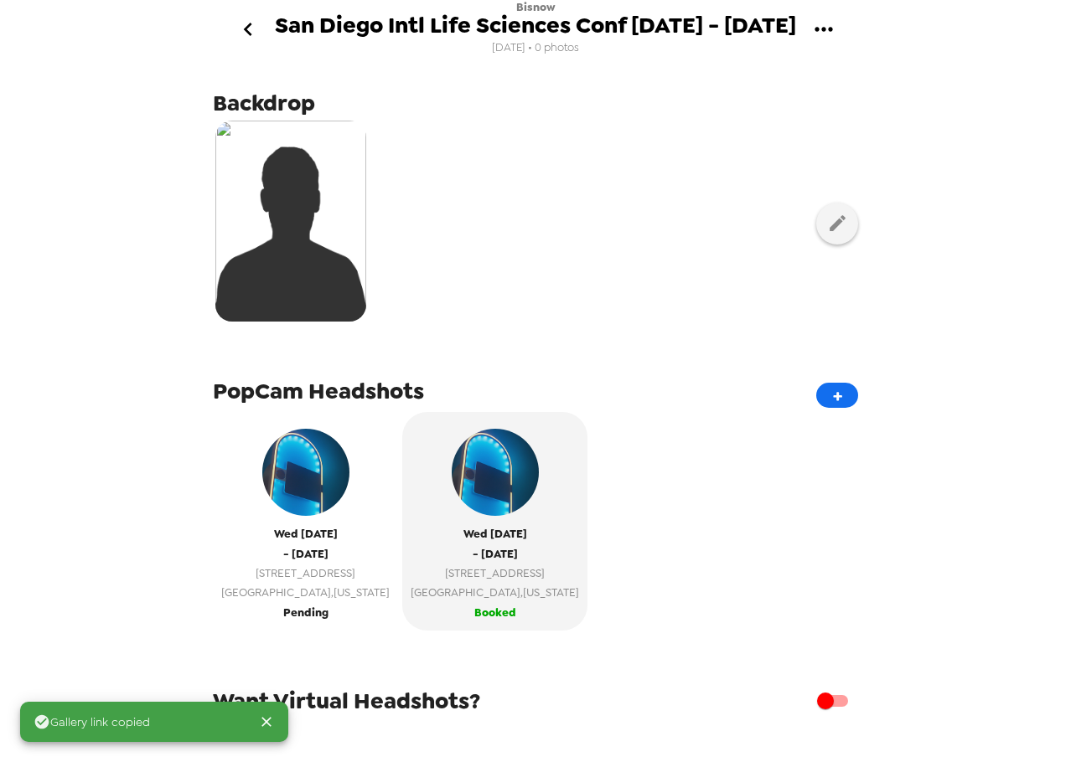
click at [334, 603] on button "[DATE] - [DATE] [STREET_ADDRESS][US_STATE] Pending" at bounding box center [305, 521] width 185 height 219
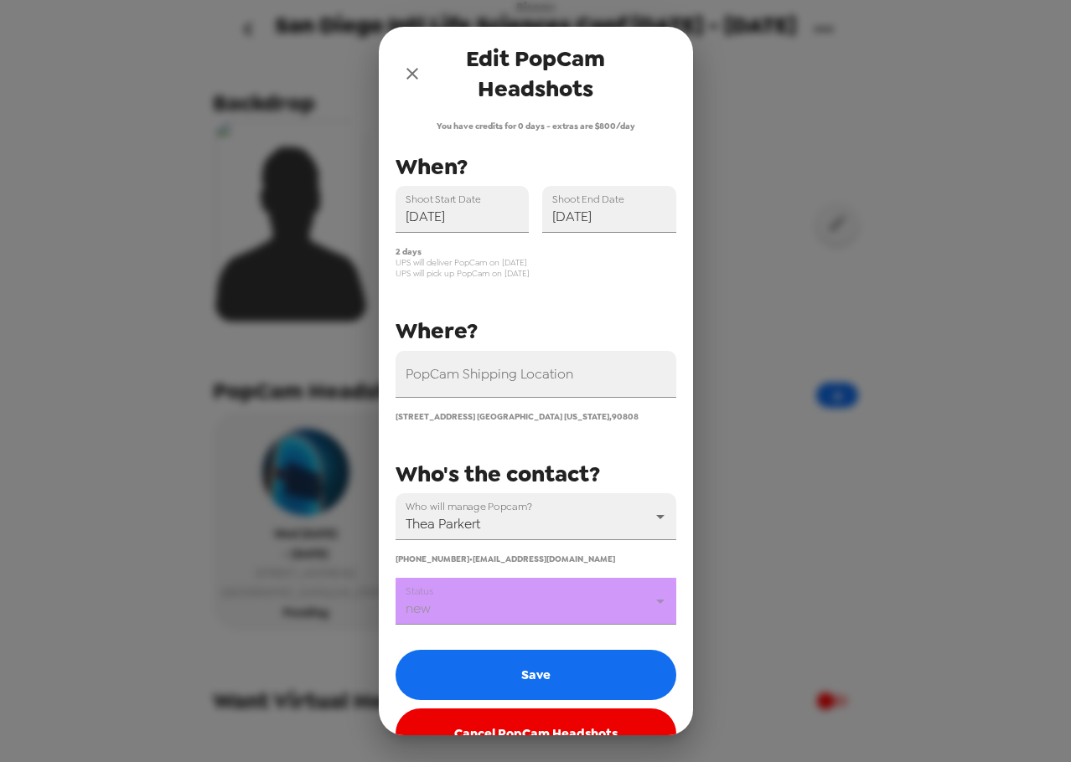
click at [516, 603] on body "Bisnow San Diego Intl Life Sciences Conf [DATE] - [DATE] [DATE] • 0 photos Uplo…" at bounding box center [535, 381] width 1071 height 762
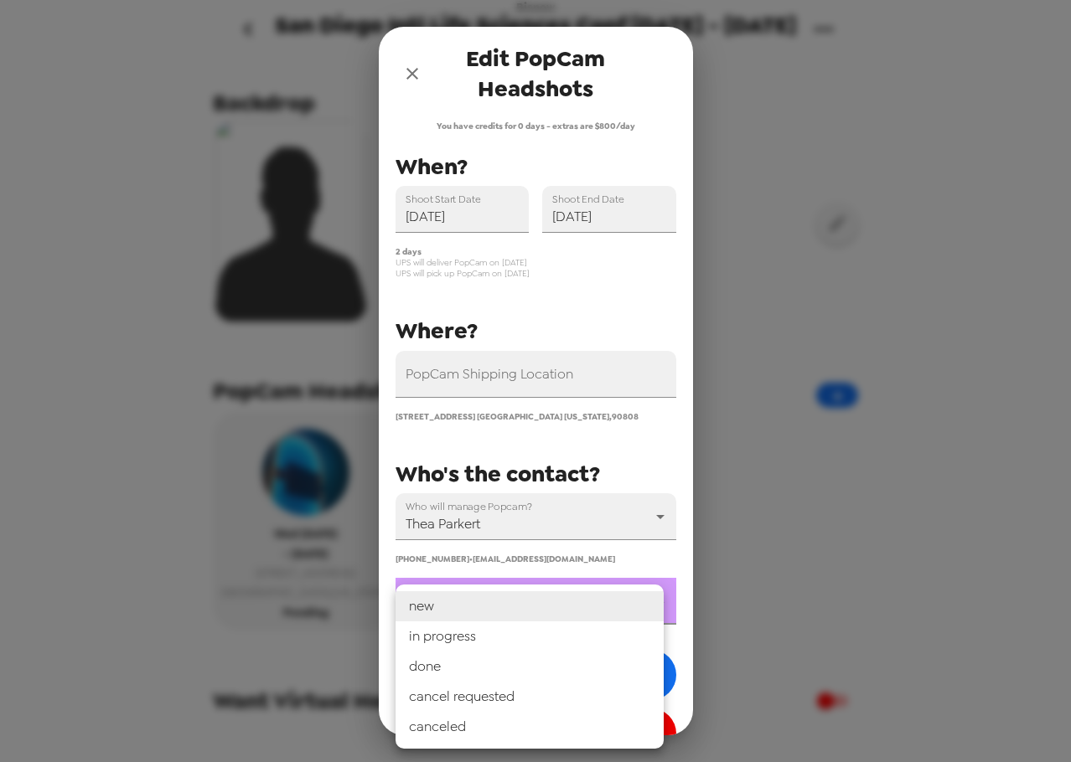
click at [515, 639] on li "in progress" at bounding box center [529, 637] width 268 height 30
type input "in progress"
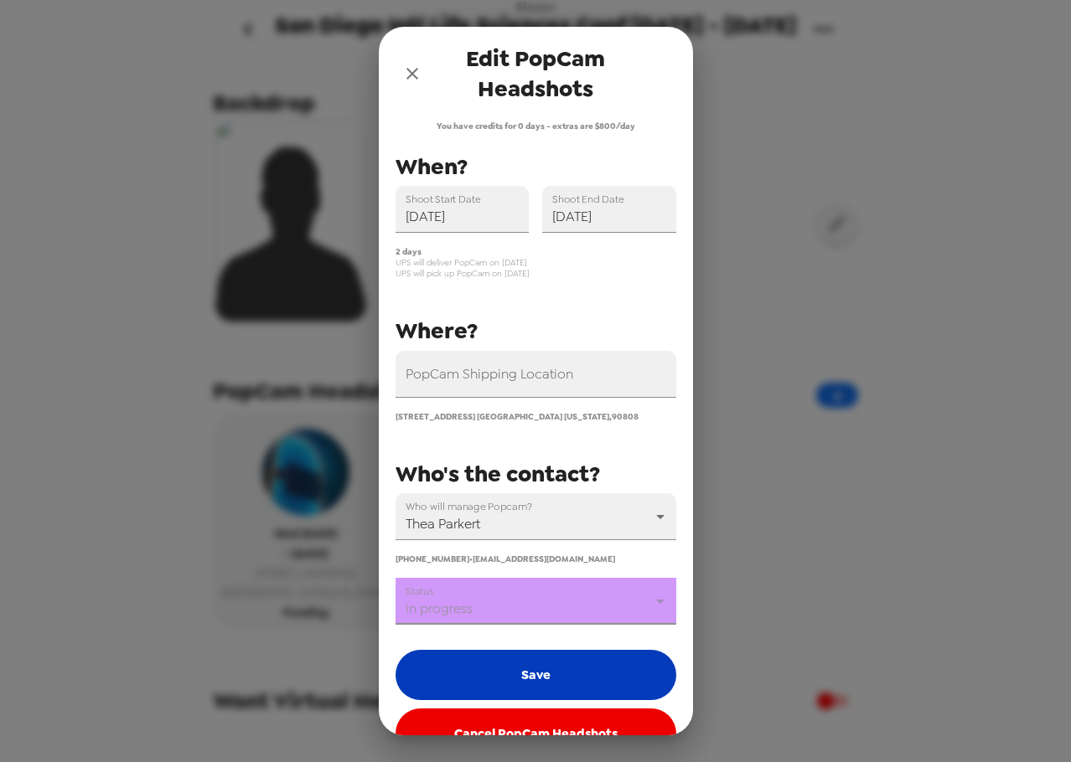
click at [505, 659] on button "Save" at bounding box center [535, 675] width 281 height 50
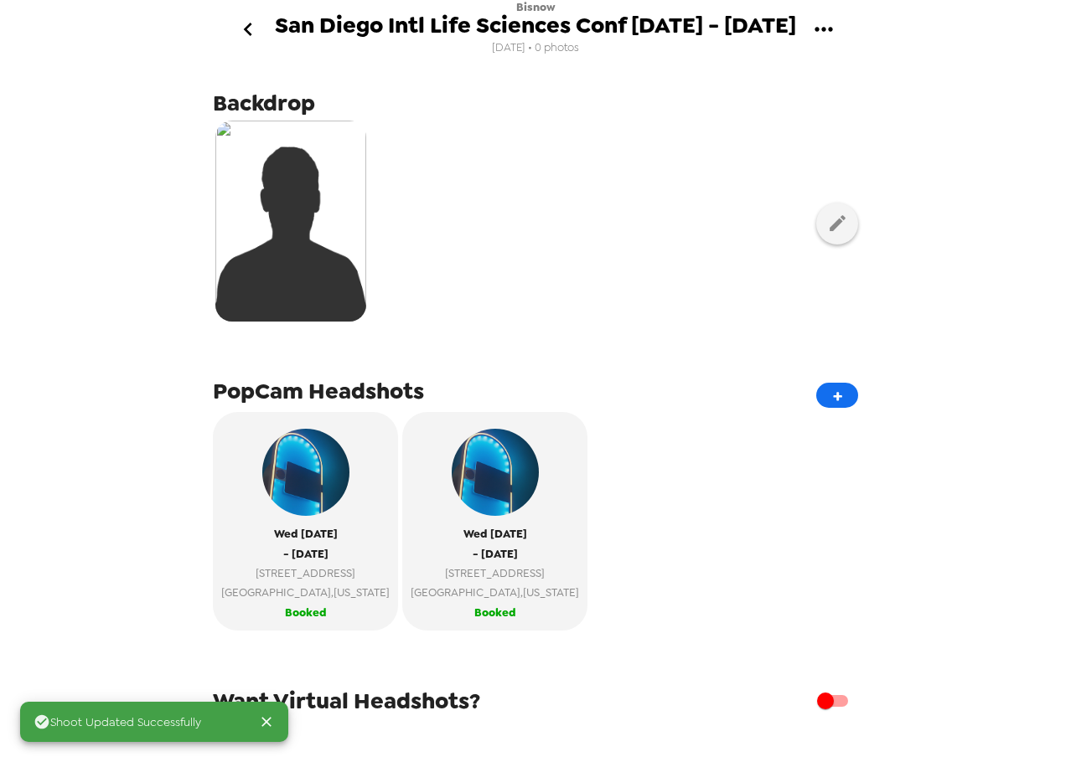
click at [633, 493] on div "Wed 9/10/25 - Thu 9/11/25 3742 Palo Verde Ave Long Beach , California Booked We…" at bounding box center [535, 527] width 645 height 231
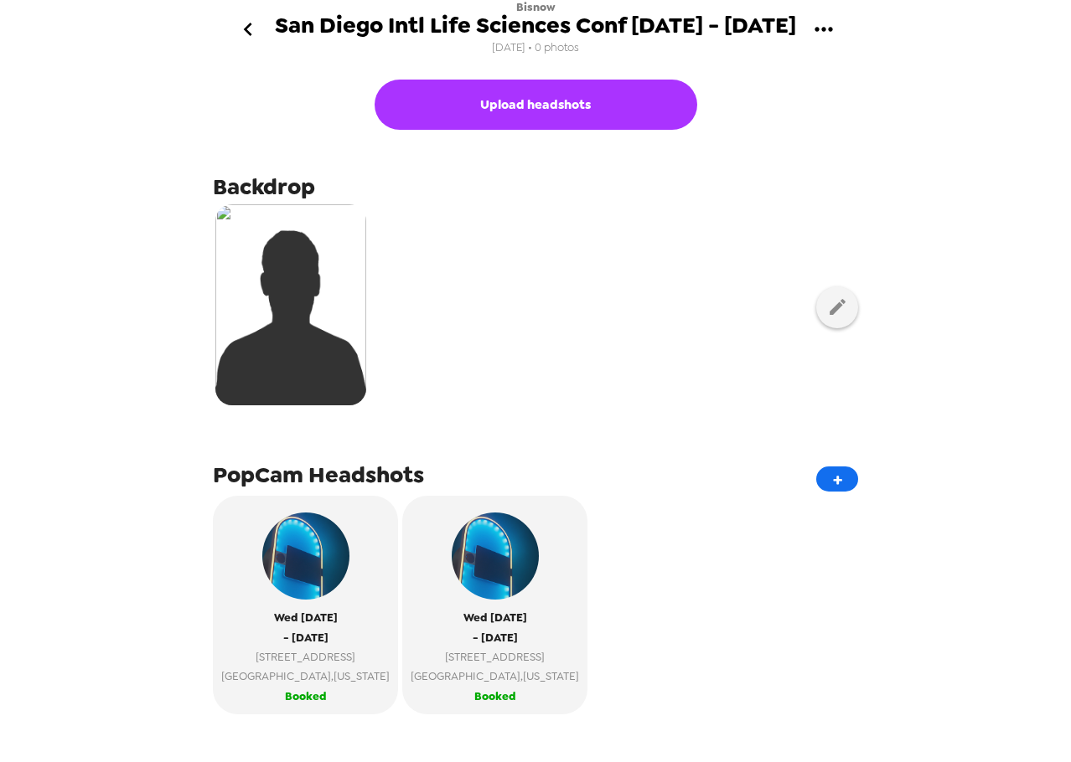
click at [233, 26] on button "go back" at bounding box center [247, 30] width 54 height 54
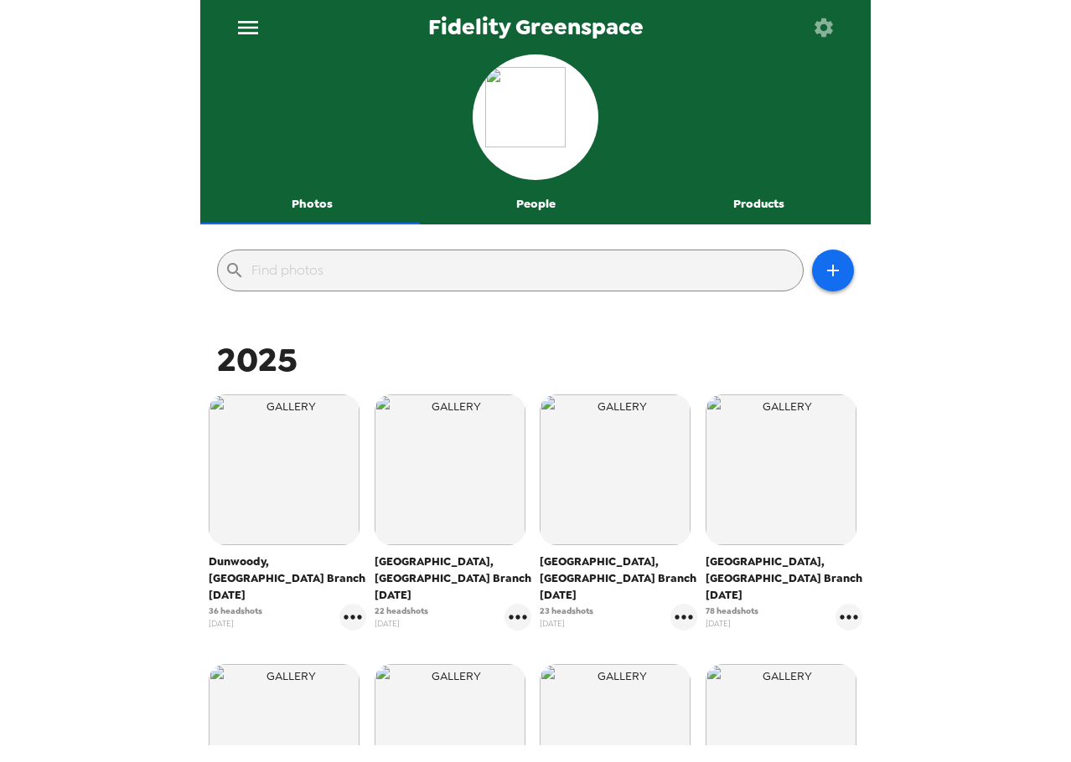
click at [534, 209] on button "People" at bounding box center [536, 204] width 224 height 40
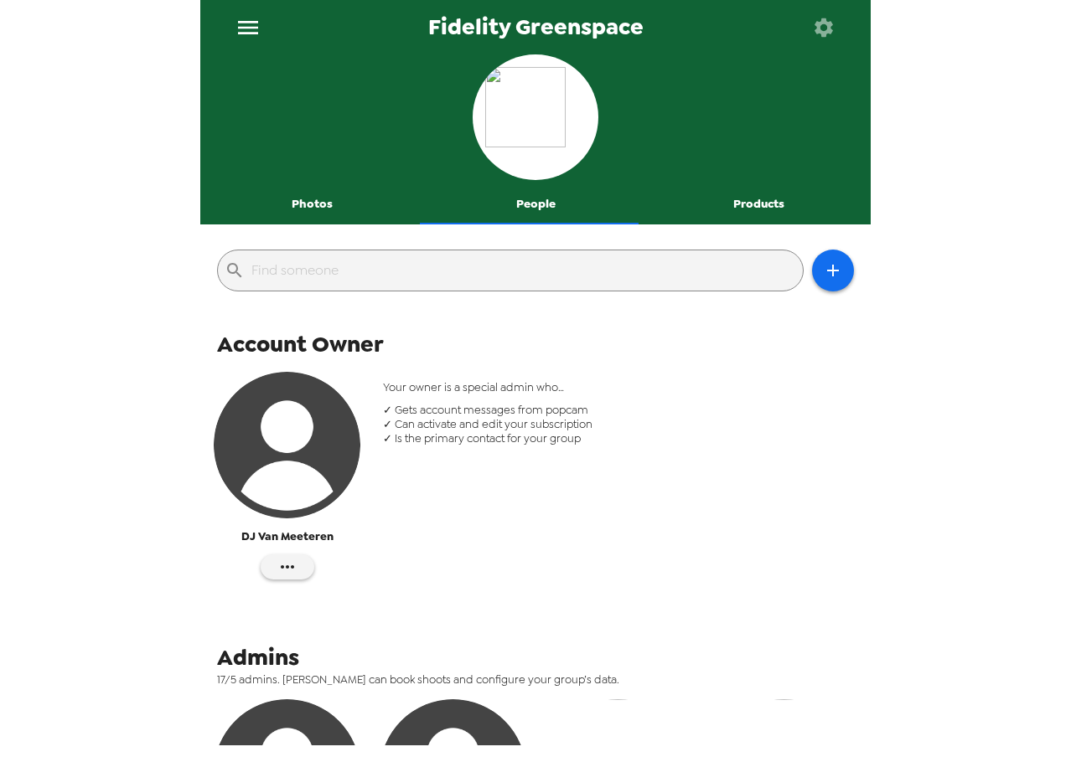
click at [310, 440] on img "button" at bounding box center [287, 445] width 147 height 147
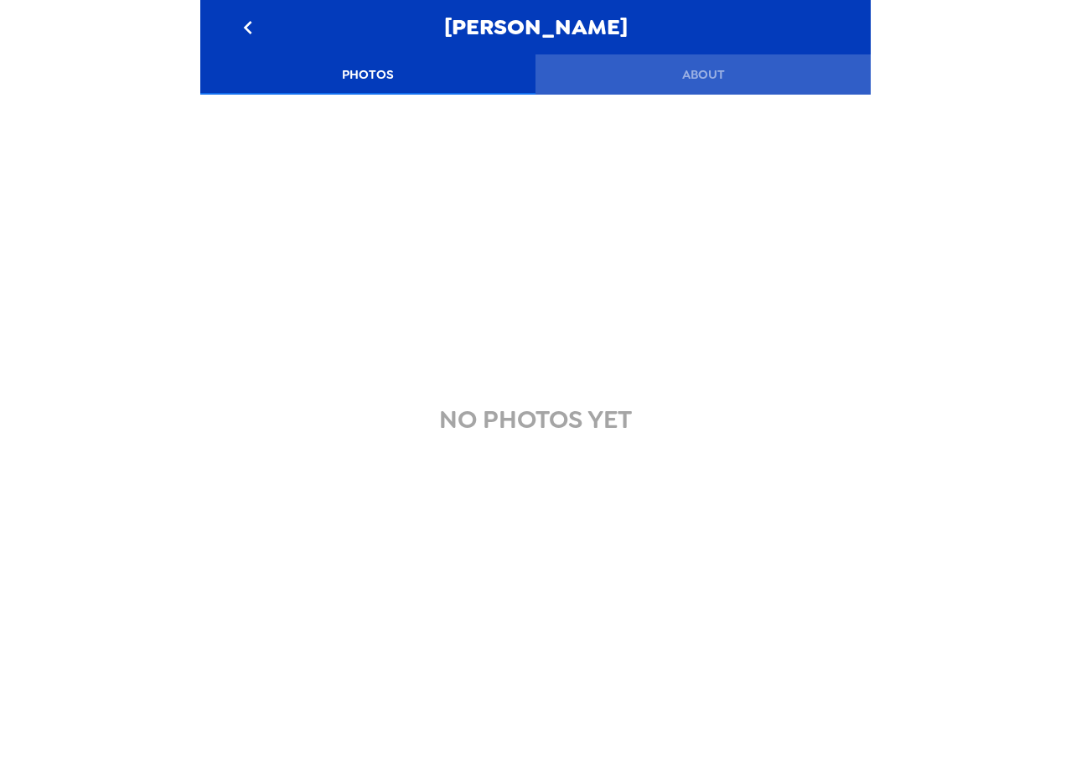
click at [720, 68] on button "About" at bounding box center [702, 74] width 335 height 40
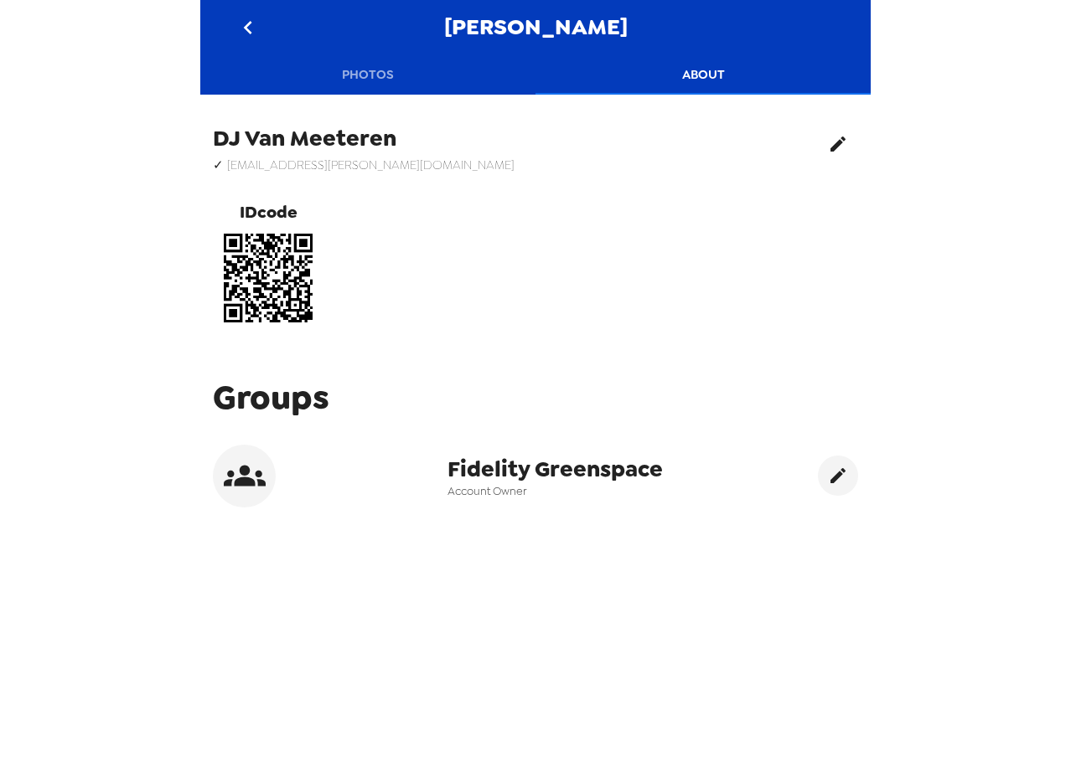
click at [818, 135] on button "edit" at bounding box center [838, 144] width 40 height 40
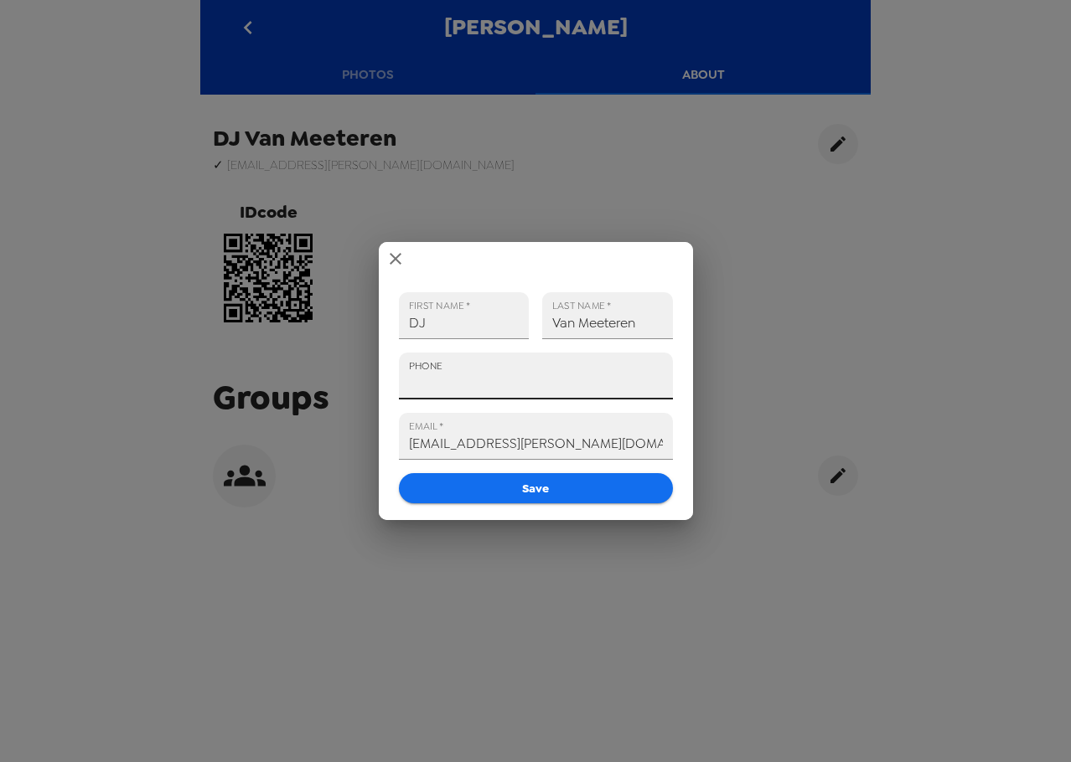
click at [468, 380] on input "PHONE" at bounding box center [536, 376] width 274 height 47
type input "[PHONE_NUMBER]"
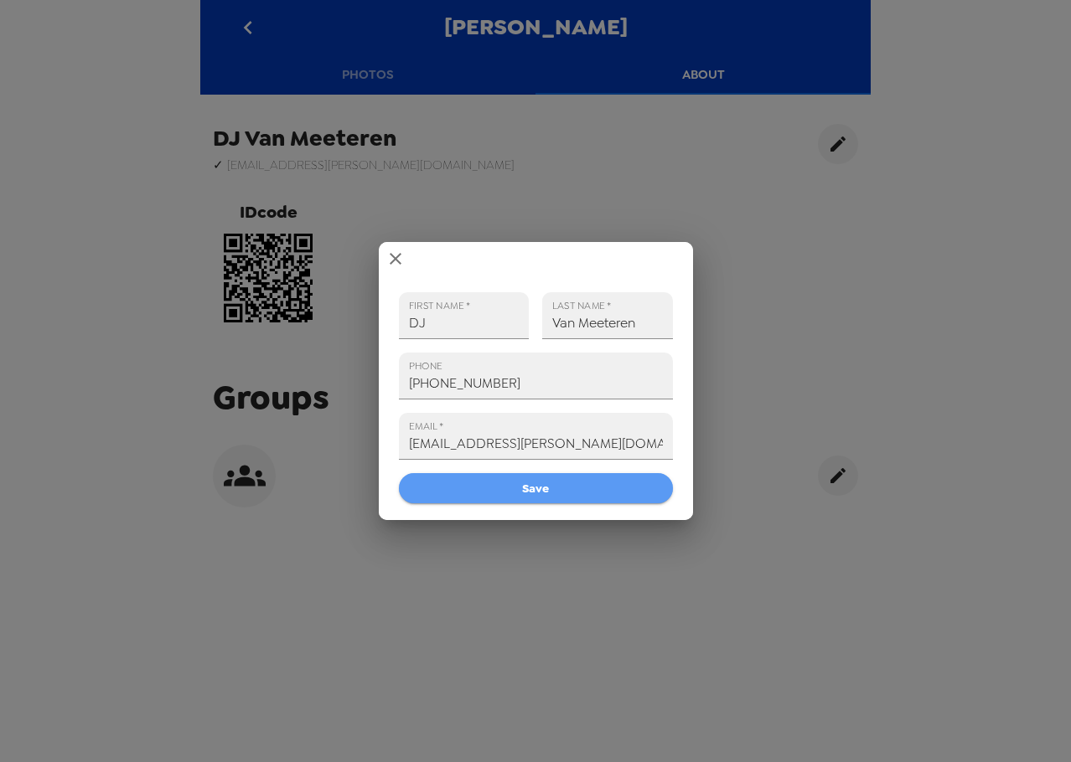
click at [561, 484] on button "Save" at bounding box center [536, 488] width 274 height 31
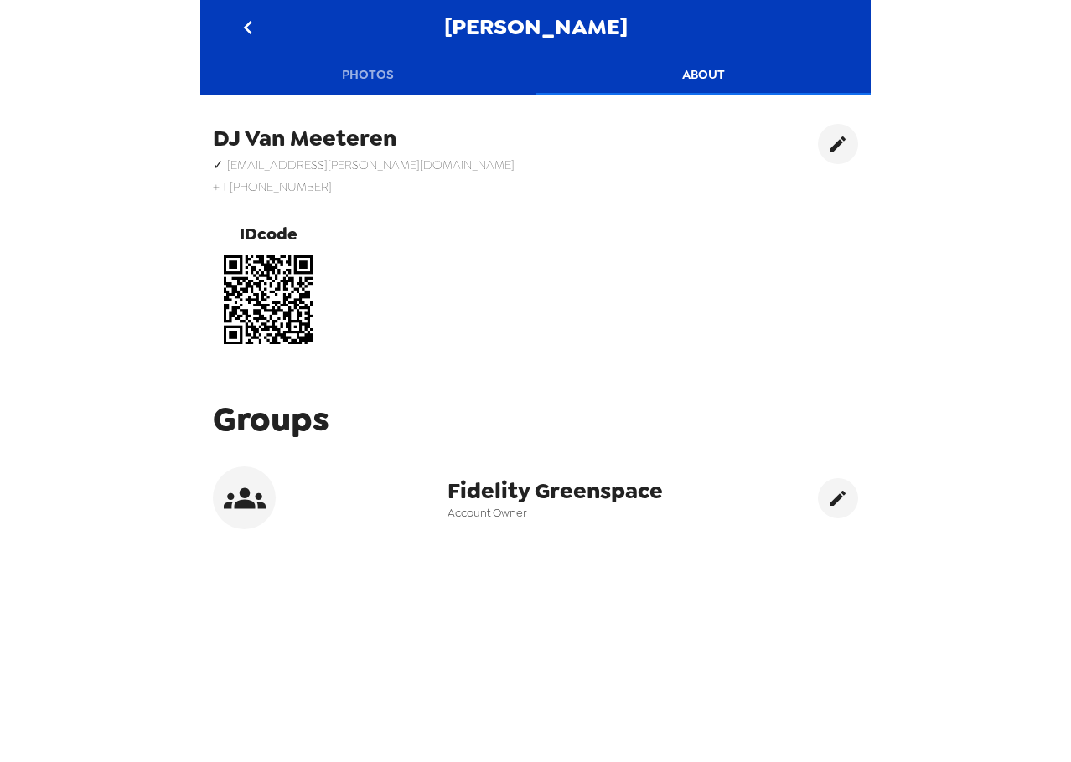
click at [375, 85] on button "Photos" at bounding box center [367, 74] width 335 height 40
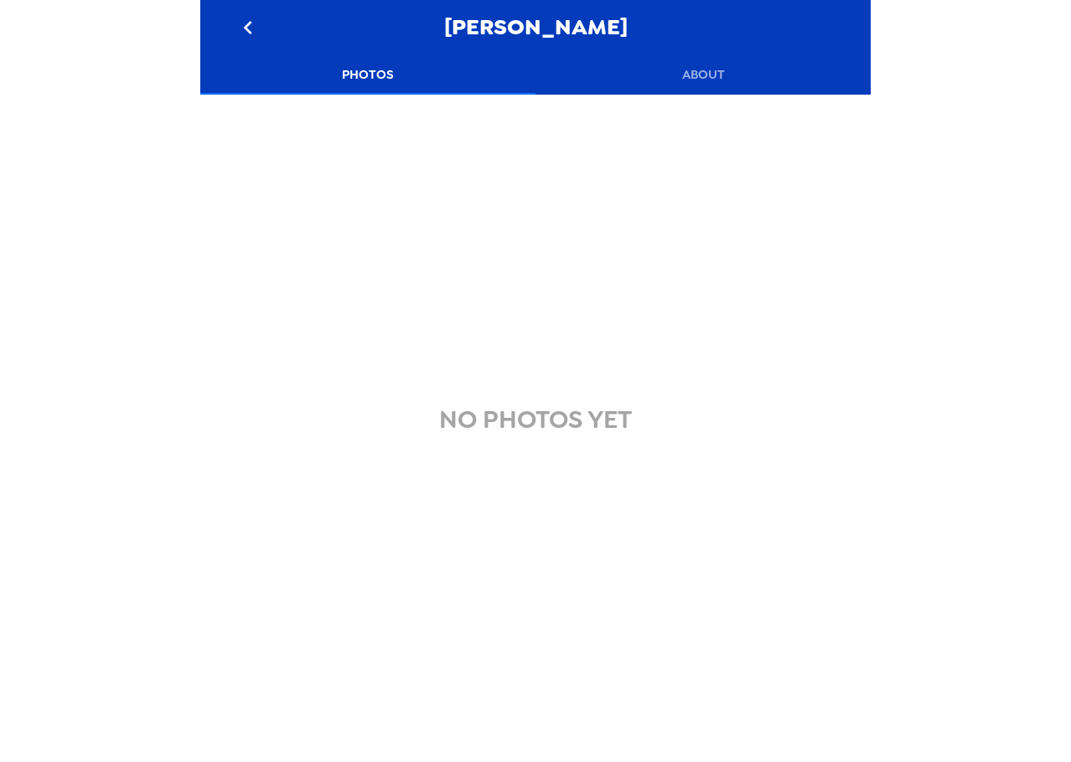
click at [225, 16] on button "go back" at bounding box center [247, 27] width 54 height 54
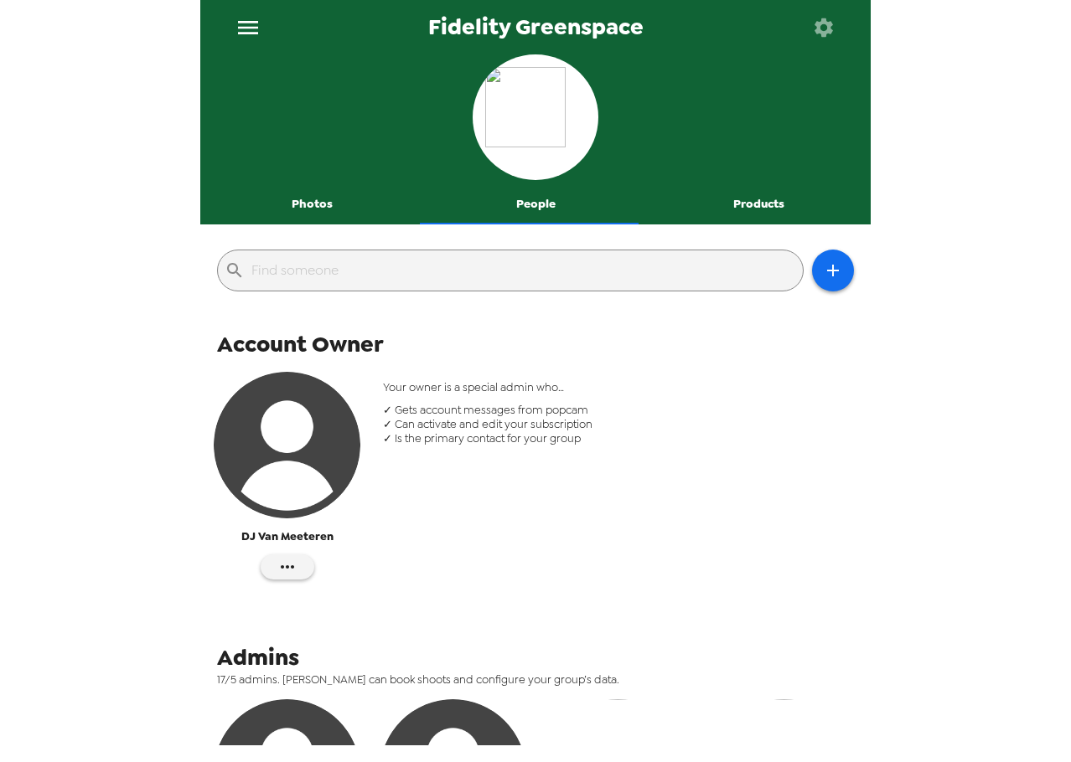
click at [312, 208] on button "Photos" at bounding box center [312, 204] width 224 height 40
